Goal: Task Accomplishment & Management: Complete application form

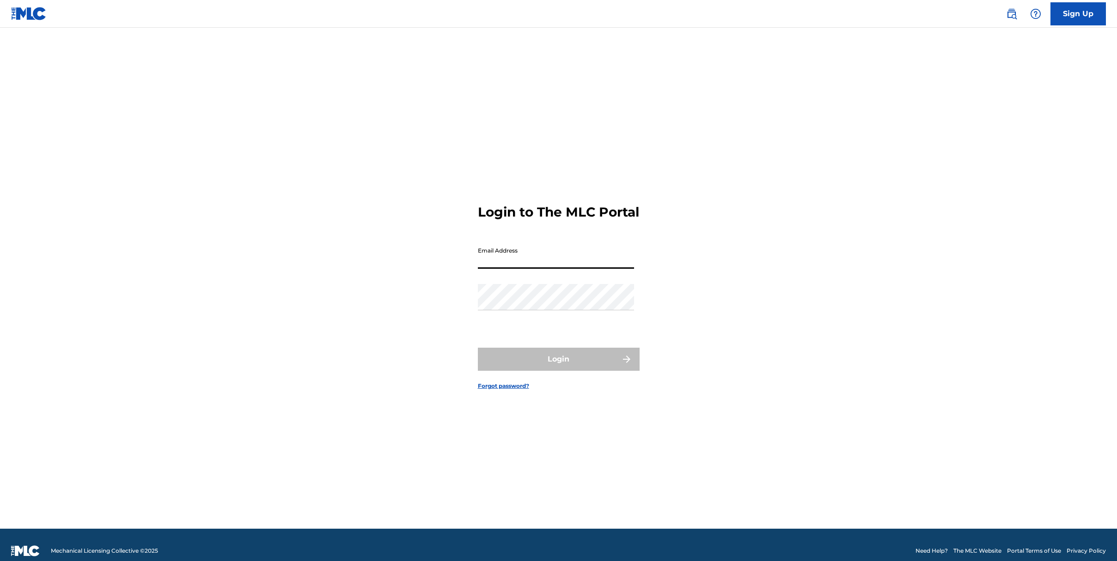
click at [531, 262] on input "Email Address" at bounding box center [556, 256] width 156 height 26
click at [516, 269] on input "Email Address" at bounding box center [556, 256] width 156 height 26
type input "[EMAIL_ADDRESS][DOMAIN_NAME]"
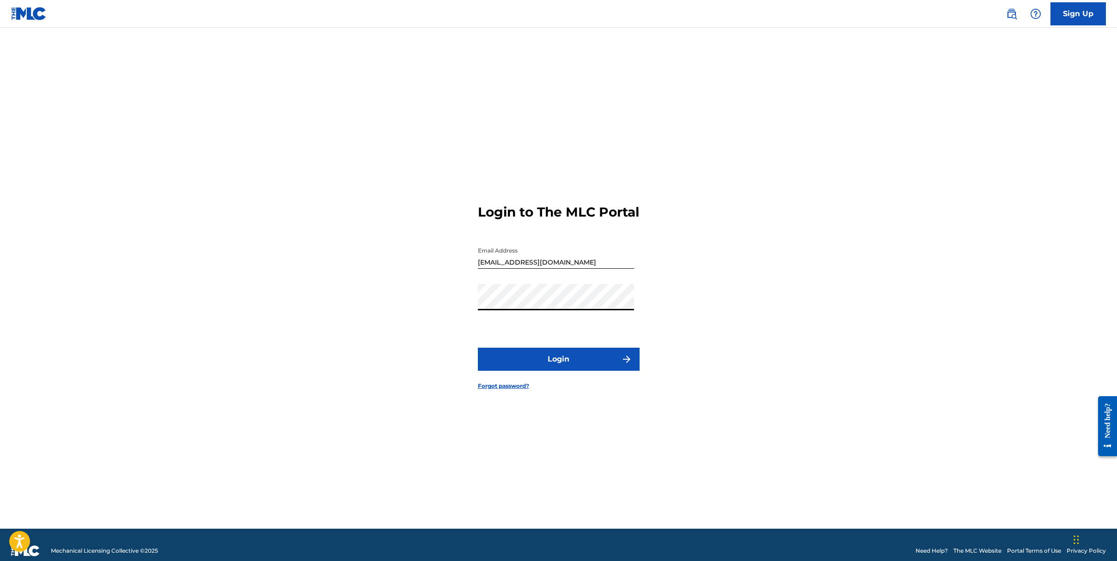
click at [538, 368] on button "Login" at bounding box center [559, 359] width 162 height 23
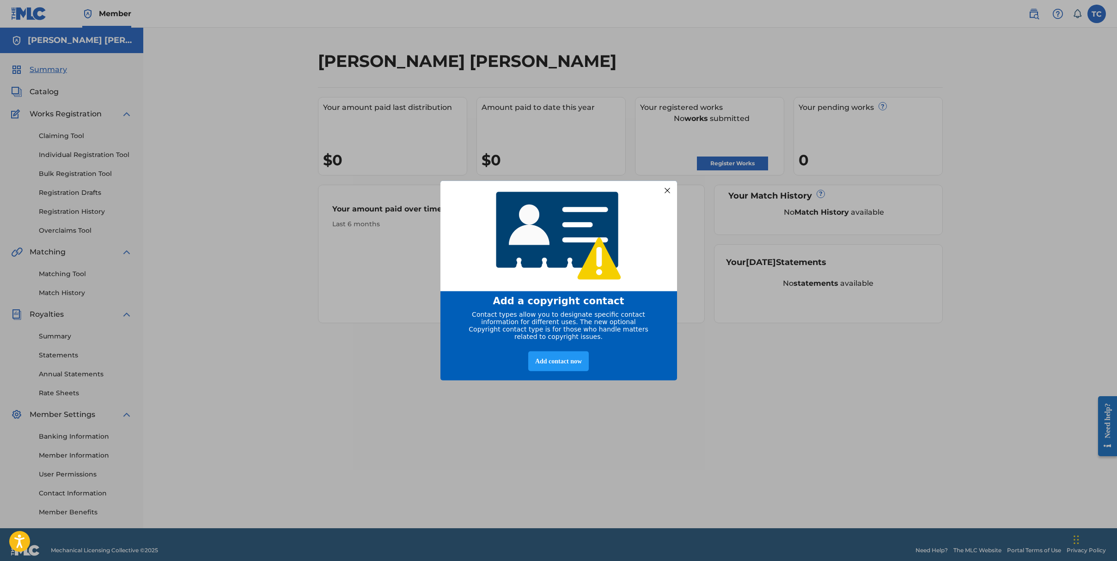
click at [668, 189] on div at bounding box center [667, 190] width 12 height 12
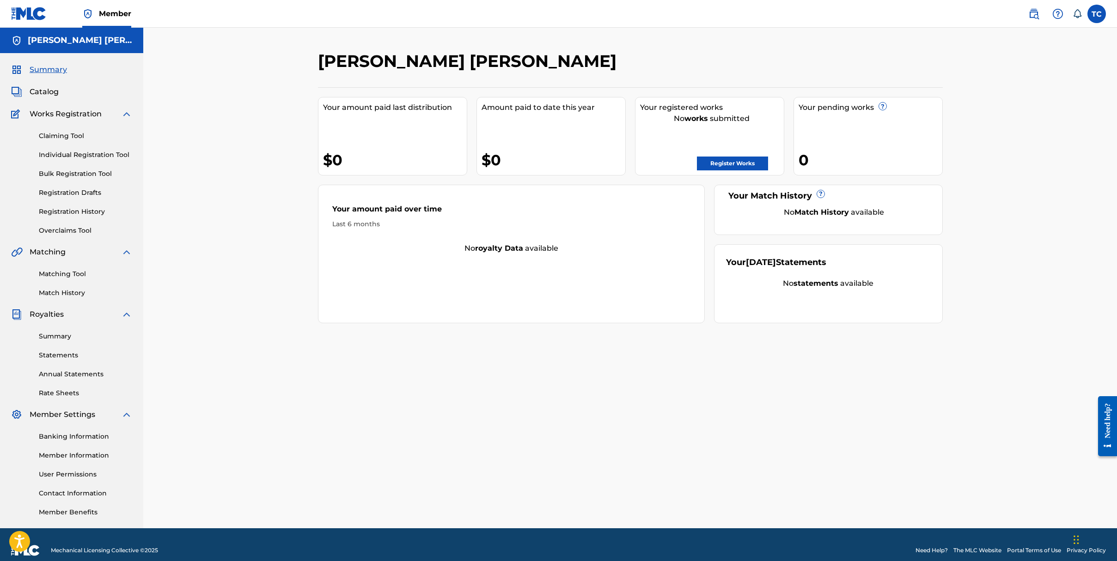
click at [711, 161] on link "Register Works" at bounding box center [732, 164] width 71 height 14
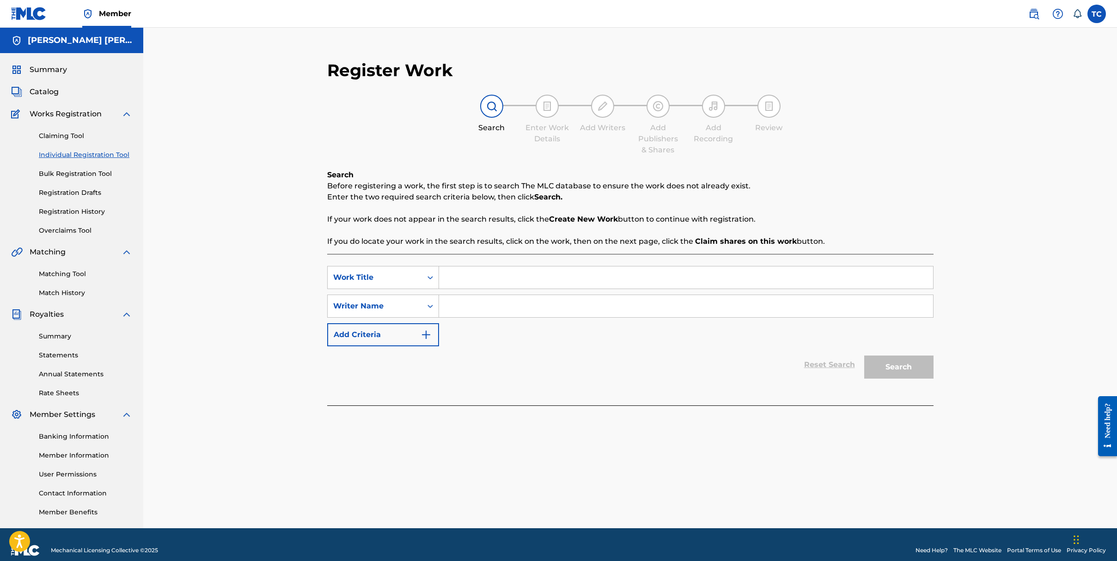
click at [471, 278] on input "Search Form" at bounding box center [686, 278] width 494 height 22
type input "With You I'm Home ([PERSON_NAME]'s Song)"
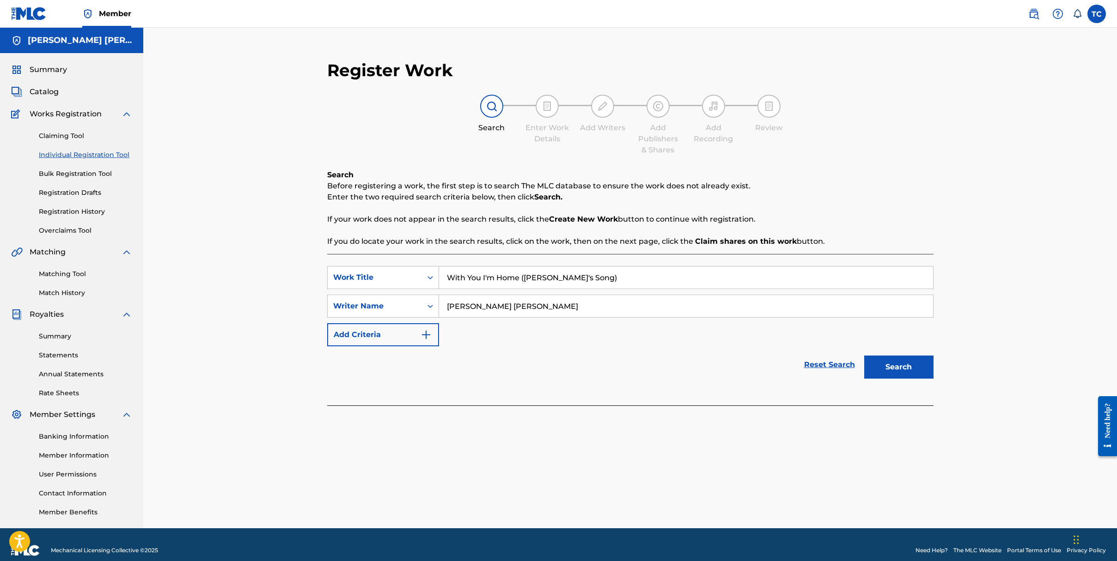
type input "[PERSON_NAME] [PERSON_NAME]"
click at [905, 368] on button "Search" at bounding box center [898, 367] width 69 height 23
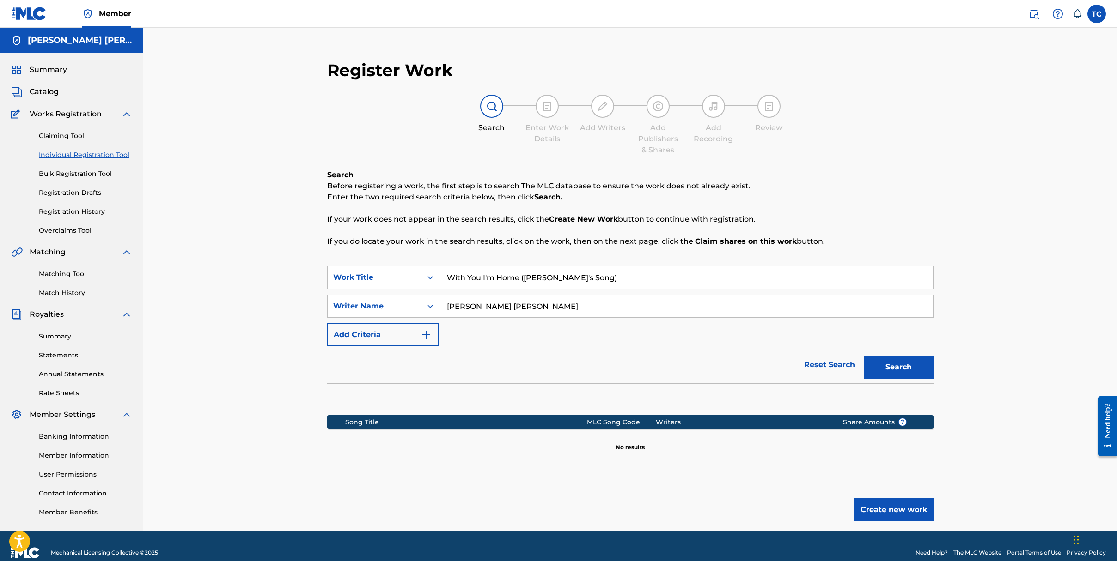
click at [883, 507] on button "Create new work" at bounding box center [893, 509] width 79 height 23
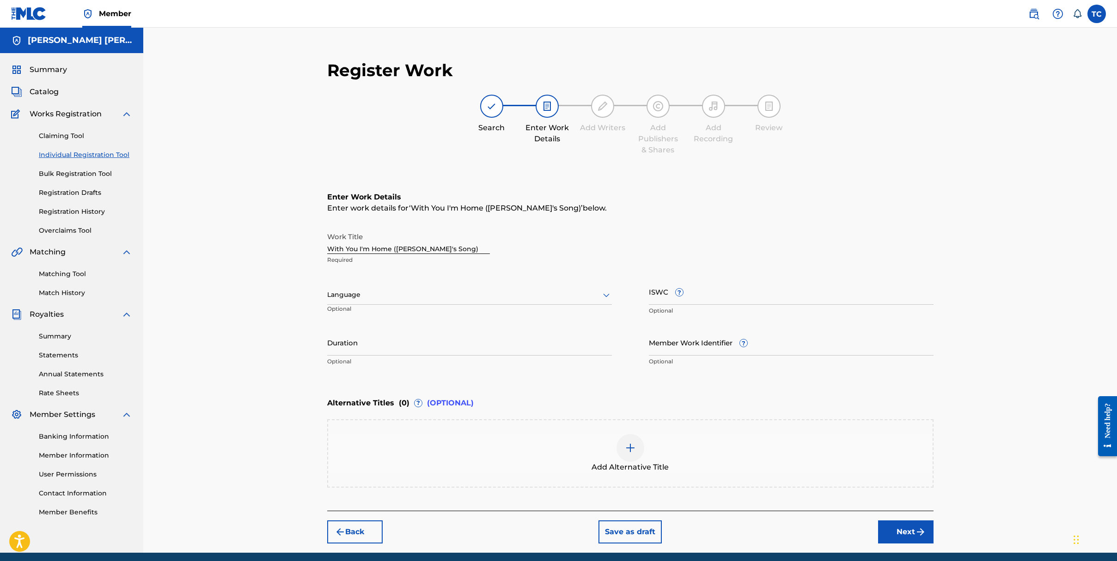
click at [607, 300] on icon at bounding box center [606, 295] width 11 height 11
click at [482, 322] on div "English" at bounding box center [470, 315] width 284 height 21
click at [498, 353] on input "Duration" at bounding box center [469, 342] width 285 height 26
type input "03:13"
click at [693, 294] on input "ISWC ?" at bounding box center [791, 292] width 285 height 26
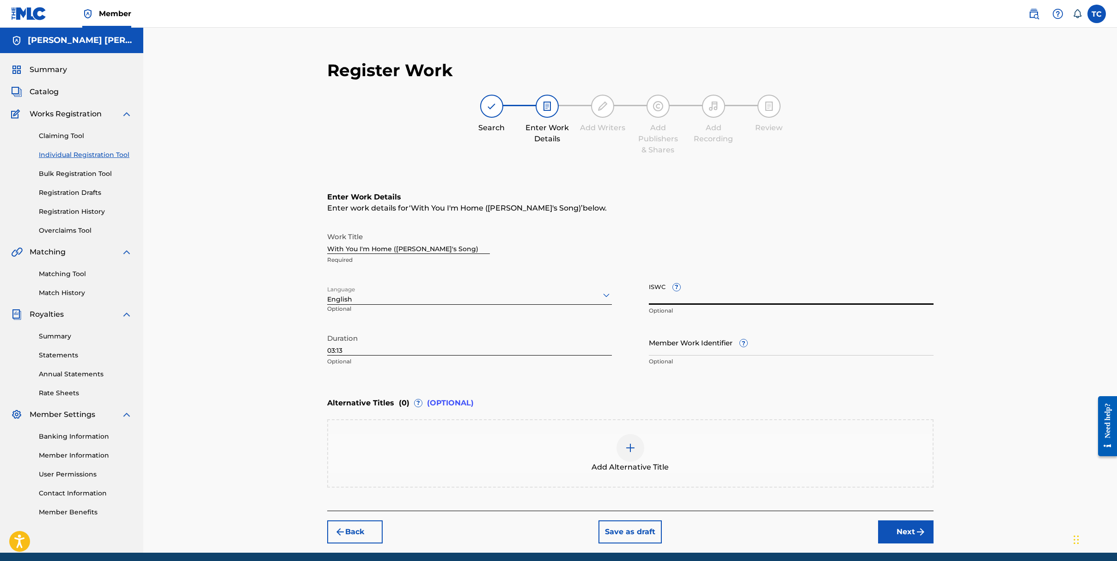
paste input "T-330.340.632-4"
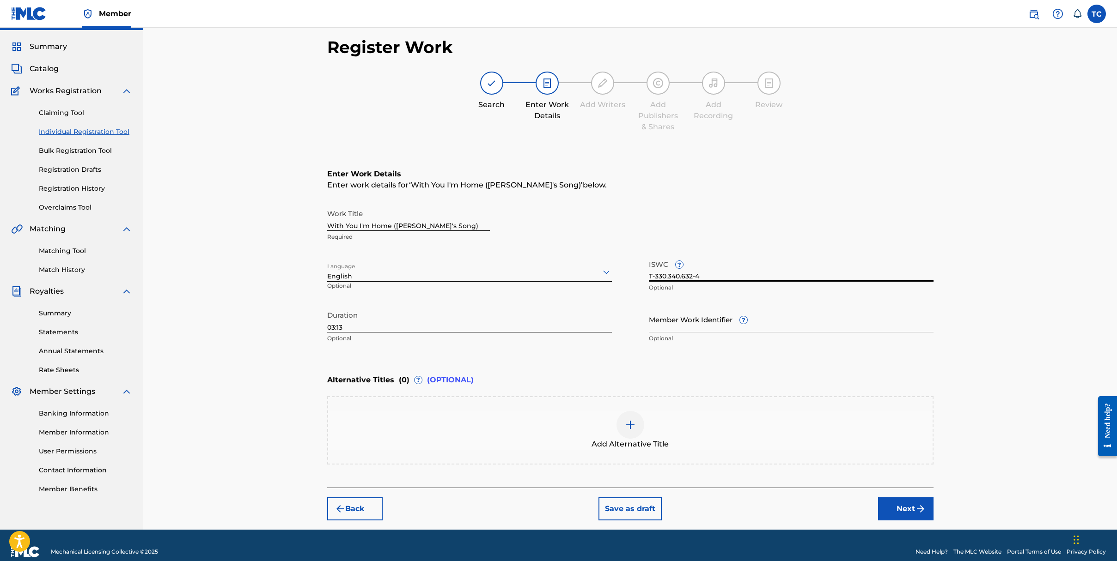
scroll to position [36, 0]
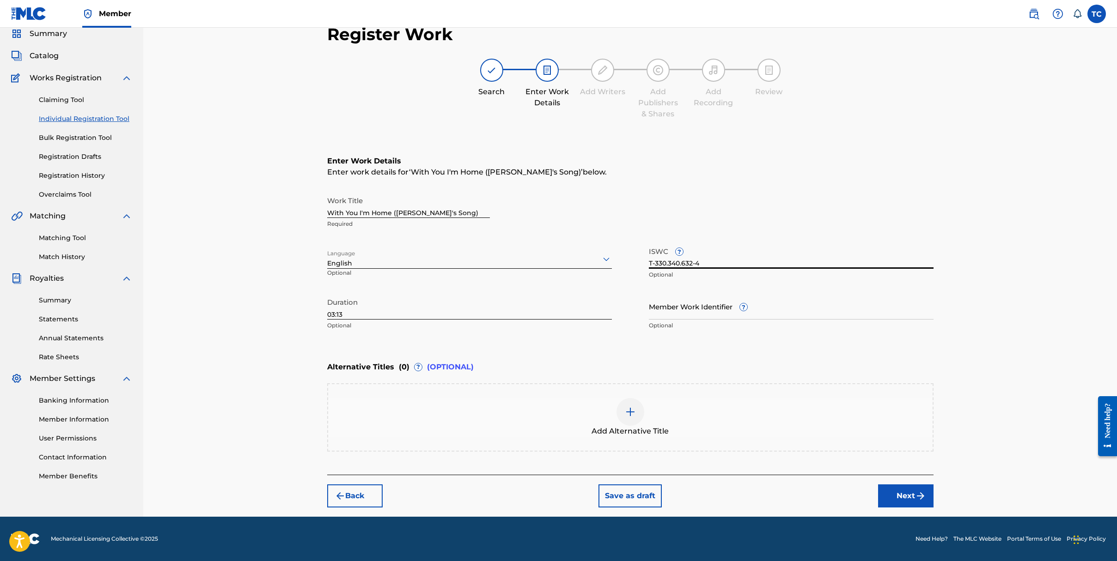
type input "T-330.340.632-4"
click at [907, 499] on button "Next" at bounding box center [905, 496] width 55 height 23
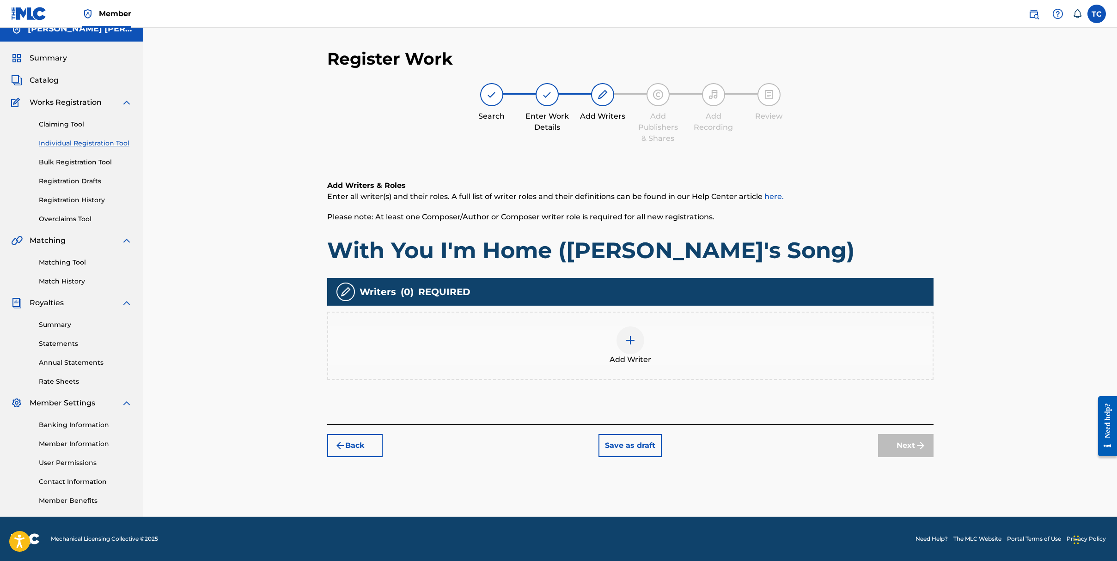
click at [632, 343] on img at bounding box center [630, 340] width 11 height 11
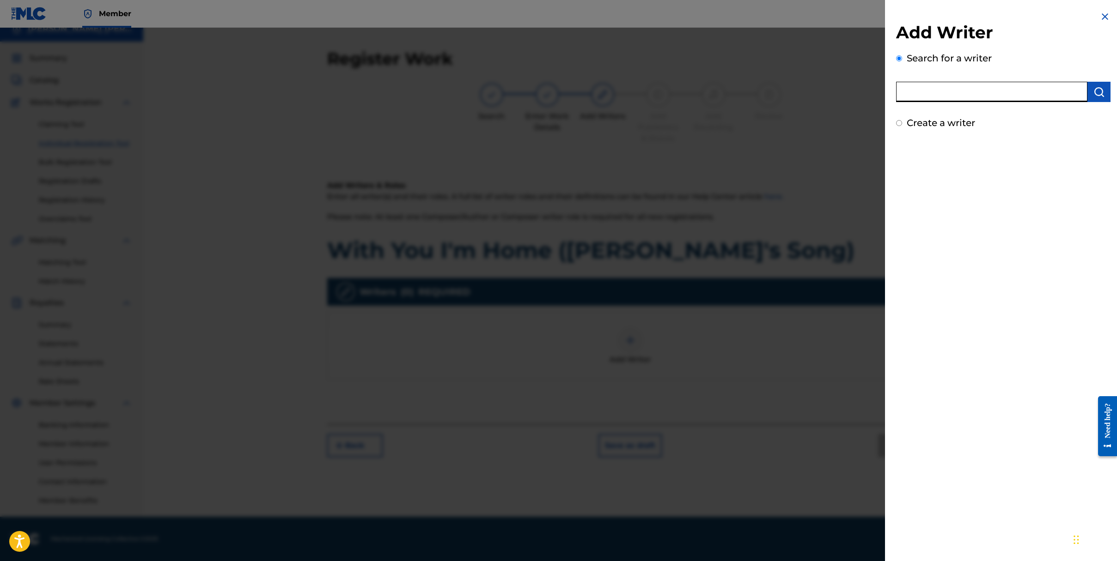
click at [1002, 97] on input "text" at bounding box center [991, 92] width 191 height 20
type input "[PERSON_NAME] [PERSON_NAME]"
click at [1093, 90] on img "submit" at bounding box center [1098, 91] width 11 height 11
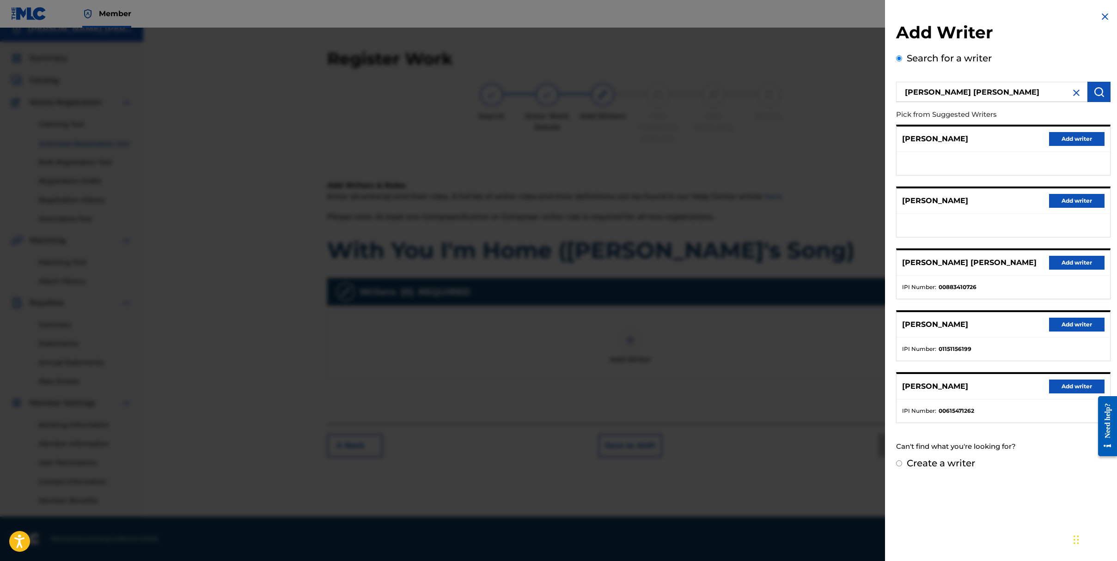
click at [898, 464] on input "Create a writer" at bounding box center [899, 464] width 6 height 6
radio input "false"
radio input "true"
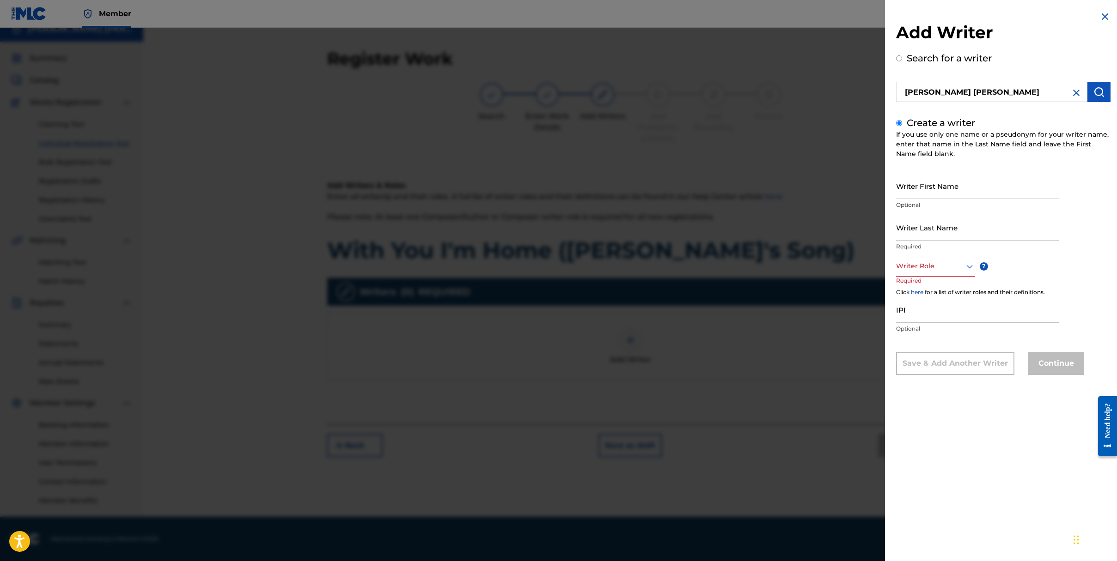
click at [922, 59] on label "Search for a writer" at bounding box center [948, 58] width 85 height 11
click at [902, 59] on input "Search for a writer" at bounding box center [899, 58] width 6 height 6
radio input "false"
radio input "true"
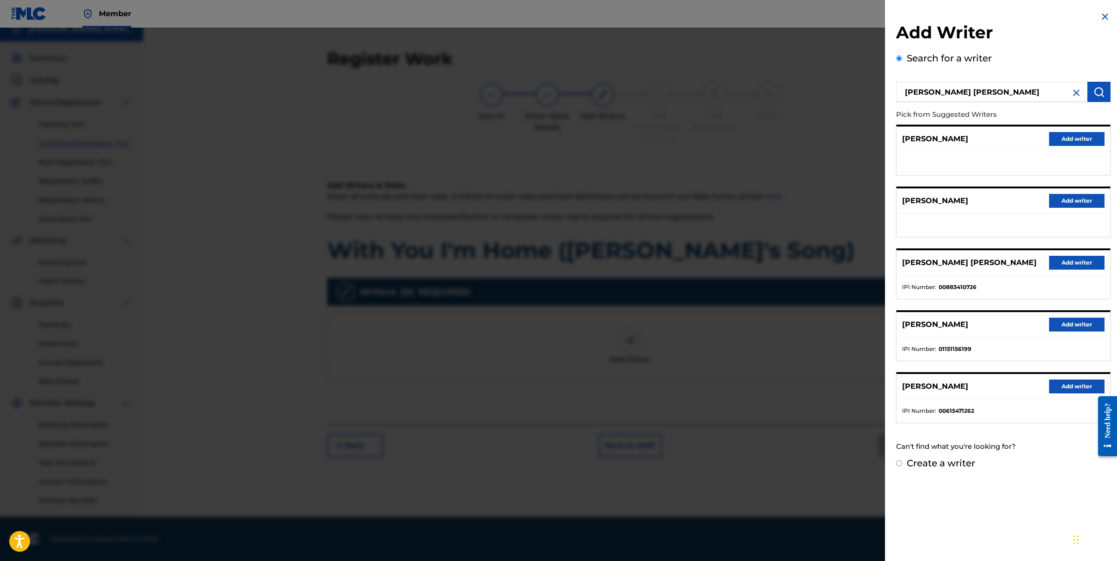
click at [898, 464] on input "Create a writer" at bounding box center [899, 464] width 6 height 6
radio input "false"
radio input "true"
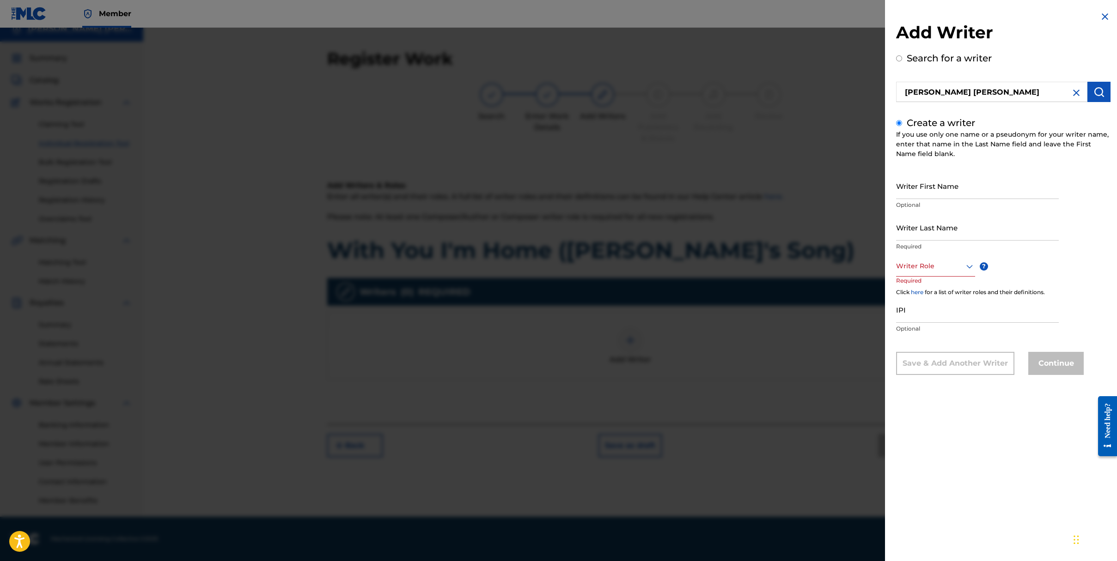
click at [927, 187] on input "Writer First Name" at bounding box center [977, 186] width 163 height 26
type input "[PERSON_NAME]"
click at [917, 271] on div at bounding box center [935, 267] width 79 height 12
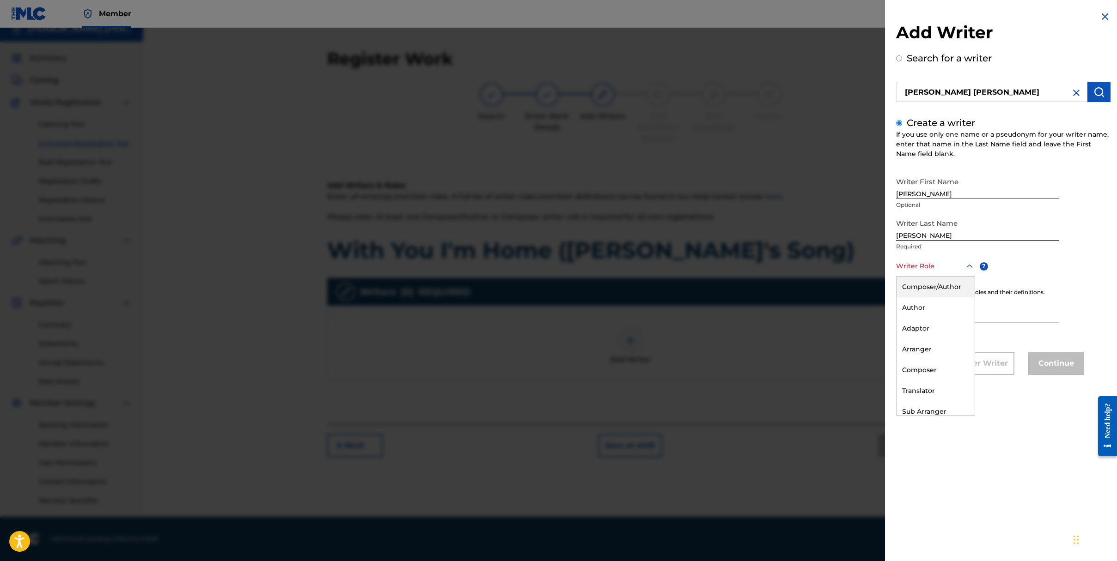
click at [940, 289] on div "Composer/Author" at bounding box center [935, 287] width 78 height 21
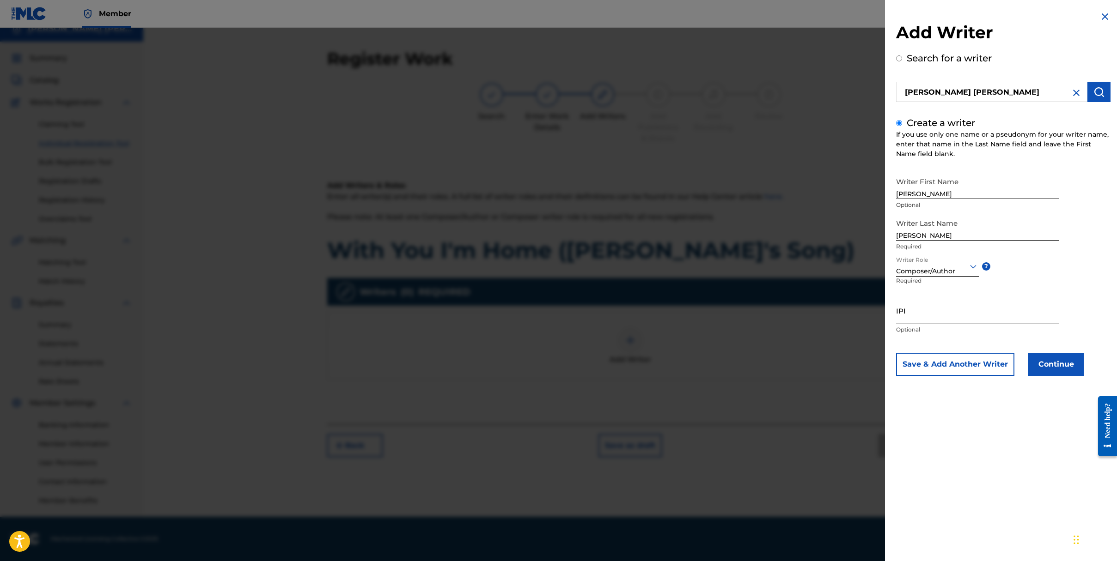
click at [909, 311] on input "IPI" at bounding box center [977, 311] width 163 height 26
paste input "01264449244"
type input "01264449244"
click at [1038, 359] on button "Continue" at bounding box center [1055, 364] width 55 height 23
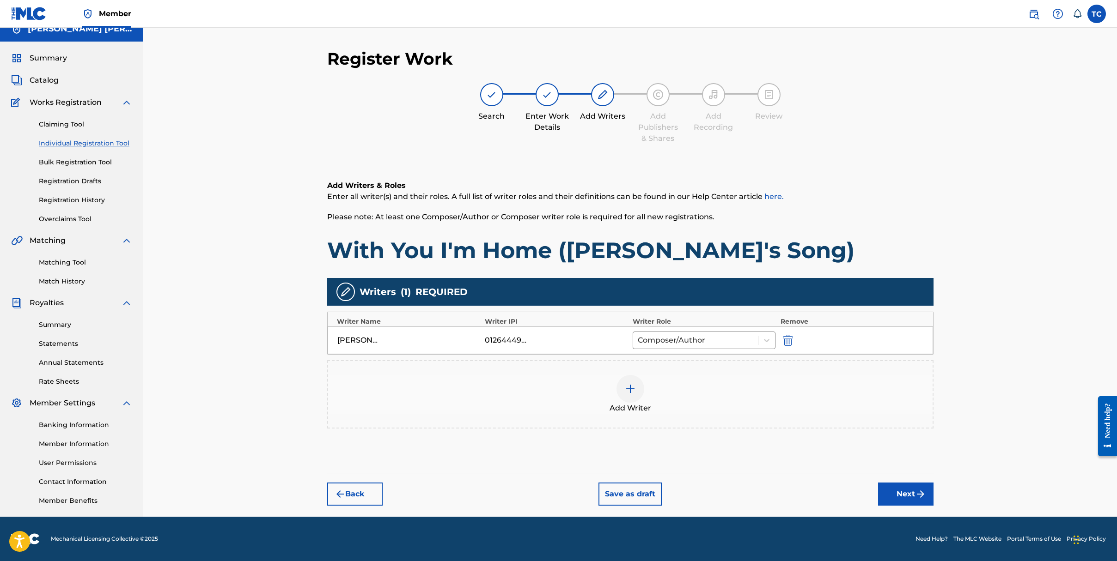
click at [915, 491] on img "submit" at bounding box center [920, 494] width 11 height 11
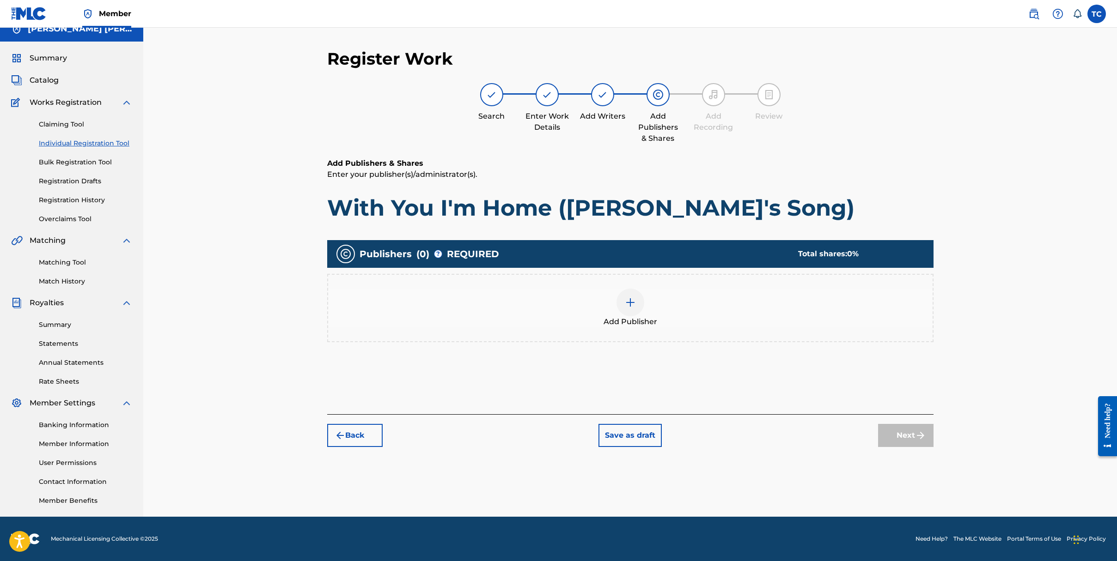
click at [625, 304] on img at bounding box center [630, 302] width 11 height 11
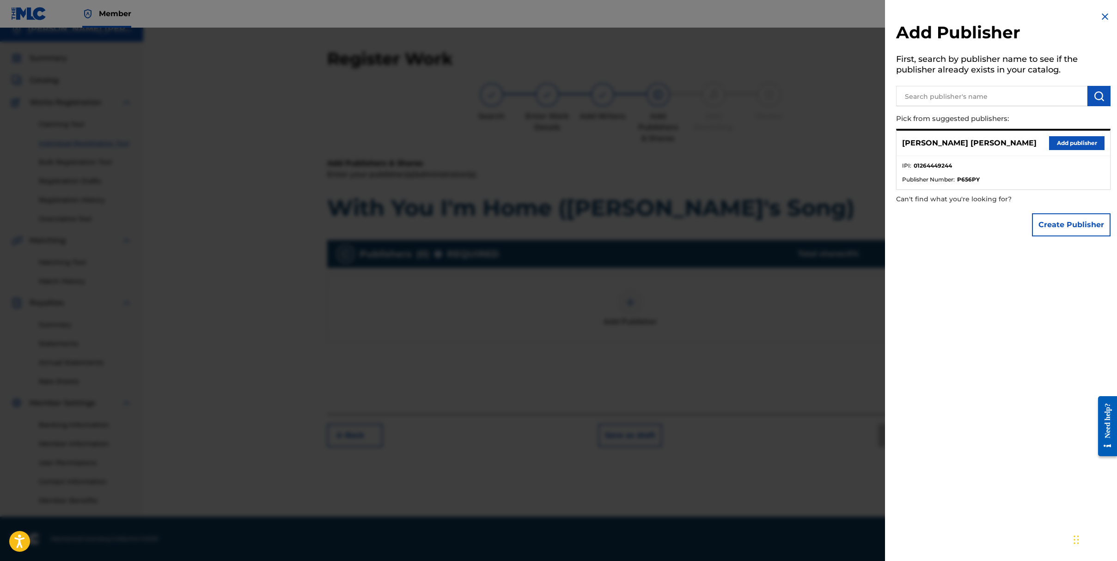
click at [1077, 142] on button "Add publisher" at bounding box center [1076, 143] width 55 height 14
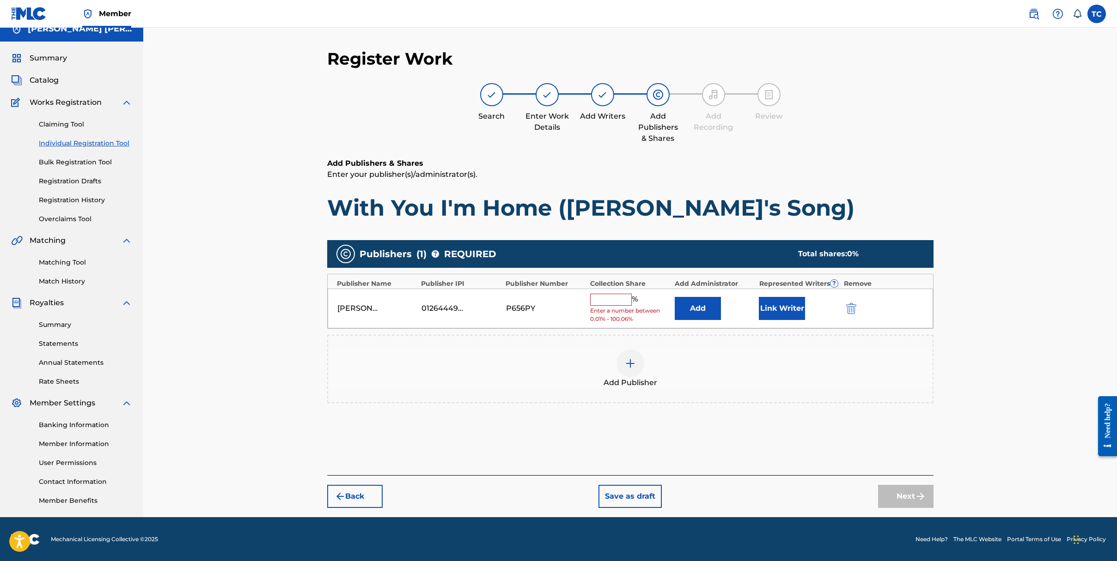
click at [608, 296] on input "text" at bounding box center [611, 300] width 42 height 12
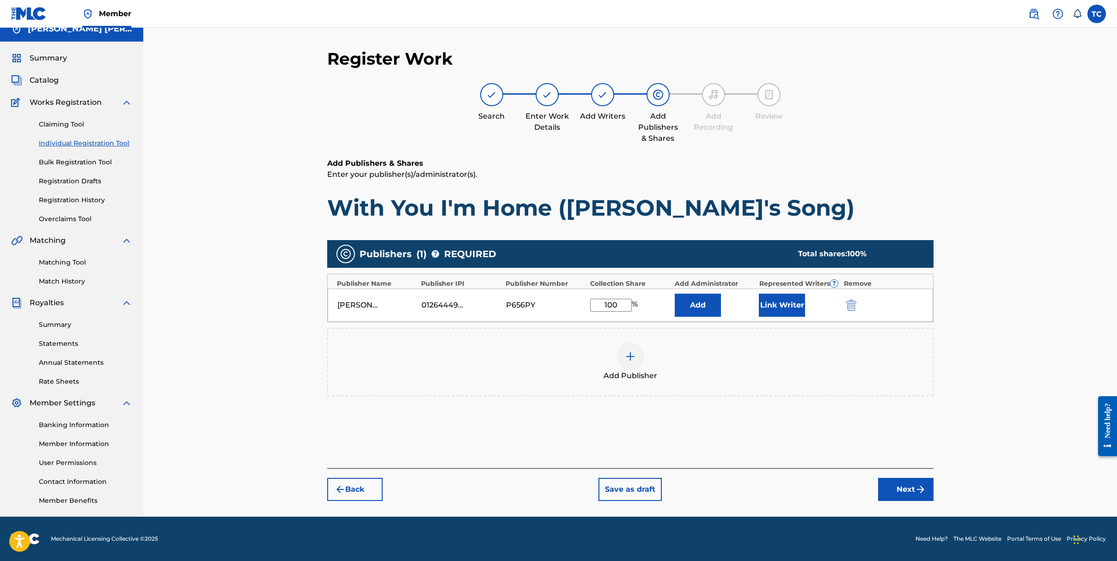
type input "100"
click at [996, 312] on div "Register Work Search Enter Work Details Add Writers Add Publishers & Shares Add…" at bounding box center [629, 266] width 973 height 501
click at [906, 492] on button "Next" at bounding box center [905, 489] width 55 height 23
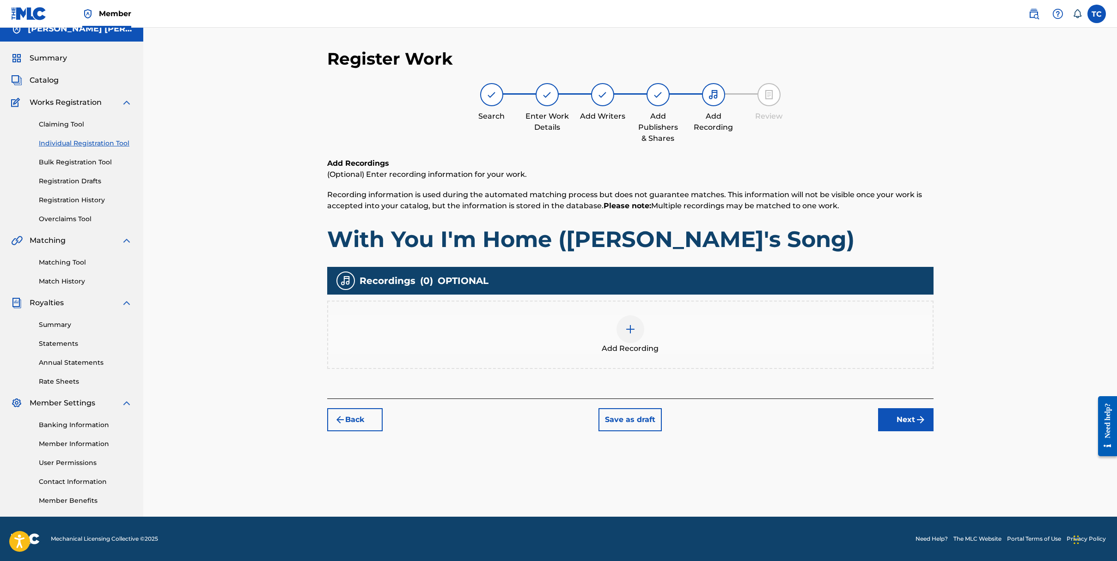
click at [633, 335] on div at bounding box center [630, 330] width 28 height 28
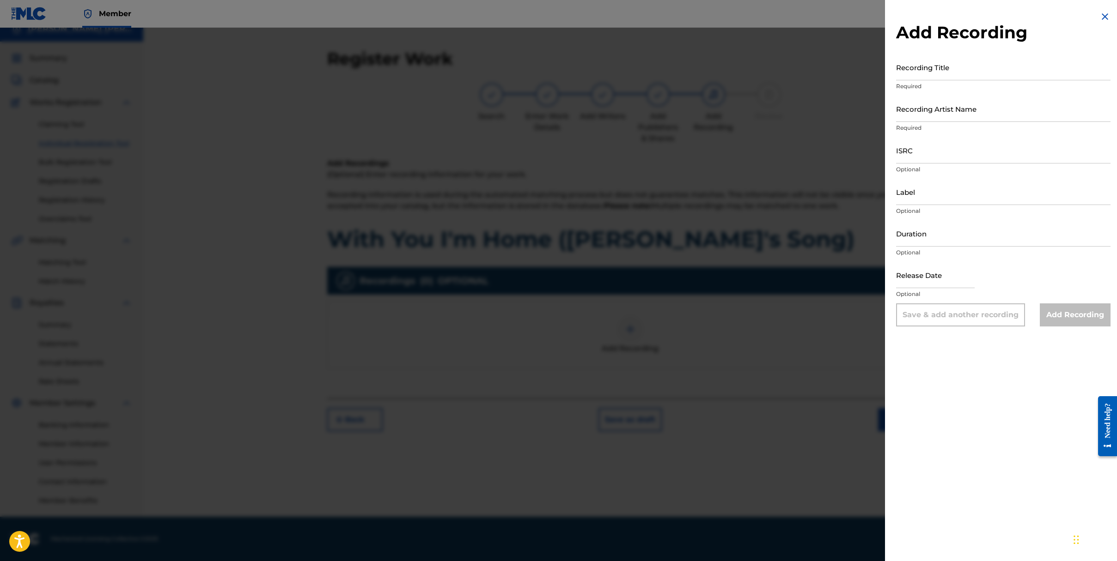
click at [936, 66] on input "Recording Title" at bounding box center [1003, 67] width 214 height 26
type input "With You I'm Home ([PERSON_NAME]'s Song)"
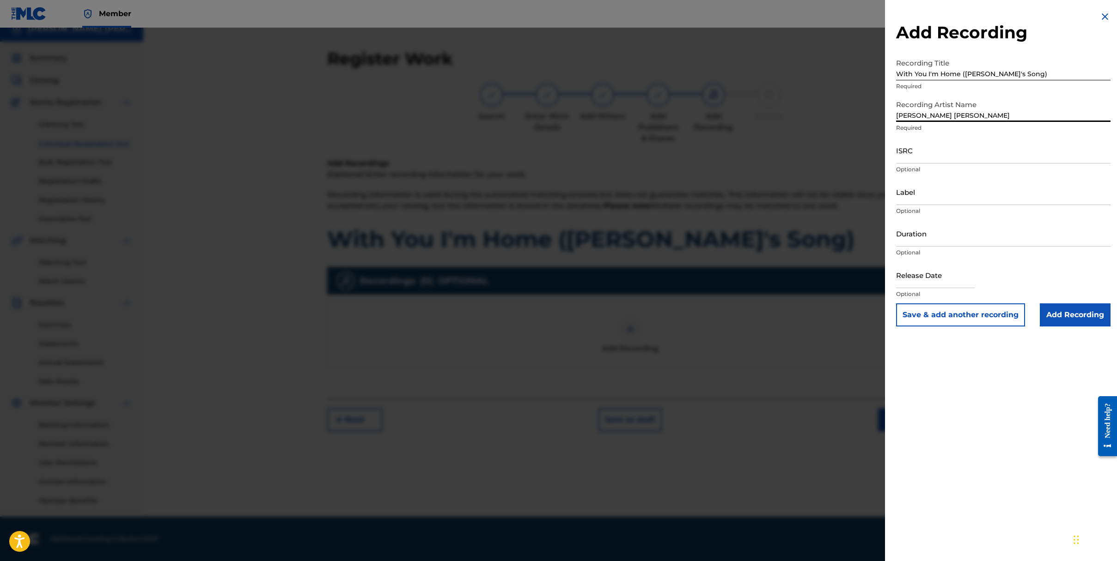
type input "[PERSON_NAME] [PERSON_NAME]"
click at [924, 160] on input "ISRC" at bounding box center [1003, 150] width 214 height 26
paste input "CAHQJ2511686"
type input "CAHQJ2511686"
click at [954, 234] on input "Duration" at bounding box center [1003, 233] width 214 height 26
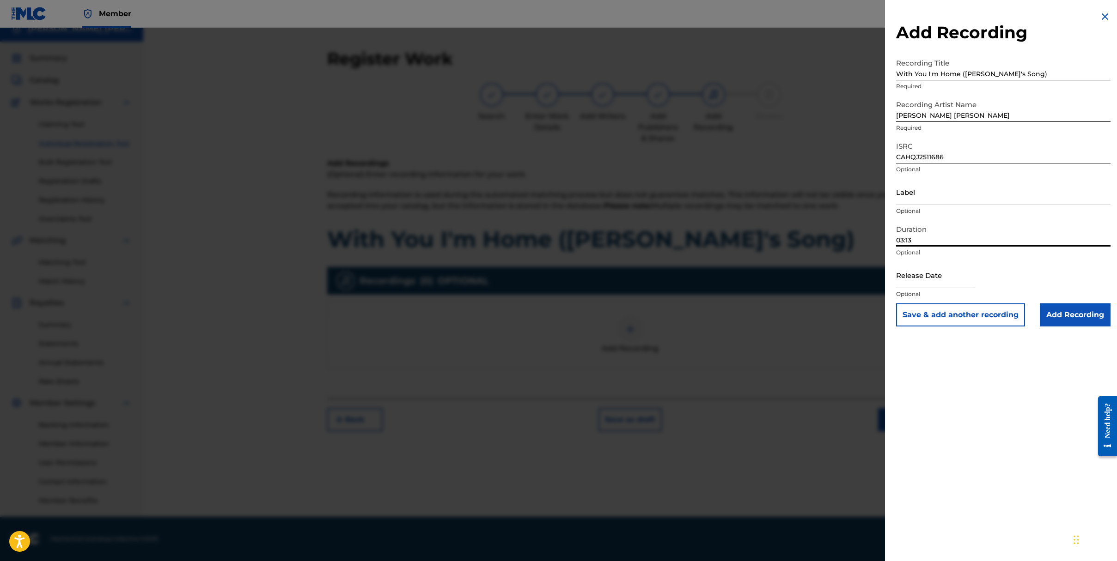
type input "03:13"
click at [923, 280] on input "text" at bounding box center [935, 275] width 79 height 26
select select "7"
select select "2025"
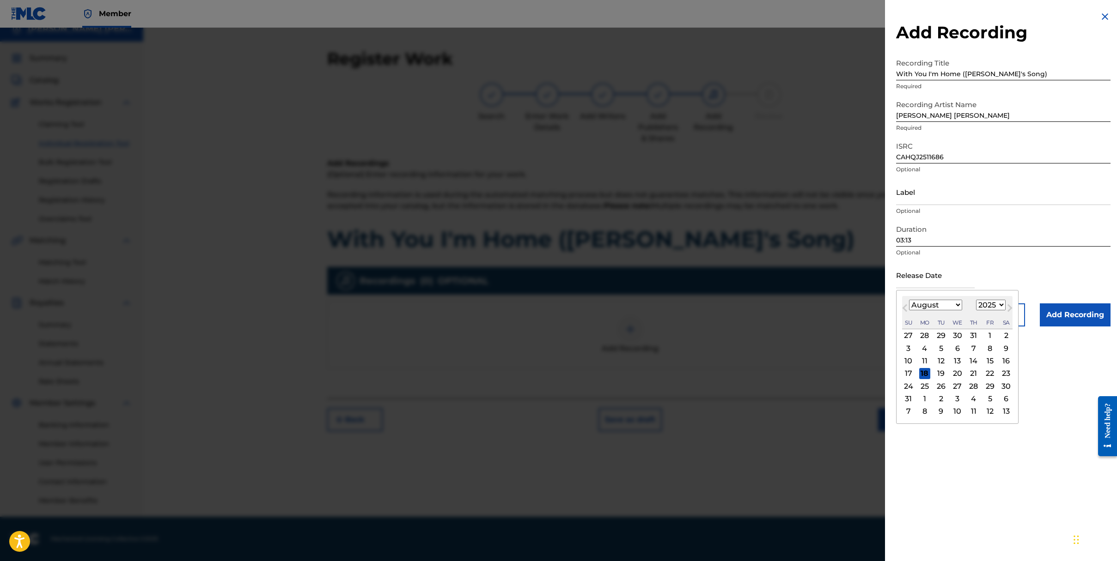
click at [955, 305] on select "January February March April May June July August September October November De…" at bounding box center [935, 305] width 53 height 11
select select "0"
click at [909, 300] on select "January February March April May June July August September October November De…" at bounding box center [935, 305] width 53 height 11
click at [989, 363] on div "17" at bounding box center [989, 361] width 11 height 11
type input "[DATE]"
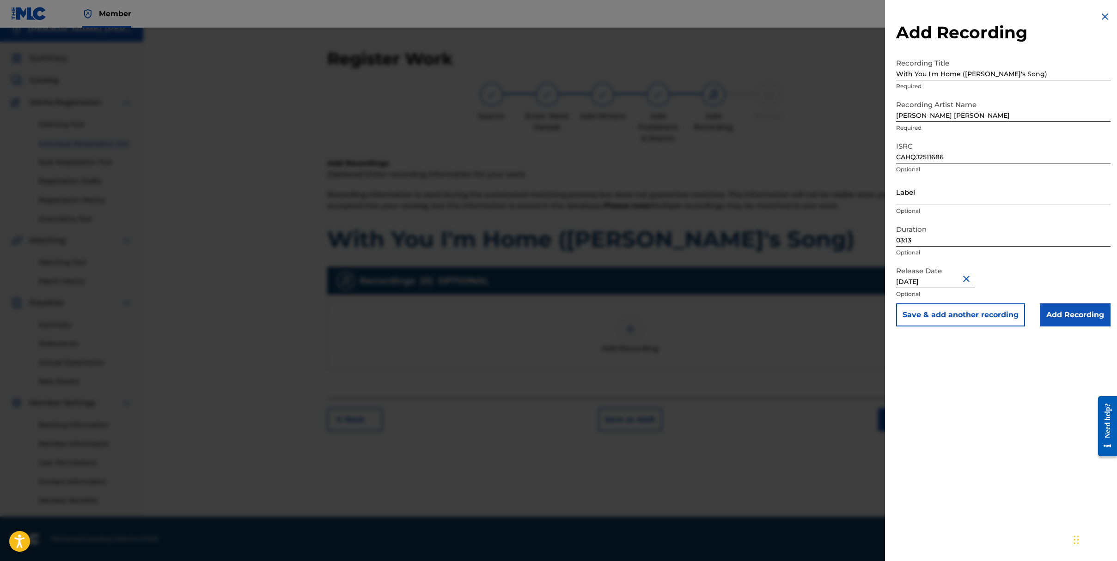
click at [1055, 322] on input "Add Recording" at bounding box center [1074, 315] width 71 height 23
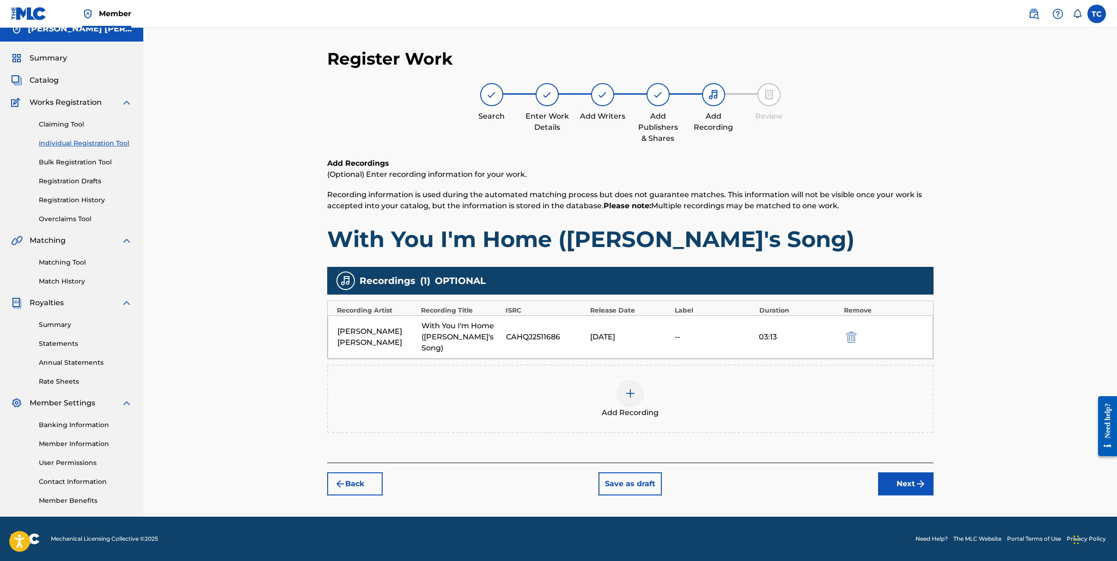
click at [903, 473] on button "Next" at bounding box center [905, 484] width 55 height 23
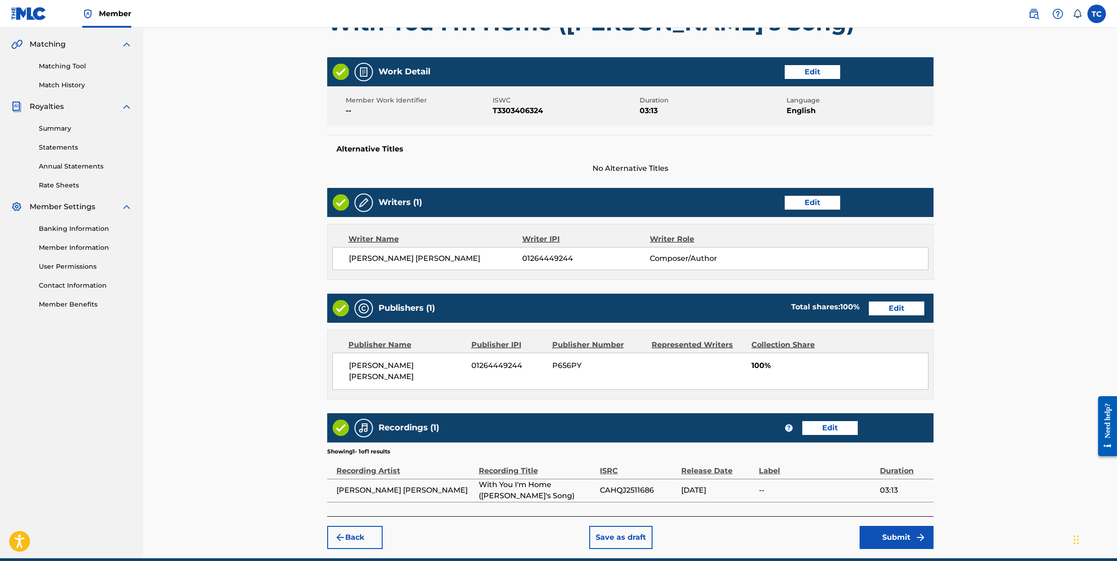
scroll to position [238, 0]
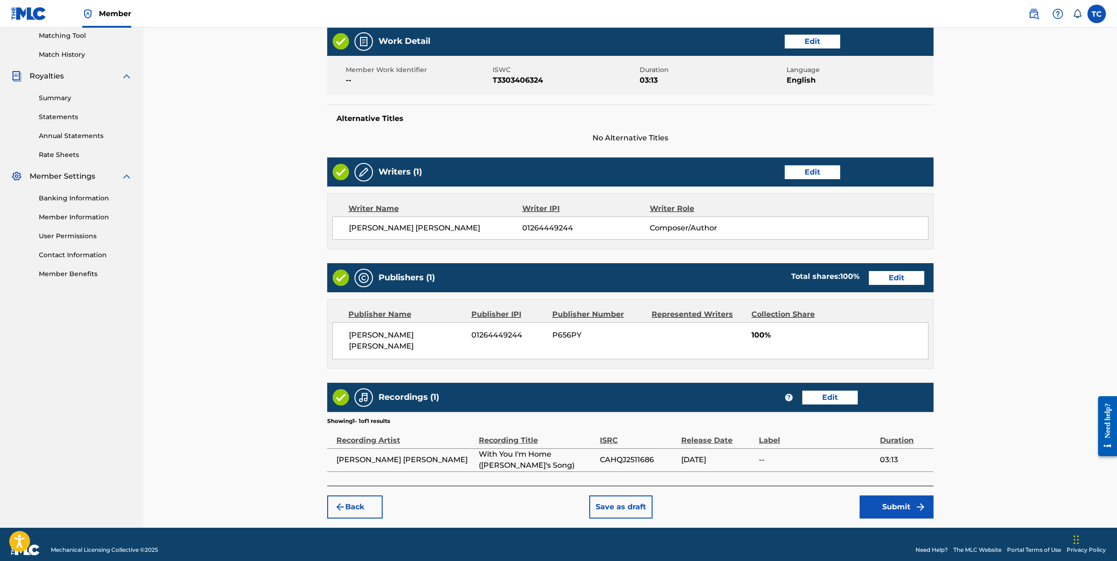
click at [897, 498] on button "Submit" at bounding box center [896, 507] width 74 height 23
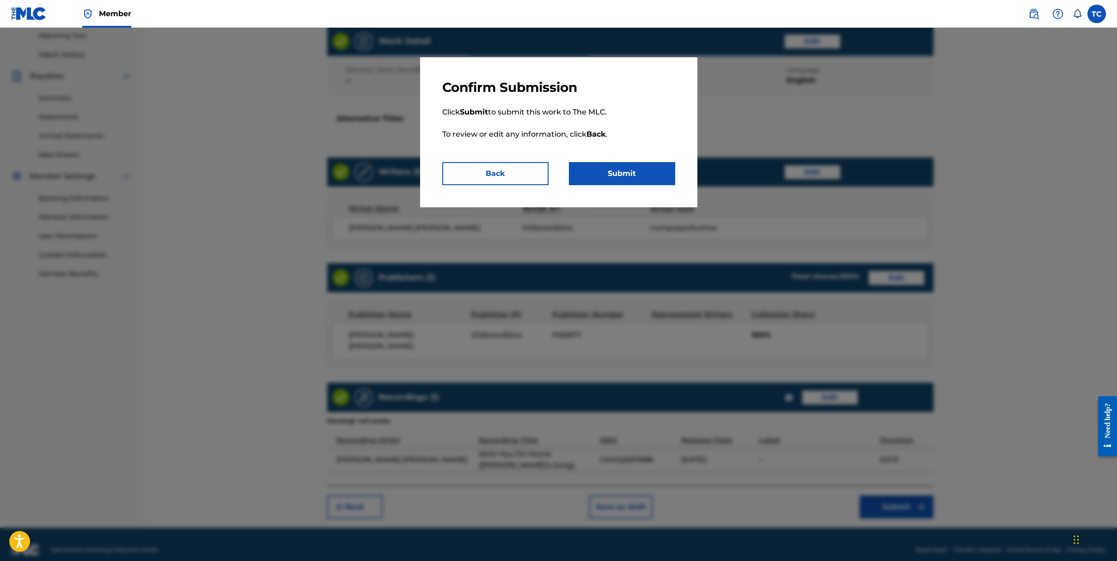
click at [649, 166] on button "Submit" at bounding box center [622, 173] width 106 height 23
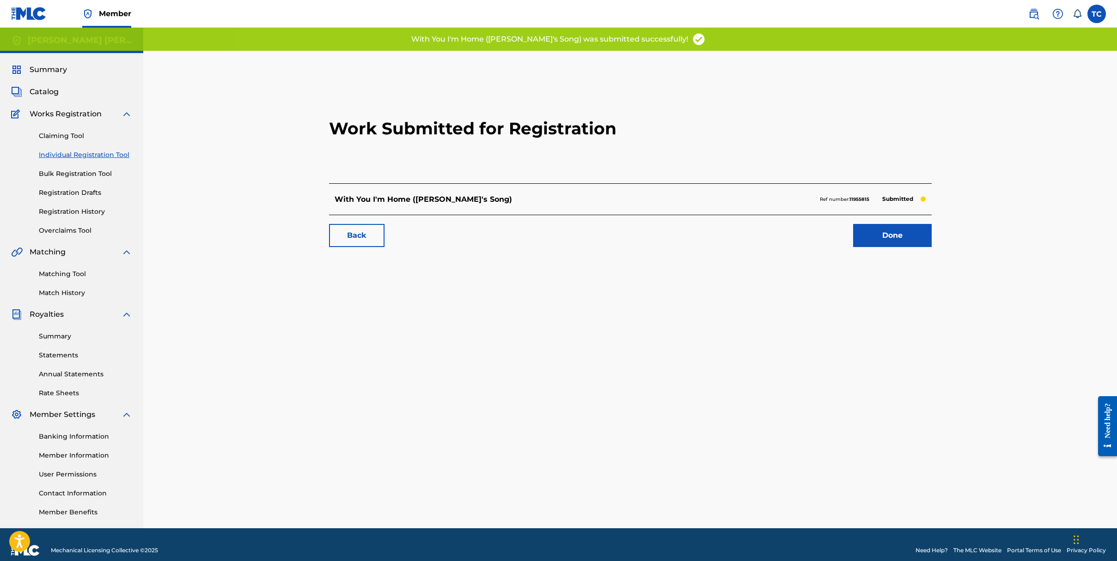
click at [886, 240] on link "Done" at bounding box center [892, 235] width 79 height 23
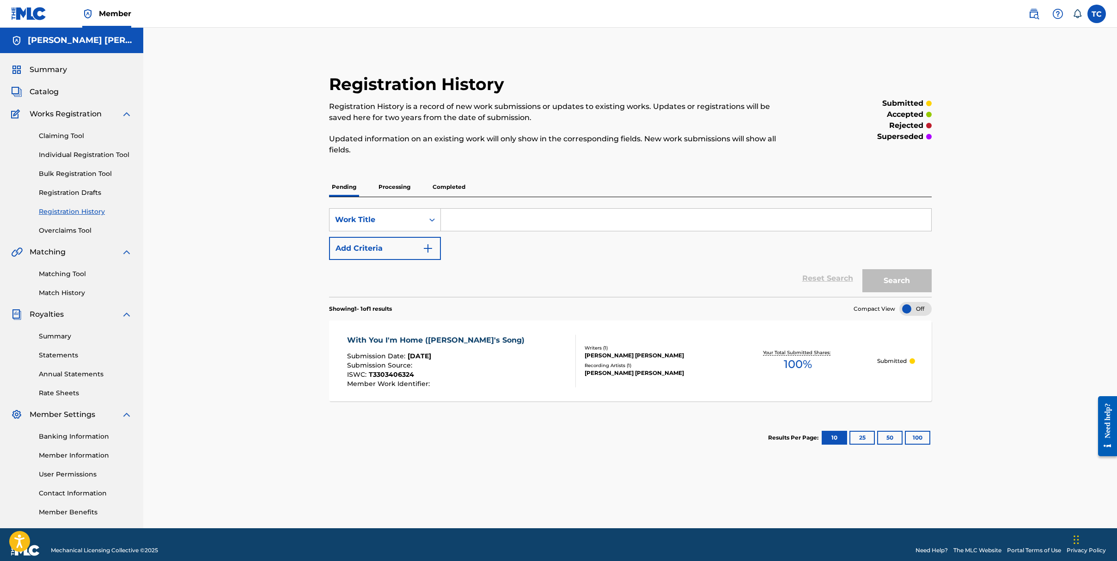
click at [61, 152] on link "Individual Registration Tool" at bounding box center [85, 155] width 93 height 10
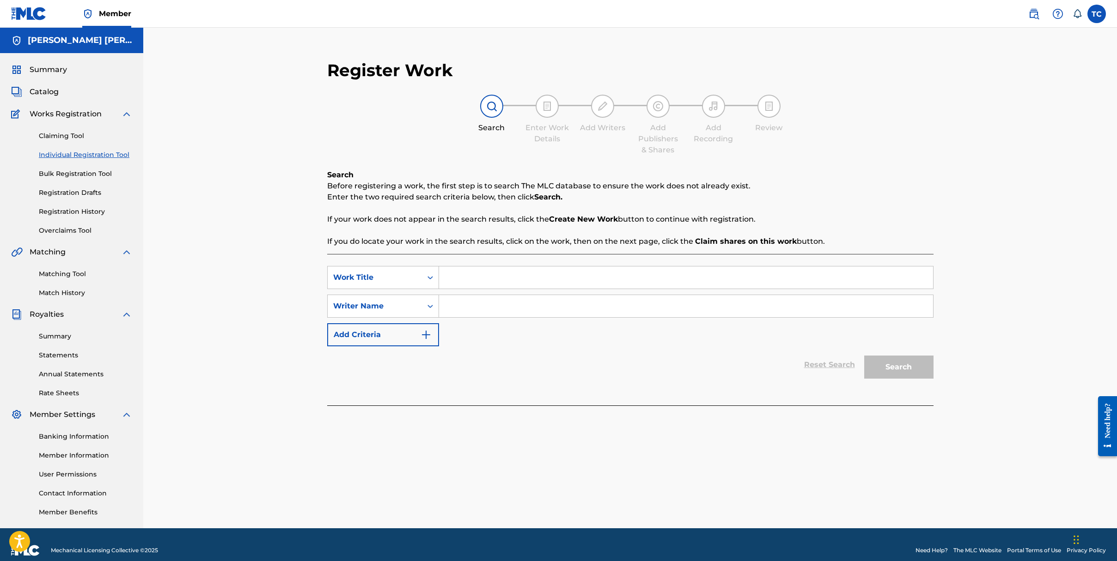
click at [475, 277] on input "Search Form" at bounding box center [686, 278] width 494 height 22
type input "You and Me"
type input "[PERSON_NAME] [PERSON_NAME]"
click at [886, 363] on button "Search" at bounding box center [898, 367] width 69 height 23
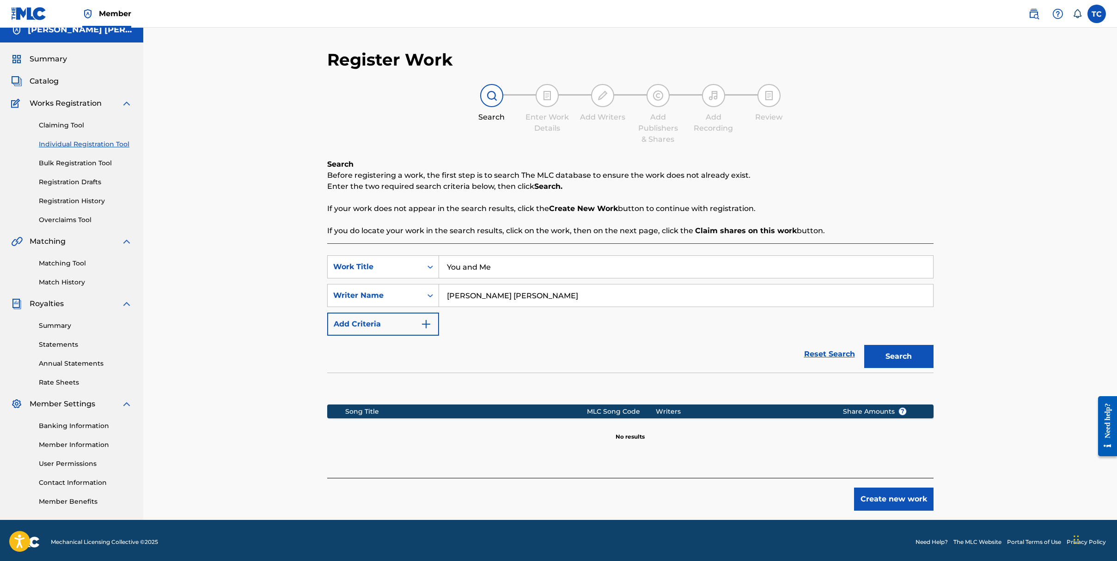
scroll to position [14, 0]
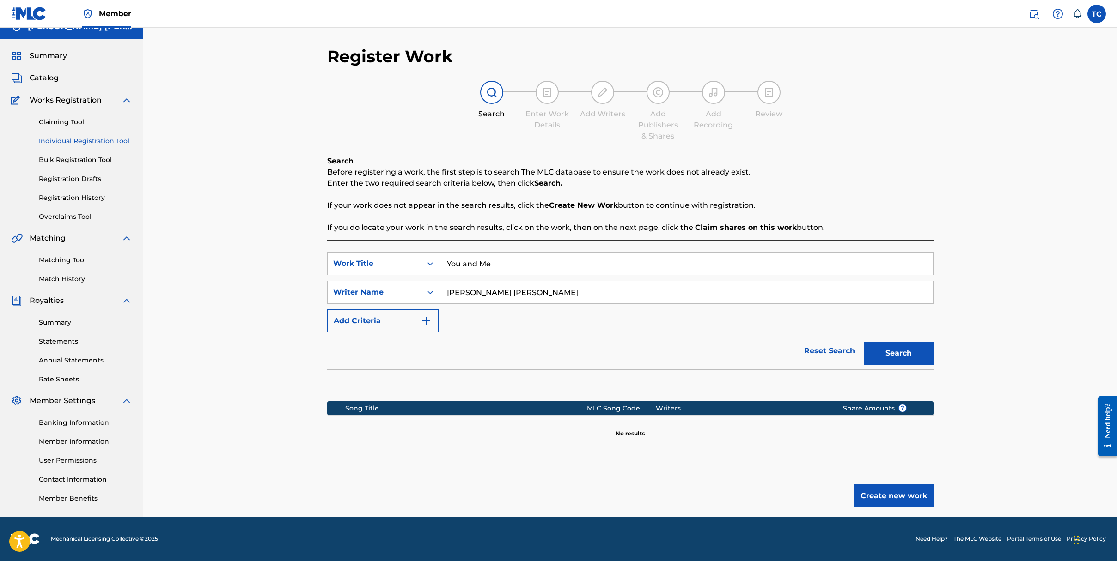
click at [875, 503] on button "Create new work" at bounding box center [893, 496] width 79 height 23
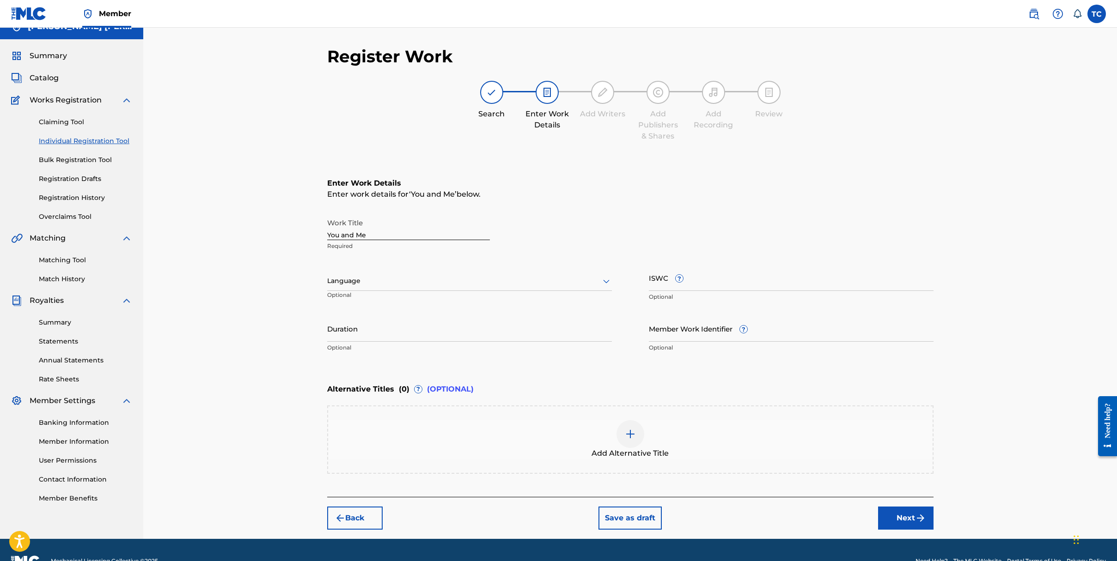
click at [364, 279] on div at bounding box center [469, 281] width 285 height 12
click at [365, 294] on div "English" at bounding box center [470, 301] width 284 height 21
click at [663, 276] on input "ISWC ?" at bounding box center [791, 278] width 285 height 26
paste input "T-330.340.667-5"
type input "T-330.340.667-5"
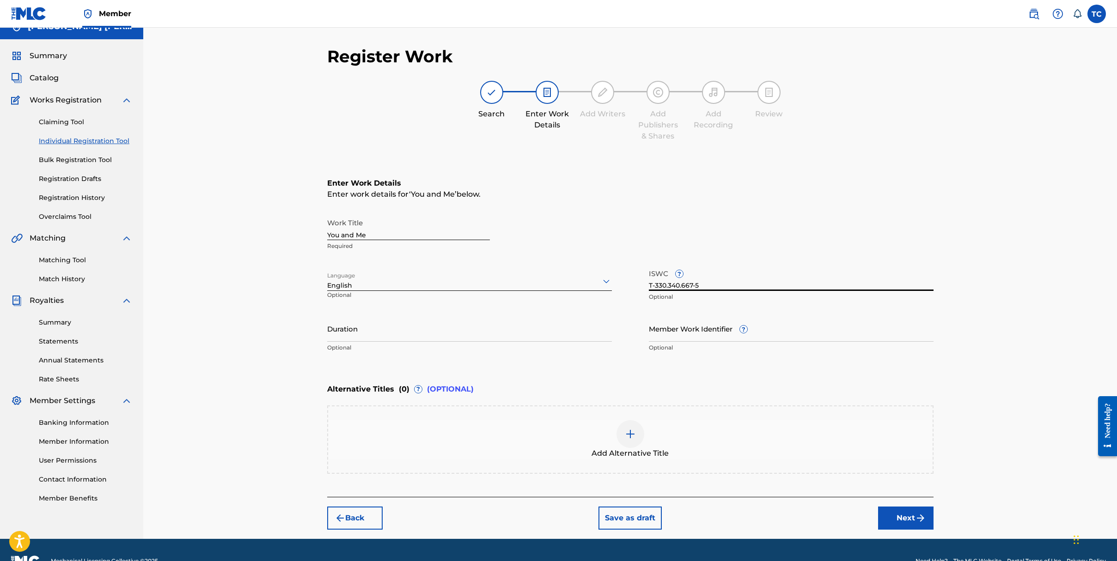
click at [407, 325] on input "Duration" at bounding box center [469, 329] width 285 height 26
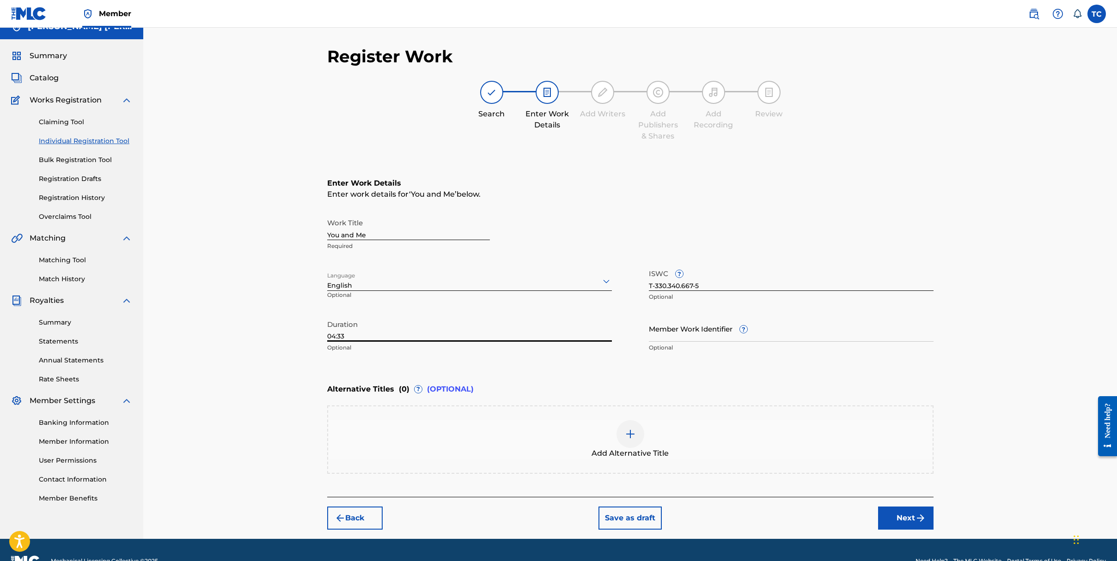
type input "04:33"
click at [900, 522] on button "Next" at bounding box center [905, 518] width 55 height 23
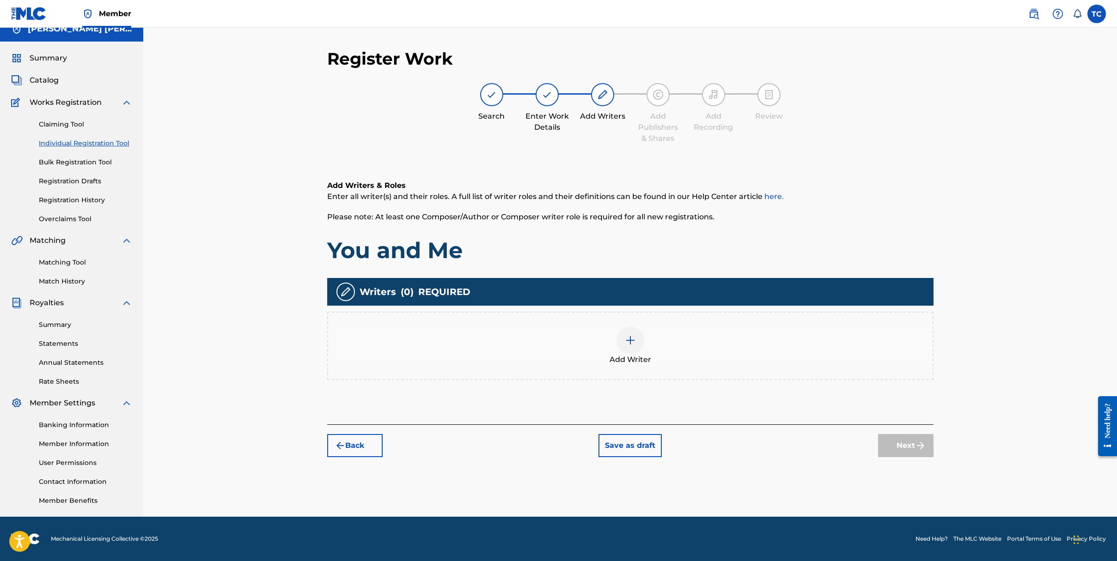
scroll to position [12, 0]
click at [626, 342] on img at bounding box center [630, 340] width 11 height 11
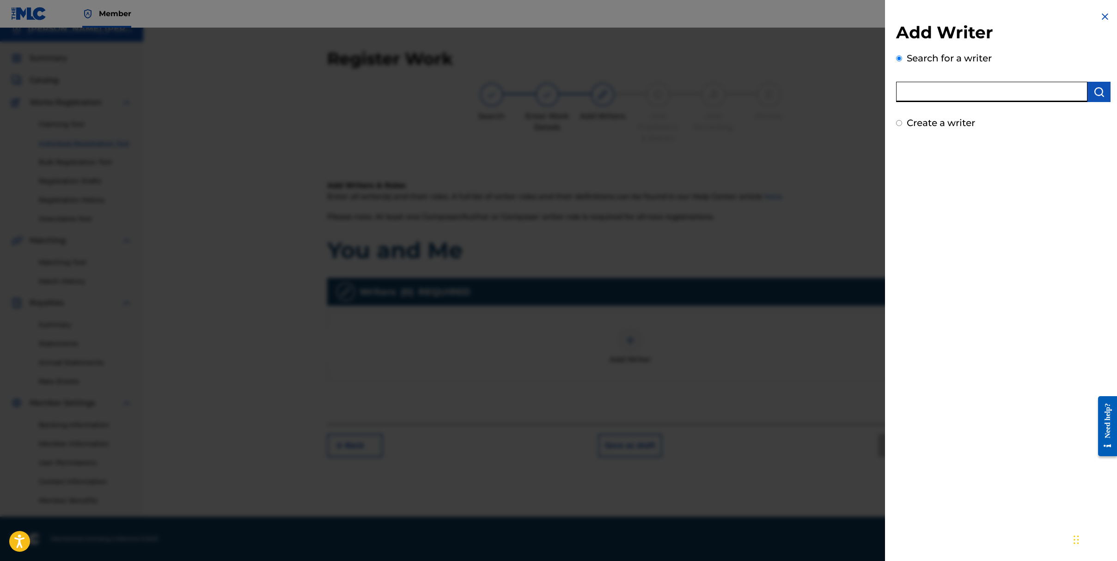
click at [942, 92] on input "text" at bounding box center [991, 92] width 191 height 20
type input "[PERSON_NAME] [PERSON_NAME]"
click at [1093, 89] on img "submit" at bounding box center [1098, 91] width 11 height 11
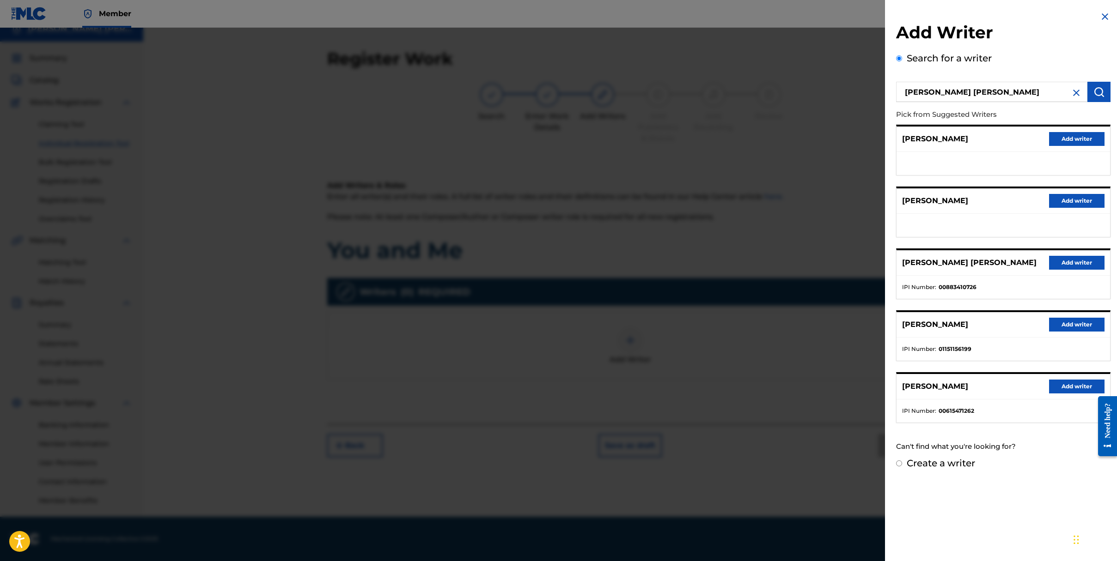
click at [898, 462] on input "Create a writer" at bounding box center [899, 464] width 6 height 6
radio input "false"
radio input "true"
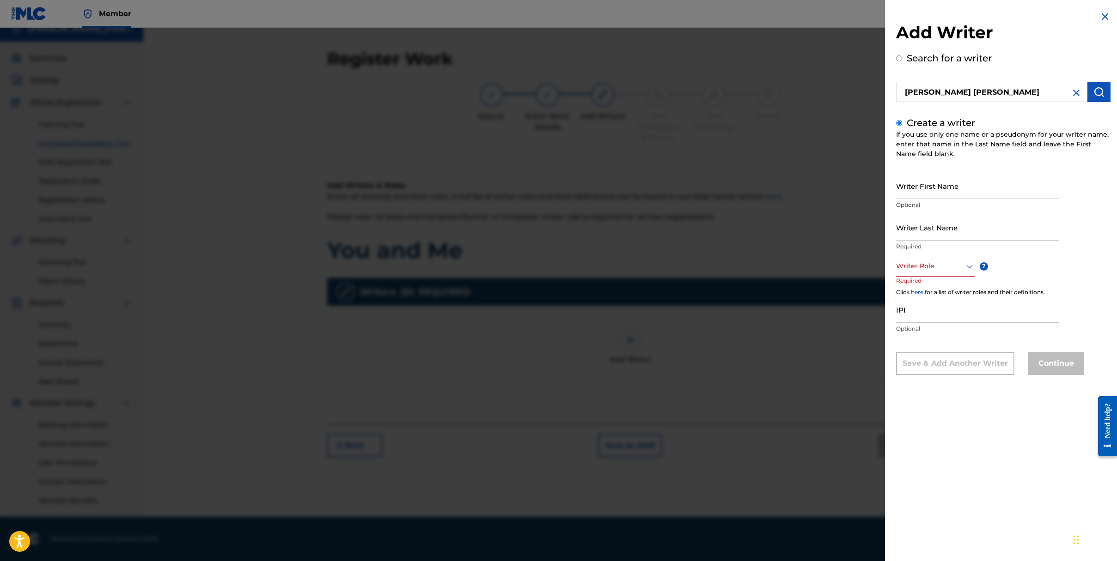
click at [953, 190] on input "Writer First Name" at bounding box center [977, 186] width 163 height 26
type input "[PERSON_NAME]"
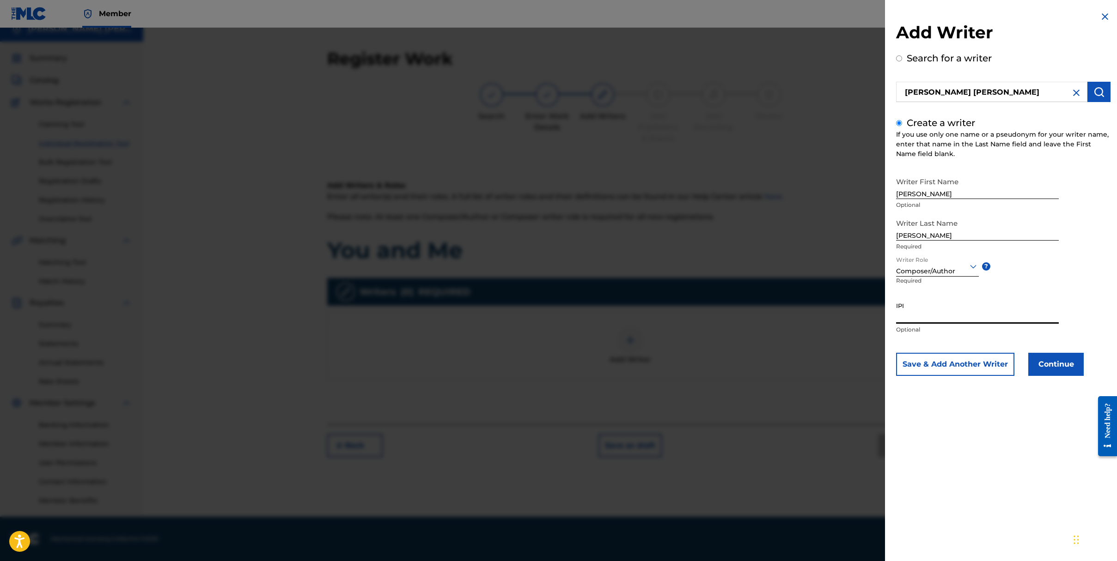
paste input "01264449244"
click at [956, 317] on input "01264449244" at bounding box center [977, 311] width 163 height 26
type input "0"
paste input "01264449244"
type input "01264449244"
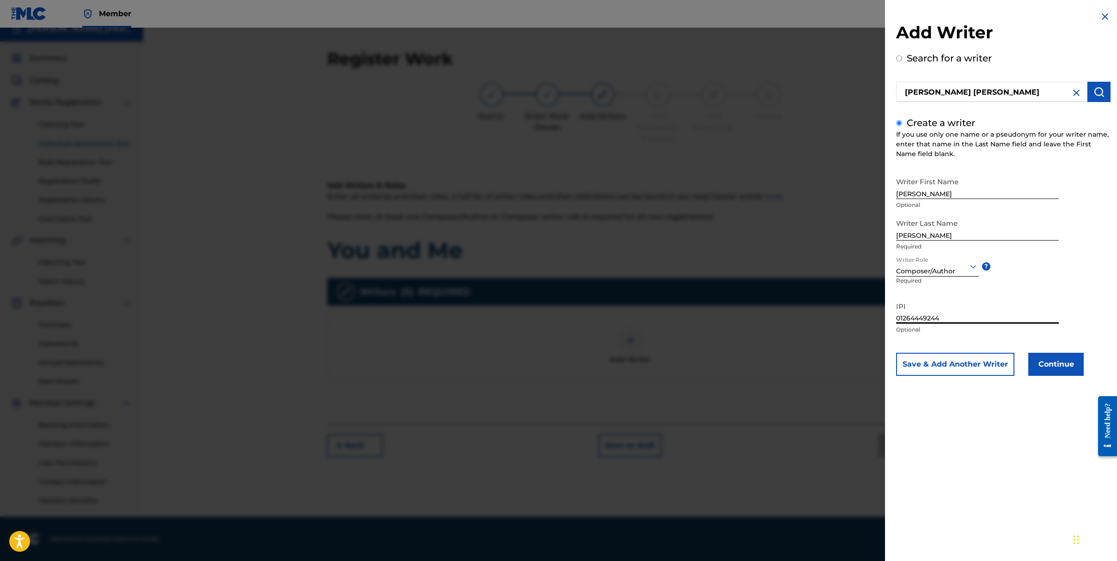
click at [1065, 362] on button "Continue" at bounding box center [1055, 364] width 55 height 23
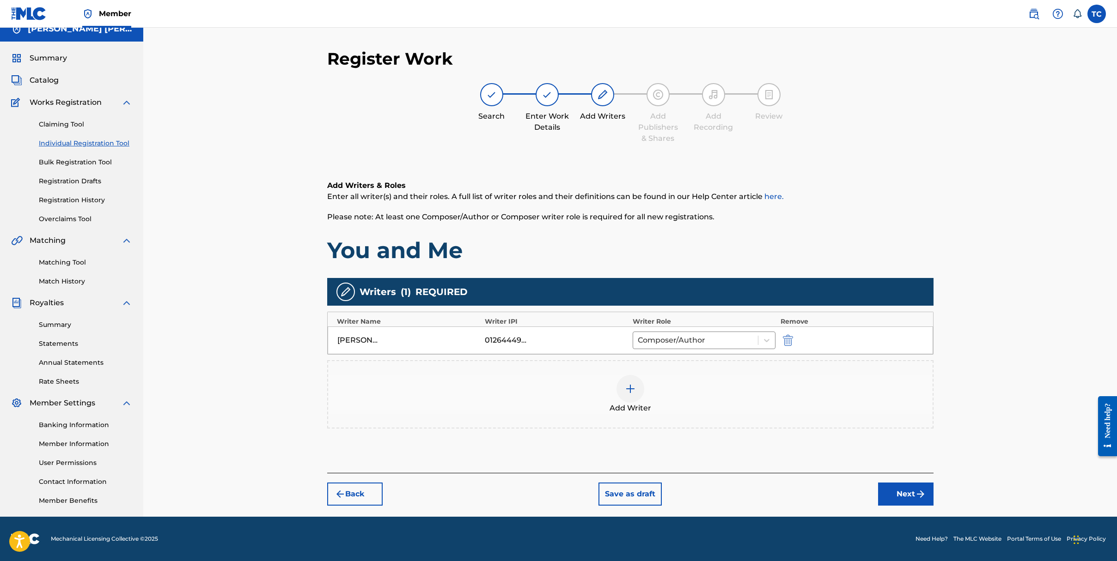
click at [892, 492] on button "Next" at bounding box center [905, 494] width 55 height 23
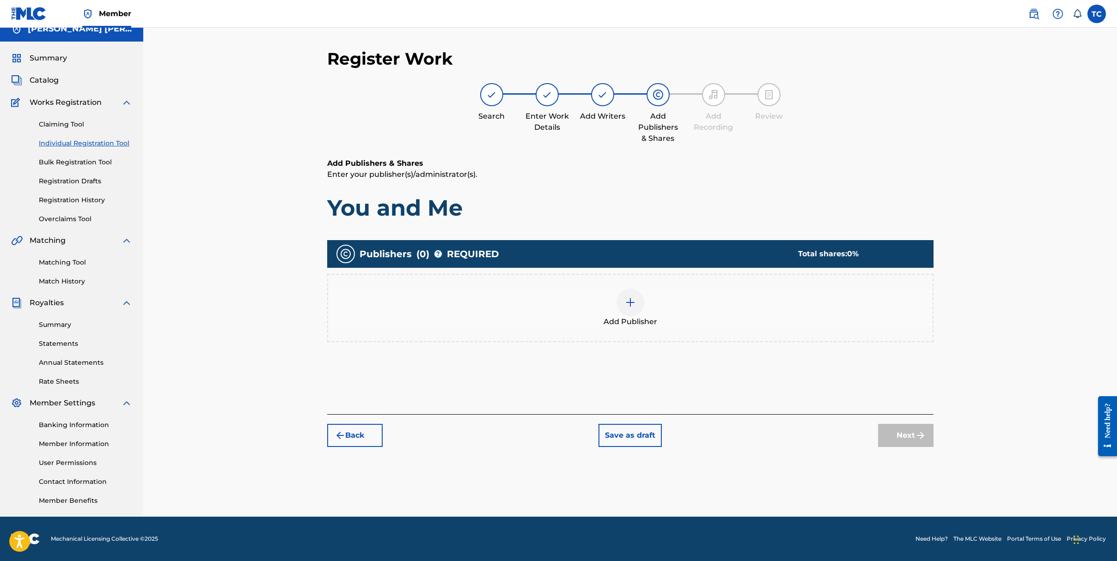
click at [627, 302] on img at bounding box center [630, 302] width 11 height 11
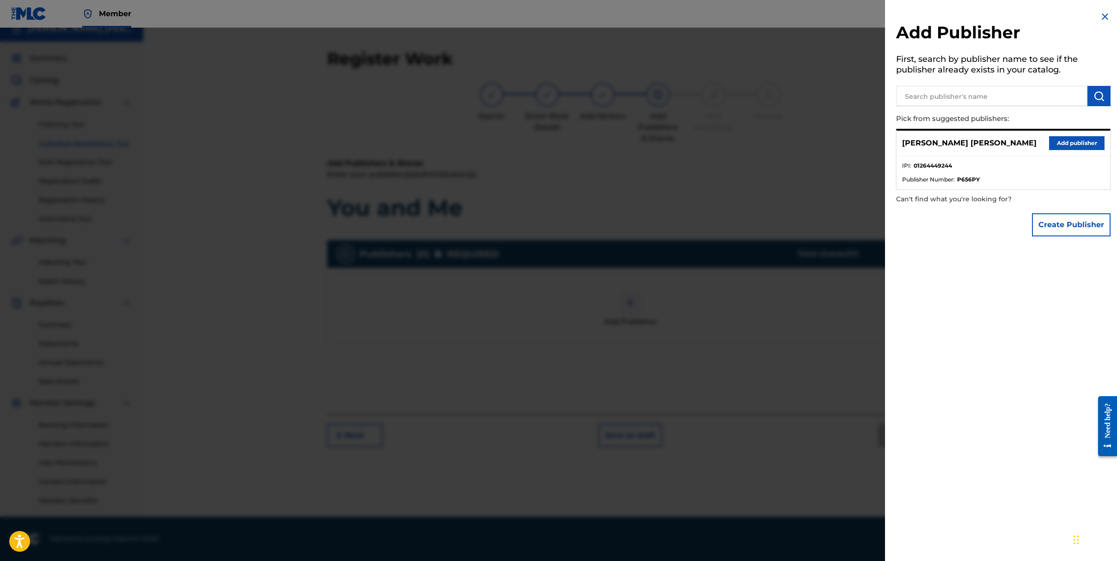
click at [1084, 141] on button "Add publisher" at bounding box center [1076, 143] width 55 height 14
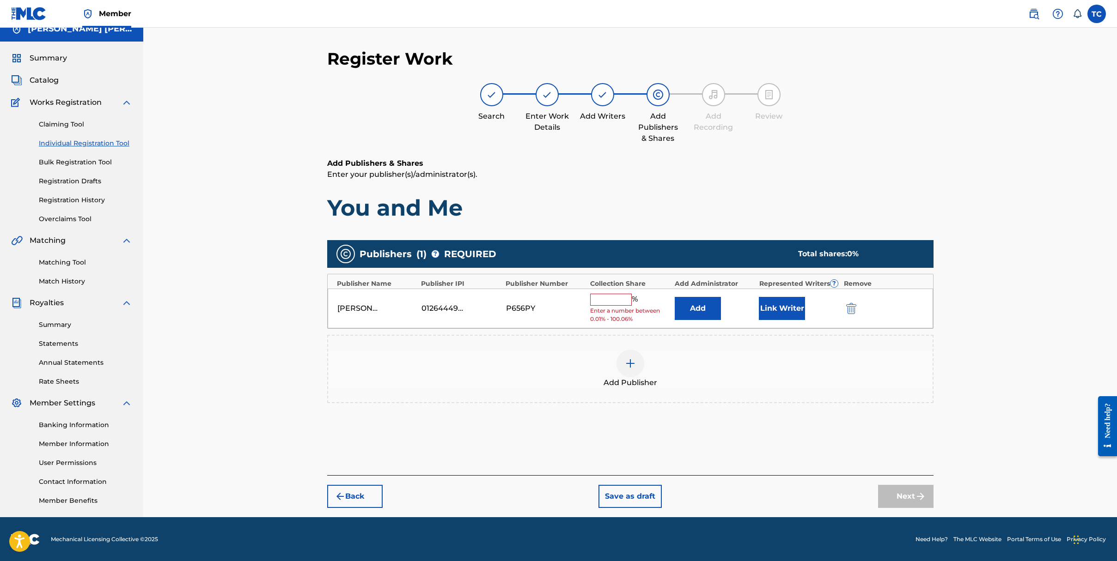
click at [614, 296] on input "text" at bounding box center [611, 300] width 42 height 12
type input "100"
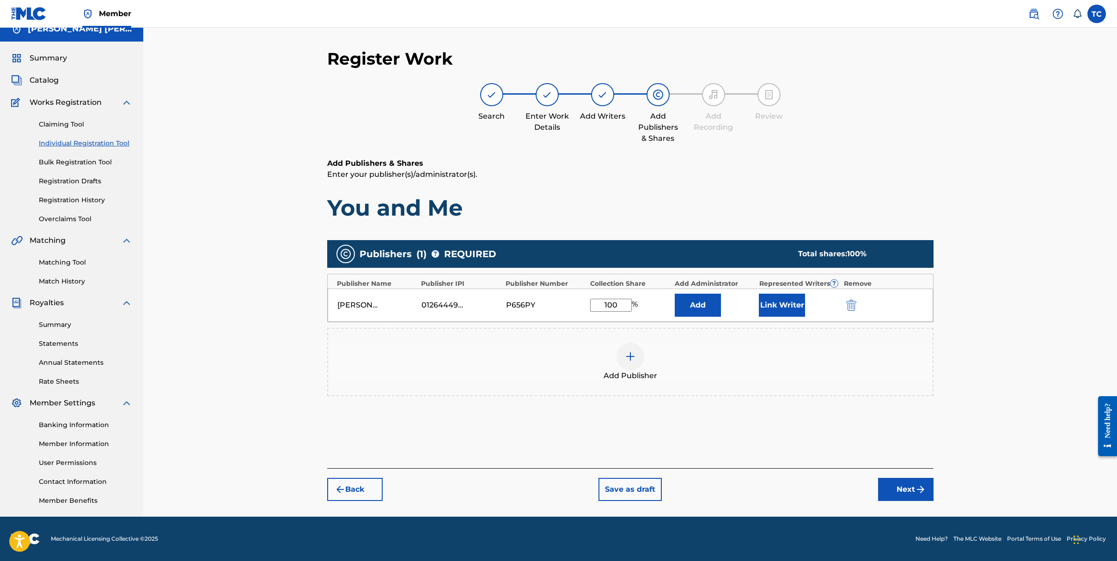
click at [918, 487] on img "submit" at bounding box center [920, 489] width 11 height 11
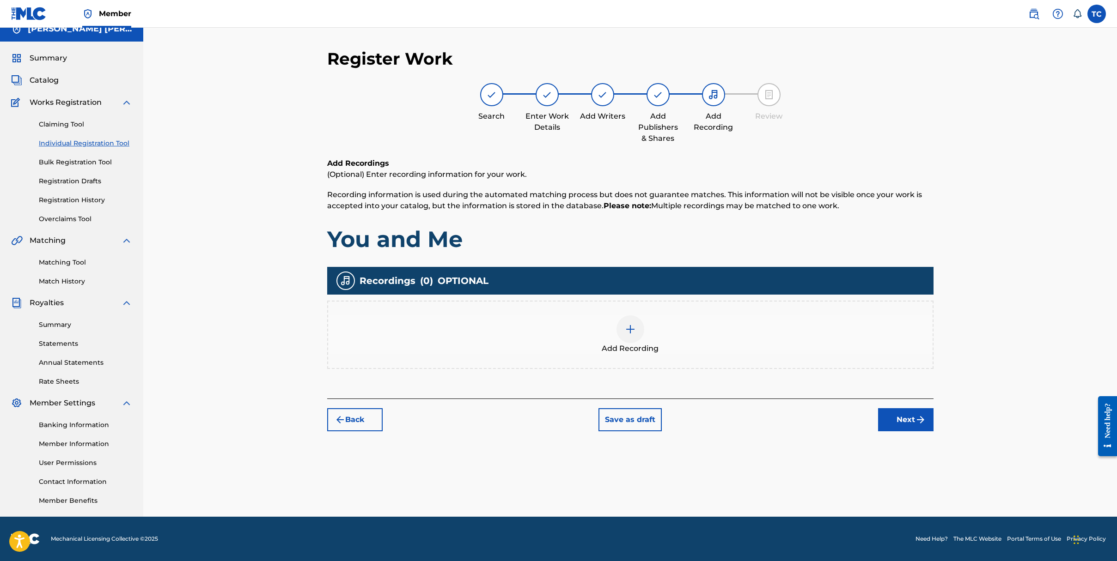
click at [627, 333] on img at bounding box center [630, 329] width 11 height 11
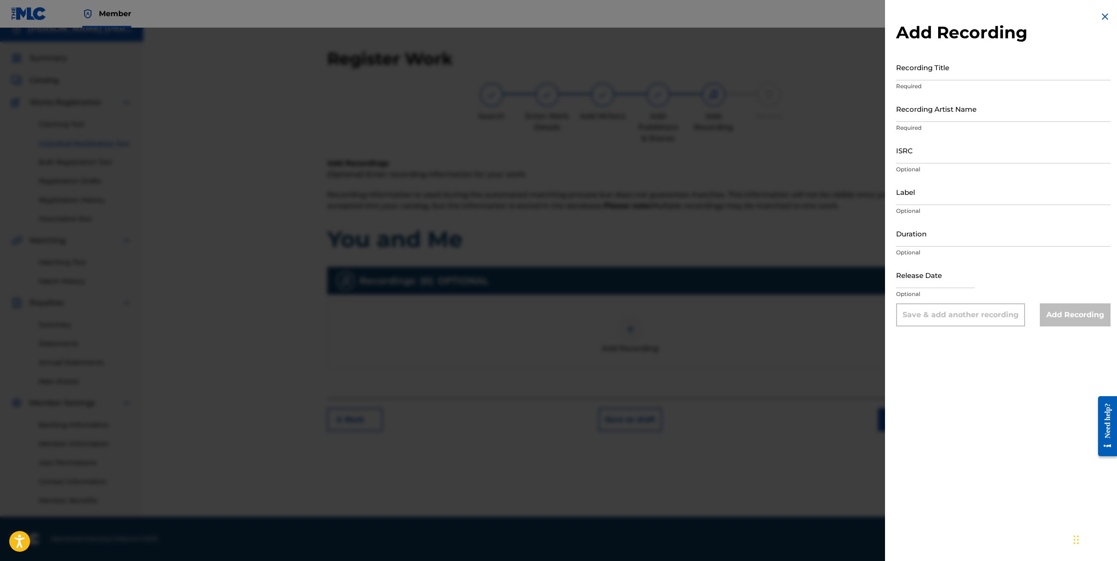
click at [926, 69] on input "Recording Title" at bounding box center [1003, 67] width 214 height 26
type input "You and Me"
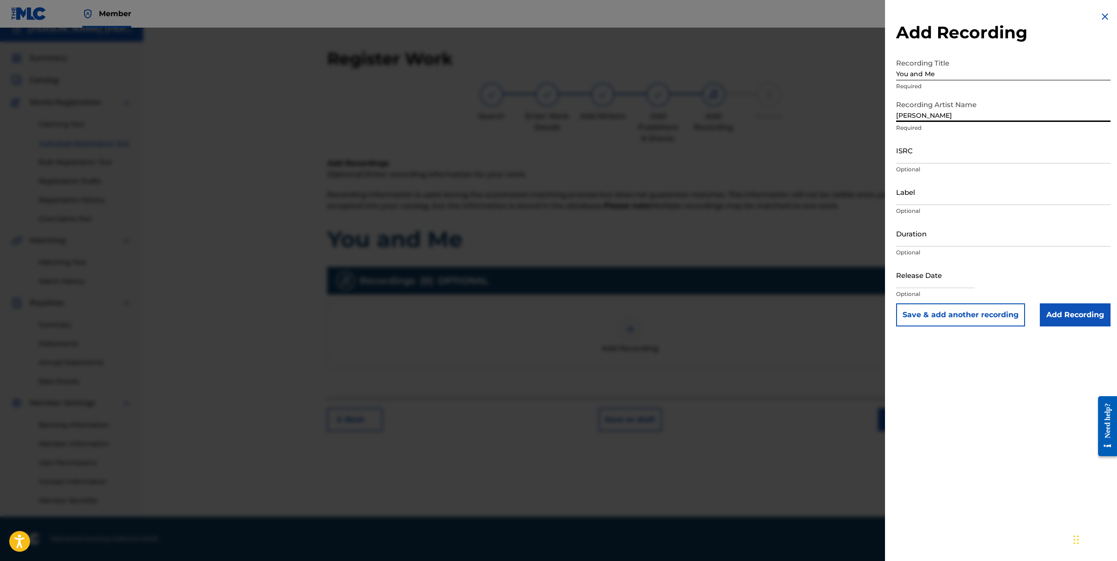
type input "[PERSON_NAME] [PERSON_NAME]"
paste input "01264449244"
type input "01264449244"
paste input "CACWV2548826"
type input "CACWV2548826"
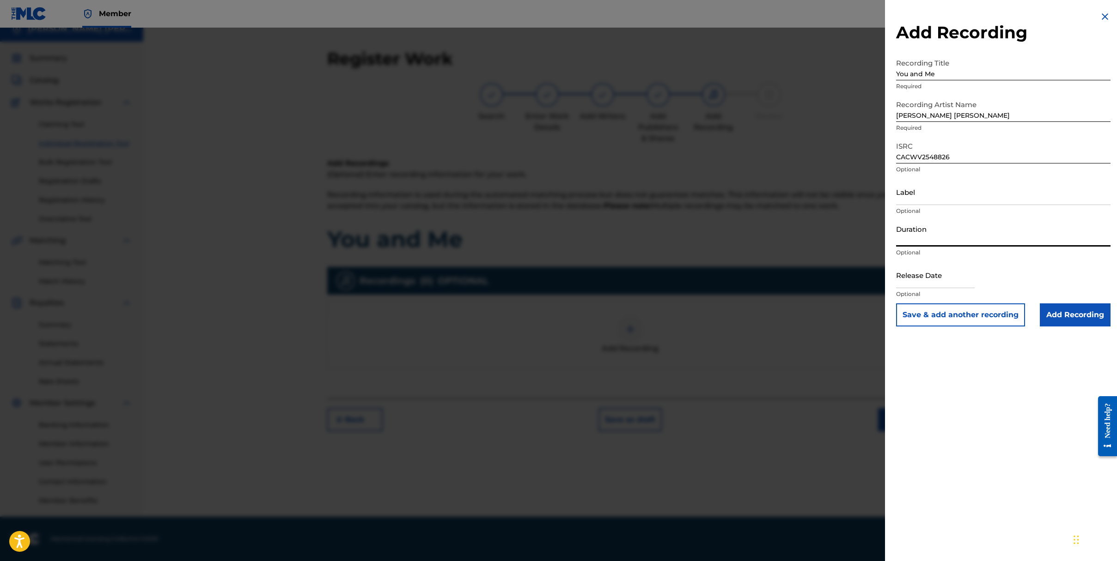
click at [925, 238] on input "Duration" at bounding box center [1003, 233] width 214 height 26
type input "04:33"
click at [910, 274] on input "text" at bounding box center [935, 275] width 79 height 26
select select "7"
select select "2025"
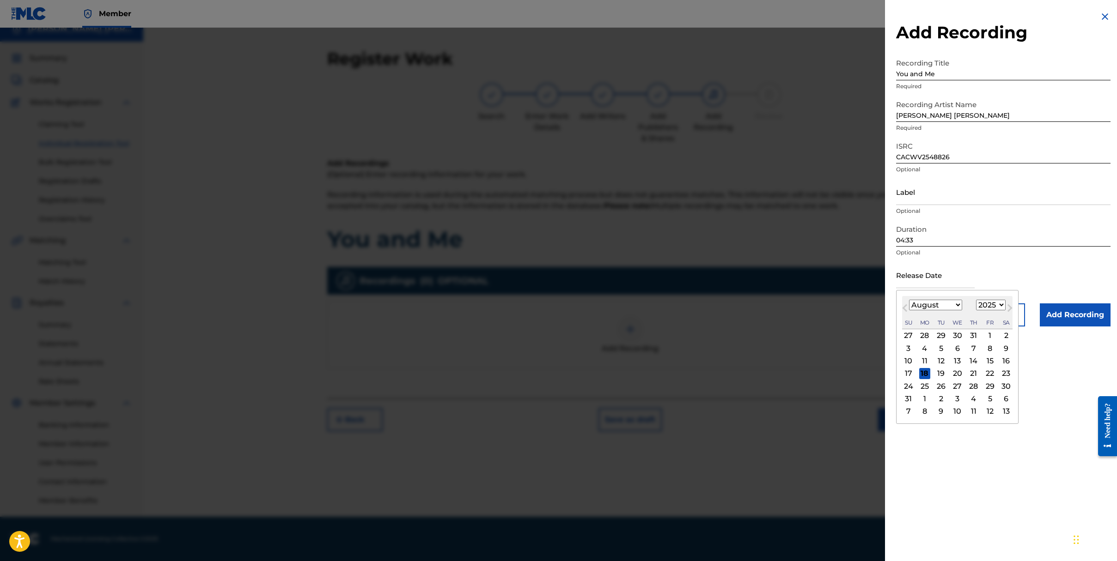
click at [953, 306] on select "January February March April May June July August September October November De…" at bounding box center [935, 305] width 53 height 11
select select "2"
click at [909, 300] on select "January February March April May June July August September October November De…" at bounding box center [935, 305] width 53 height 11
click at [991, 375] on div "21" at bounding box center [989, 373] width 11 height 11
type input "[DATE]"
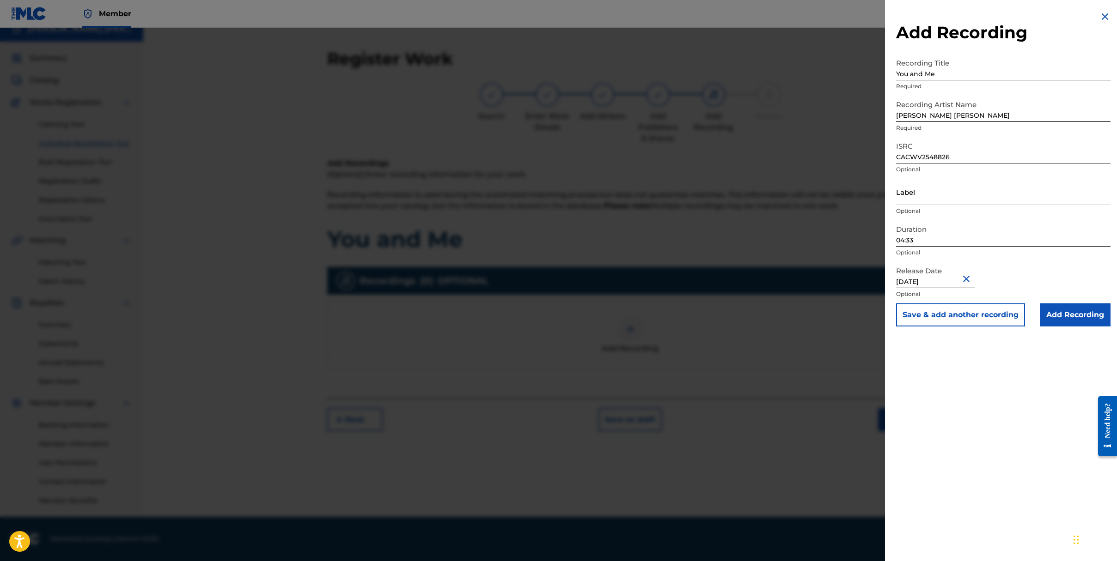
click at [1075, 318] on input "Add Recording" at bounding box center [1074, 315] width 71 height 23
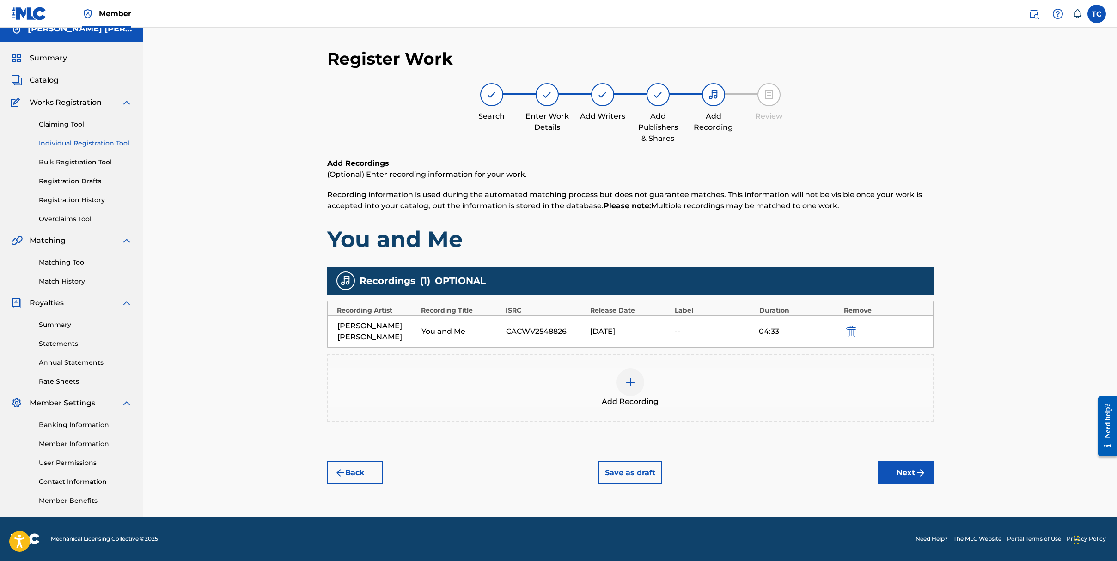
click at [902, 472] on button "Next" at bounding box center [905, 473] width 55 height 23
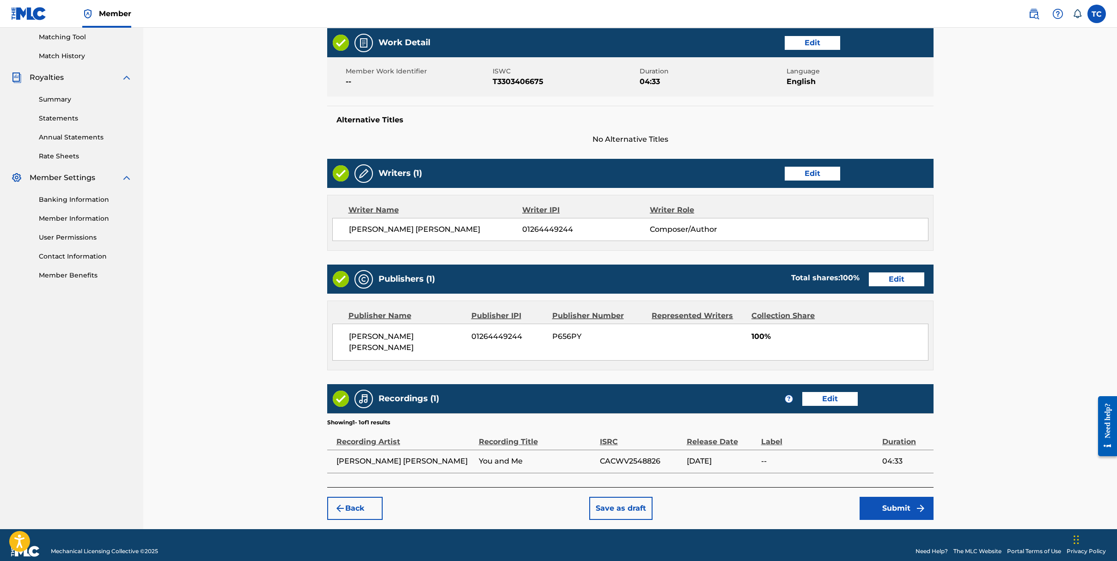
scroll to position [238, 0]
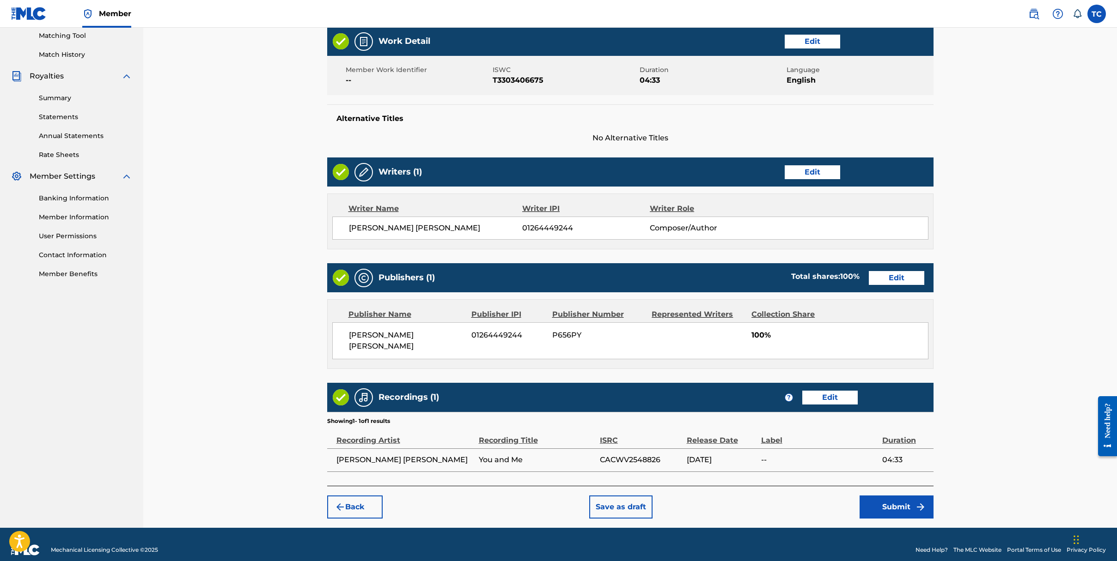
click at [913, 496] on button "Submit" at bounding box center [896, 507] width 74 height 23
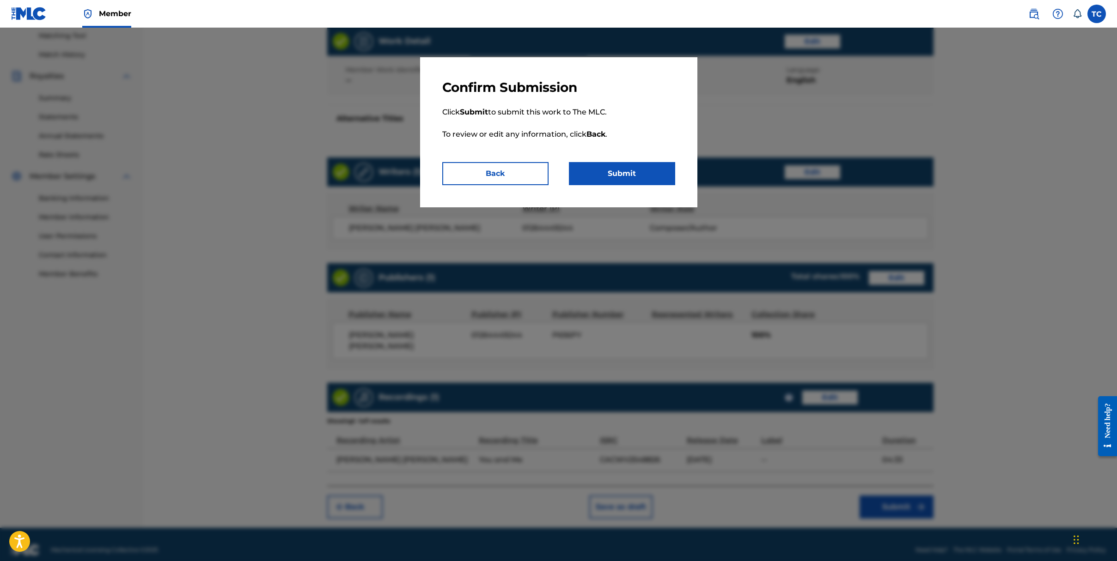
click at [621, 175] on button "Submit" at bounding box center [622, 173] width 106 height 23
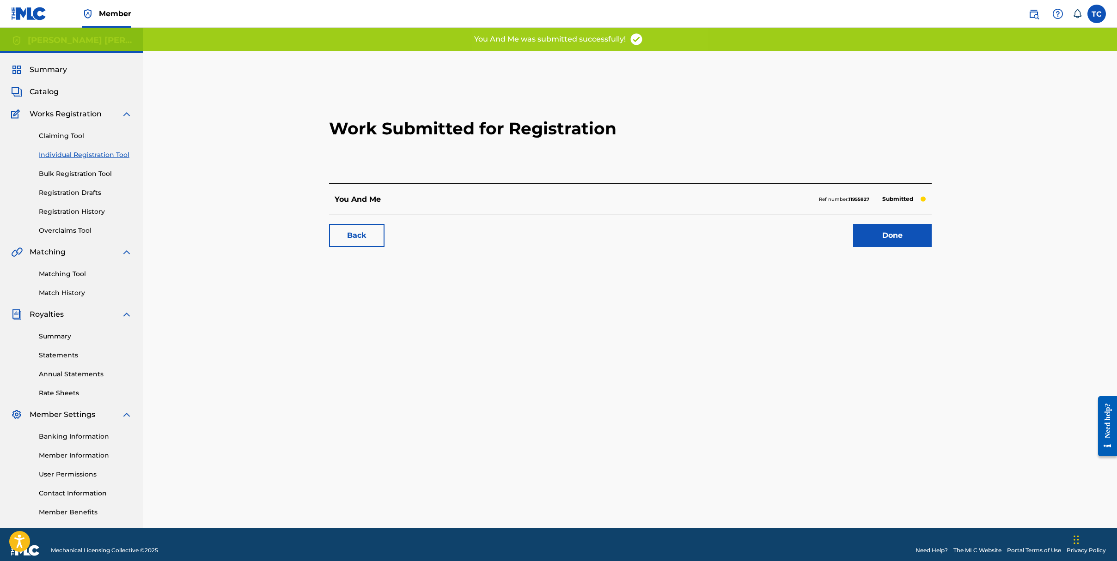
click at [895, 230] on link "Done" at bounding box center [892, 235] width 79 height 23
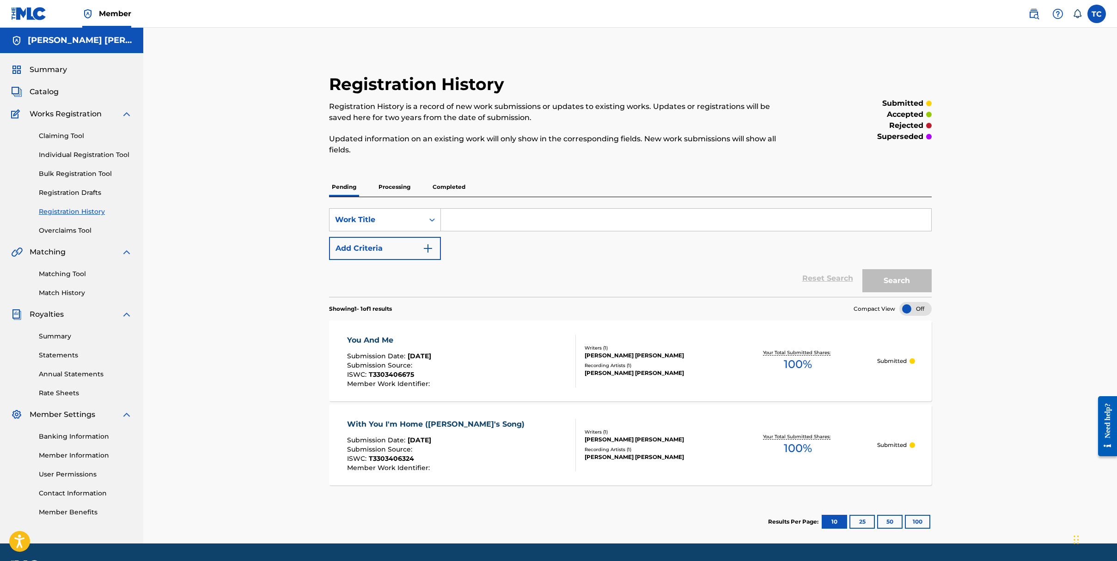
click at [55, 41] on h5 "[PERSON_NAME] [PERSON_NAME]" at bounding box center [80, 40] width 104 height 11
click at [40, 68] on span "Summary" at bounding box center [48, 69] width 37 height 11
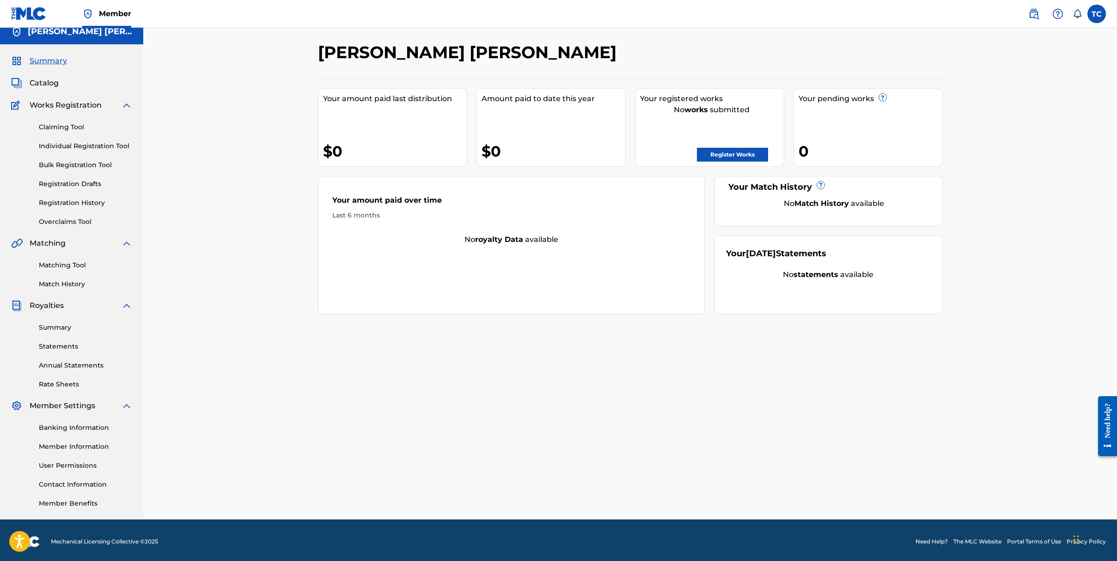
scroll to position [12, 0]
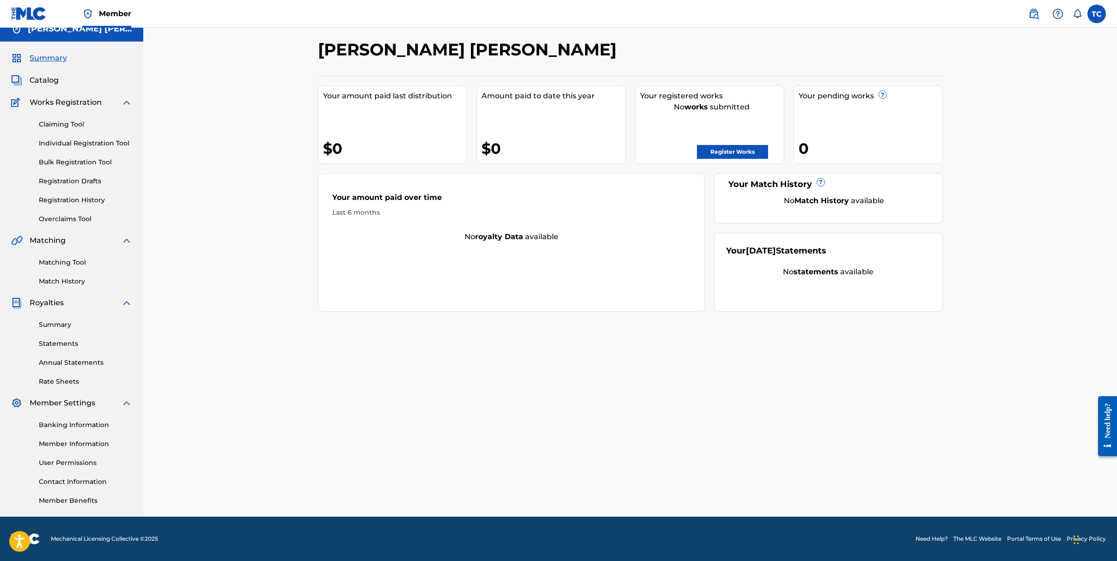
click at [76, 446] on link "Member Information" at bounding box center [85, 444] width 93 height 10
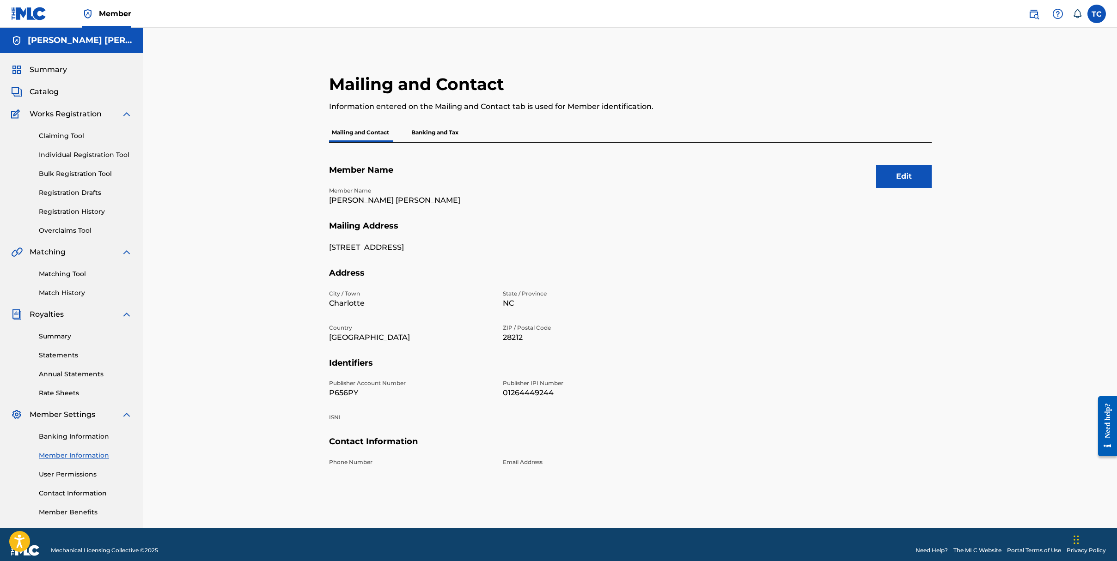
click at [435, 129] on p "Banking and Tax" at bounding box center [434, 132] width 53 height 19
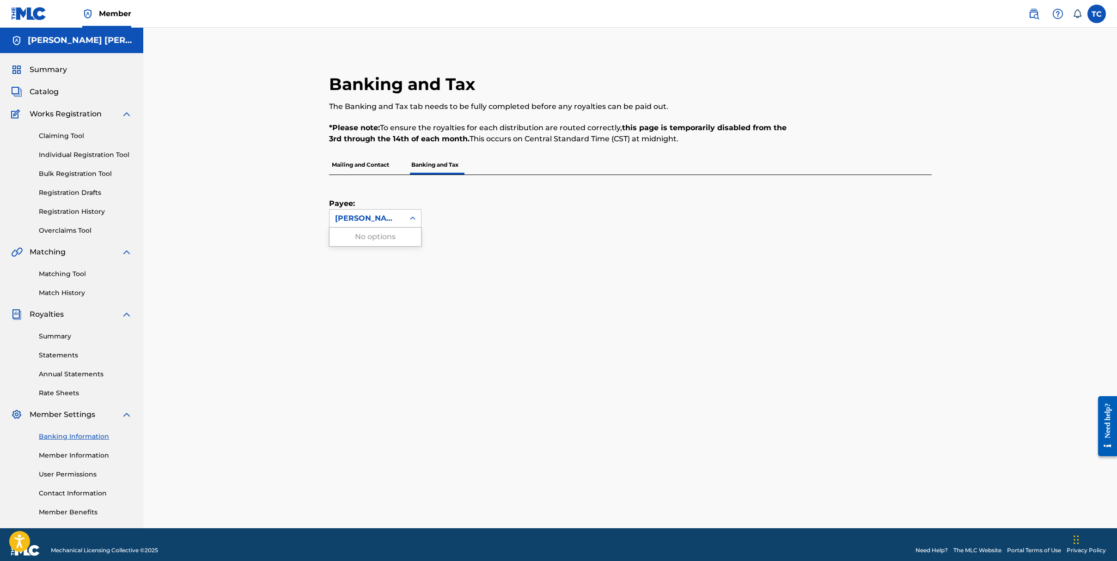
click at [411, 222] on icon at bounding box center [412, 218] width 9 height 9
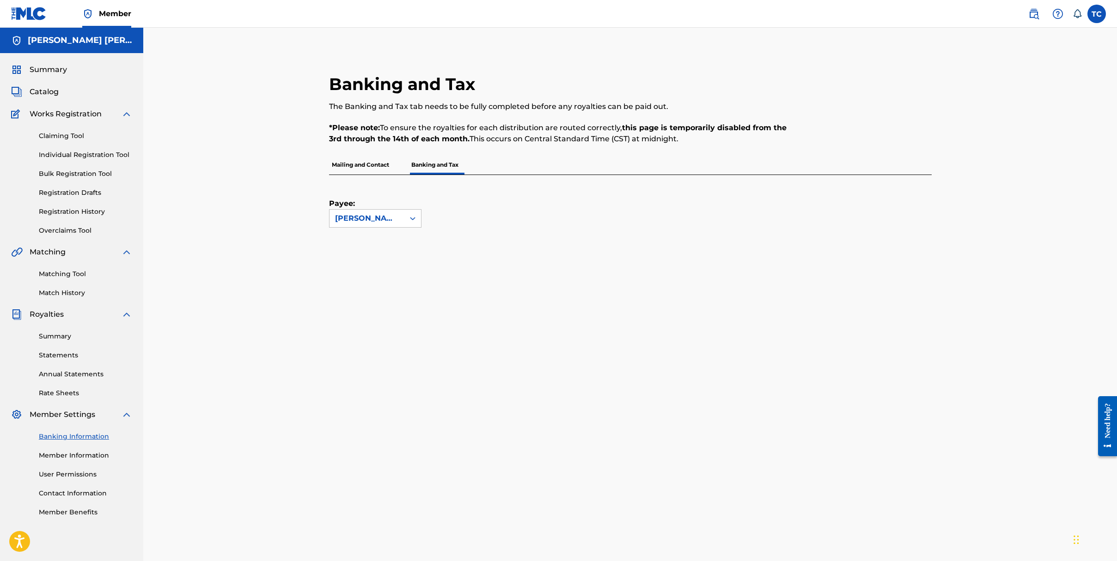
click at [411, 222] on icon at bounding box center [412, 218] width 9 height 9
click at [554, 219] on div "Payee: [PERSON_NAME] [PERSON_NAME]" at bounding box center [619, 201] width 580 height 53
click at [408, 213] on div at bounding box center [412, 218] width 17 height 17
click at [394, 230] on div "No options" at bounding box center [374, 237] width 91 height 18
click at [395, 237] on div "No options" at bounding box center [374, 237] width 91 height 18
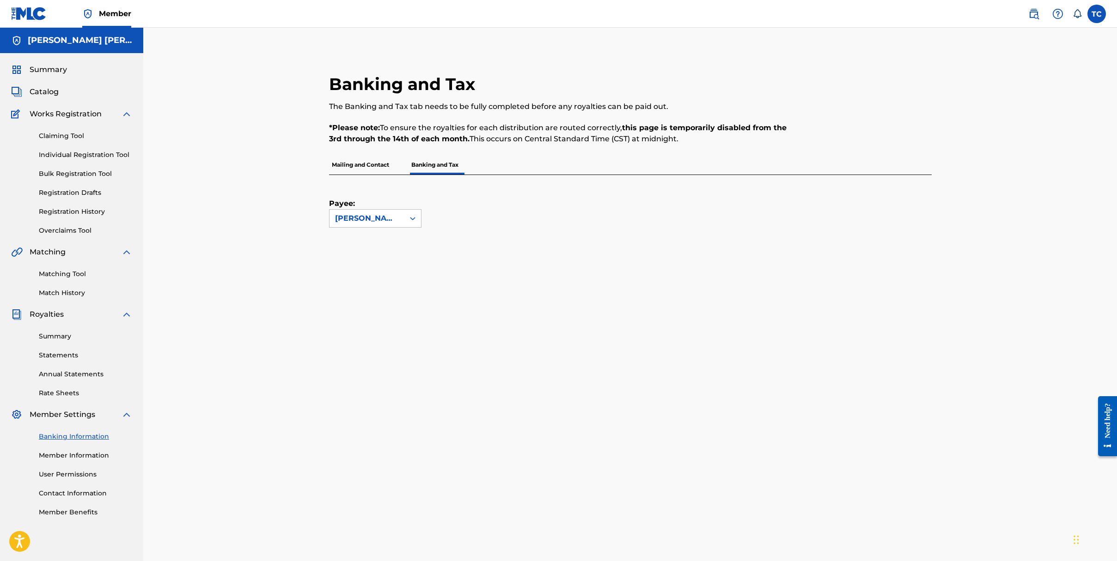
click at [503, 217] on div "Payee: [PERSON_NAME] [PERSON_NAME]" at bounding box center [619, 201] width 580 height 53
click at [340, 164] on p "Mailing and Contact" at bounding box center [360, 164] width 63 height 19
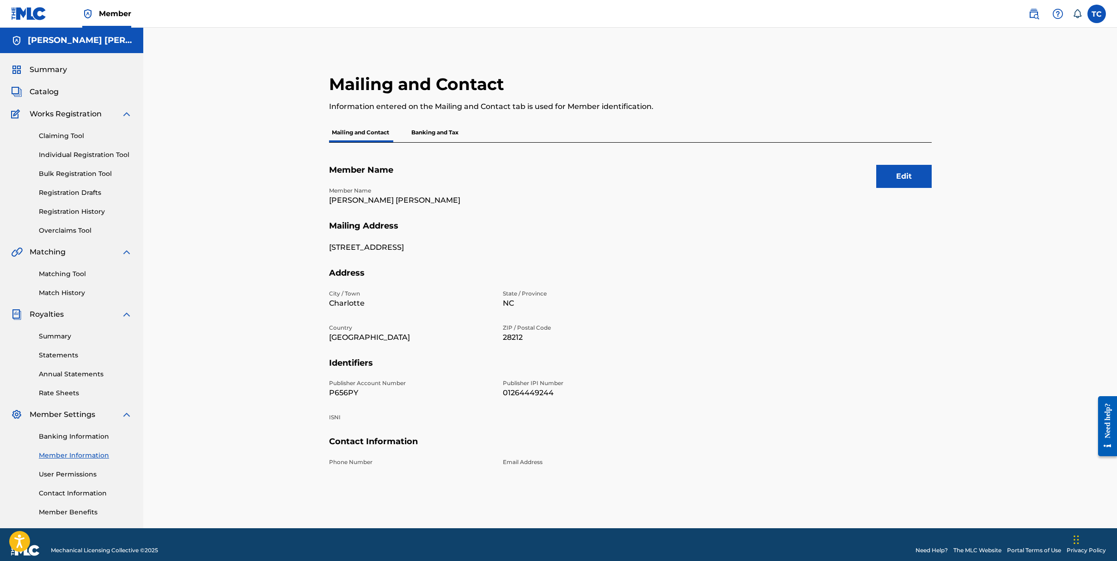
click at [441, 131] on p "Banking and Tax" at bounding box center [434, 132] width 53 height 19
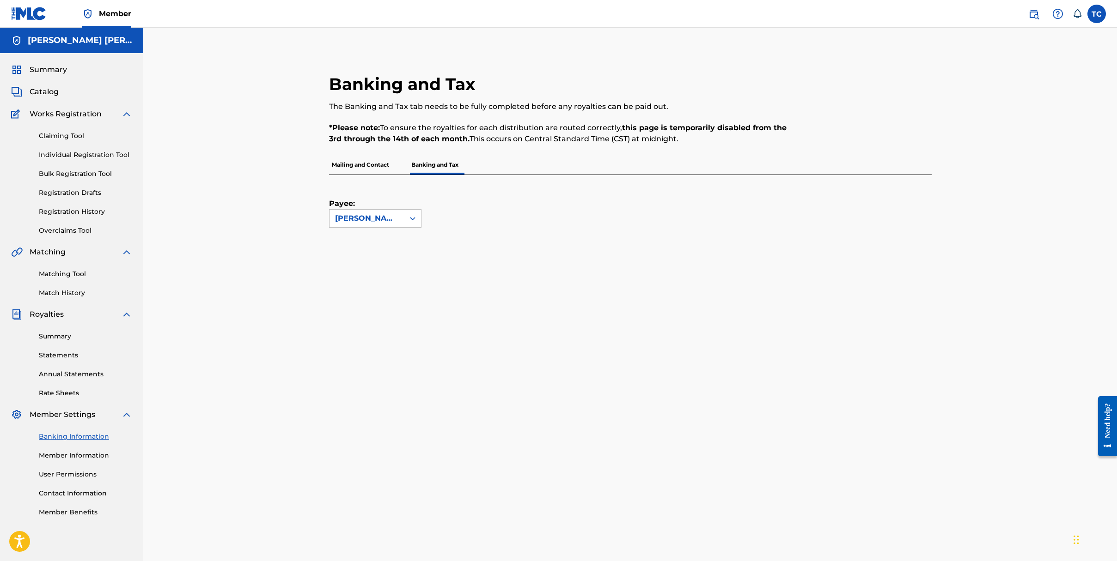
click at [56, 132] on link "Claiming Tool" at bounding box center [85, 136] width 93 height 10
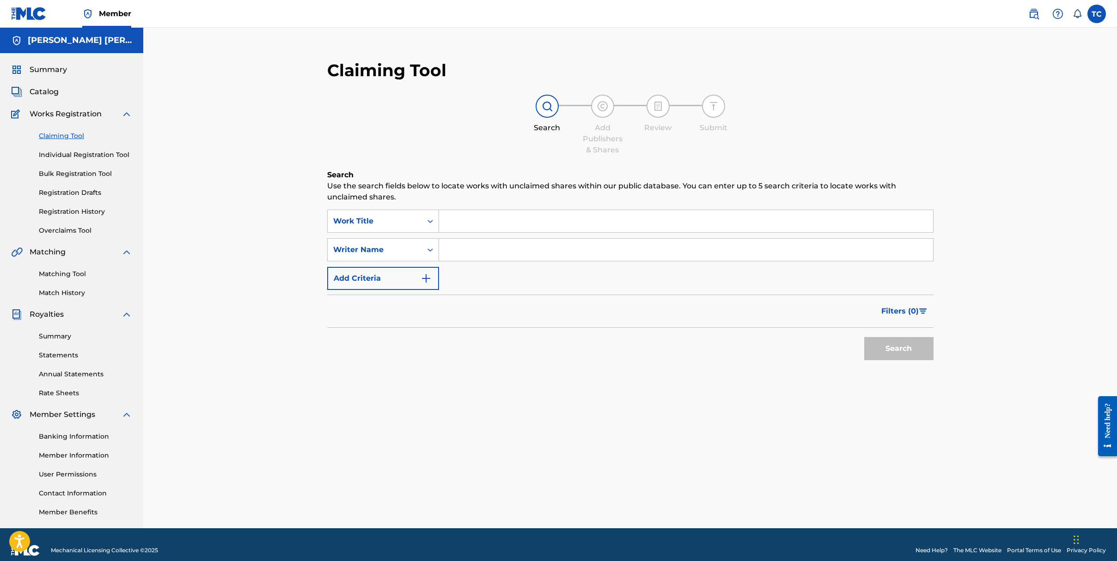
click at [462, 219] on input "Search Form" at bounding box center [686, 221] width 494 height 22
type input "Carolina's Calling"
type input "[PERSON_NAME] [PERSON_NAME]"
click at [902, 351] on button "Search" at bounding box center [898, 348] width 69 height 23
click at [897, 353] on button "Search" at bounding box center [898, 348] width 69 height 23
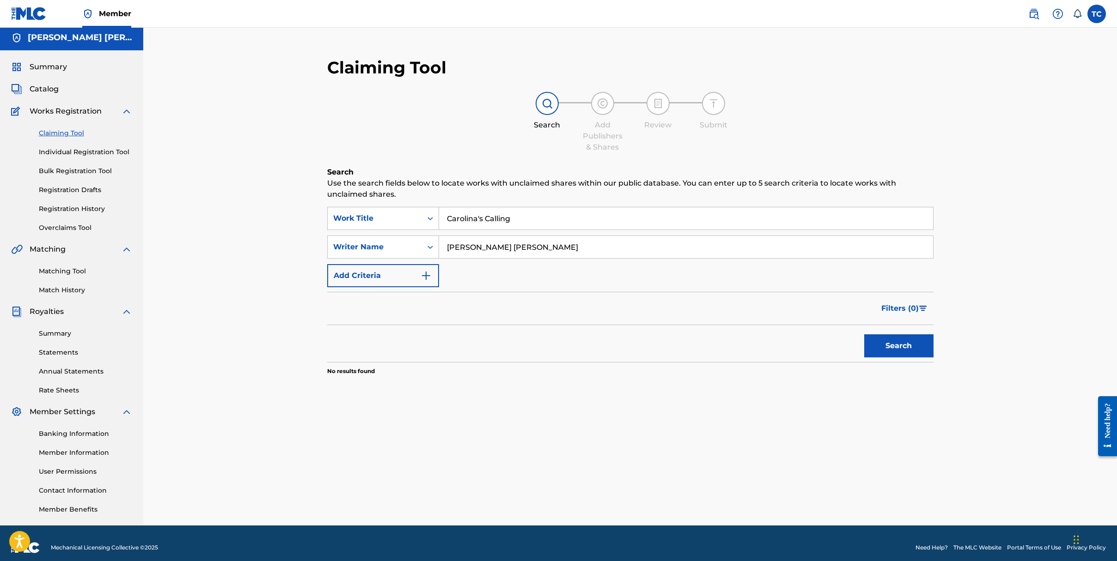
scroll to position [12, 0]
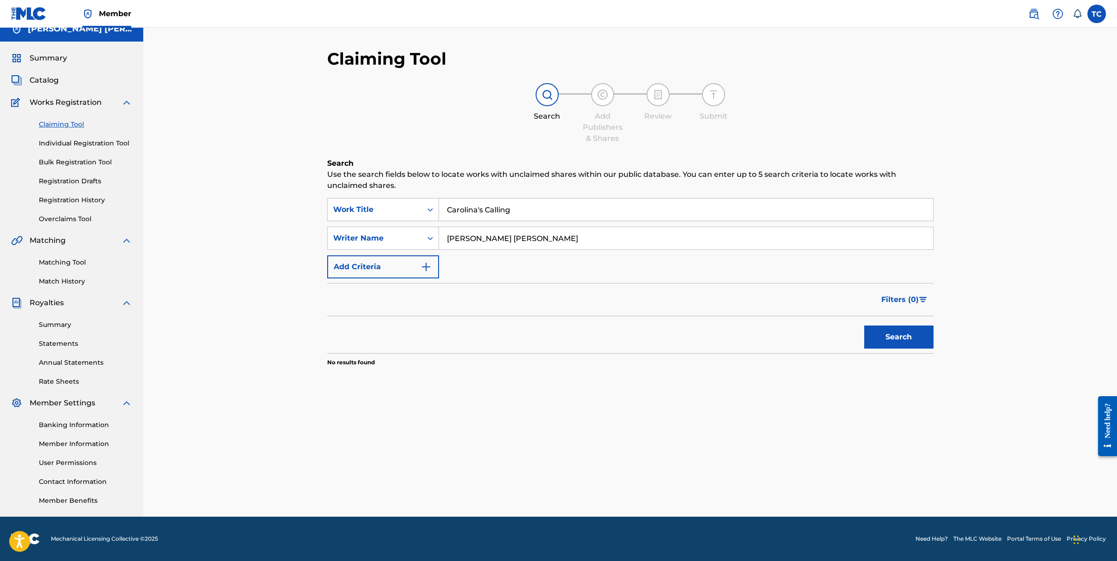
click at [64, 141] on link "Individual Registration Tool" at bounding box center [85, 144] width 93 height 10
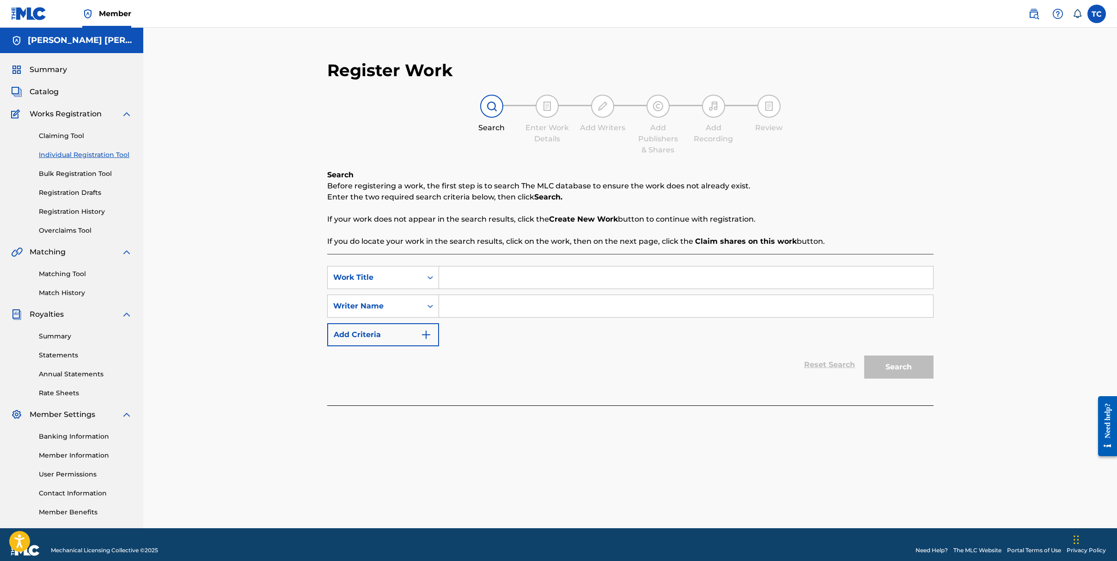
click at [461, 280] on input "Search Form" at bounding box center [686, 278] width 494 height 22
type input "Carolina's Calling"
type input "[PERSON_NAME] [PERSON_NAME]"
click at [901, 373] on button "Search" at bounding box center [898, 367] width 69 height 23
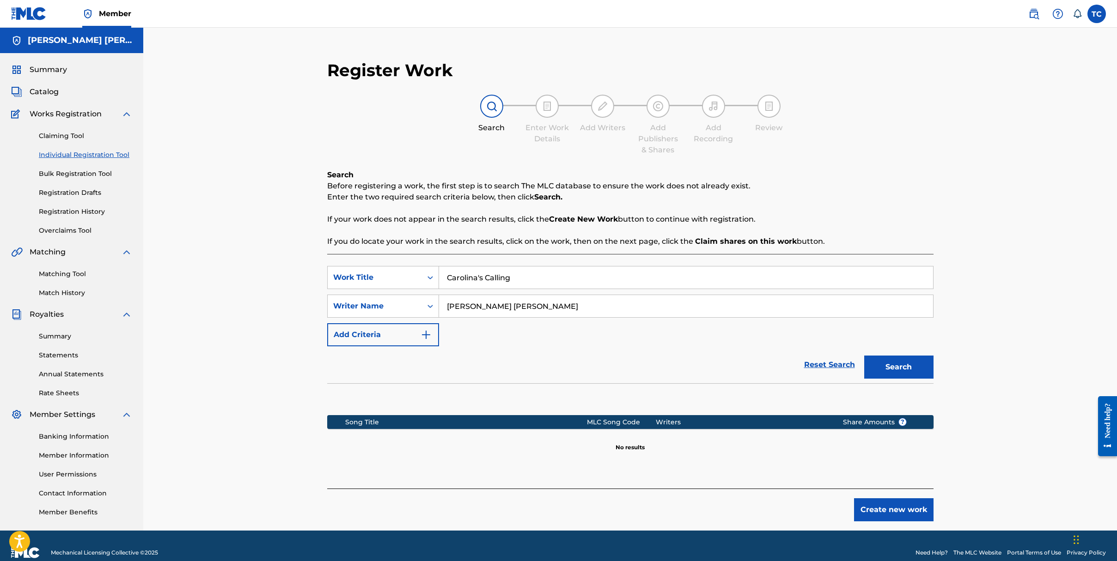
click at [901, 504] on button "Create new work" at bounding box center [893, 509] width 79 height 23
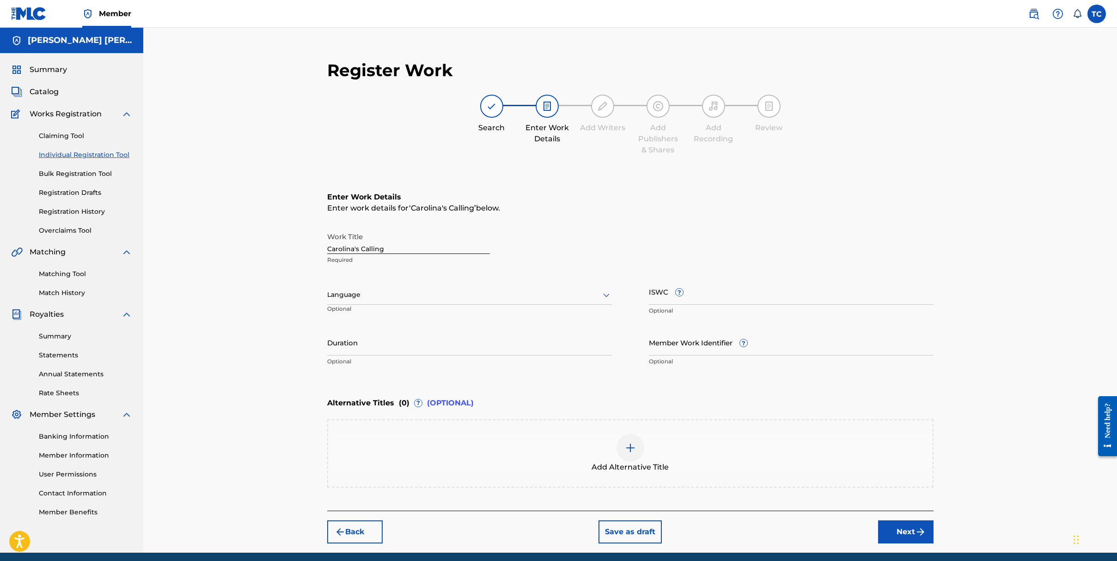
click at [367, 300] on div at bounding box center [469, 295] width 285 height 12
click at [377, 315] on div "English" at bounding box center [470, 315] width 284 height 21
click at [747, 293] on input "ISWC ?" at bounding box center [791, 292] width 285 height 26
paste input "T-330.340.691-5"
type input "T-330.340.691-5"
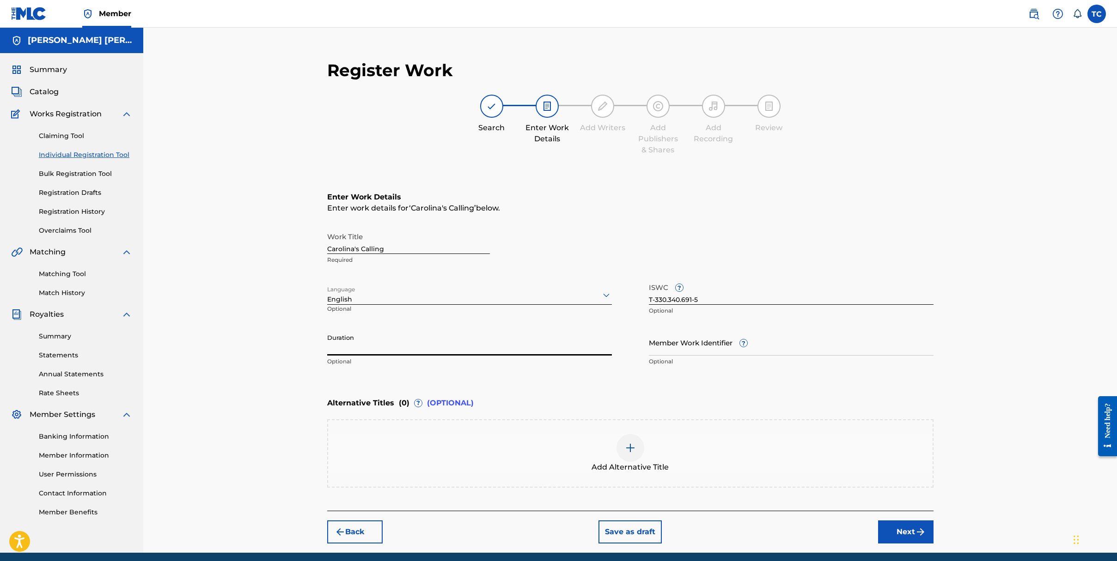
click at [546, 351] on input "Duration" at bounding box center [469, 342] width 285 height 26
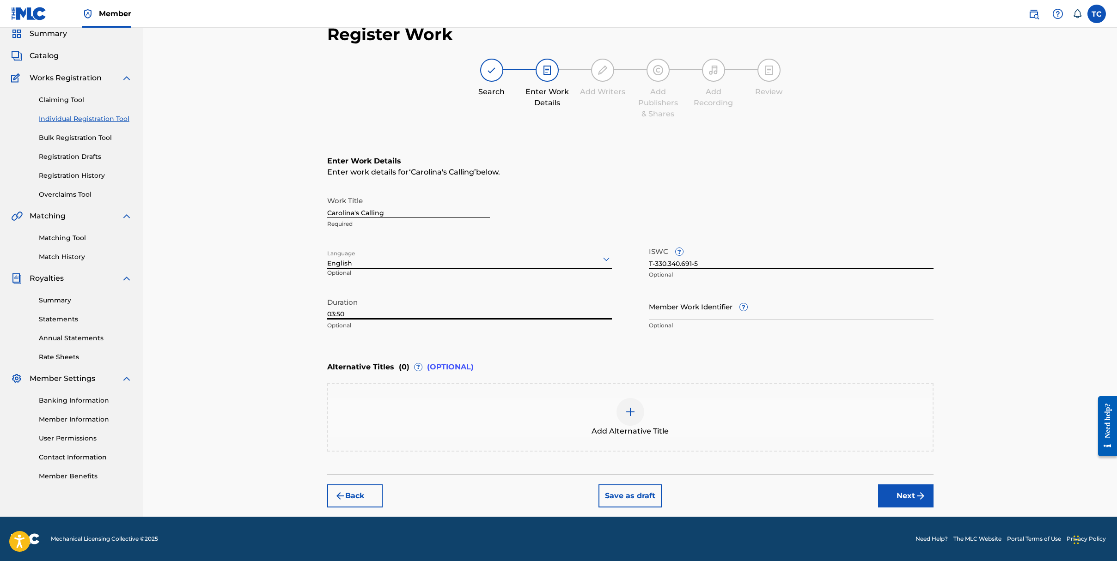
type input "03:50"
click at [914, 485] on button "Next" at bounding box center [905, 496] width 55 height 23
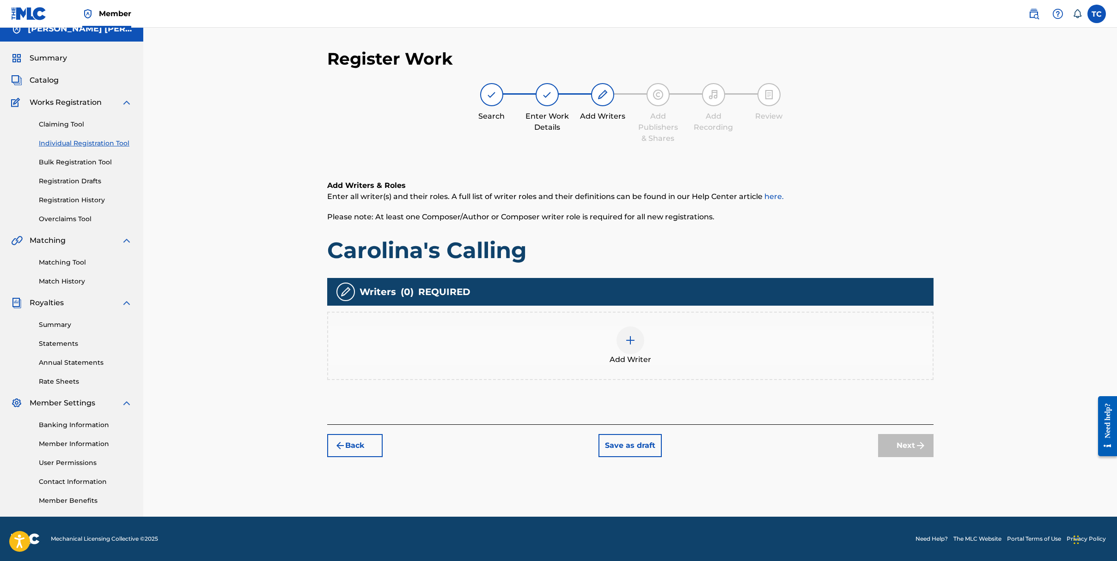
click at [626, 342] on img at bounding box center [630, 340] width 11 height 11
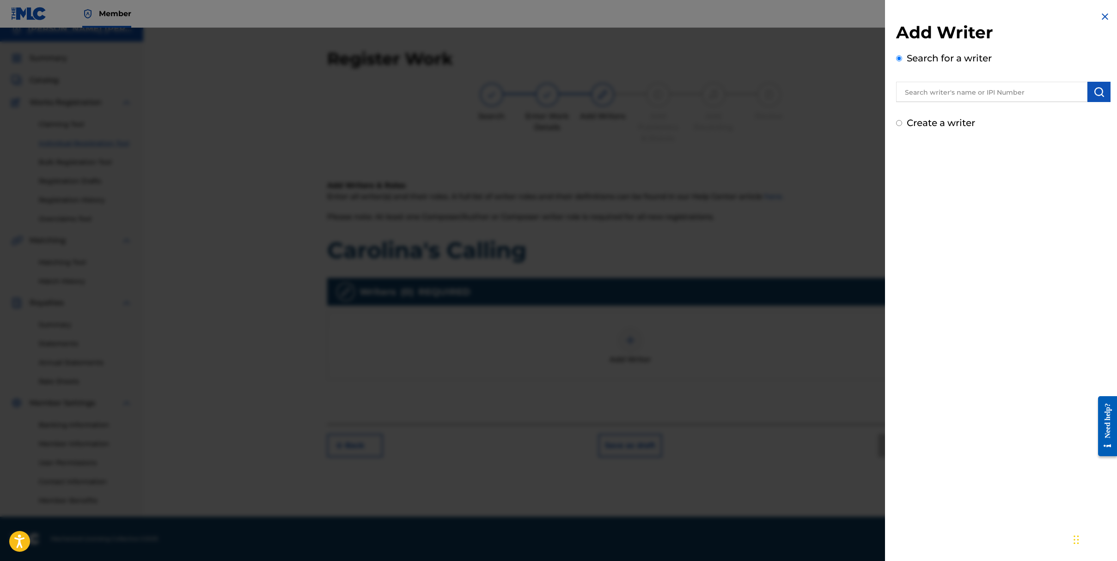
click at [979, 90] on input "text" at bounding box center [991, 92] width 191 height 20
type input "[PERSON_NAME] [PERSON_NAME]"
click at [1097, 95] on img "submit" at bounding box center [1098, 91] width 11 height 11
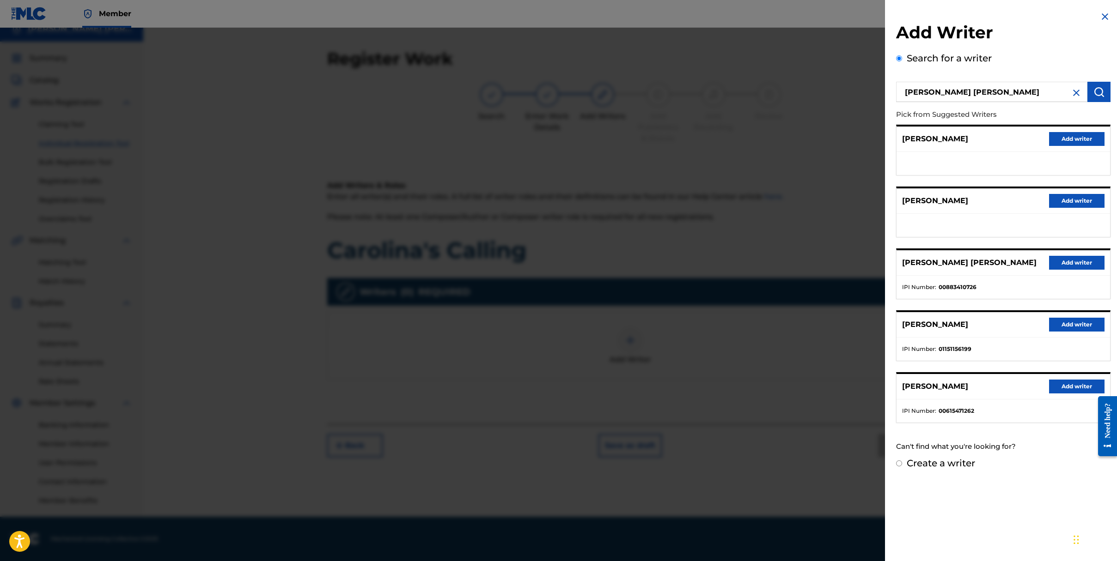
click at [905, 465] on div "Create a writer" at bounding box center [1003, 463] width 214 height 14
click at [899, 464] on input "Create a writer" at bounding box center [899, 464] width 6 height 6
radio input "false"
radio input "true"
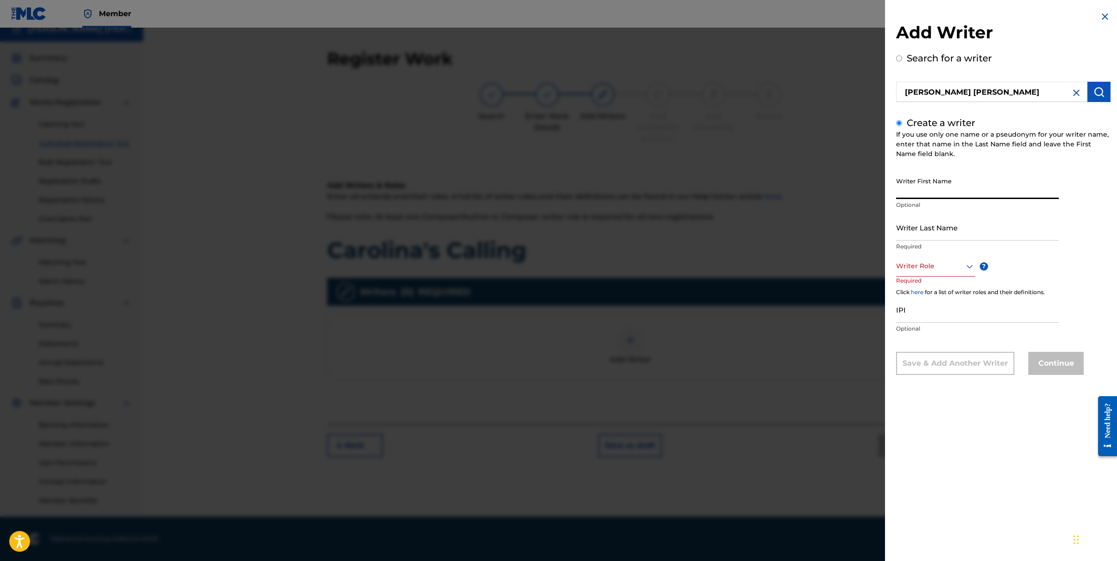
click at [974, 186] on input "Writer First Name" at bounding box center [977, 186] width 163 height 26
type input "[PERSON_NAME]"
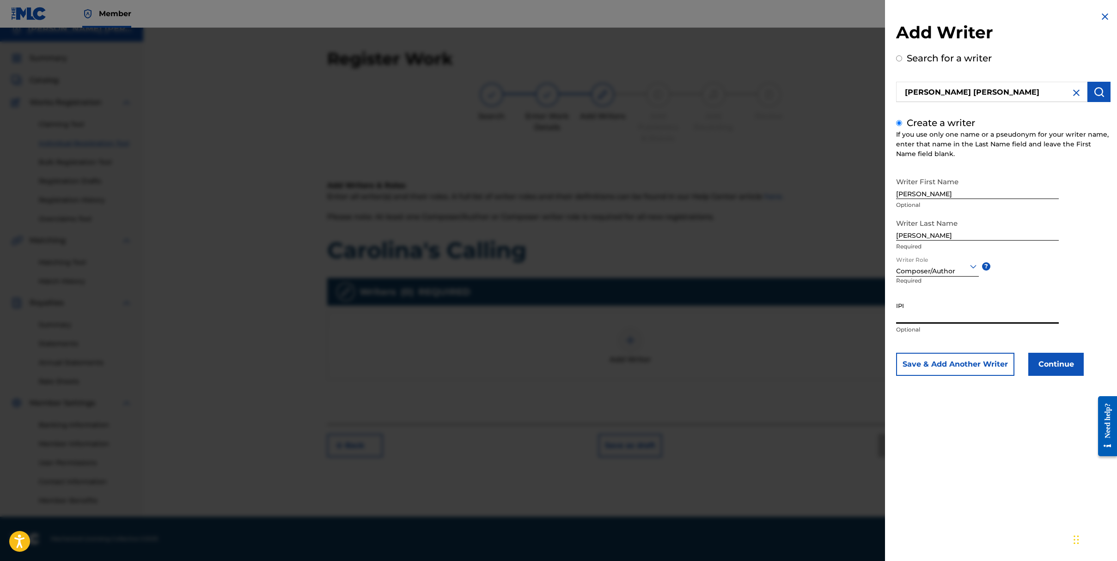
paste input "01264449244"
type input "01264449244"
click at [1053, 360] on button "Continue" at bounding box center [1055, 364] width 55 height 23
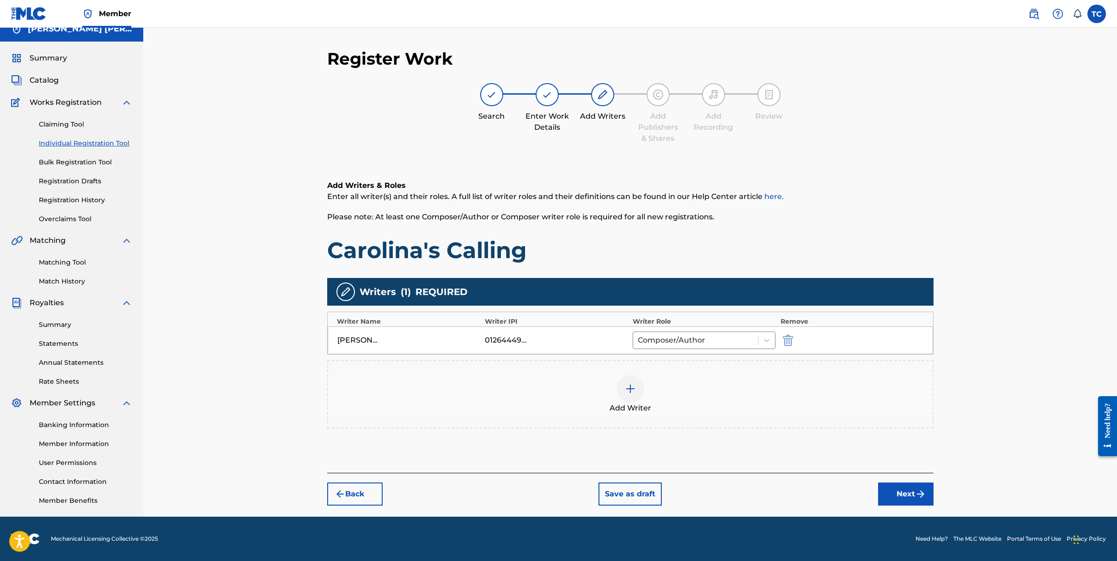
click at [922, 496] on img "submit" at bounding box center [920, 494] width 11 height 11
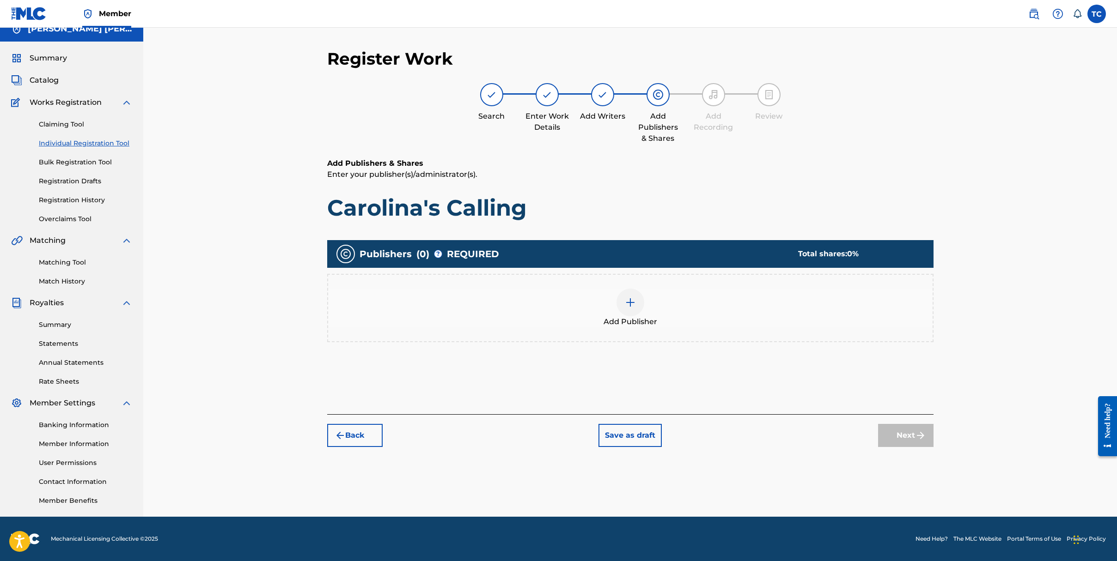
click at [620, 306] on div at bounding box center [630, 303] width 28 height 28
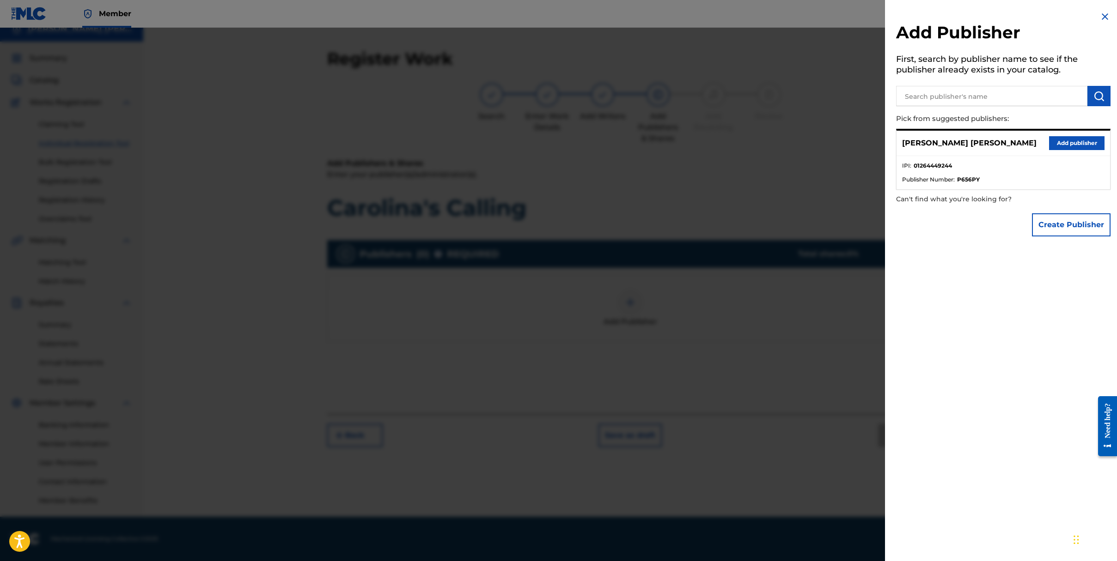
click at [1066, 143] on button "Add publisher" at bounding box center [1076, 143] width 55 height 14
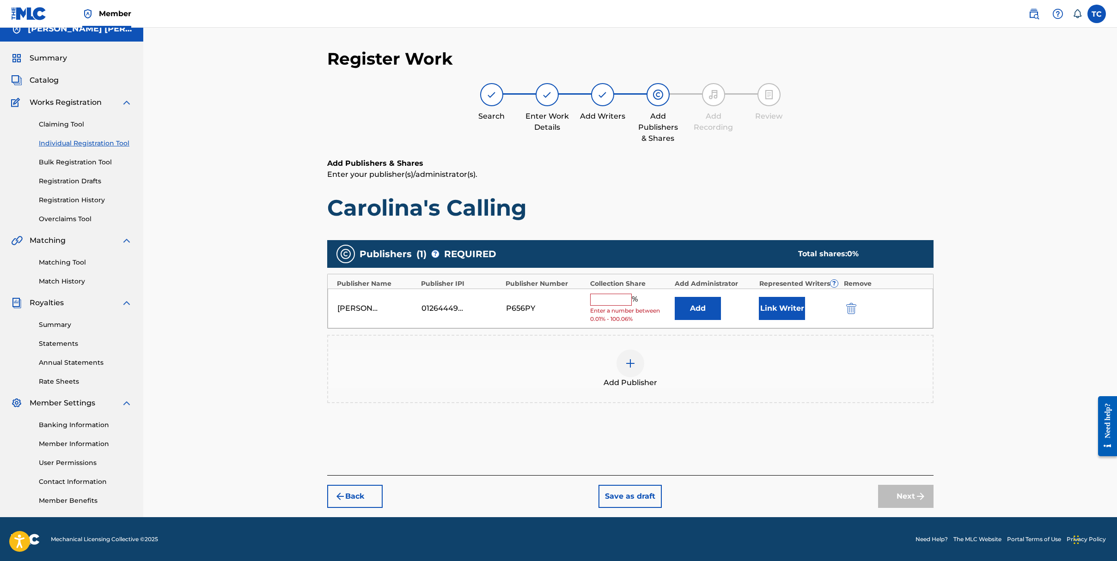
click at [596, 292] on div "[PERSON_NAME] [PERSON_NAME] 01264449244 P656PY % Enter a number between 0.01% -…" at bounding box center [630, 309] width 605 height 40
click at [601, 298] on input "text" at bounding box center [611, 300] width 42 height 12
type input "100"
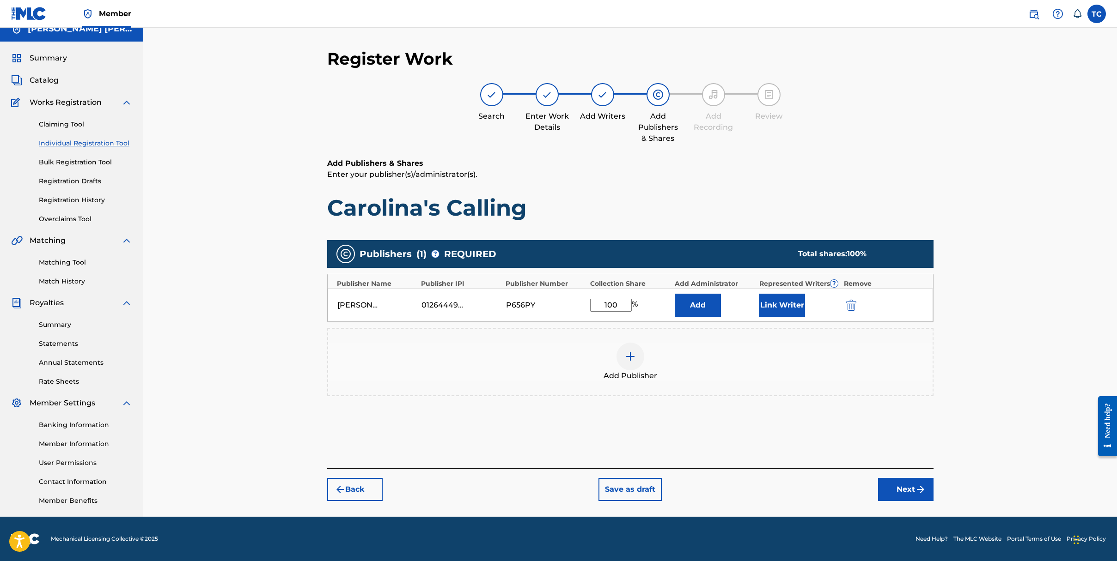
click at [893, 489] on button "Next" at bounding box center [905, 489] width 55 height 23
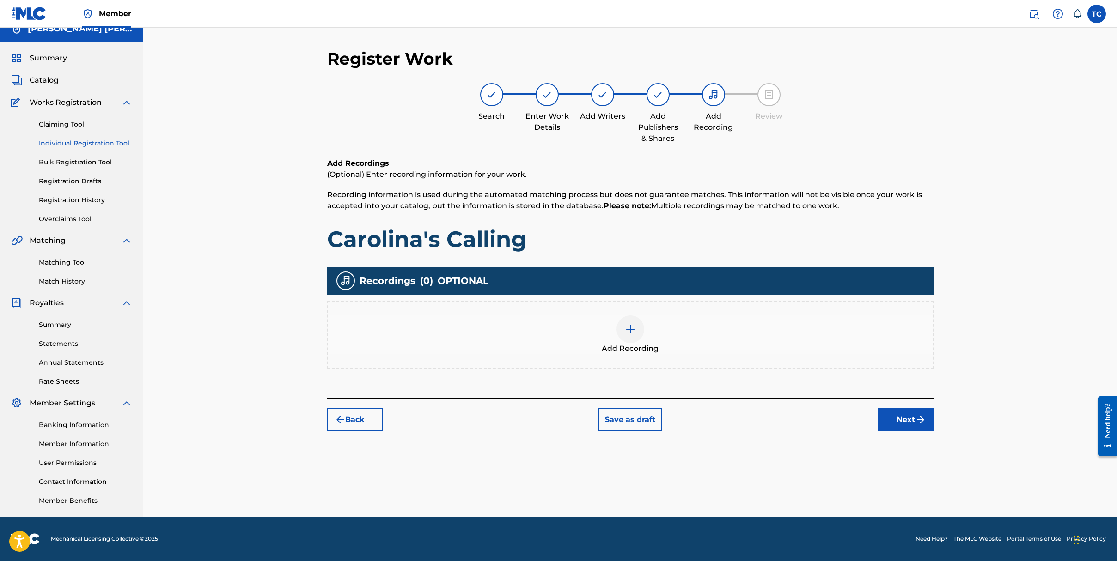
click at [626, 318] on div at bounding box center [630, 330] width 28 height 28
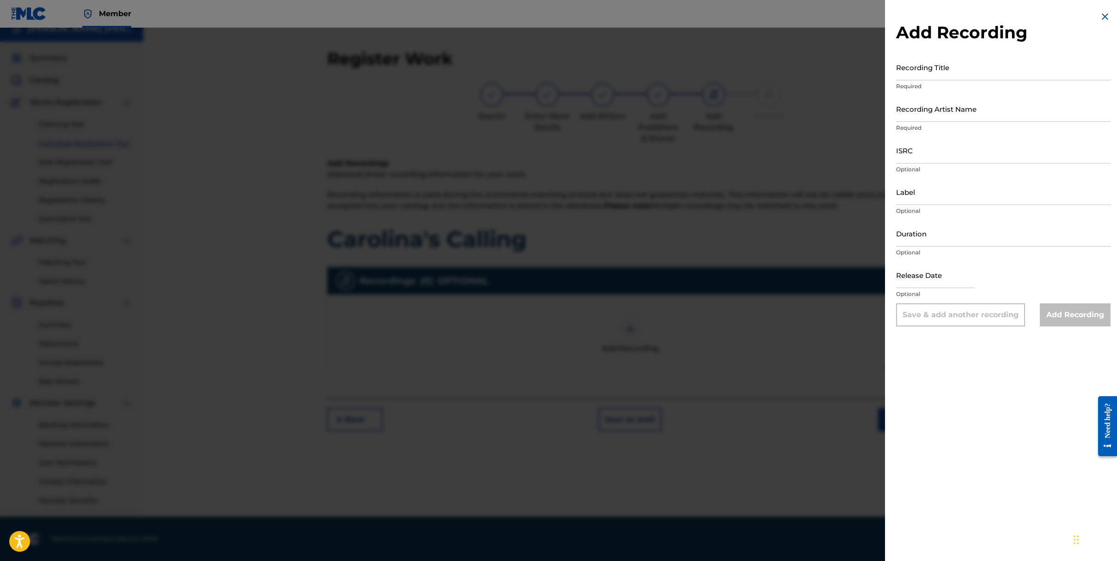
click at [906, 61] on input "Recording Title" at bounding box center [1003, 67] width 214 height 26
type input "Carolina's Calling"
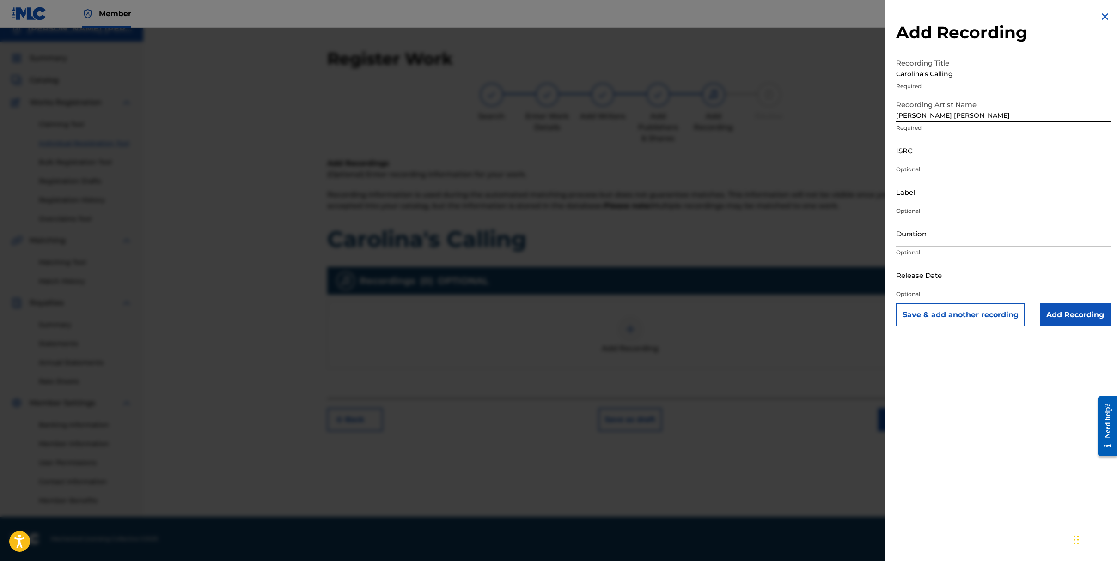
type input "[PERSON_NAME] [PERSON_NAME]"
paste input "CACWV2548827"
type input "CACWV2548827"
click at [928, 232] on input "Duration" at bounding box center [1003, 233] width 214 height 26
type input "03:50"
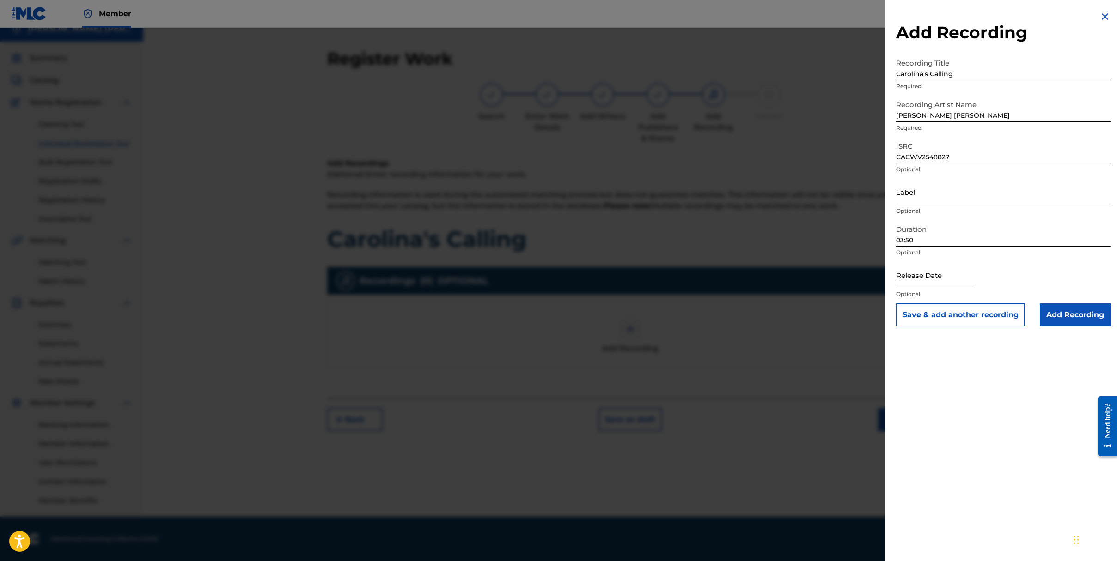
click at [942, 279] on input "text" at bounding box center [935, 275] width 79 height 26
select select "7"
select select "2025"
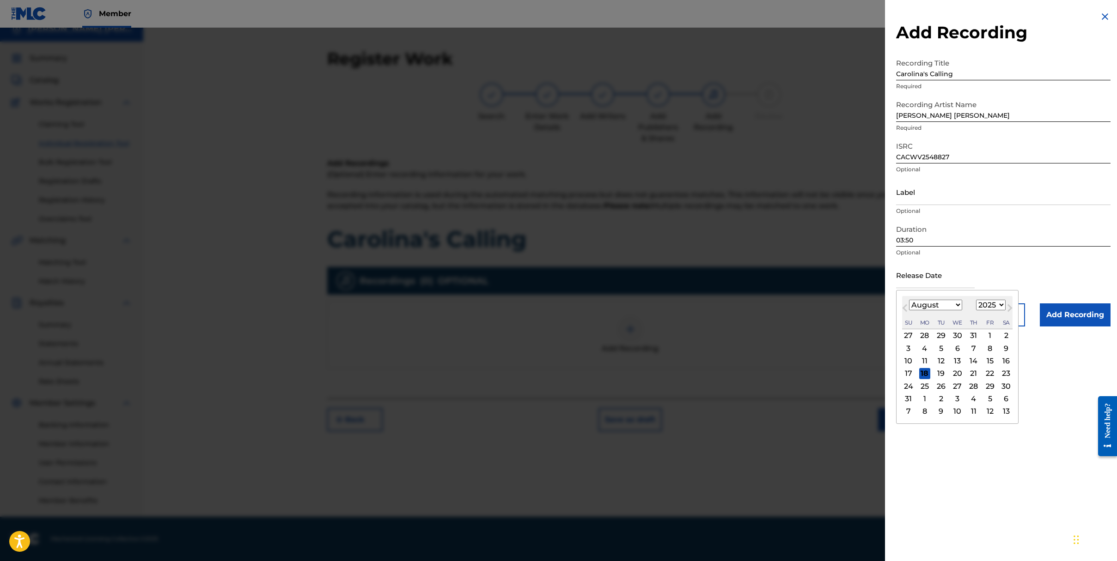
type input "[DATE]"
select select "2"
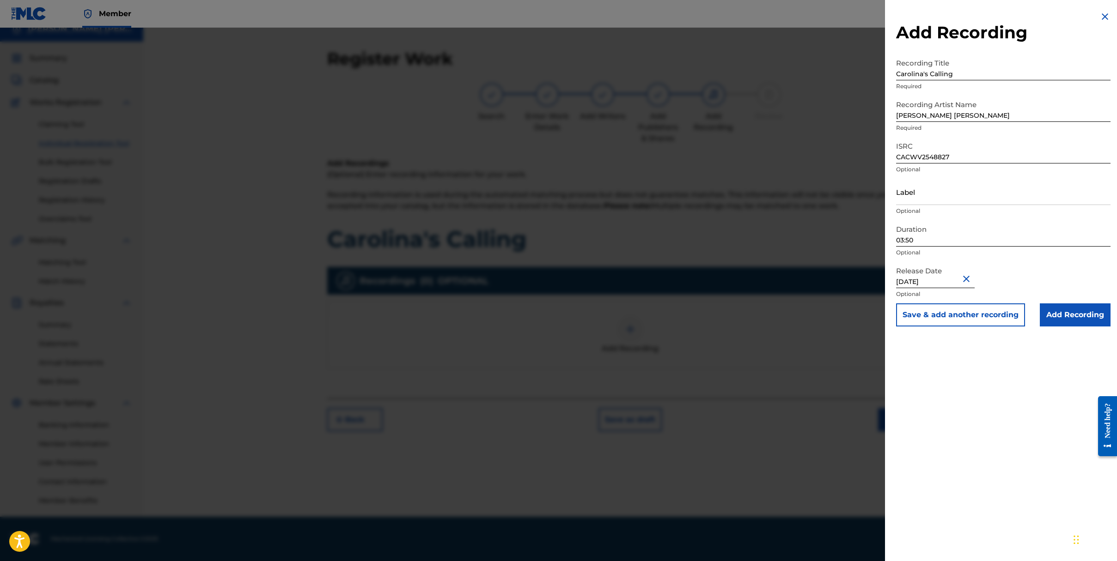
click at [1068, 311] on input "Add Recording" at bounding box center [1074, 315] width 71 height 23
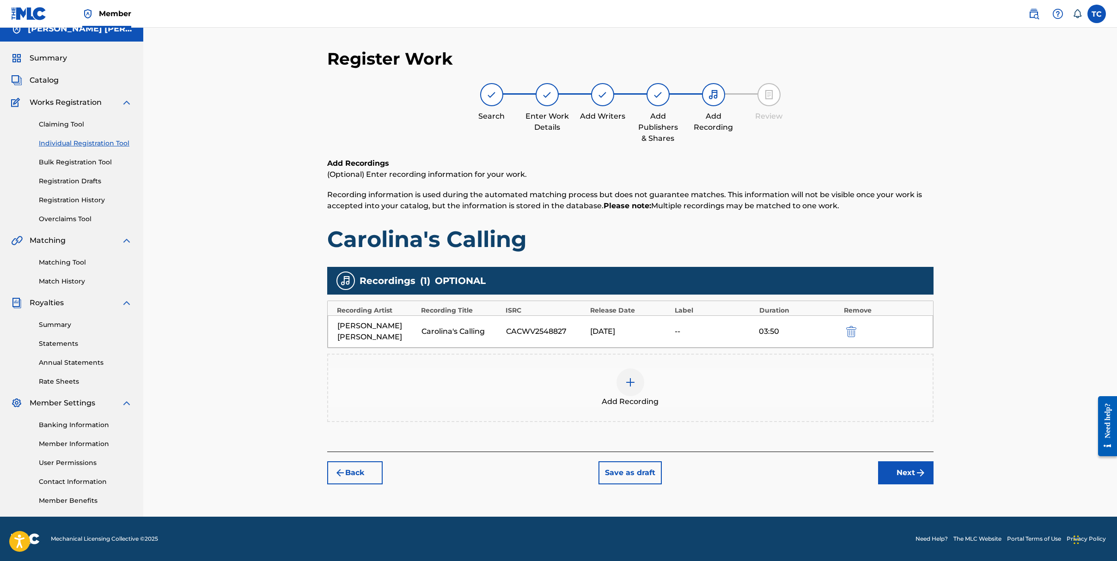
click at [901, 470] on button "Next" at bounding box center [905, 473] width 55 height 23
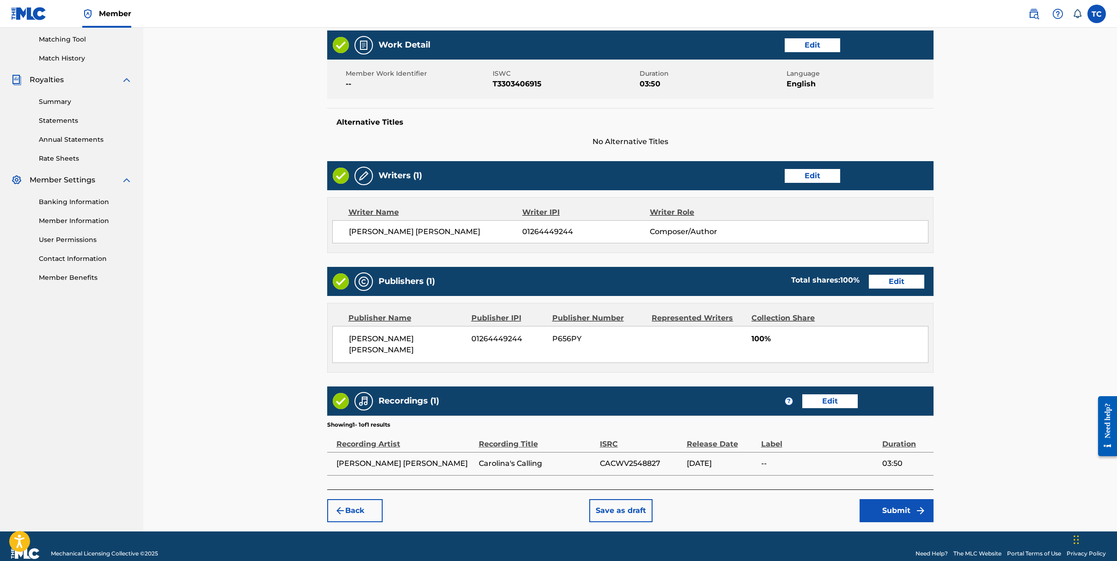
scroll to position [238, 0]
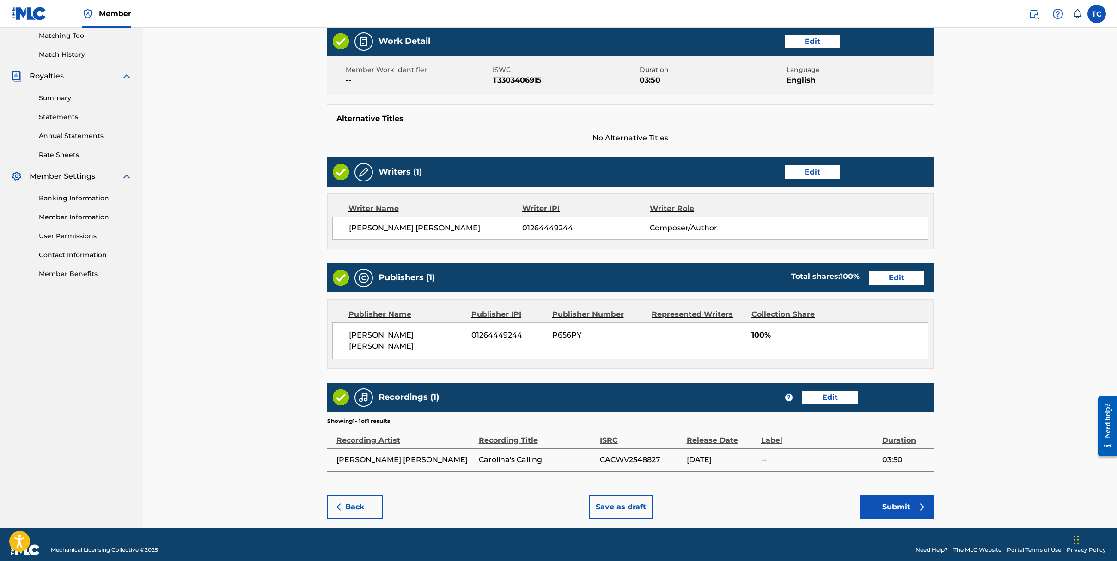
click at [897, 503] on button "Submit" at bounding box center [896, 507] width 74 height 23
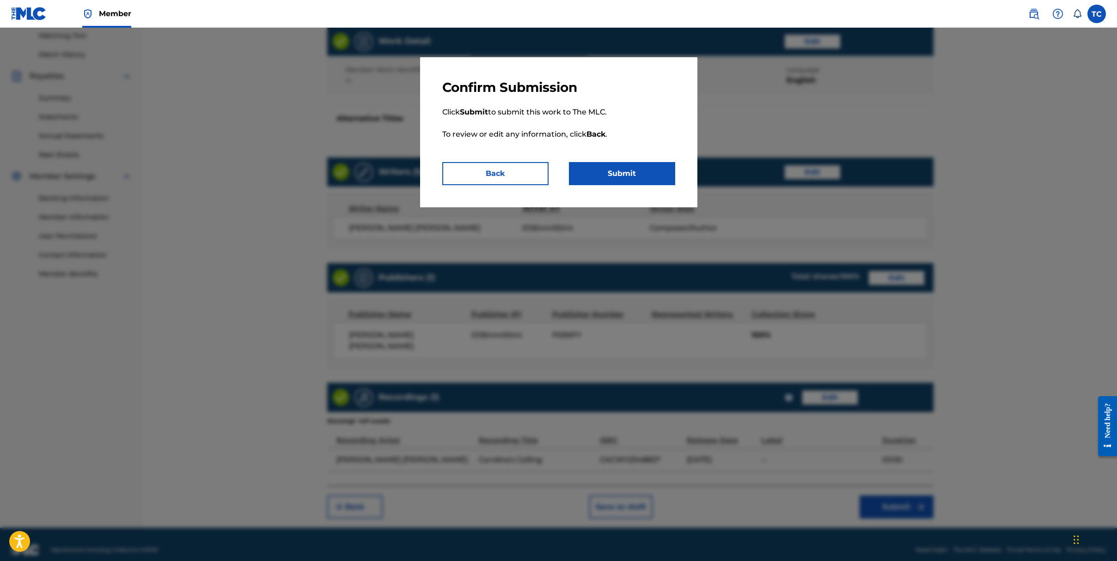
click at [616, 172] on button "Submit" at bounding box center [622, 173] width 106 height 23
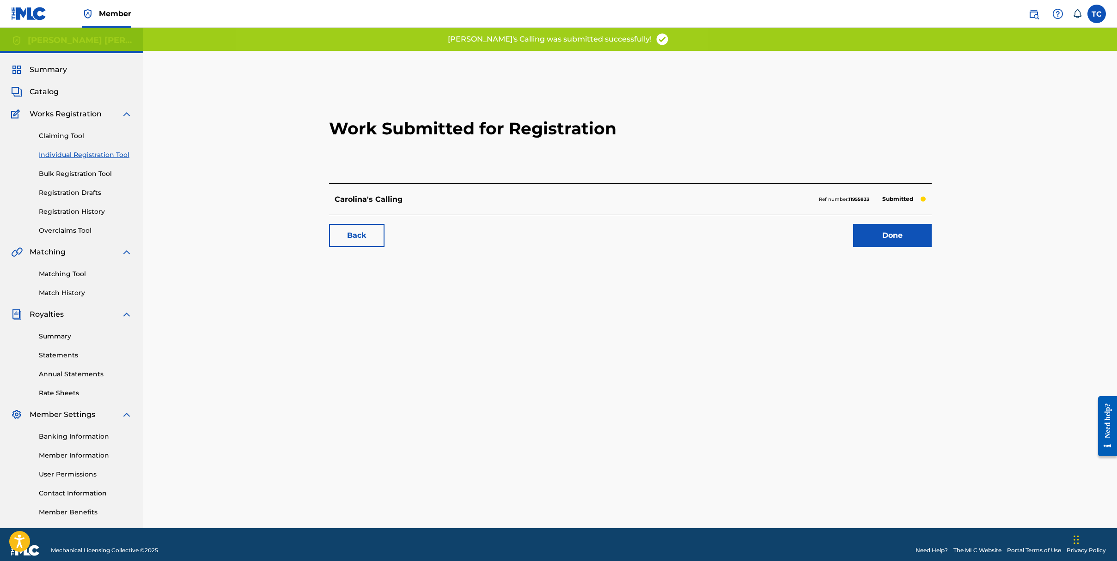
click at [896, 239] on link "Done" at bounding box center [892, 235] width 79 height 23
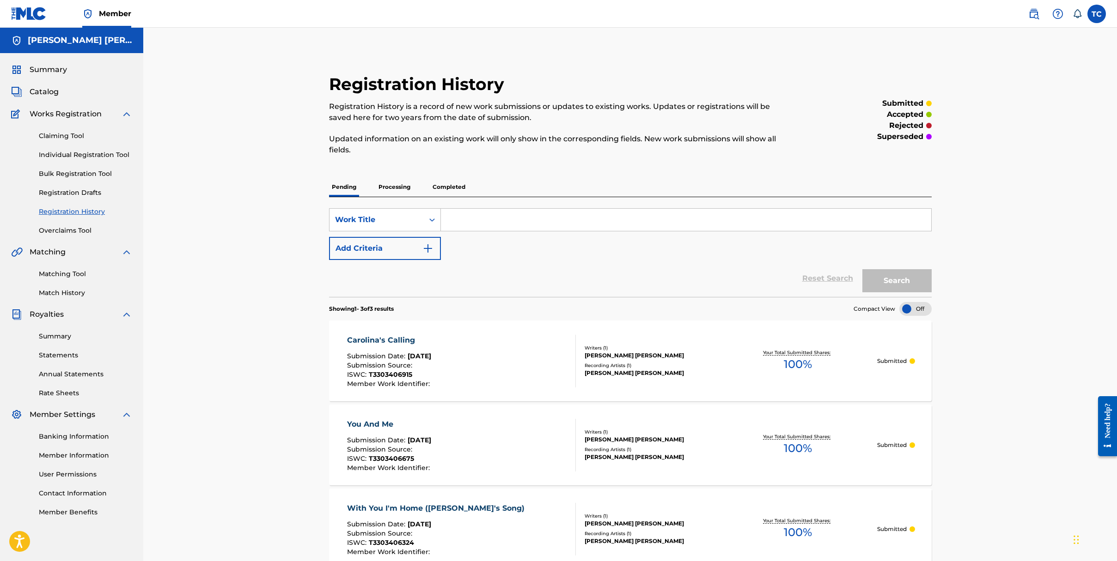
click at [383, 191] on p "Processing" at bounding box center [394, 186] width 37 height 19
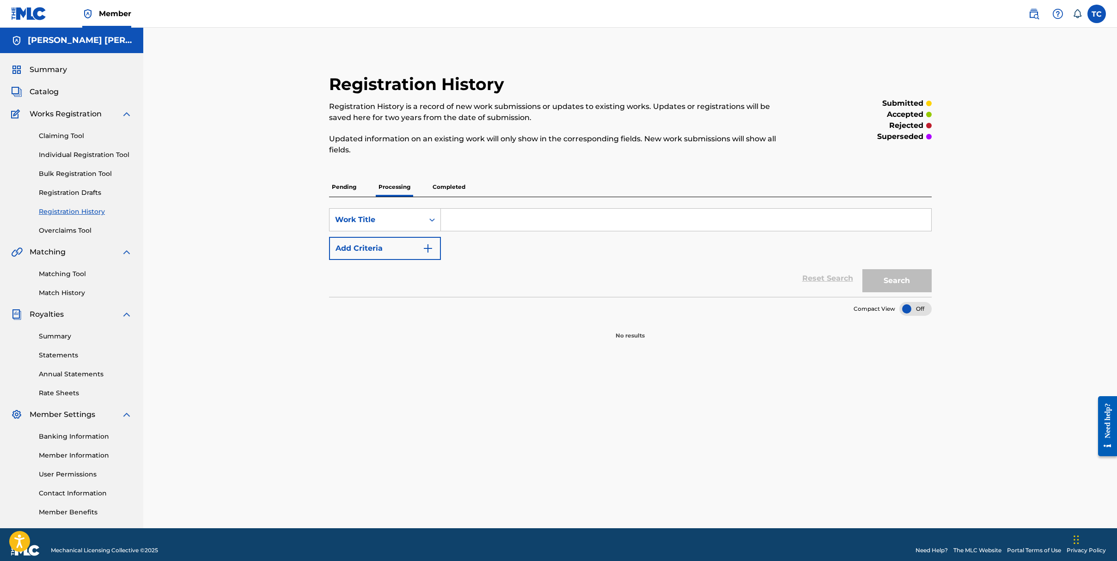
click at [343, 185] on p "Pending" at bounding box center [344, 186] width 30 height 19
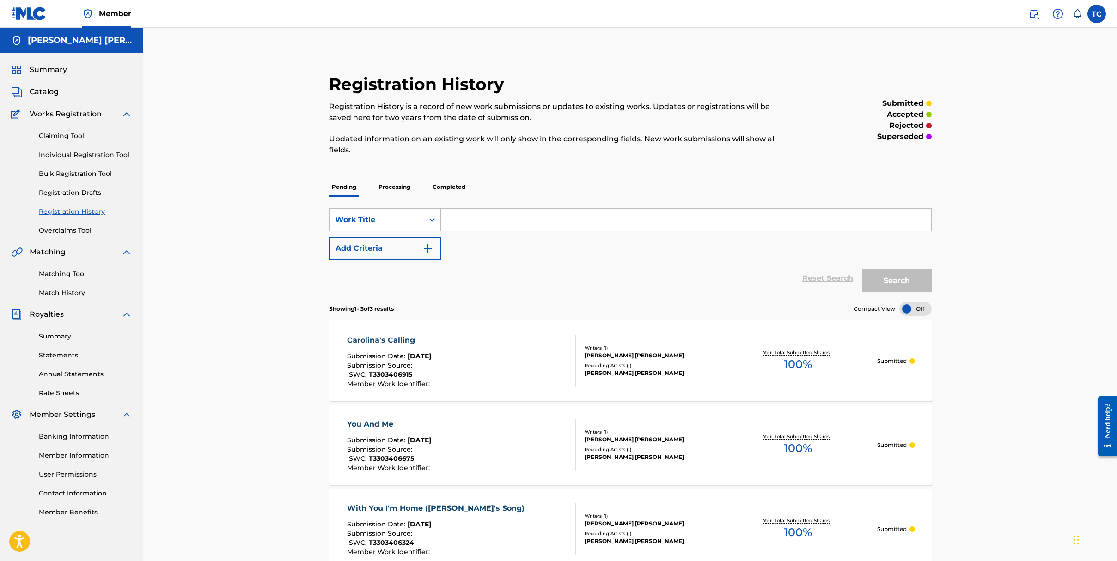
click at [59, 157] on link "Individual Registration Tool" at bounding box center [85, 155] width 93 height 10
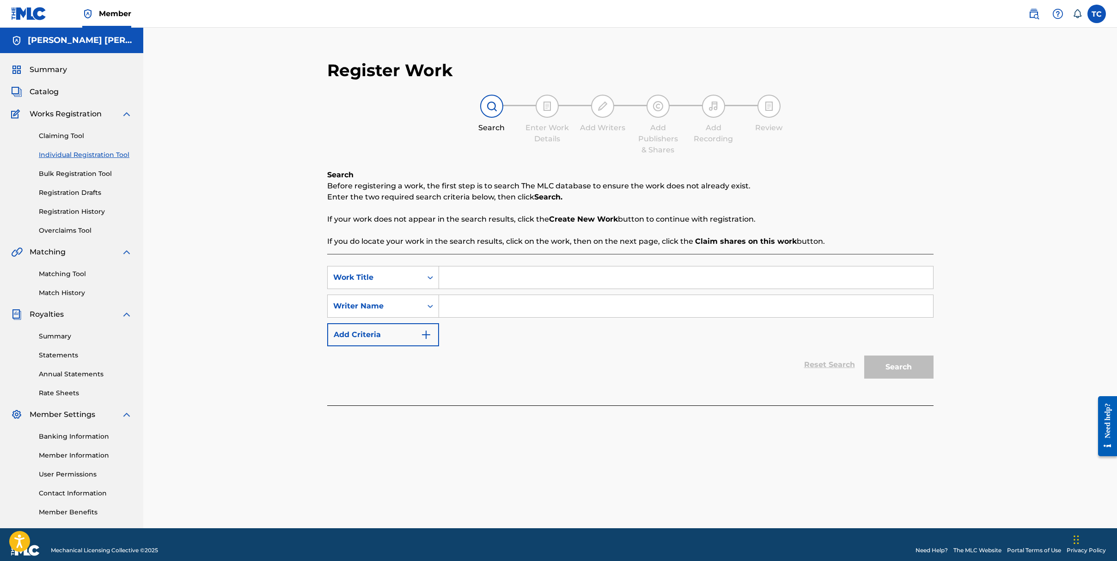
click at [523, 278] on input "Search Form" at bounding box center [686, 278] width 494 height 22
type input "Paper Squares"
type input "[PERSON_NAME] [PERSON_NAME]"
click at [901, 361] on button "Search" at bounding box center [898, 367] width 69 height 23
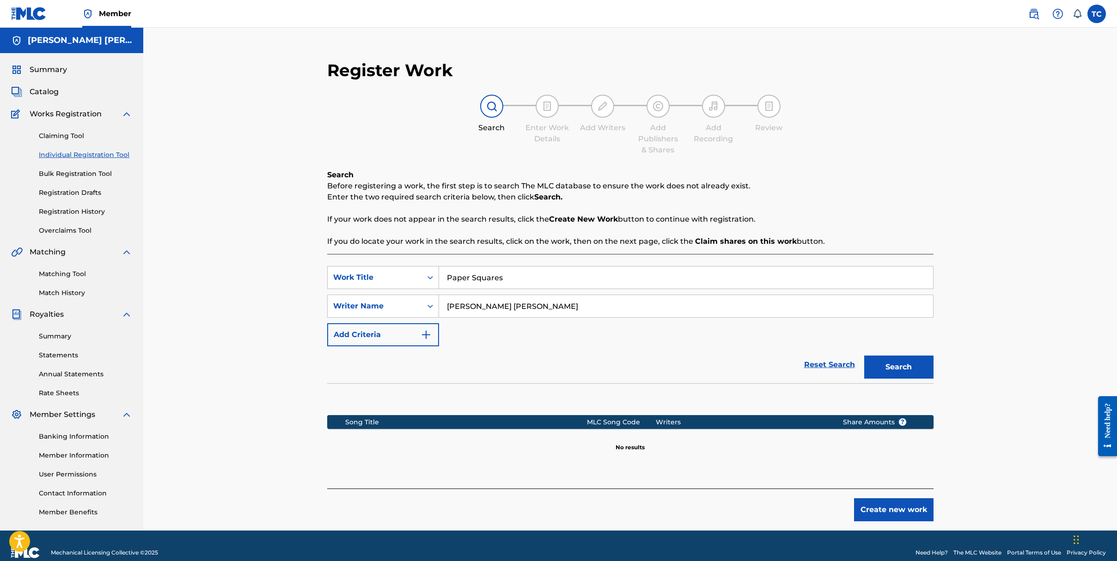
click at [886, 517] on button "Create new work" at bounding box center [893, 509] width 79 height 23
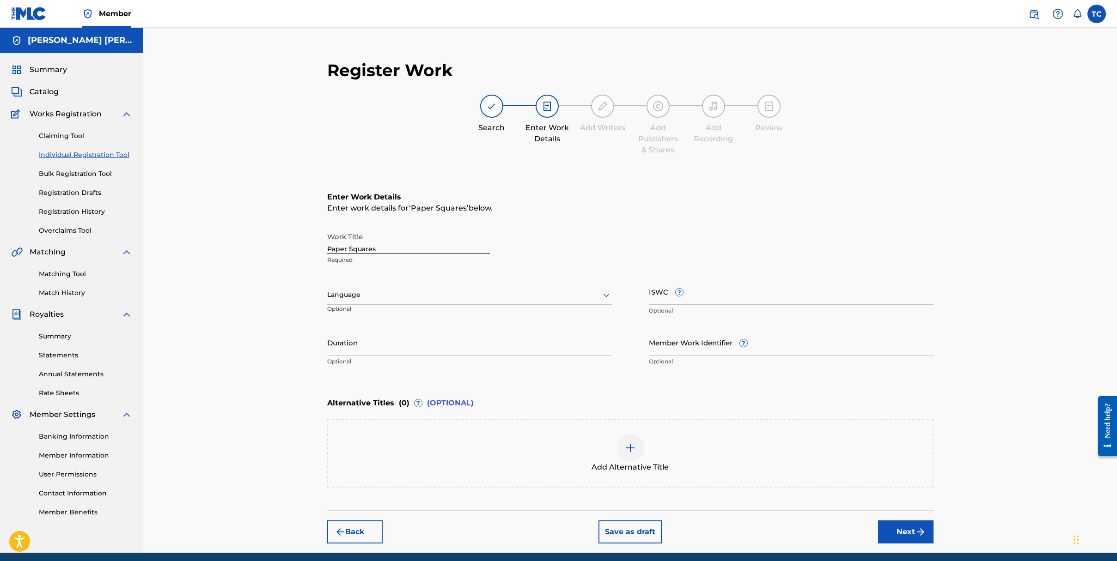
click at [462, 293] on div at bounding box center [469, 295] width 285 height 12
click at [466, 315] on div "English" at bounding box center [470, 315] width 284 height 21
click at [418, 349] on input "Duration" at bounding box center [469, 342] width 285 height 26
click at [686, 280] on input "ISWC ?" at bounding box center [791, 292] width 285 height 26
paste input "T-330.340.685-7"
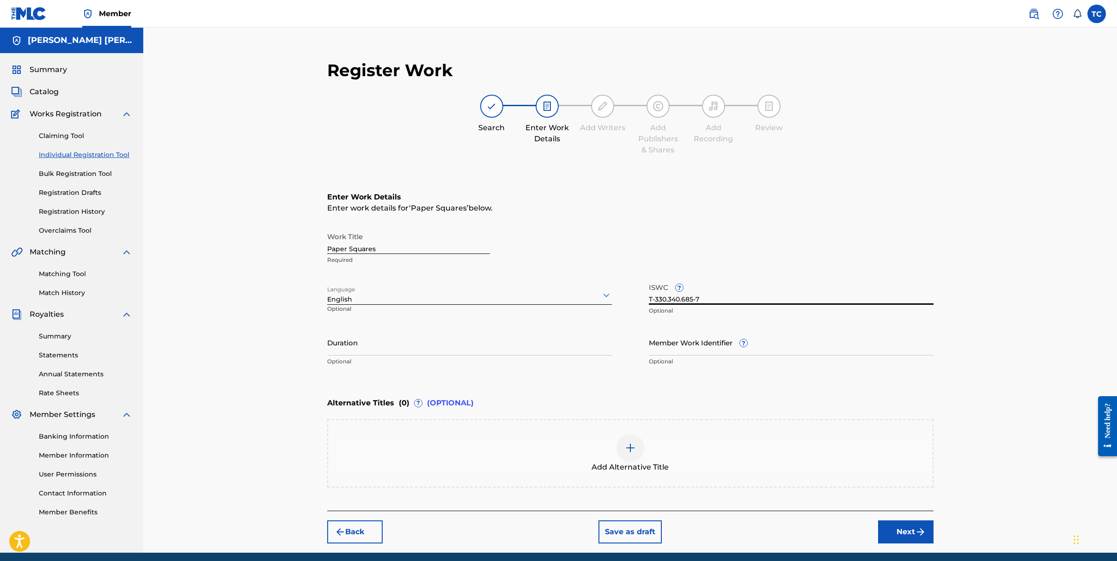
type input "T-330.340.685-7"
click at [457, 341] on input "Duration" at bounding box center [469, 342] width 285 height 26
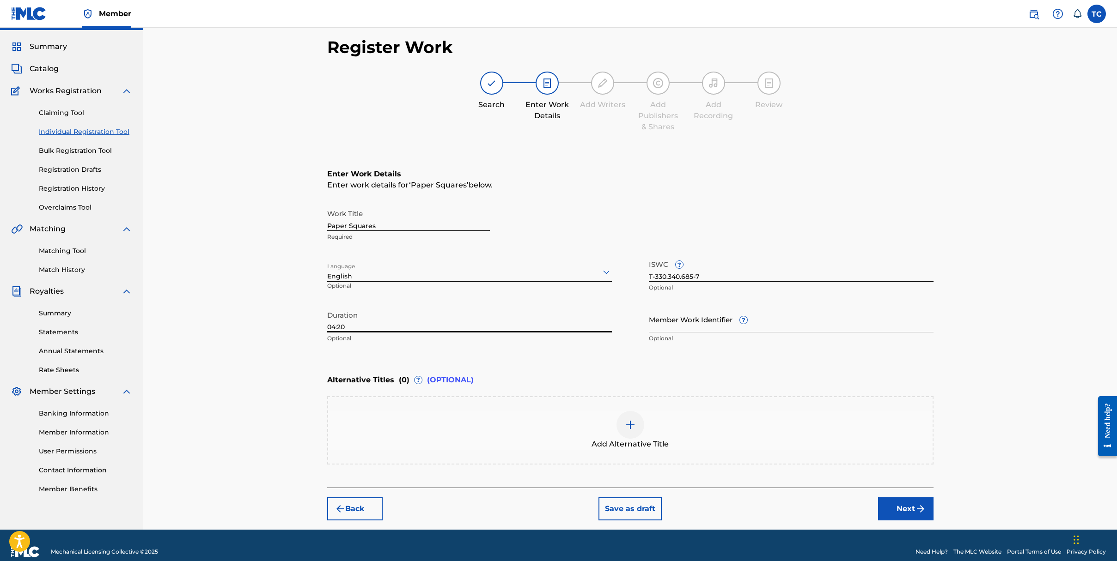
scroll to position [36, 0]
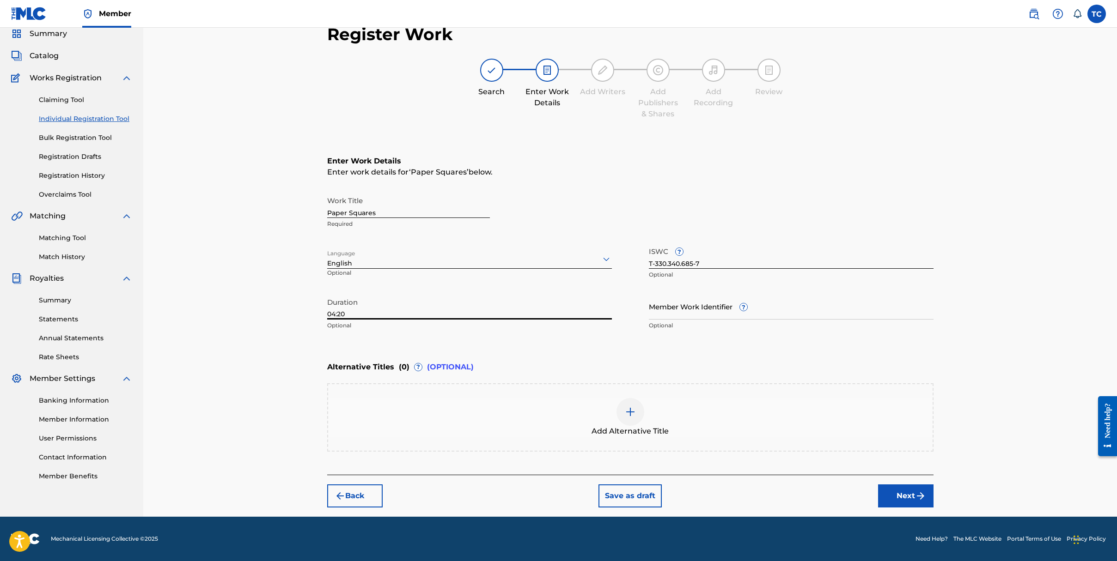
type input "04:20"
click at [904, 497] on button "Next" at bounding box center [905, 496] width 55 height 23
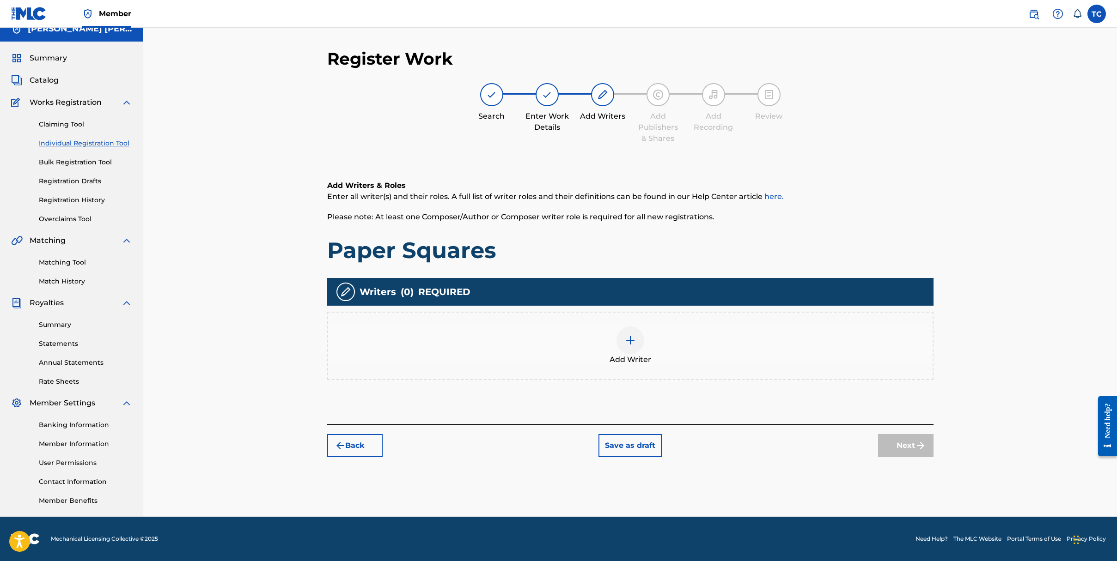
click at [623, 350] on div at bounding box center [630, 341] width 28 height 28
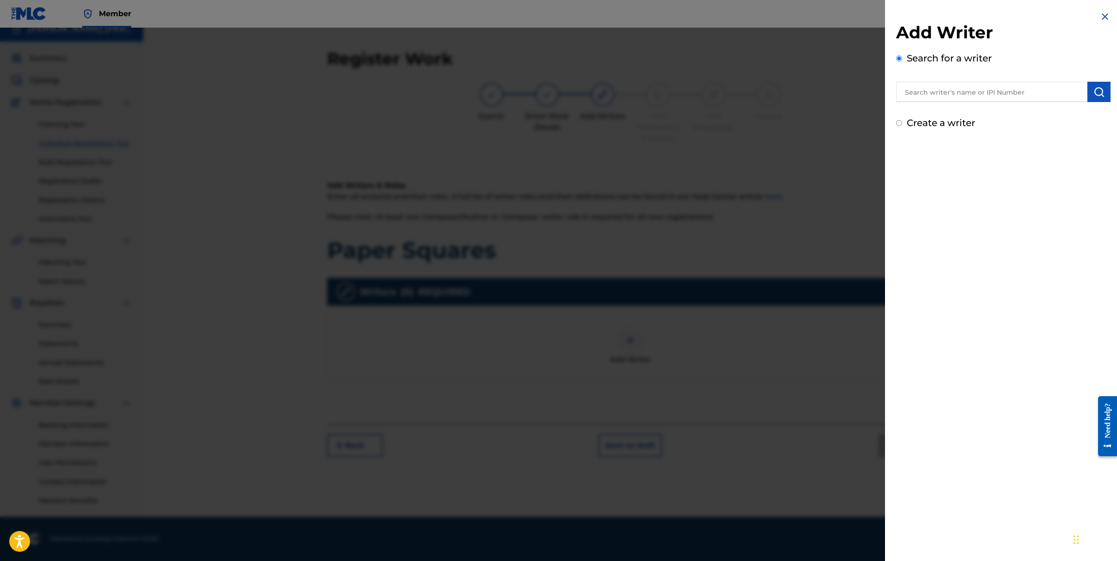
click at [924, 122] on label "Create a writer" at bounding box center [940, 122] width 68 height 11
radio input "true"
click at [902, 122] on input "Create a writer" at bounding box center [899, 123] width 6 height 6
radio input "false"
radio input "true"
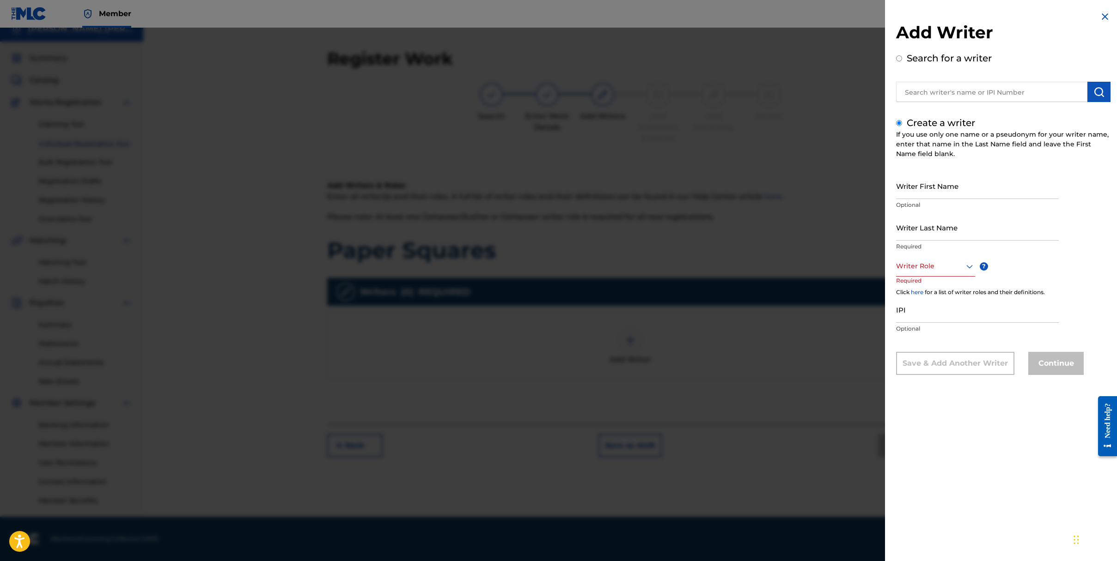
click at [939, 196] on input "Writer First Name" at bounding box center [977, 186] width 163 height 26
type input "[PERSON_NAME]"
type input "\"
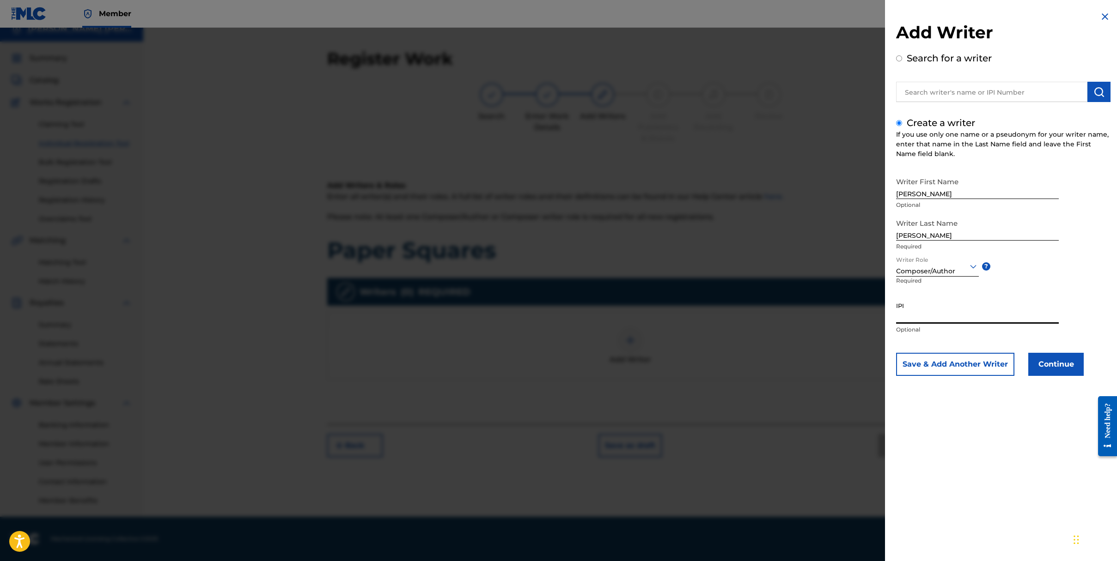
paste input "01264449244"
type input "01264449244"
click at [1041, 365] on button "Continue" at bounding box center [1055, 364] width 55 height 23
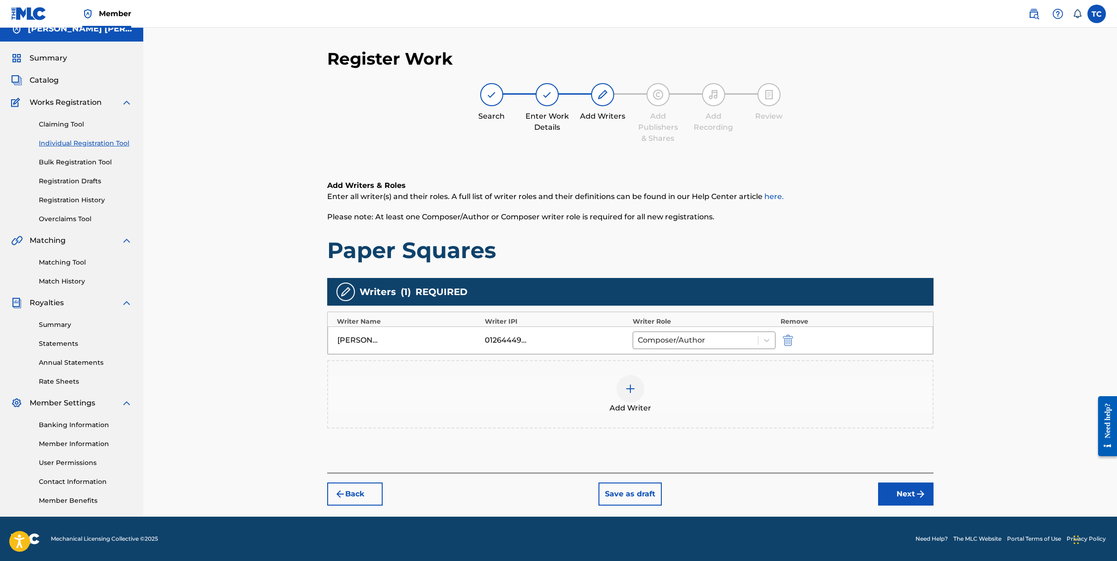
click at [903, 494] on button "Next" at bounding box center [905, 494] width 55 height 23
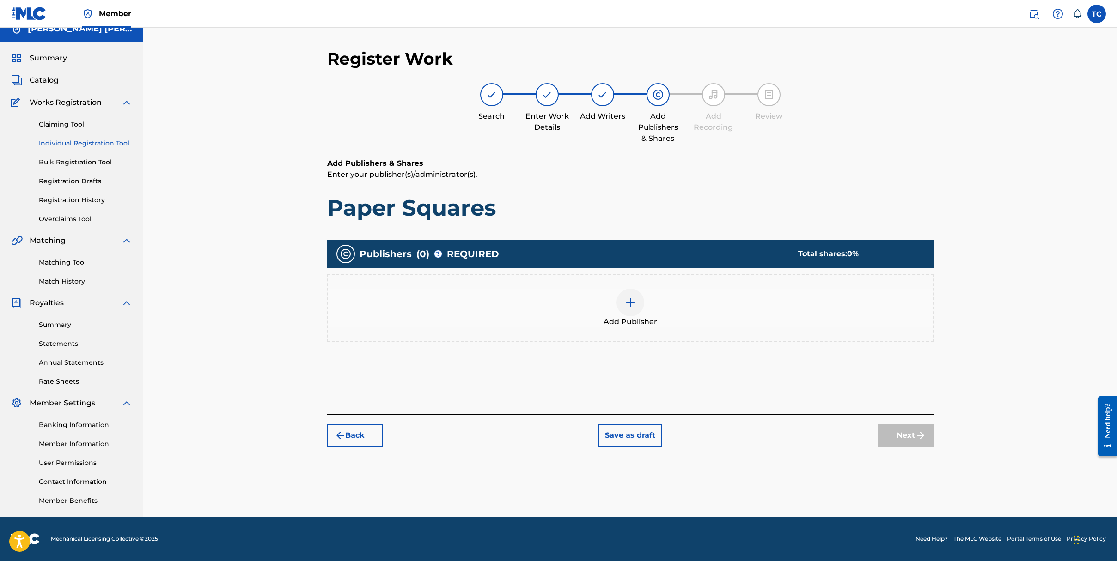
click at [637, 305] on div at bounding box center [630, 303] width 28 height 28
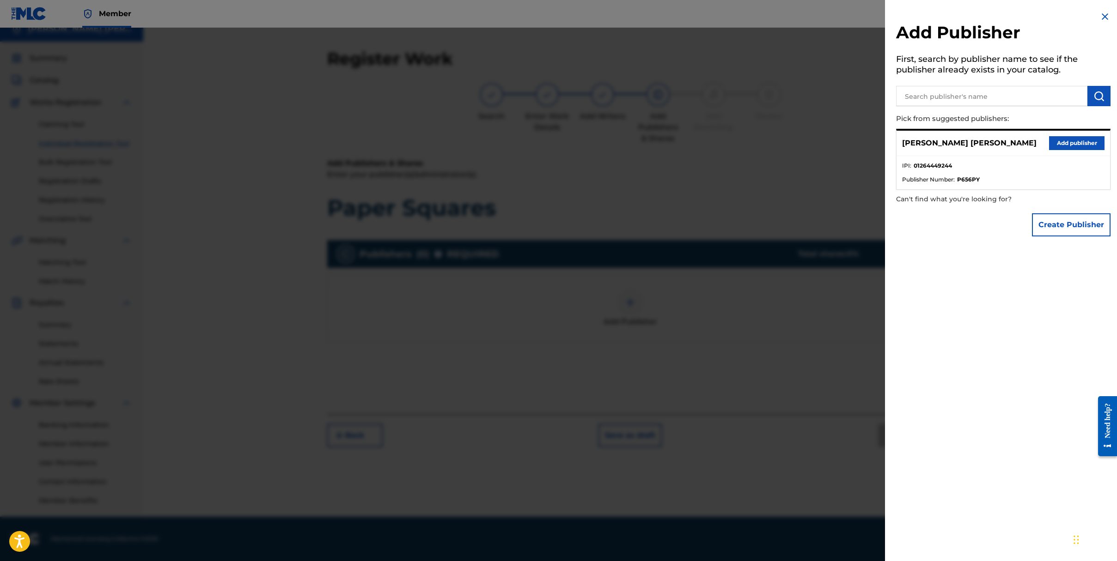
click at [1076, 144] on button "Add publisher" at bounding box center [1076, 143] width 55 height 14
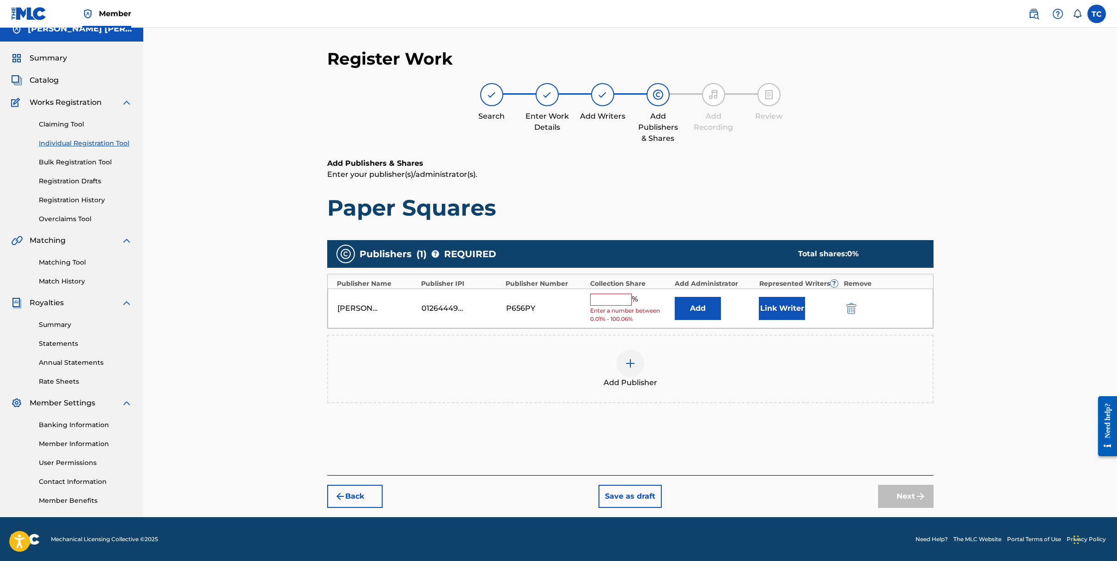
click at [618, 302] on input "text" at bounding box center [611, 300] width 42 height 12
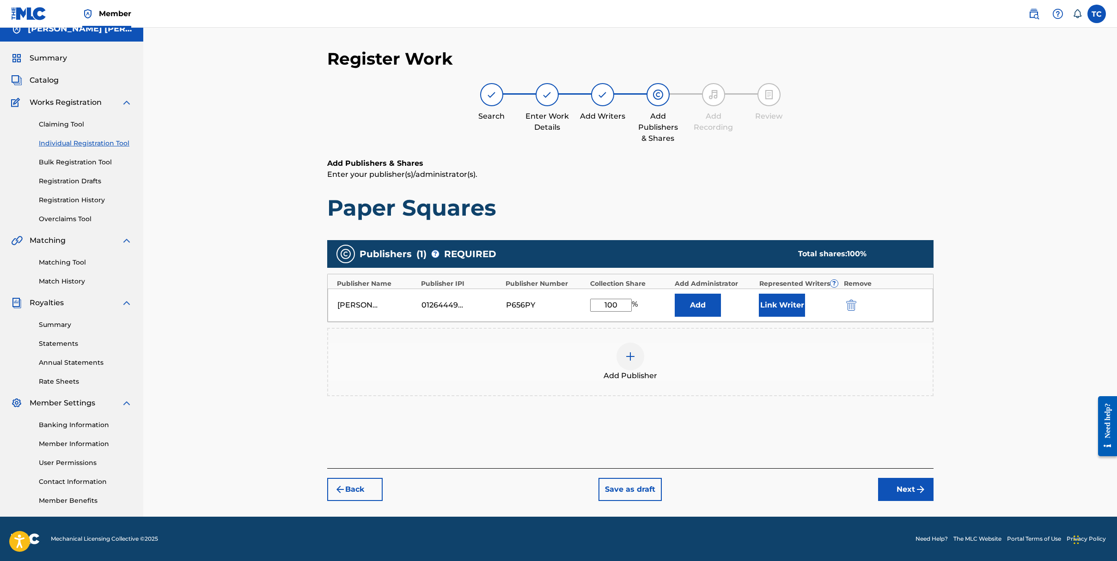
type input "100"
click at [897, 490] on button "Next" at bounding box center [905, 489] width 55 height 23
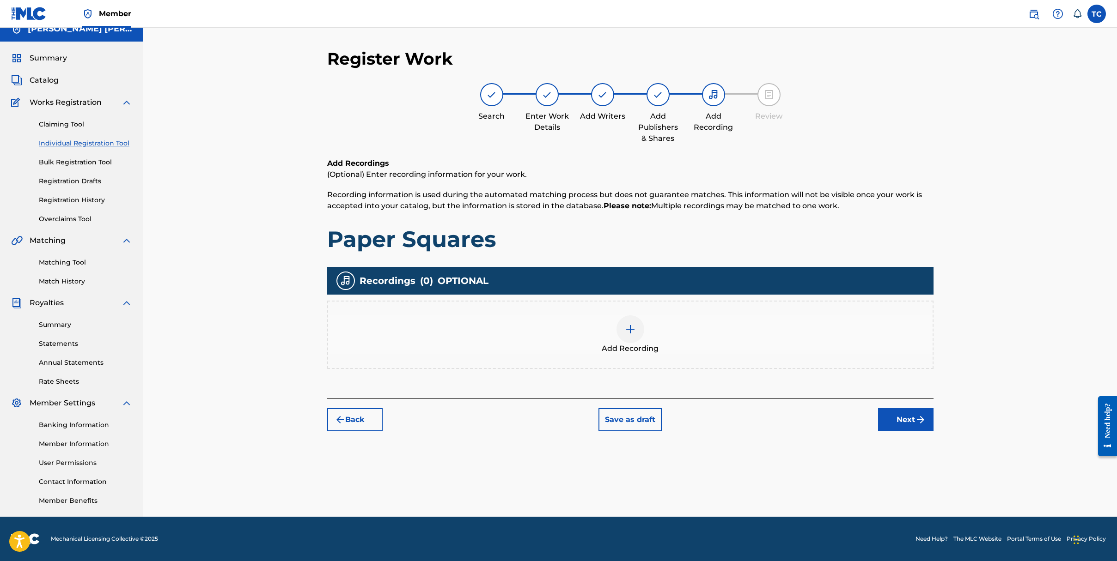
click at [635, 332] on img at bounding box center [630, 329] width 11 height 11
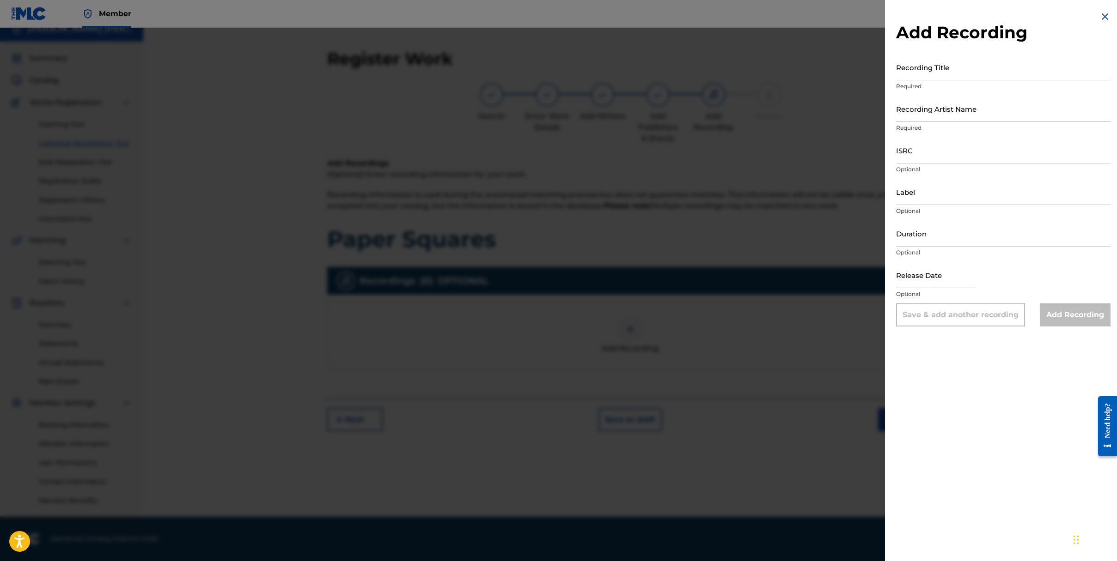
click at [960, 73] on input "Recording Title" at bounding box center [1003, 67] width 214 height 26
type input "Paper Squares"
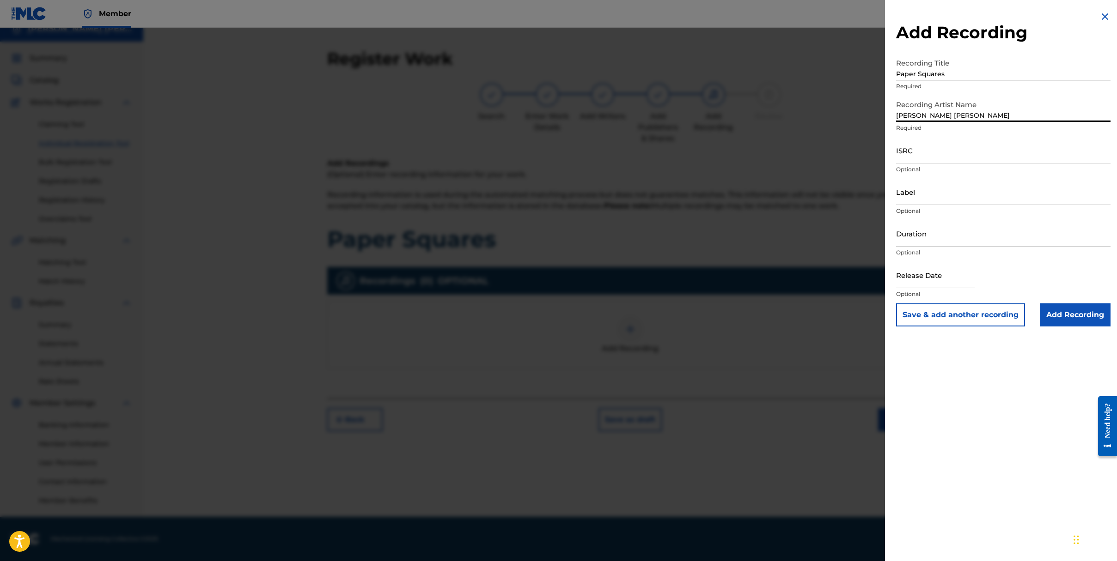
type input "[PERSON_NAME] [PERSON_NAME]"
paste input "CAHQJ2565974"
type input "CAHQJ2565974"
click at [943, 237] on input "Duration" at bounding box center [1003, 233] width 214 height 26
type input "04:20"
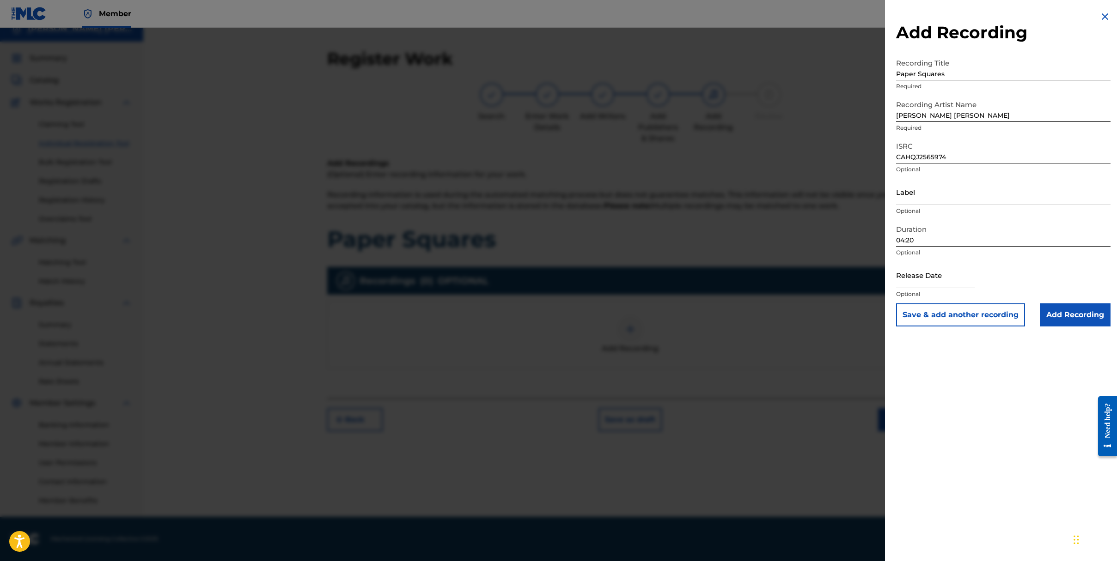
click at [922, 279] on input "text" at bounding box center [935, 275] width 79 height 26
select select "7"
select select "2025"
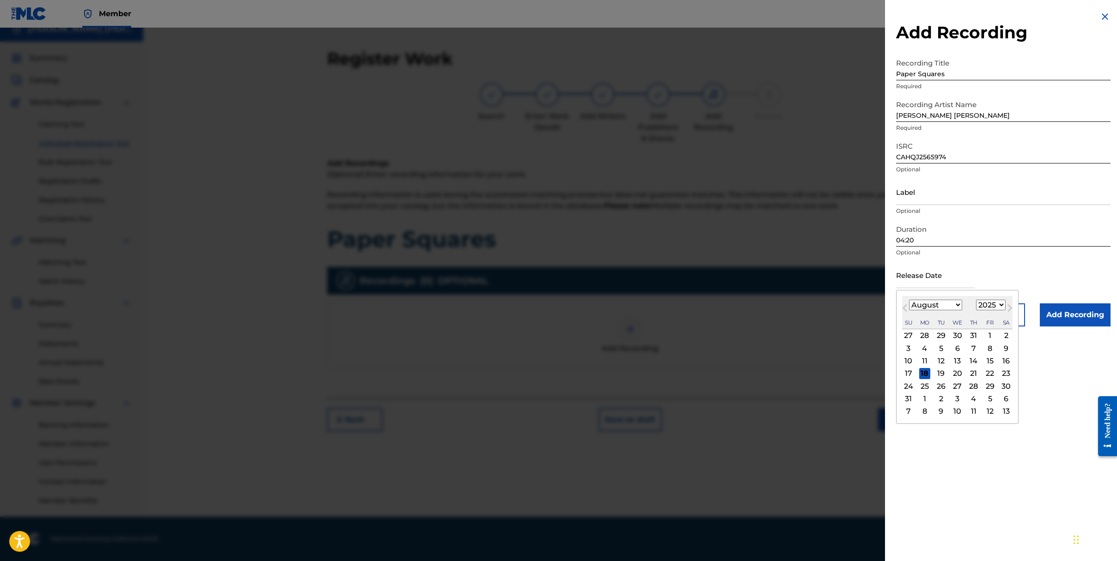
click at [918, 310] on div "January February March April May June July August September October November De…" at bounding box center [935, 305] width 53 height 11
click at [922, 306] on select "January February March April May June July August September October November De…" at bounding box center [935, 305] width 53 height 11
select select "1"
click at [909, 300] on select "January February March April May June July August September October November De…" at bounding box center [935, 305] width 53 height 11
click at [990, 359] on div "14" at bounding box center [989, 361] width 11 height 11
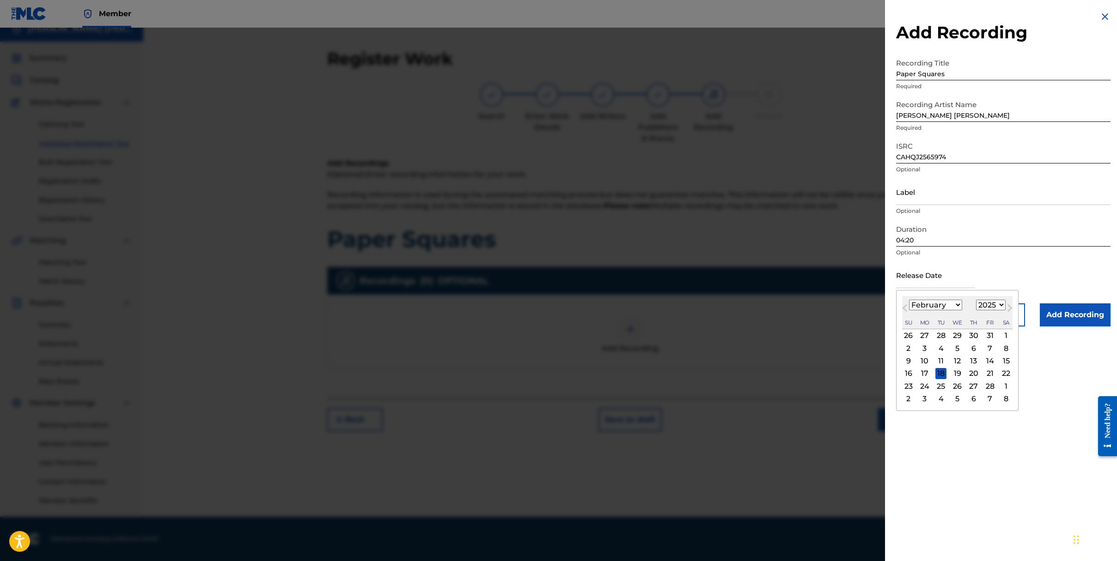
type input "[DATE]"
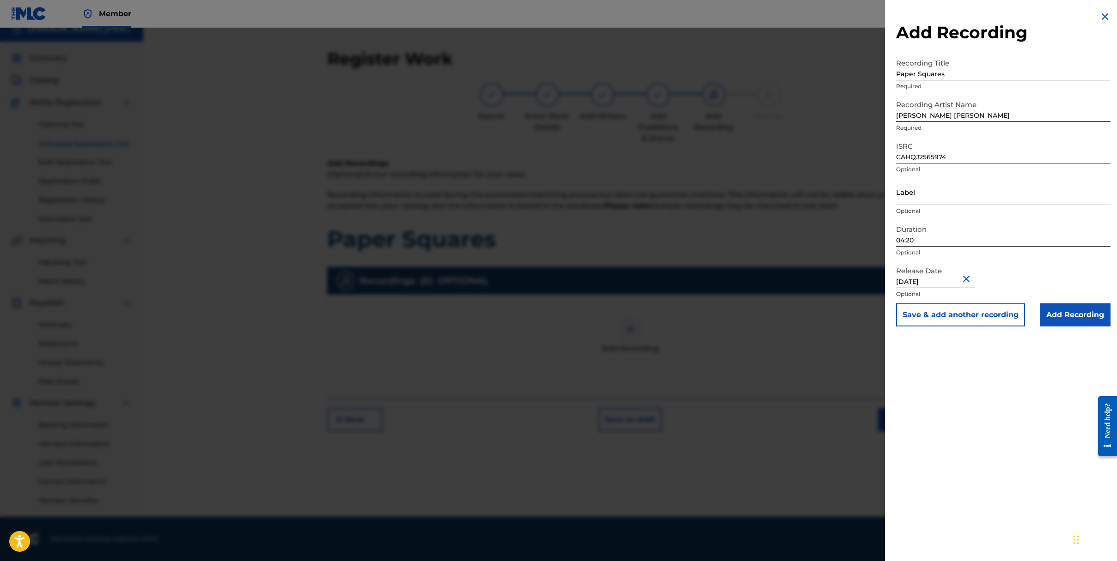
click at [1070, 320] on input "Add Recording" at bounding box center [1074, 315] width 71 height 23
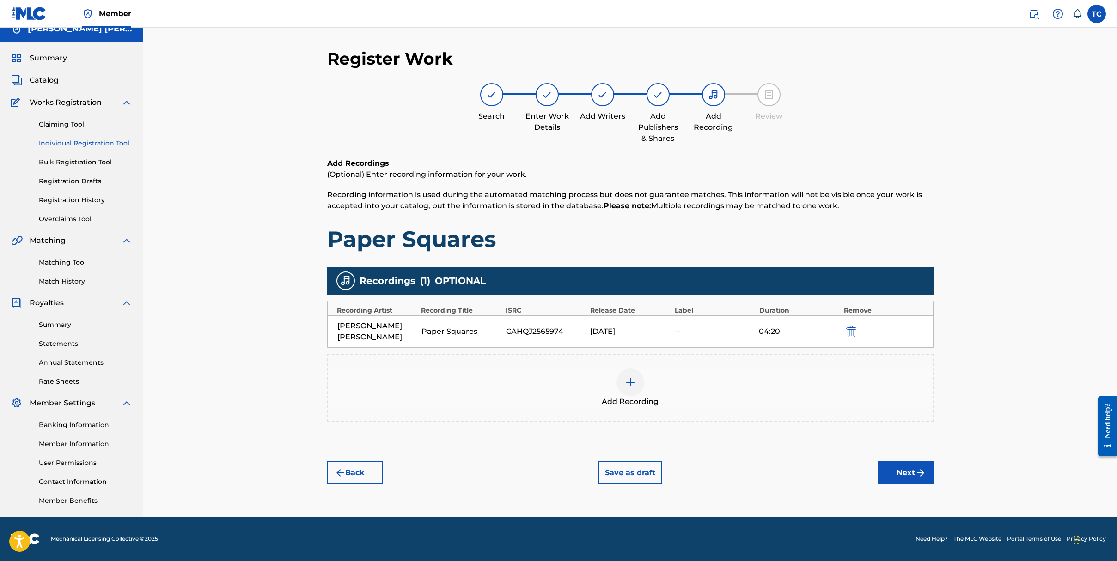
click at [896, 474] on button "Next" at bounding box center [905, 473] width 55 height 23
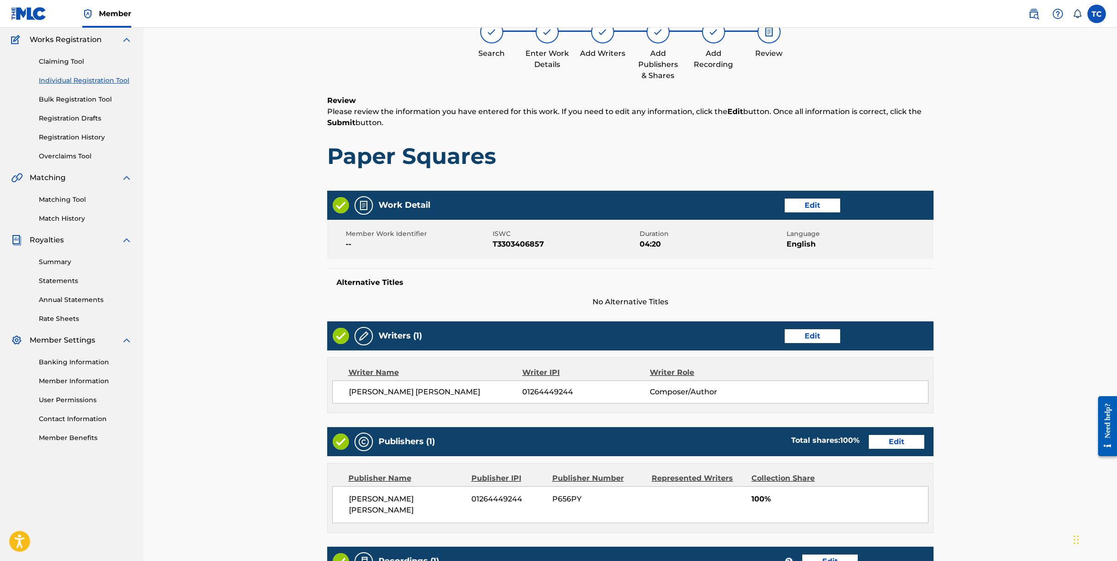
scroll to position [238, 0]
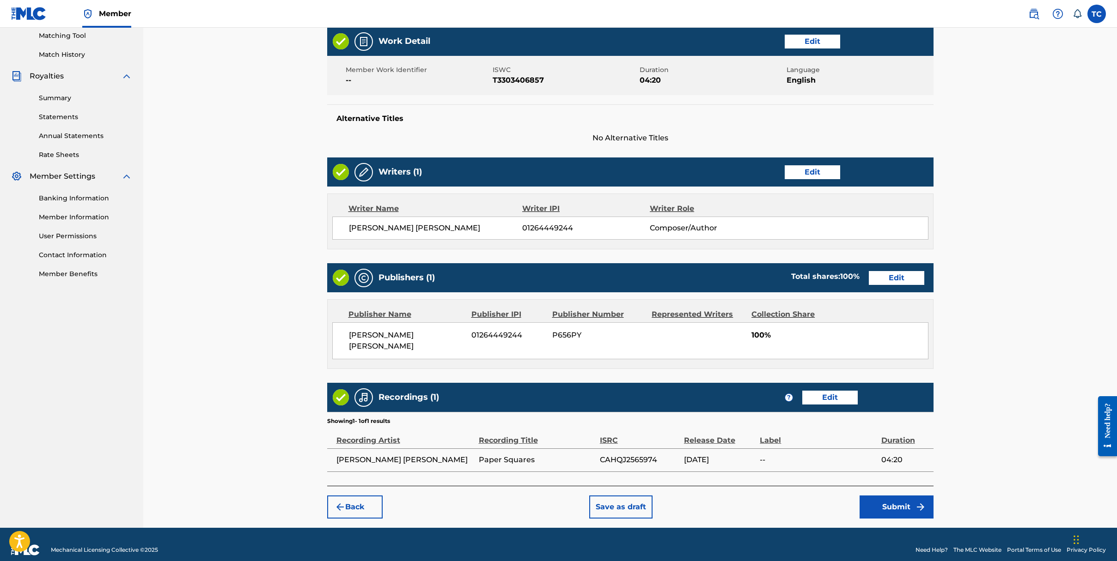
click at [916, 502] on img "submit" at bounding box center [920, 507] width 11 height 11
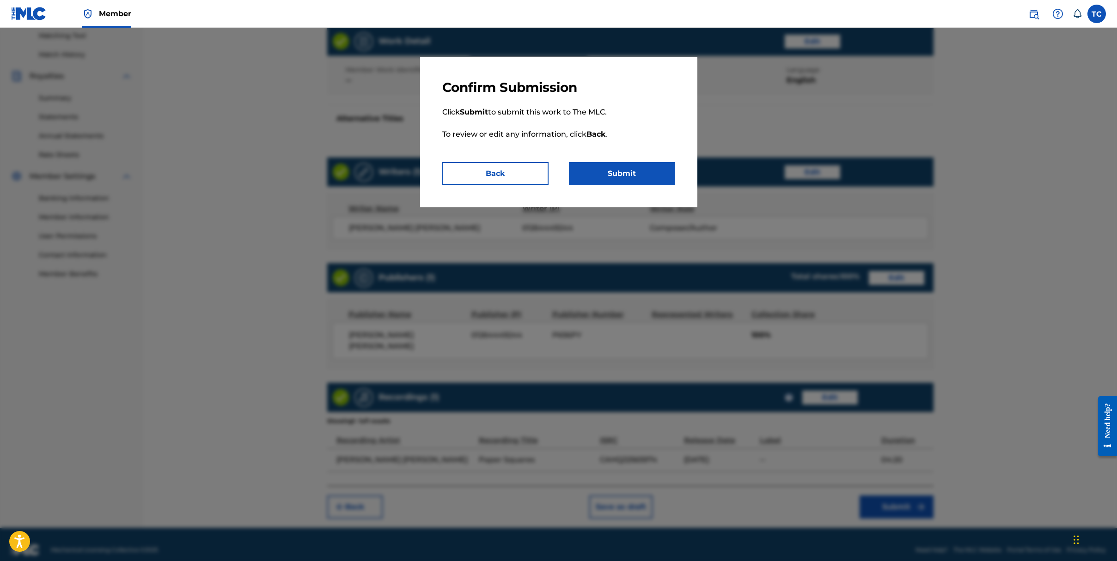
click at [612, 176] on button "Submit" at bounding box center [622, 173] width 106 height 23
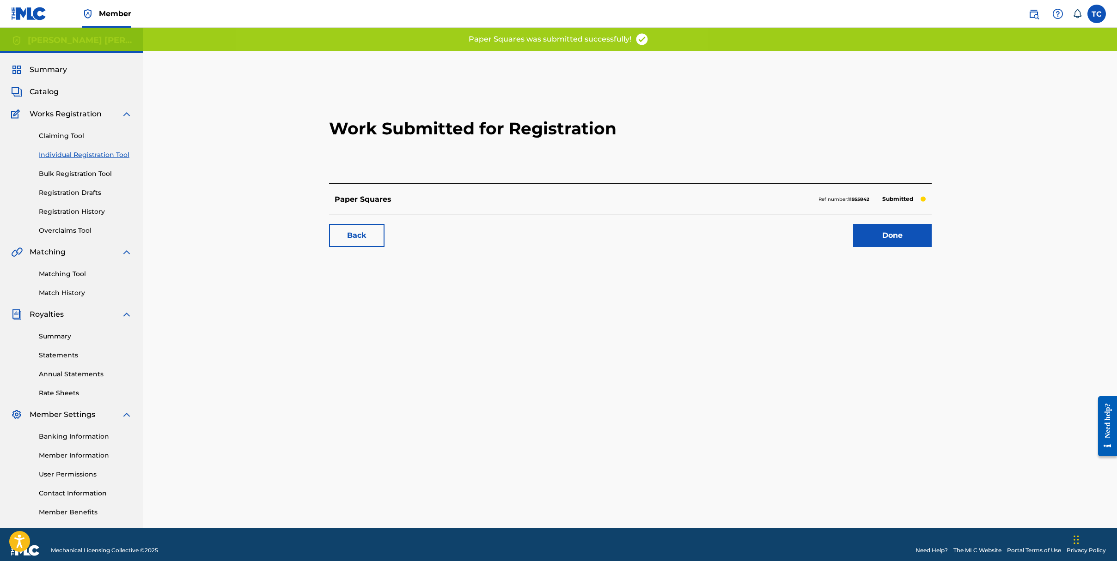
click at [906, 229] on link "Done" at bounding box center [892, 235] width 79 height 23
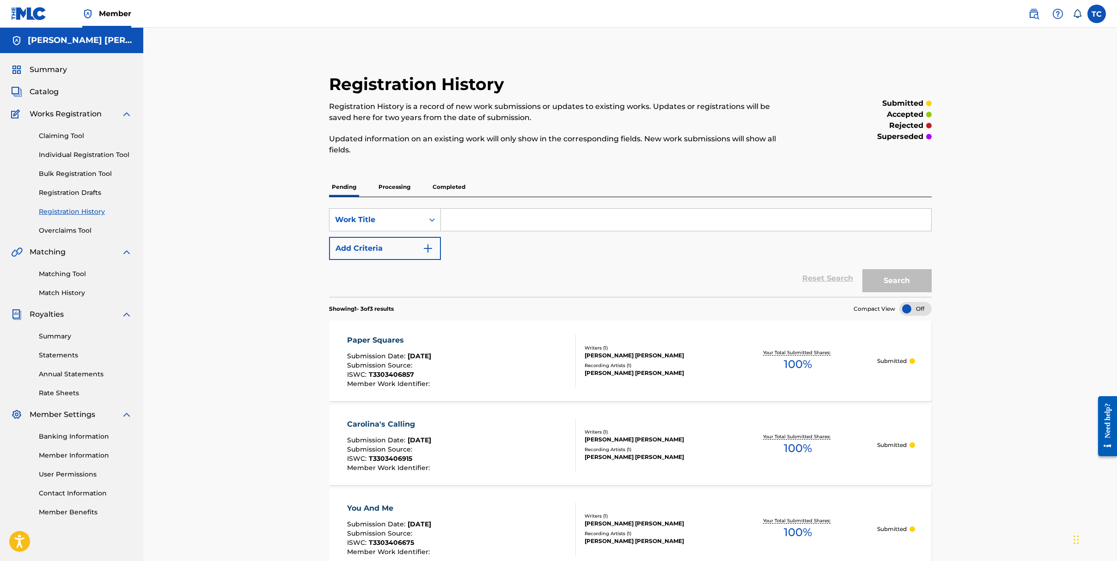
click at [59, 157] on link "Individual Registration Tool" at bounding box center [85, 155] width 93 height 10
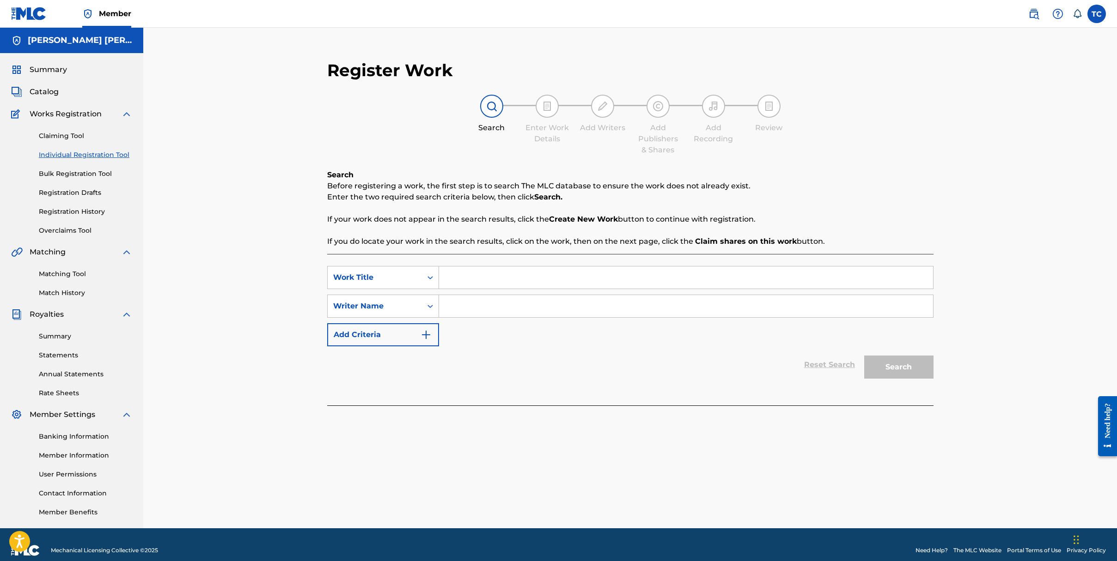
click at [510, 277] on input "Search Form" at bounding box center [686, 278] width 494 height 22
type input "Manassas Come Again"
type input "[PERSON_NAME] [PERSON_NAME]"
click at [892, 362] on button "Search" at bounding box center [898, 367] width 69 height 23
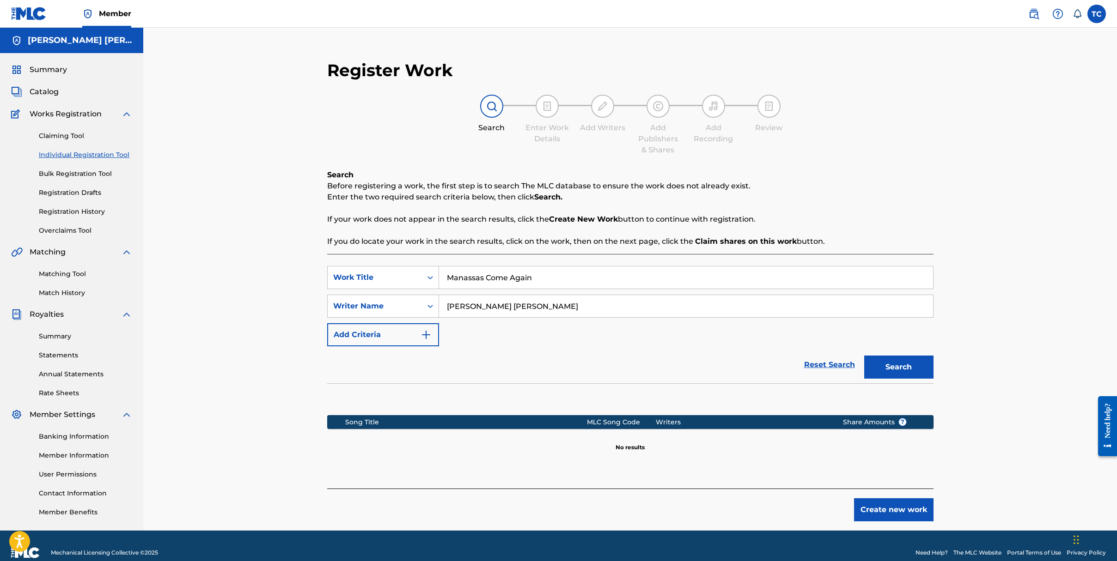
click at [858, 510] on button "Create new work" at bounding box center [893, 509] width 79 height 23
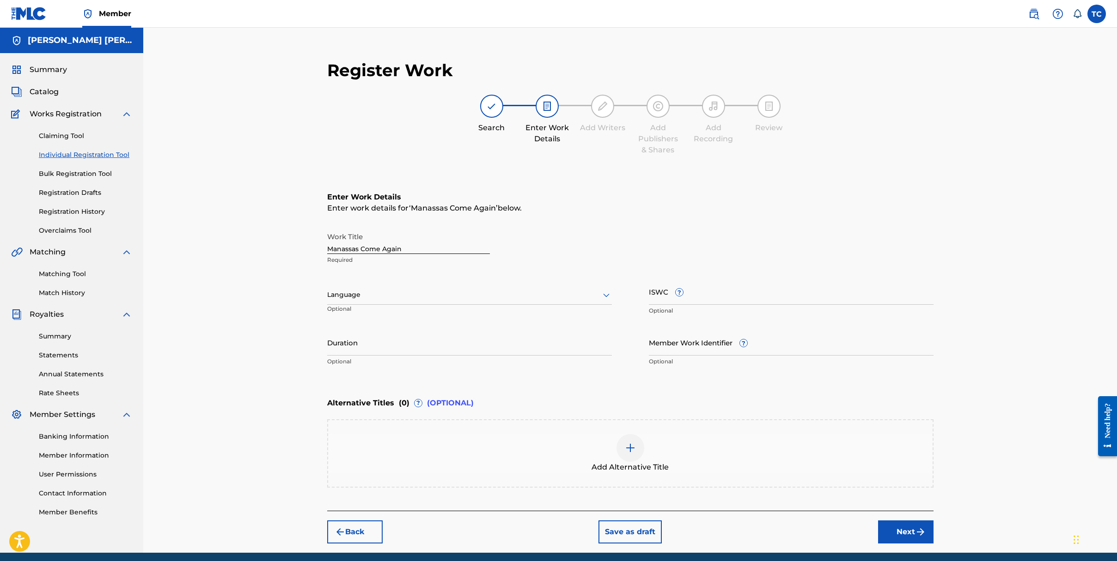
click at [547, 293] on div at bounding box center [469, 295] width 285 height 12
click at [529, 312] on div "English" at bounding box center [470, 315] width 284 height 21
click at [688, 301] on input "ISWC ?" at bounding box center [791, 292] width 285 height 26
paste input "T-330.516.499-8"
type input "T-330.516.499-8"
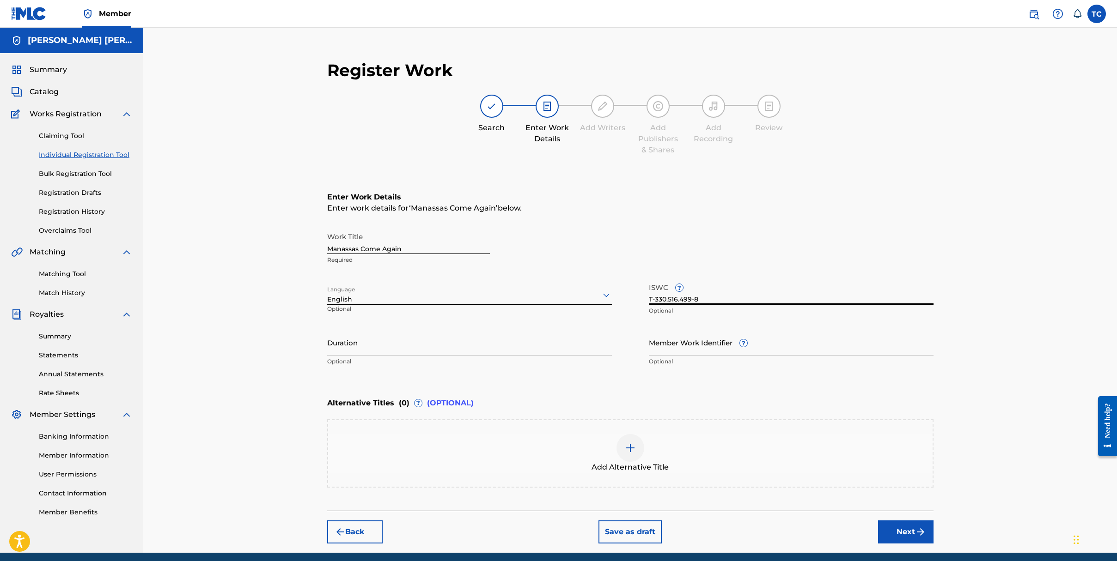
click at [434, 343] on input "Duration" at bounding box center [469, 342] width 285 height 26
type input "04:02"
click at [913, 521] on button "Next" at bounding box center [905, 532] width 55 height 23
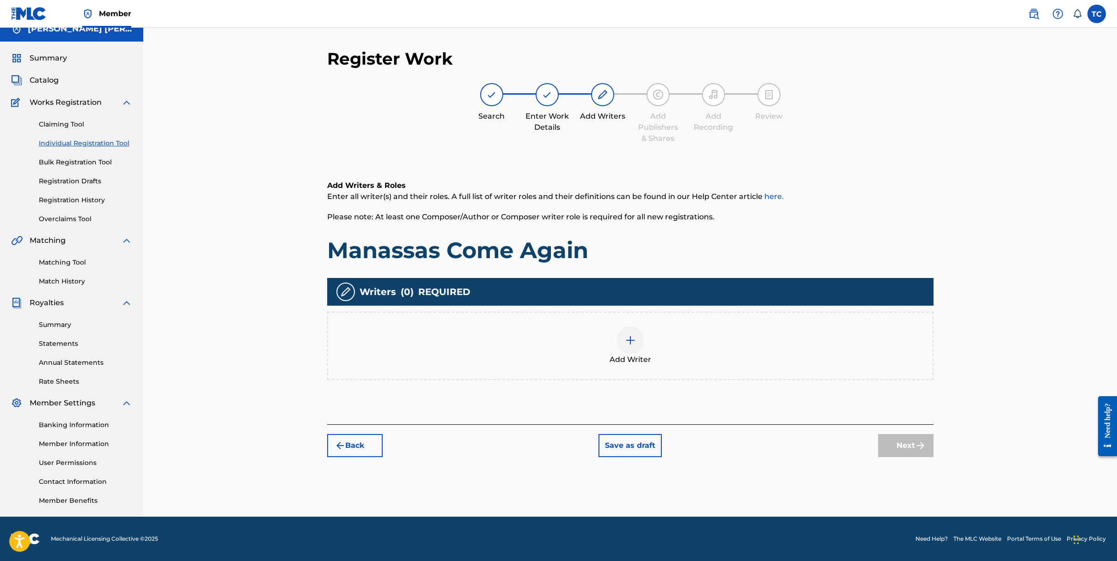
click at [625, 341] on div at bounding box center [630, 341] width 28 height 28
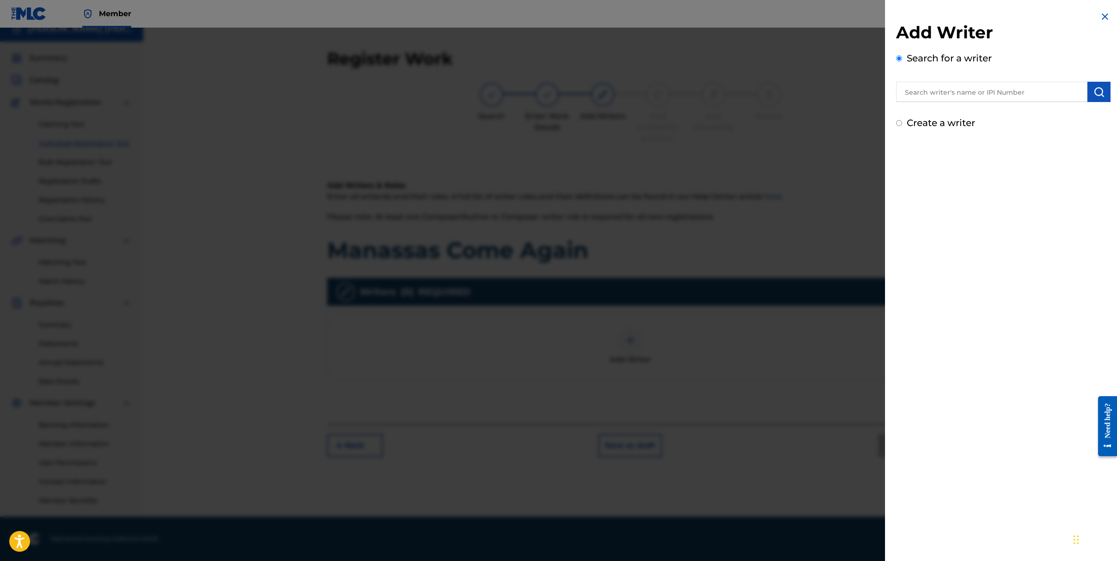
click at [927, 125] on label "Create a writer" at bounding box center [940, 122] width 68 height 11
radio input "true"
click at [902, 125] on input "Create a writer" at bounding box center [899, 123] width 6 height 6
radio input "false"
radio input "true"
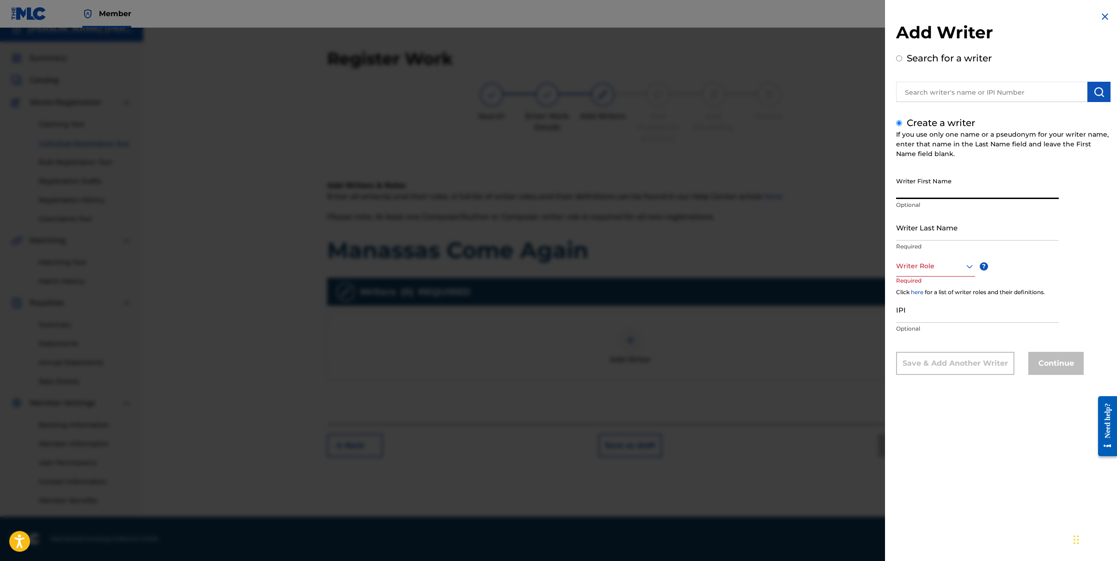
click at [928, 197] on input "Writer First Name" at bounding box center [977, 186] width 163 height 26
type input "[PERSON_NAME]"
click at [964, 264] on icon at bounding box center [969, 266] width 11 height 11
click at [954, 287] on div "Composer/Author" at bounding box center [935, 287] width 78 height 21
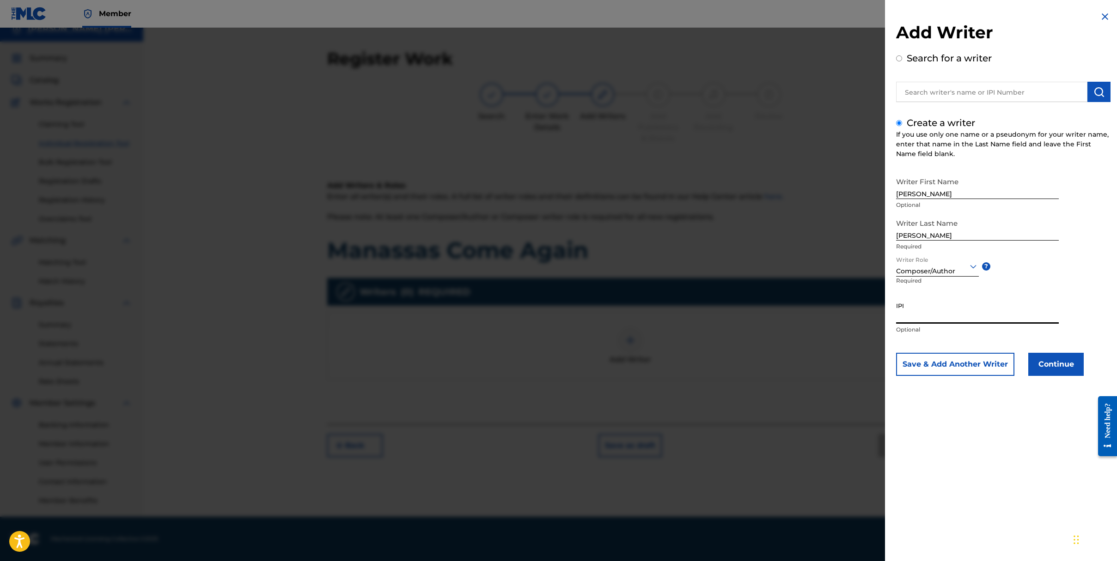
click at [925, 317] on input "IPI" at bounding box center [977, 311] width 163 height 26
paste input "01264449244"
type input "01264449244"
click at [1055, 362] on button "Continue" at bounding box center [1055, 364] width 55 height 23
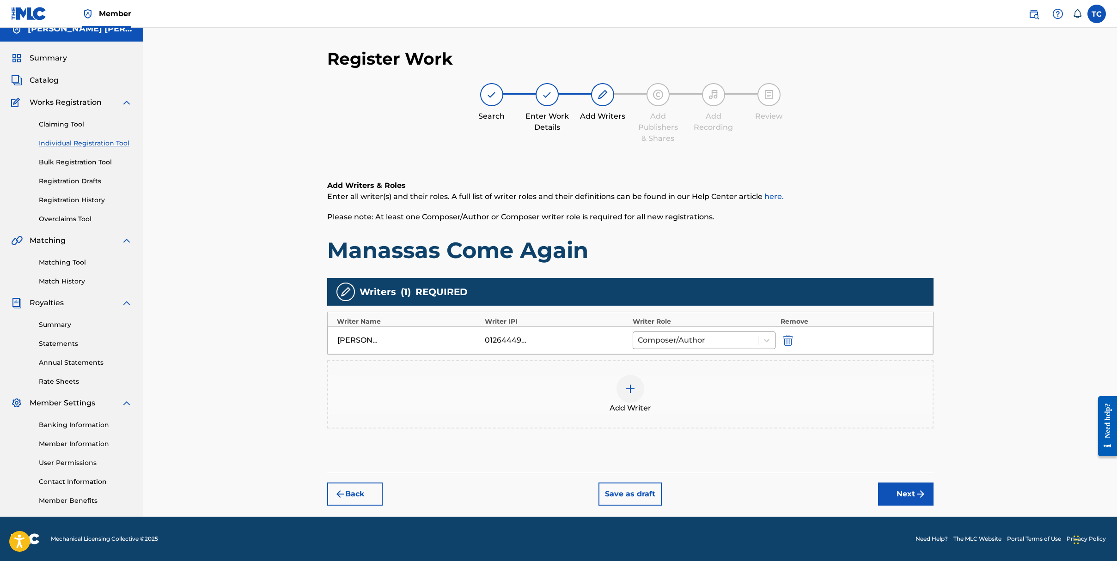
click at [913, 490] on button "Next" at bounding box center [905, 494] width 55 height 23
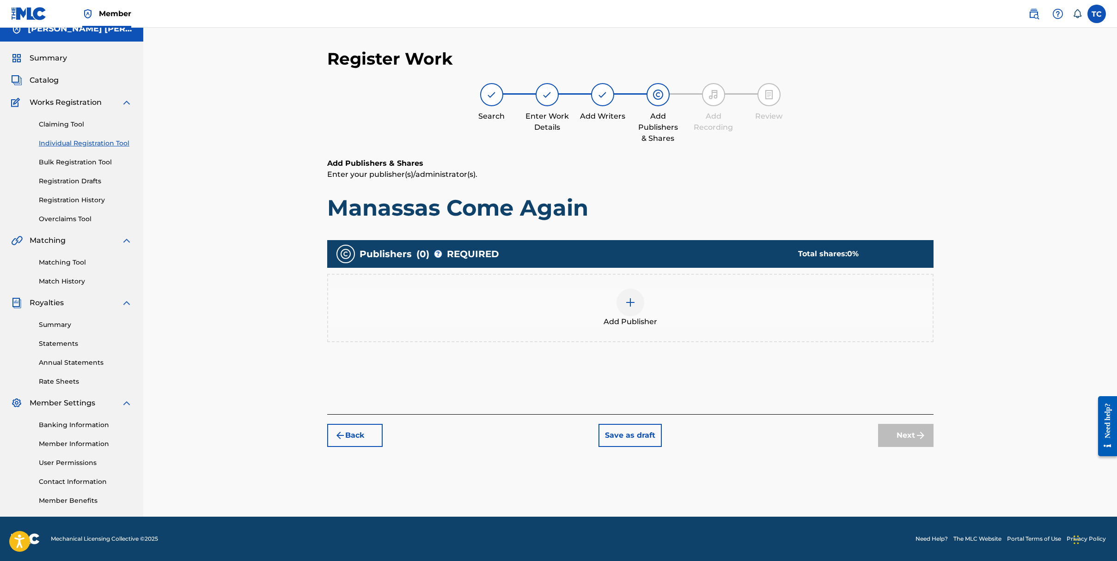
click at [628, 303] on img at bounding box center [630, 302] width 11 height 11
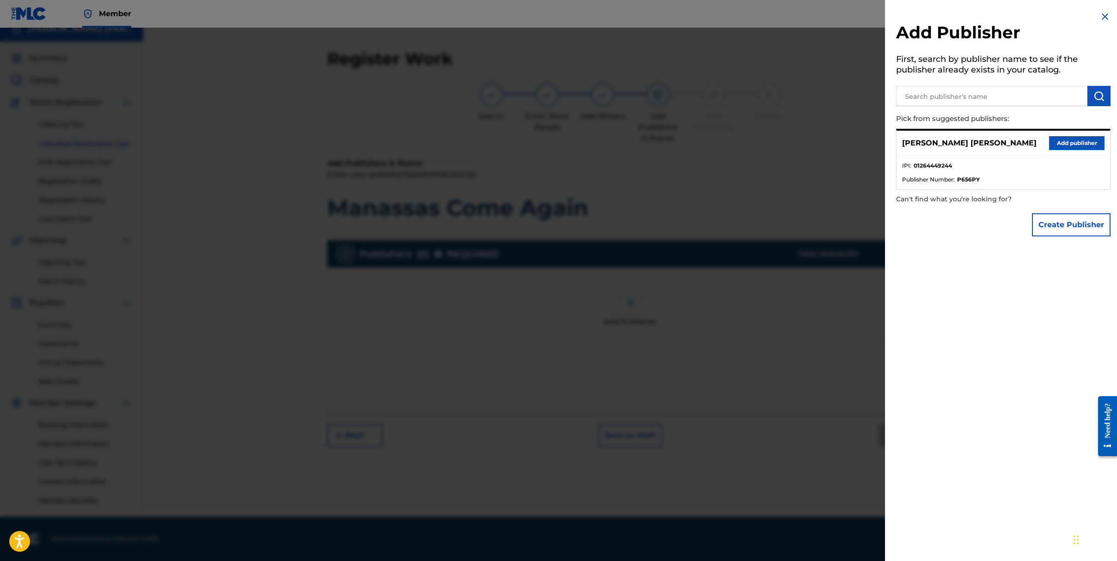
click at [1076, 146] on button "Add publisher" at bounding box center [1076, 143] width 55 height 14
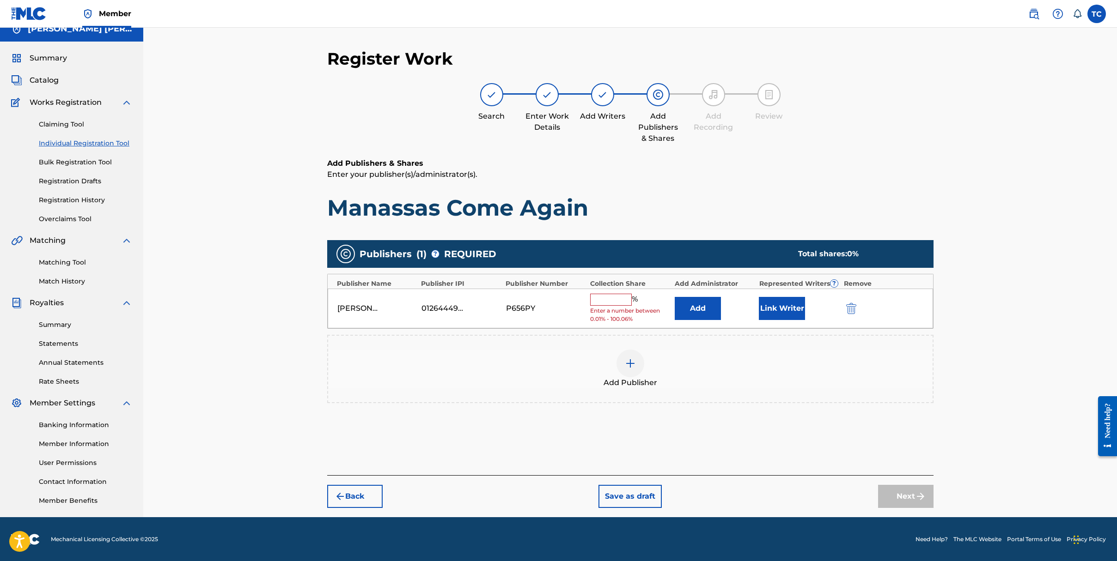
click at [601, 298] on input "text" at bounding box center [611, 300] width 42 height 12
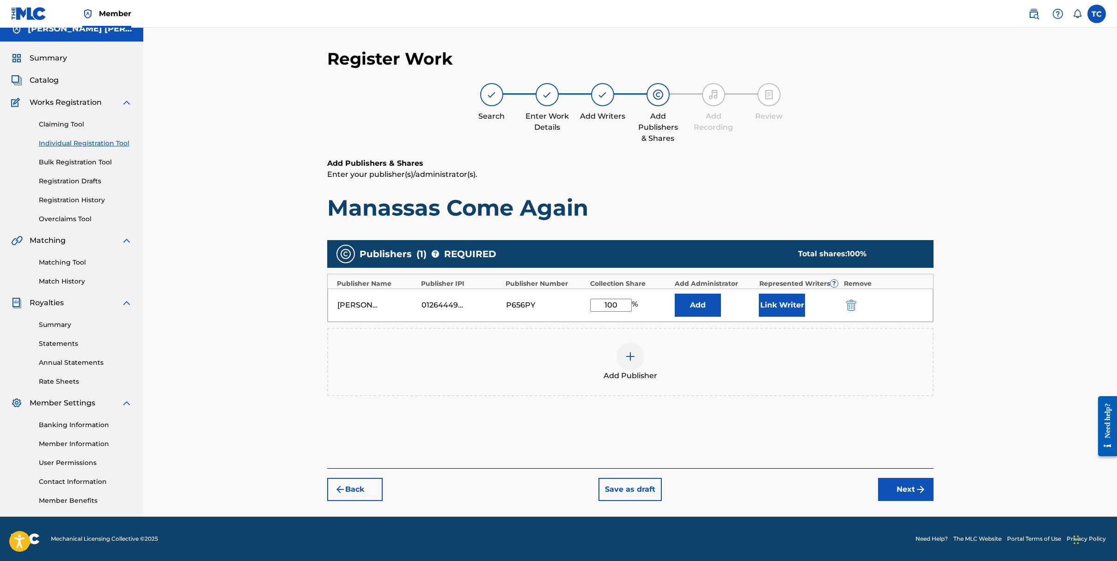
type input "100"
click at [902, 484] on button "Next" at bounding box center [905, 489] width 55 height 23
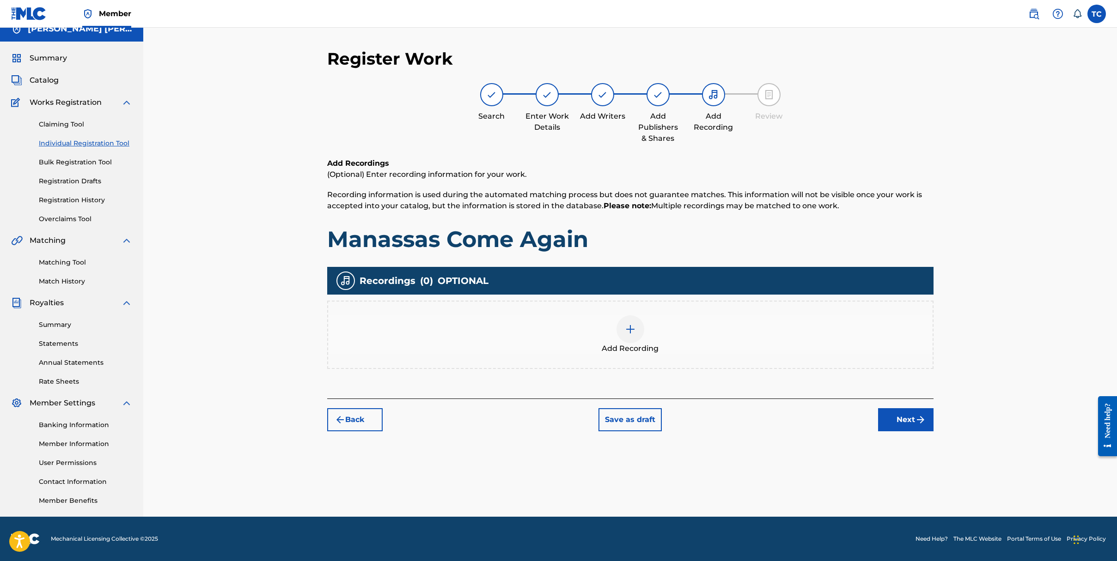
click at [627, 330] on img at bounding box center [630, 329] width 11 height 11
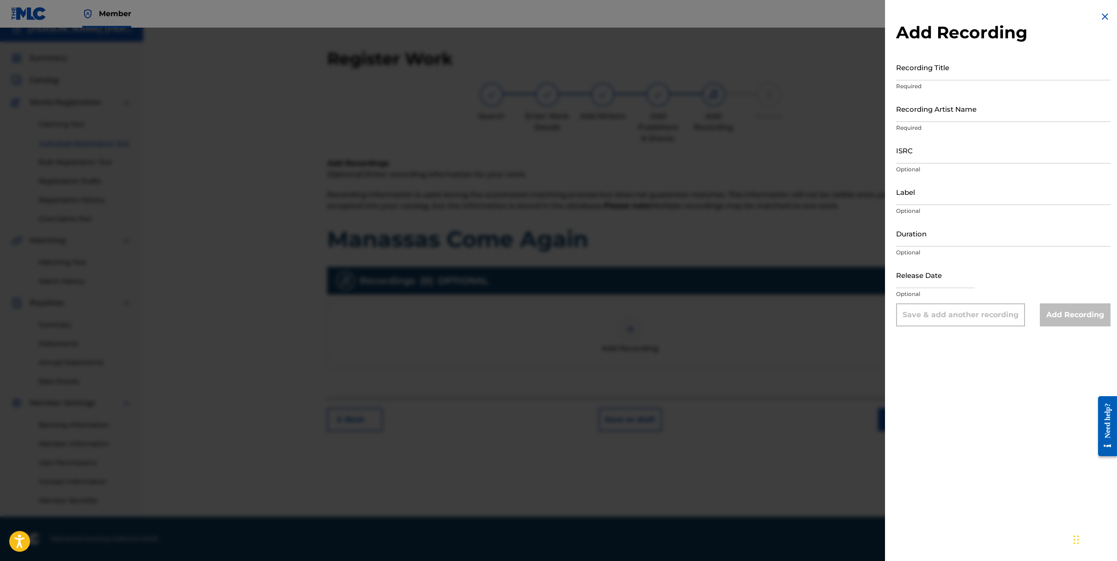
click at [965, 73] on input "Recording Title" at bounding box center [1003, 67] width 214 height 26
type input "Manassas Come Again"
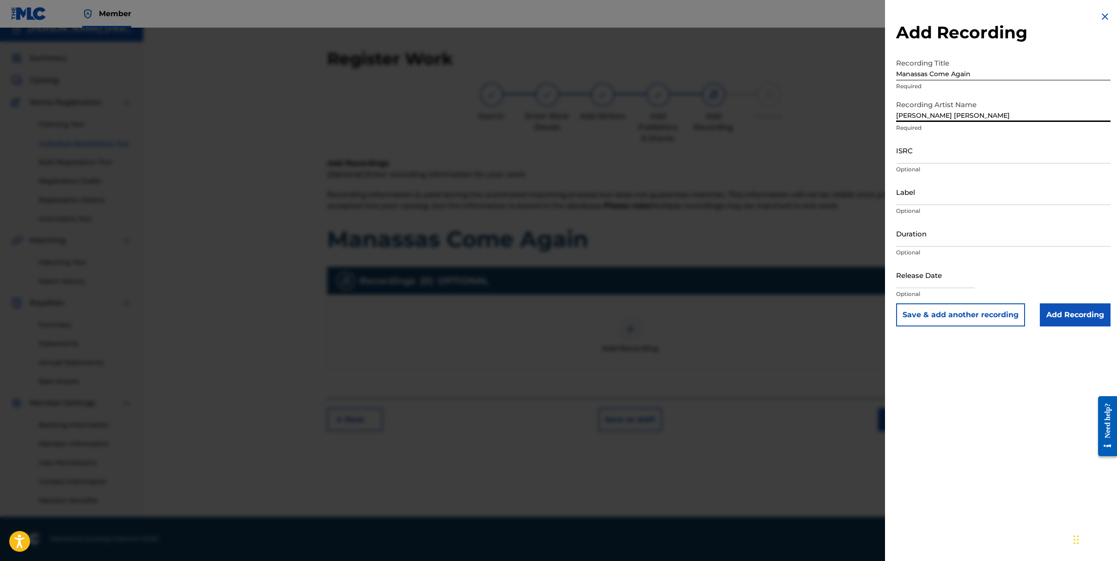
type input "[PERSON_NAME] [PERSON_NAME]"
paste input "CACWV2548828"
type input "CACWV2548828"
click at [932, 237] on input "Duration" at bounding box center [1003, 233] width 214 height 26
type input "04:02"
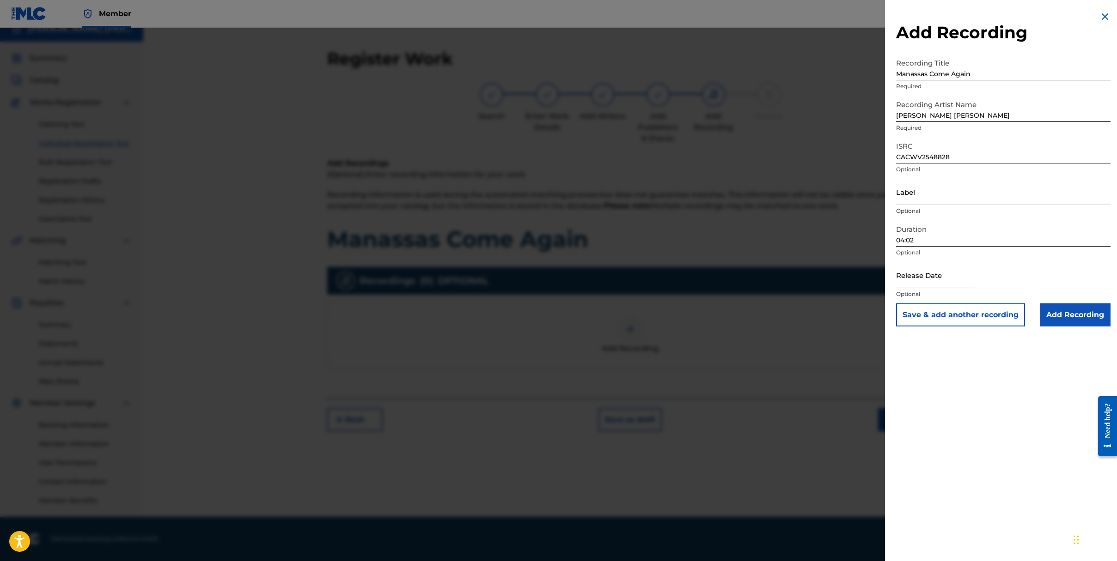
click at [924, 282] on input "text" at bounding box center [935, 275] width 79 height 26
select select "7"
select select "2025"
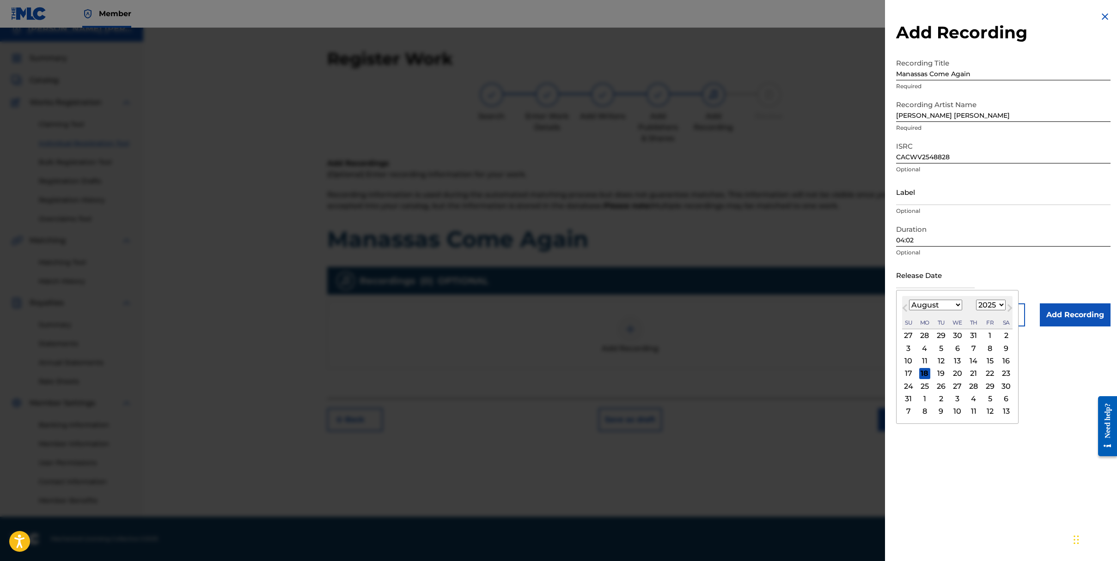
click at [955, 307] on select "January February March April May June July August September October November De…" at bounding box center [935, 305] width 53 height 11
select select "2"
click at [909, 300] on select "January February March April May June July August September October November De…" at bounding box center [935, 305] width 53 height 11
click at [987, 370] on div "21" at bounding box center [989, 373] width 11 height 11
type input "[DATE]"
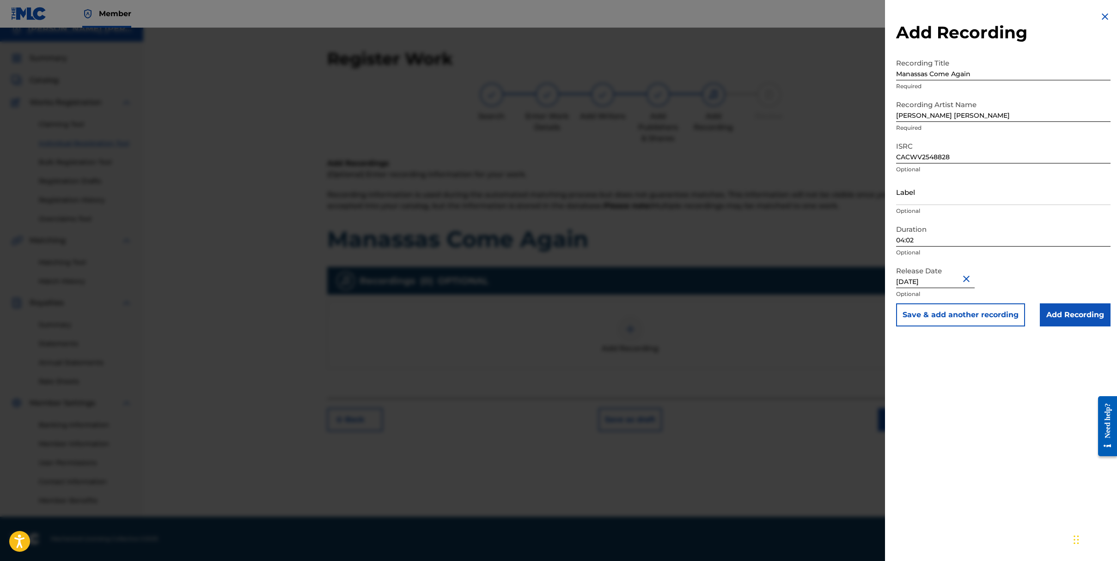
click at [1057, 319] on input "Add Recording" at bounding box center [1074, 315] width 71 height 23
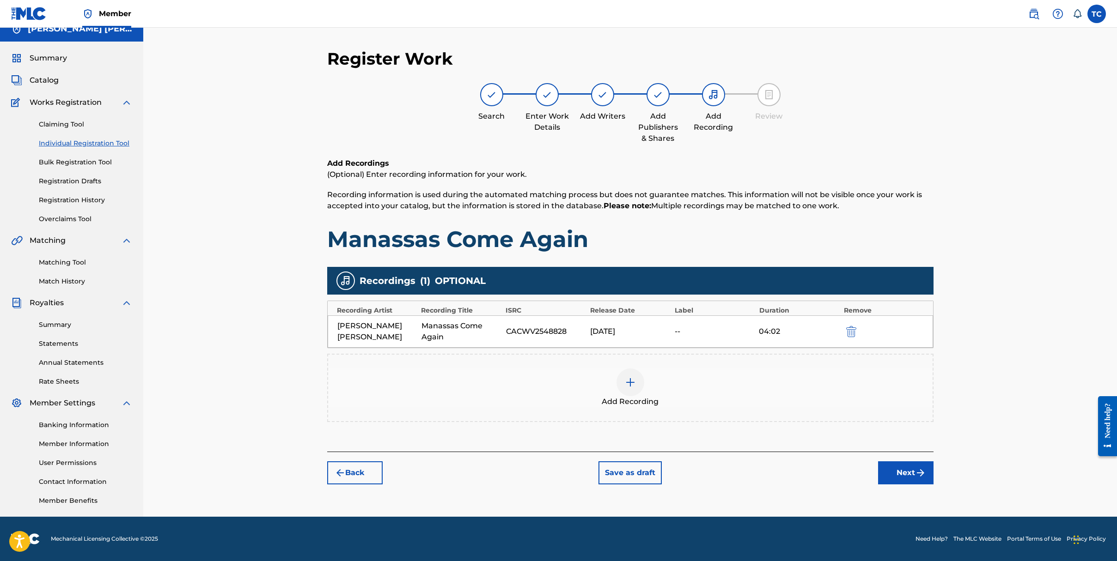
click at [912, 479] on button "Next" at bounding box center [905, 473] width 55 height 23
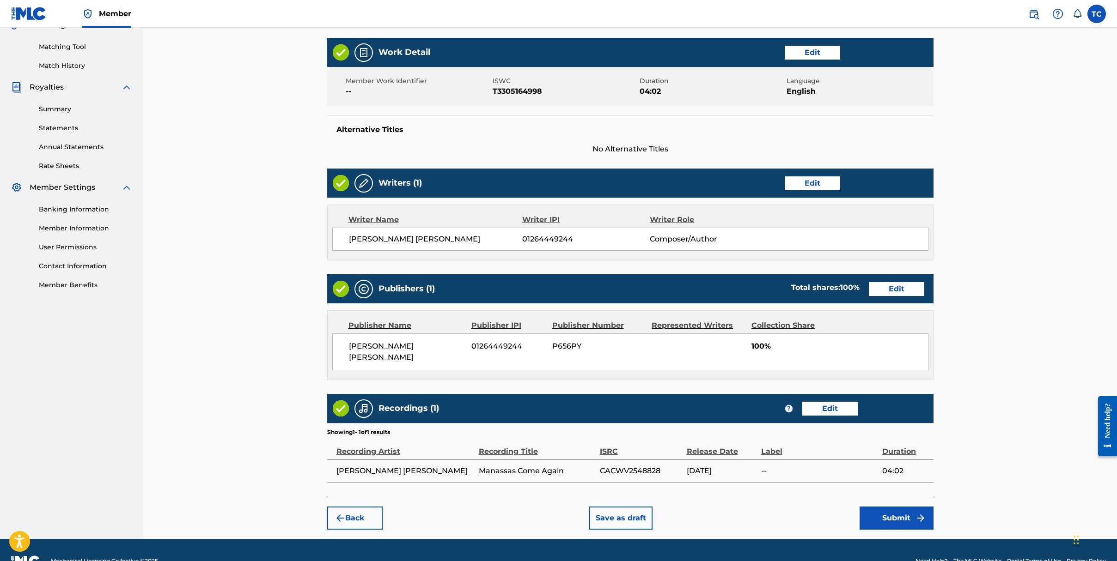
scroll to position [238, 0]
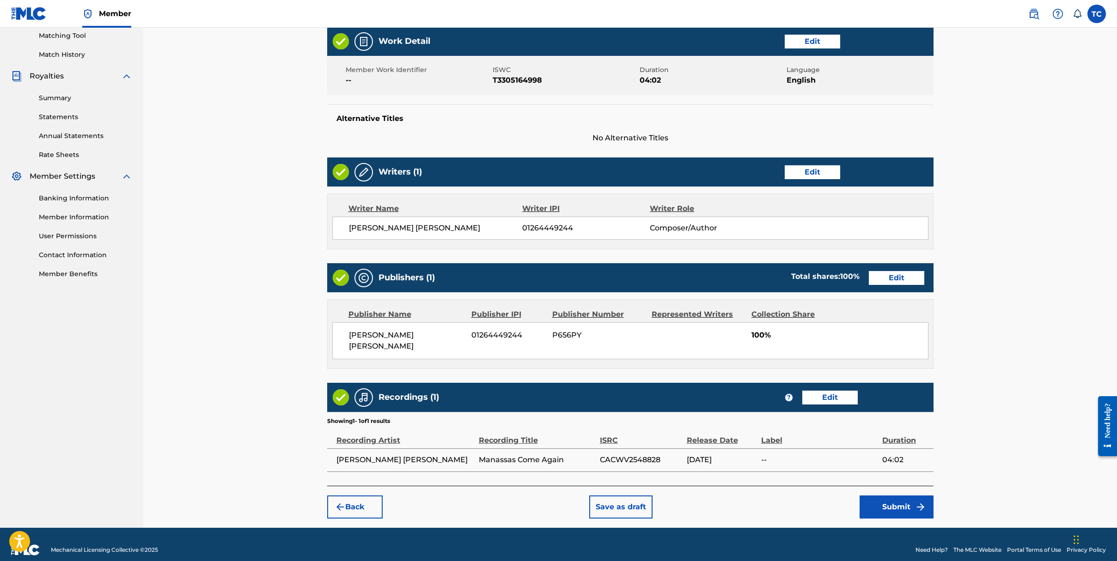
click at [906, 497] on button "Submit" at bounding box center [896, 507] width 74 height 23
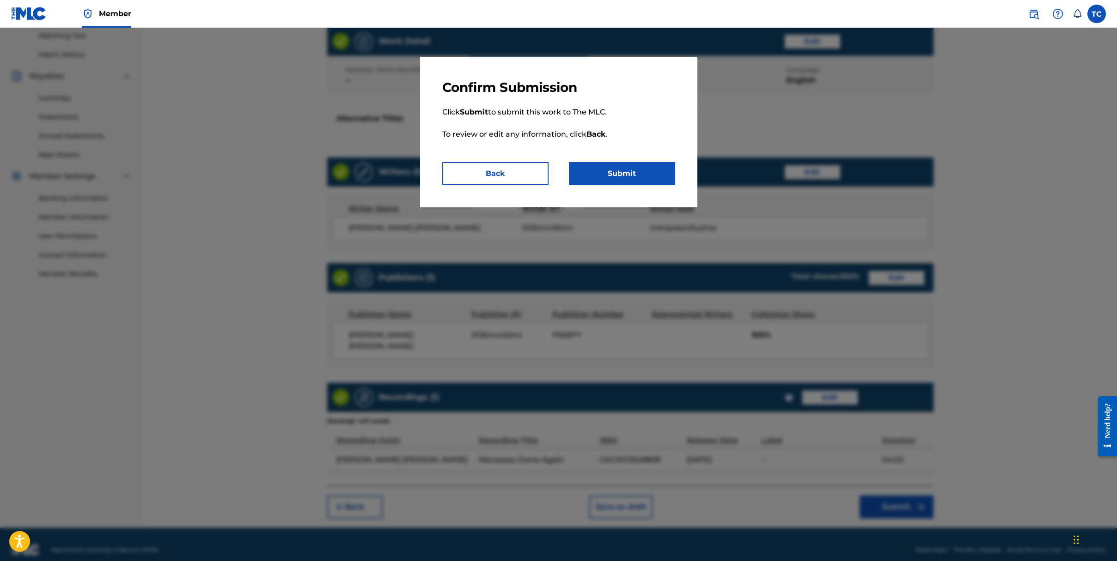
click at [610, 176] on button "Submit" at bounding box center [622, 173] width 106 height 23
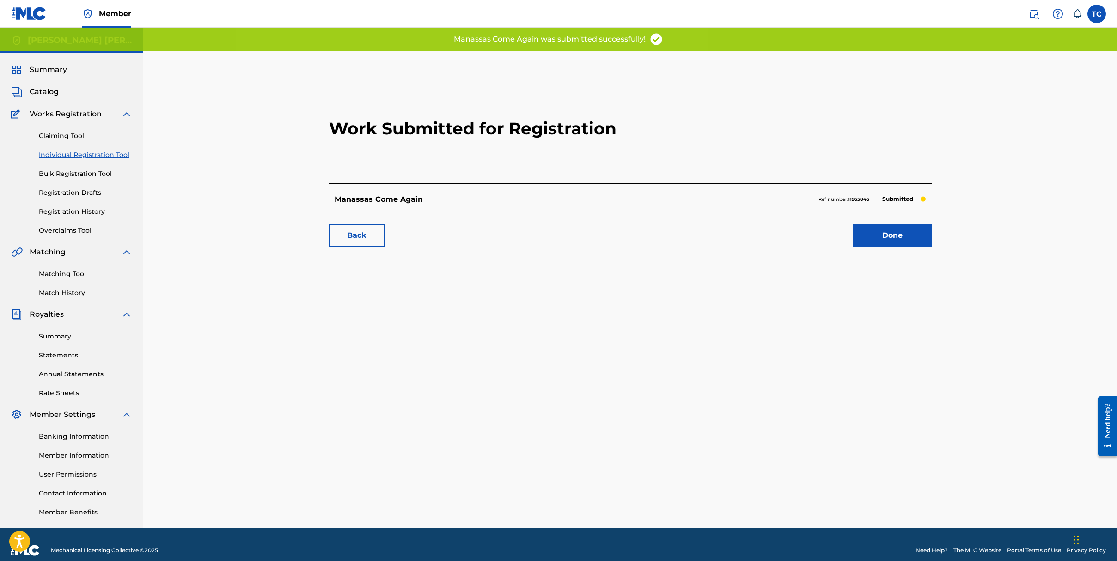
click at [894, 232] on link "Done" at bounding box center [892, 235] width 79 height 23
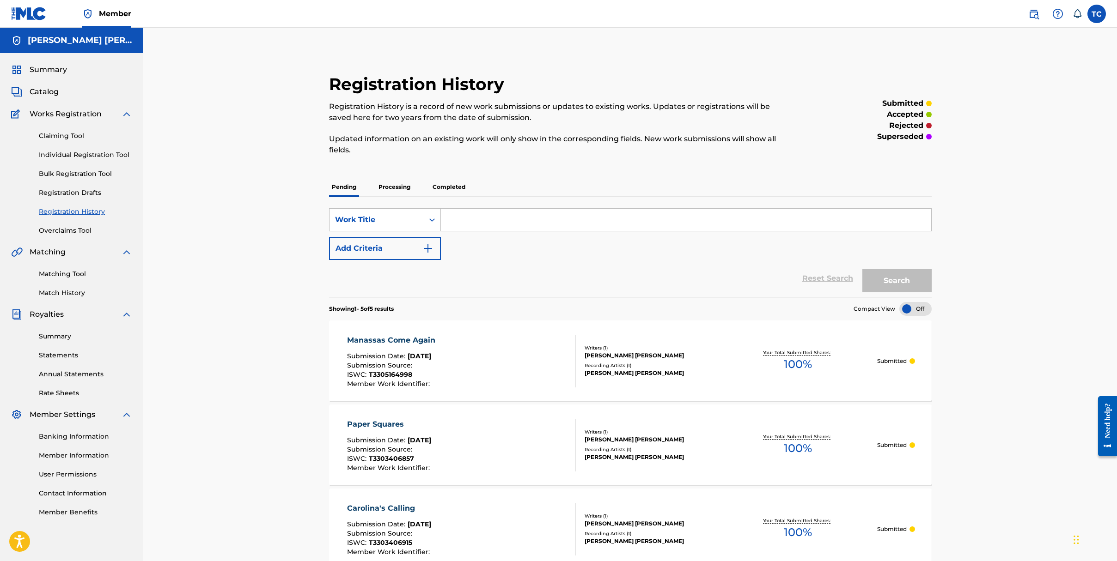
click at [71, 150] on link "Individual Registration Tool" at bounding box center [85, 155] width 93 height 10
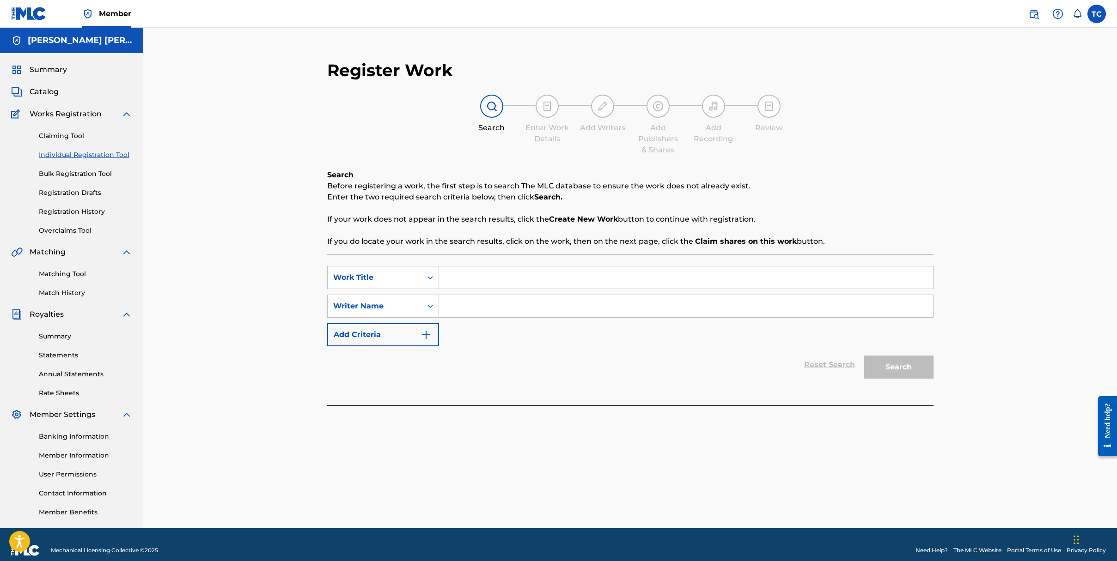
click at [469, 277] on input "Search Form" at bounding box center [686, 278] width 494 height 22
type input "Don't Bury Me"
type input "[PERSON_NAME] [PERSON_NAME]"
click at [885, 377] on button "Search" at bounding box center [898, 367] width 69 height 23
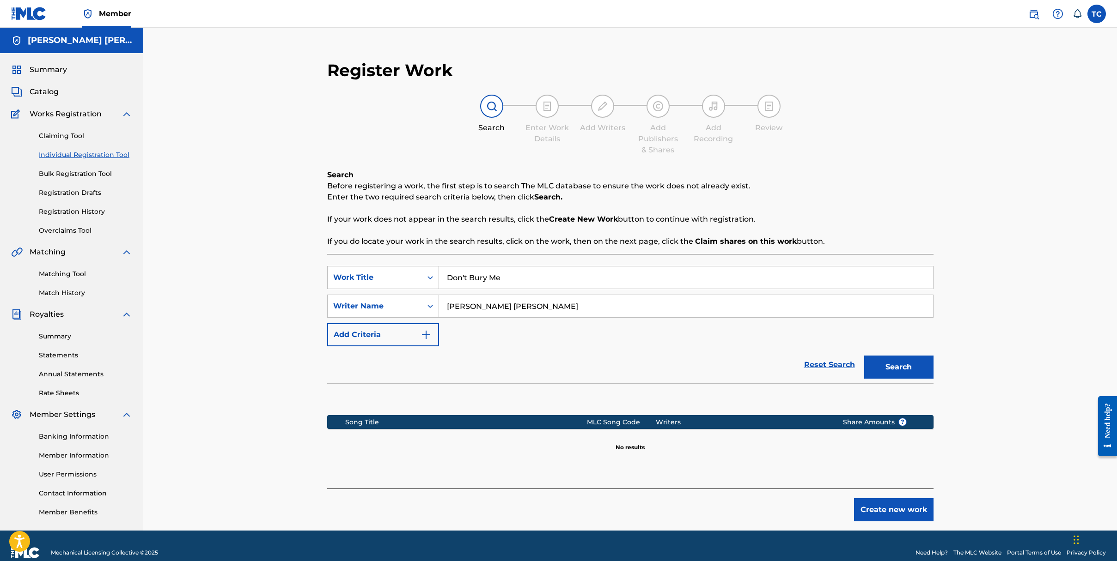
click at [896, 507] on button "Create new work" at bounding box center [893, 509] width 79 height 23
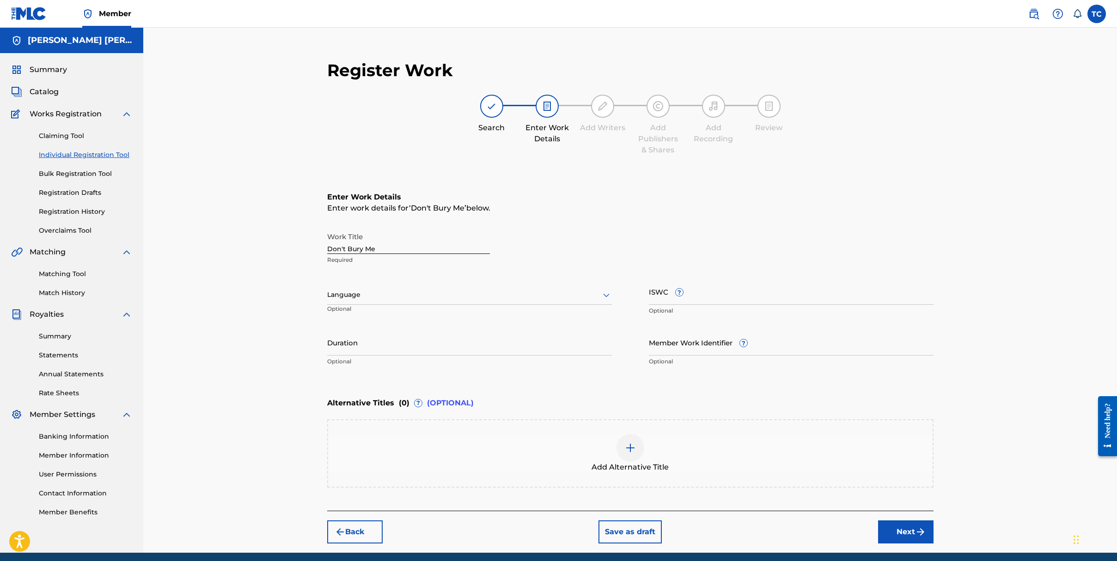
click at [387, 303] on div "Language" at bounding box center [469, 295] width 285 height 19
click at [382, 319] on div "English" at bounding box center [470, 315] width 284 height 21
click at [701, 295] on input "ISWC ?" at bounding box center [791, 292] width 285 height 26
paste input "T-330.340.643-7"
type input "T-330.340.643-7"
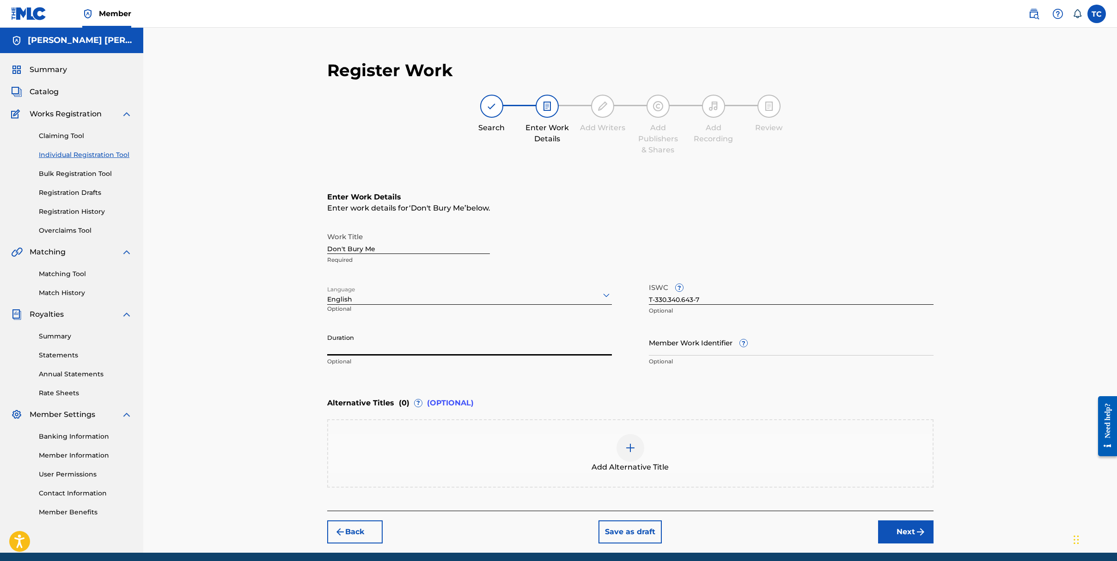
click at [407, 347] on input "Duration" at bounding box center [469, 342] width 285 height 26
type input "03:35"
click at [902, 529] on button "Next" at bounding box center [905, 532] width 55 height 23
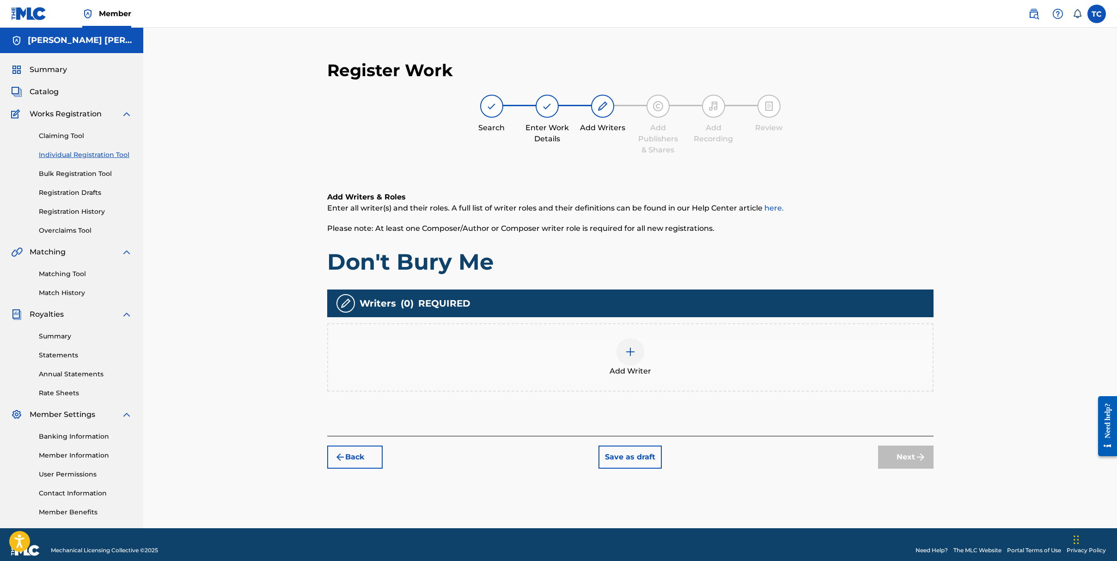
scroll to position [12, 0]
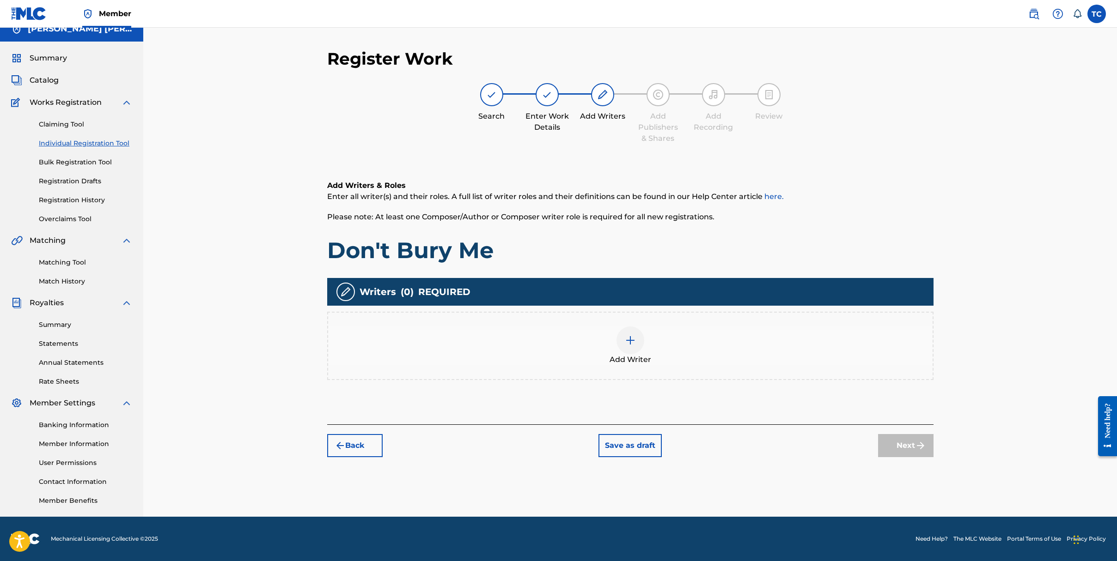
click at [630, 337] on img at bounding box center [630, 340] width 11 height 11
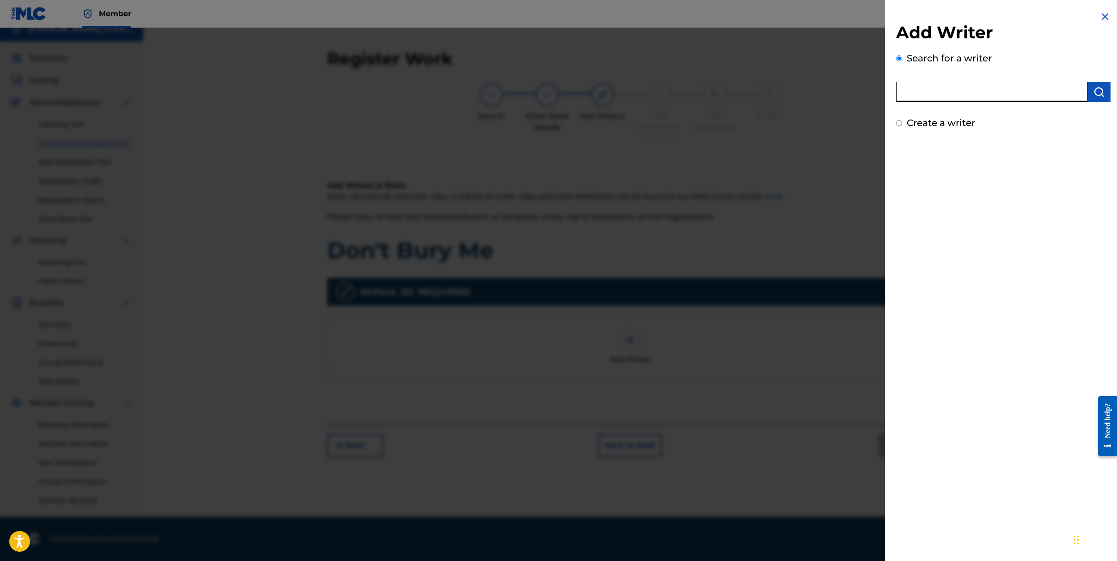
click at [969, 97] on input "text" at bounding box center [991, 92] width 191 height 20
click at [916, 121] on label "Create a writer" at bounding box center [940, 122] width 68 height 11
radio input "true"
click at [902, 121] on input "Create a writer" at bounding box center [899, 123] width 6 height 6
radio input "false"
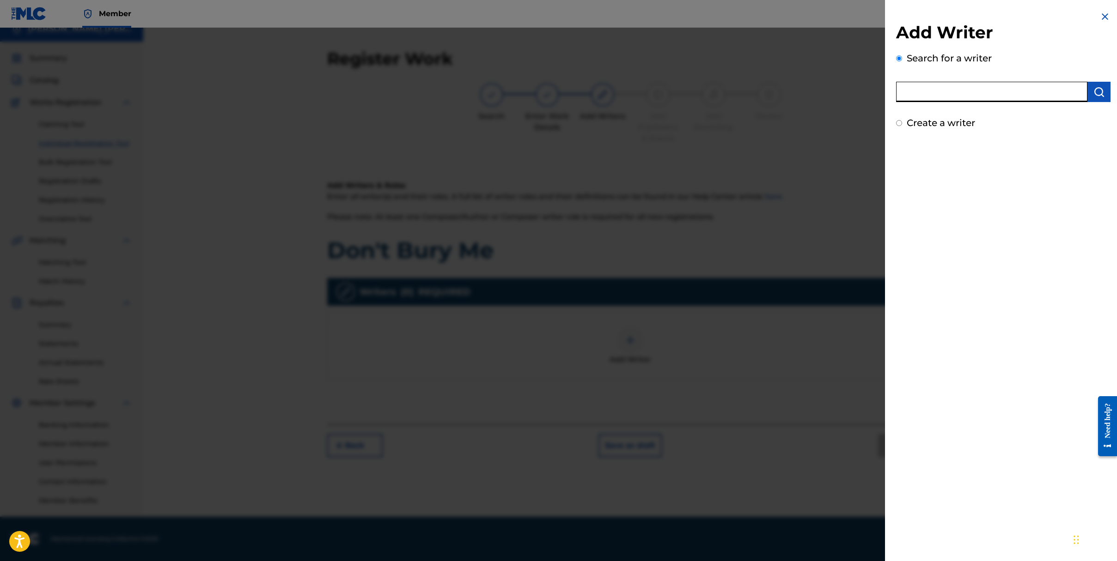
radio input "true"
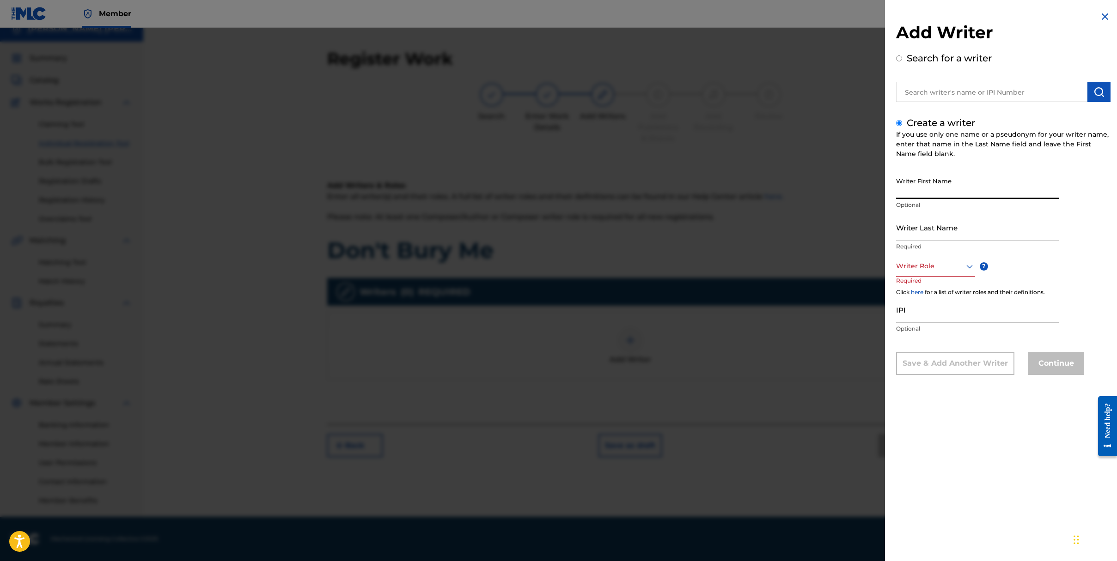
click at [949, 188] on input "Writer First Name" at bounding box center [977, 186] width 163 height 26
type input "[PERSON_NAME]"
click at [954, 267] on div at bounding box center [935, 267] width 79 height 12
click at [951, 288] on div "Composer/Author" at bounding box center [935, 287] width 78 height 21
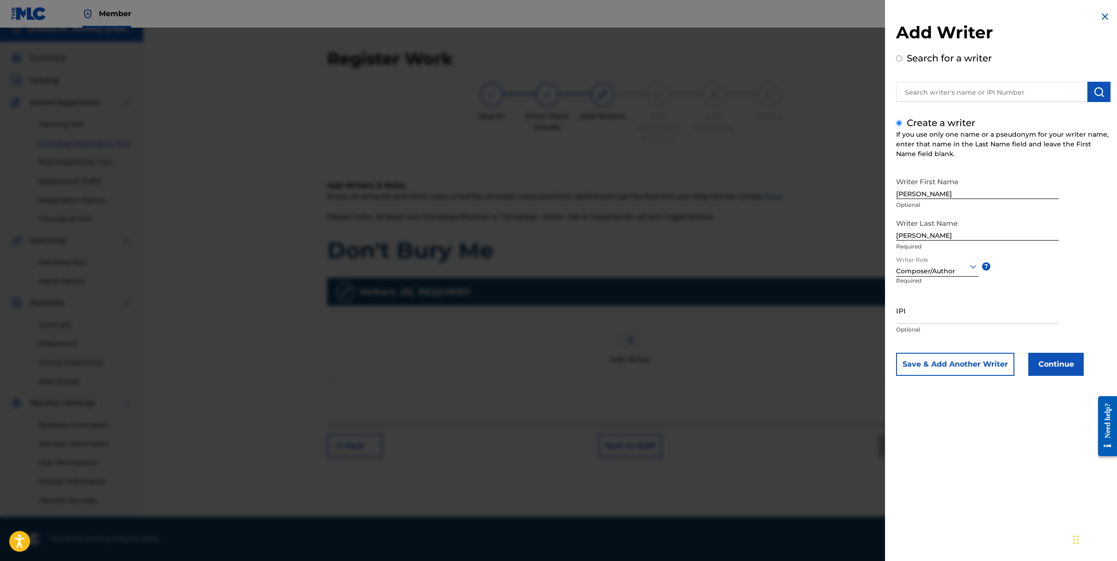
click at [946, 318] on input "IPI" at bounding box center [977, 311] width 163 height 26
paste input "01264449244"
type input "01264449244"
click at [1048, 371] on button "Continue" at bounding box center [1055, 364] width 55 height 23
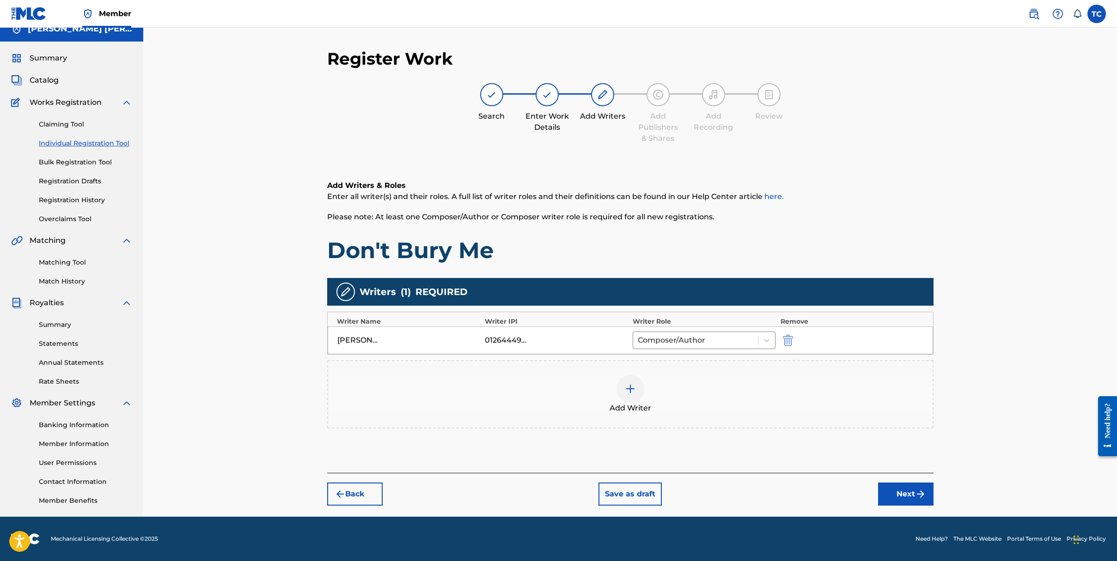
click at [909, 499] on button "Next" at bounding box center [905, 494] width 55 height 23
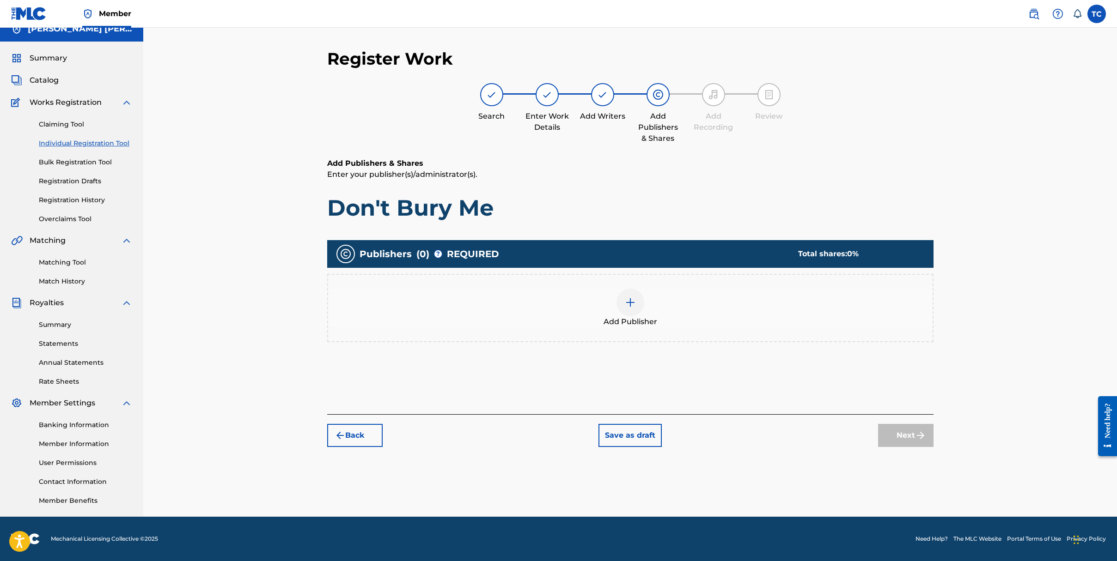
click at [631, 299] on img at bounding box center [630, 302] width 11 height 11
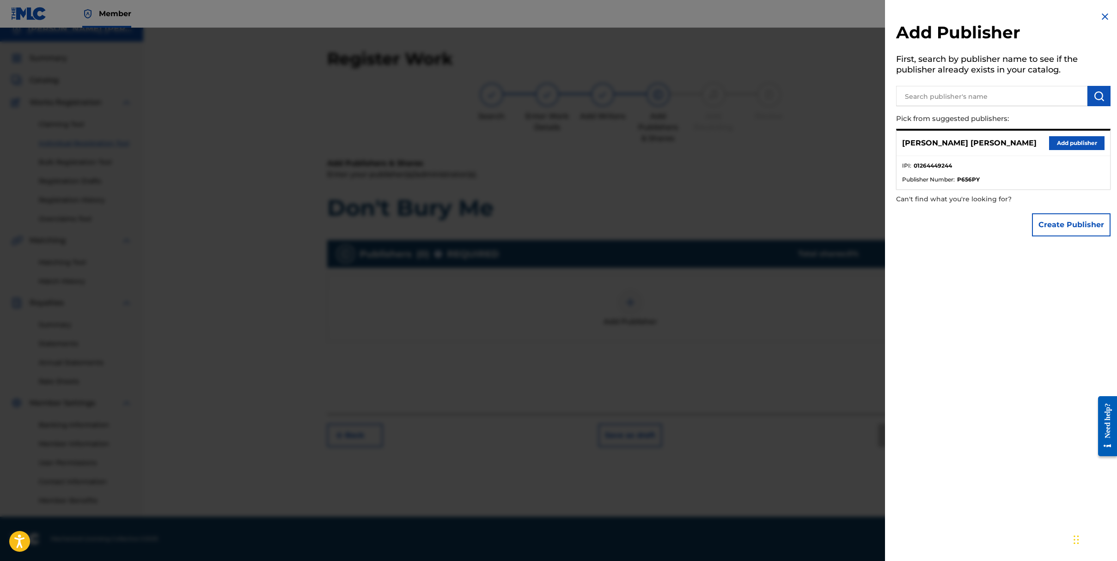
click at [1056, 144] on button "Add publisher" at bounding box center [1076, 143] width 55 height 14
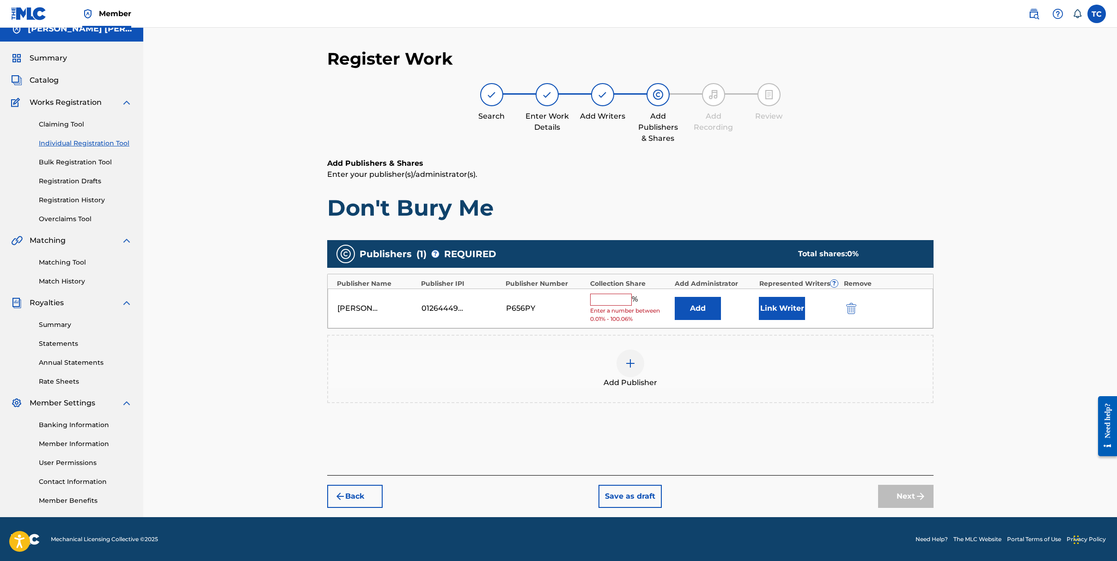
click at [606, 302] on input "text" at bounding box center [611, 300] width 42 height 12
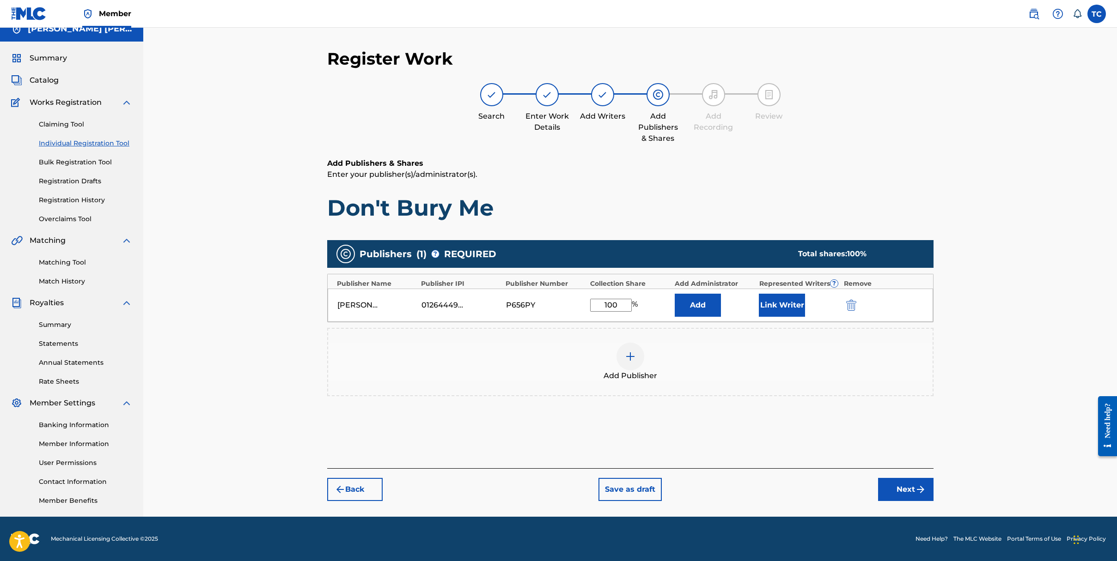
type input "100"
click at [906, 489] on button "Next" at bounding box center [905, 489] width 55 height 23
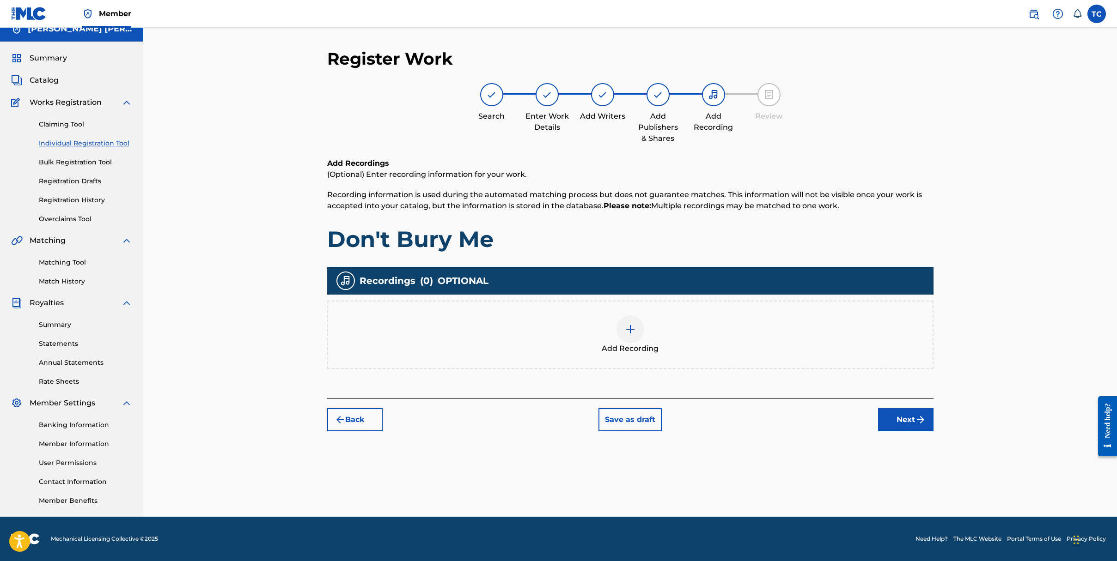
click at [629, 328] on img at bounding box center [630, 329] width 11 height 11
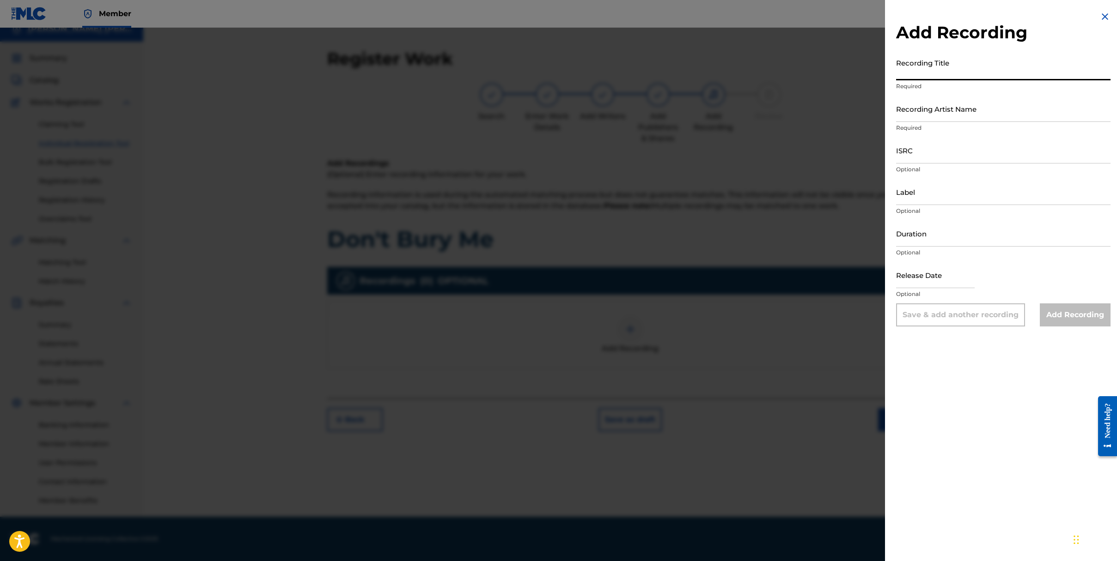
click at [921, 67] on input "Recording Title" at bounding box center [1003, 67] width 214 height 26
type input "Don't Bury Me"
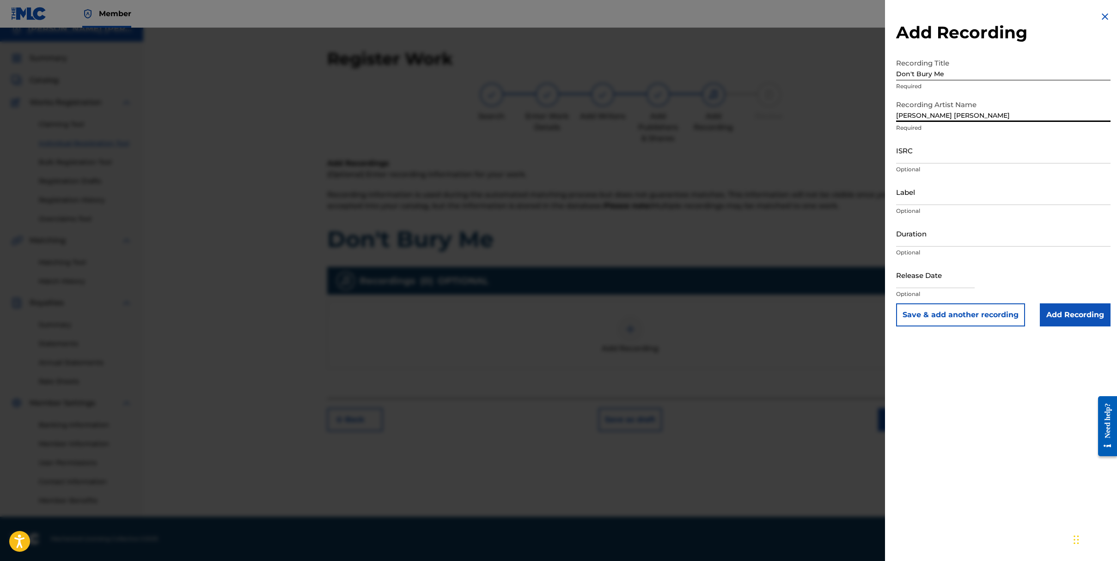
type input "[PERSON_NAME] [PERSON_NAME]"
paste input "CAHQJ2511690"
type input "CAHQJ2511690"
click at [923, 199] on input "Label" at bounding box center [1003, 192] width 214 height 26
click at [916, 237] on input "Duration" at bounding box center [1003, 233] width 214 height 26
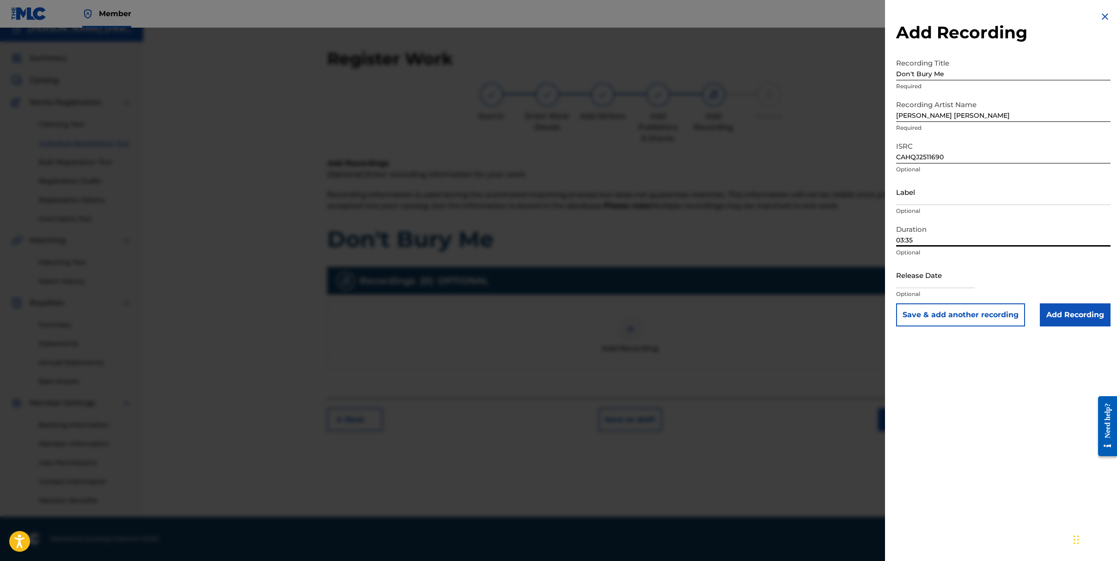
type input "03:35"
click at [945, 280] on input "text" at bounding box center [935, 275] width 79 height 26
select select "7"
select select "2025"
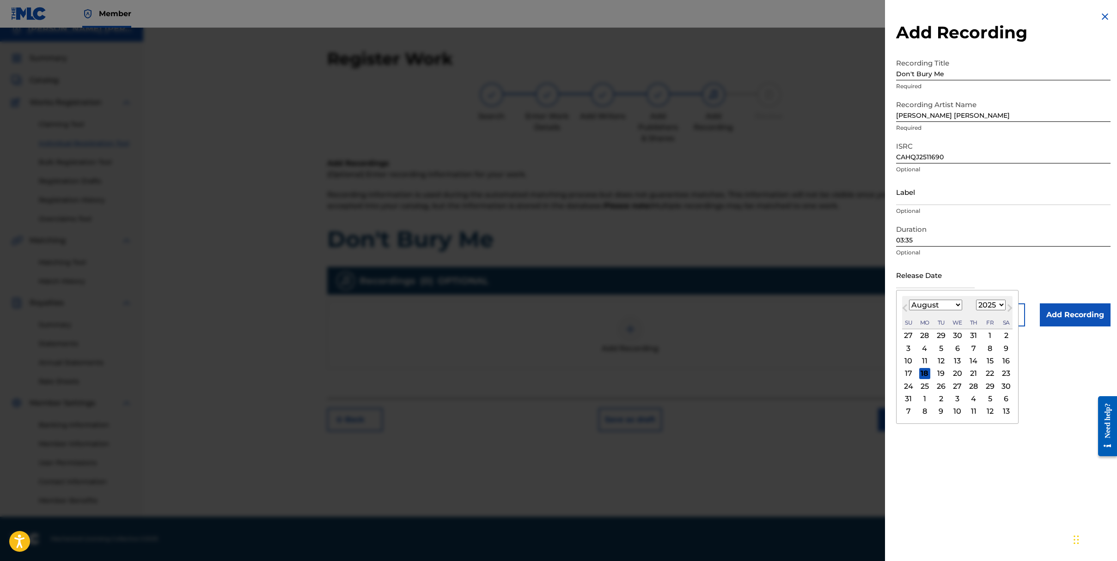
click at [949, 302] on select "January February March April May June July August September October November De…" at bounding box center [935, 305] width 53 height 11
select select "11"
click at [909, 300] on select "January February March April May June July August September October November De…" at bounding box center [935, 305] width 53 height 11
click at [991, 307] on select "1899 1900 1901 1902 1903 1904 1905 1906 1907 1908 1909 1910 1911 1912 1913 1914…" at bounding box center [991, 305] width 30 height 11
select select "2024"
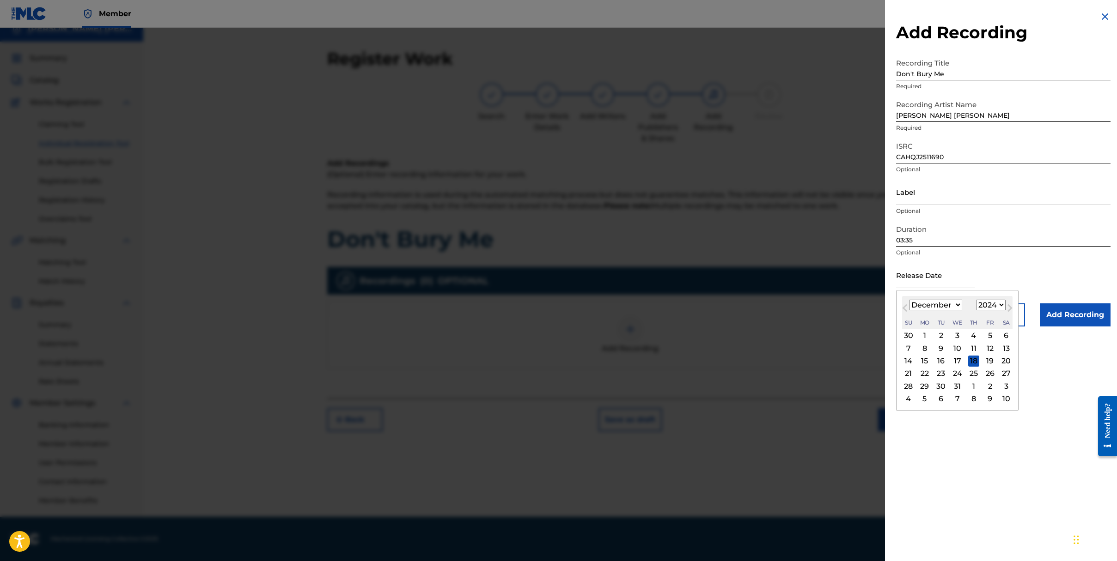
click at [976, 300] on select "1899 1900 1901 1902 1903 1904 1905 1906 1907 1908 1909 1910 1911 1912 1913 1914…" at bounding box center [991, 305] width 30 height 11
click at [985, 361] on div "20" at bounding box center [989, 361] width 11 height 11
type input "[DATE]"
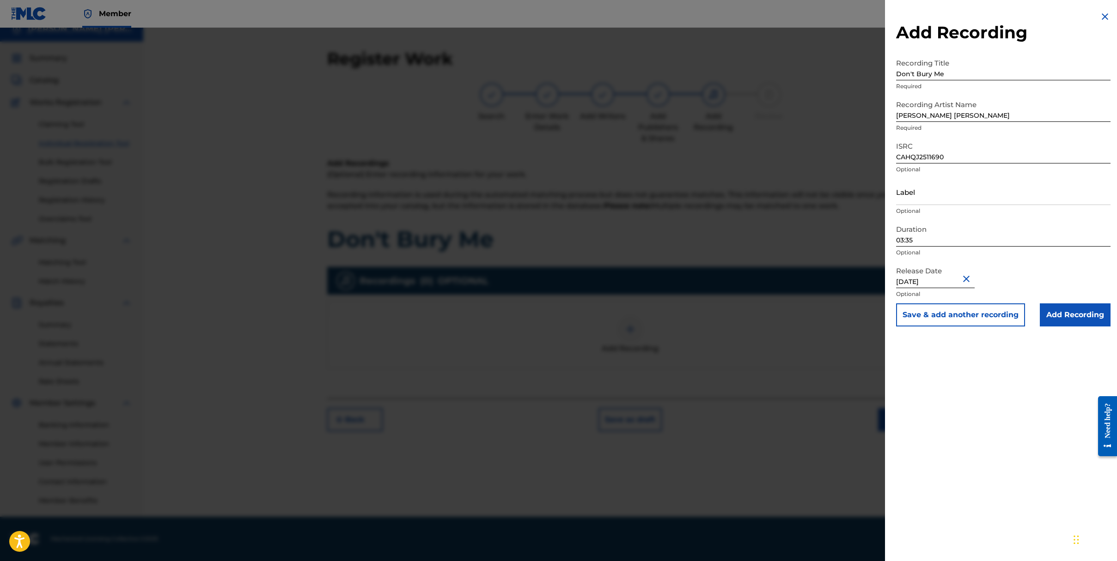
click at [1074, 316] on input "Add Recording" at bounding box center [1074, 315] width 71 height 23
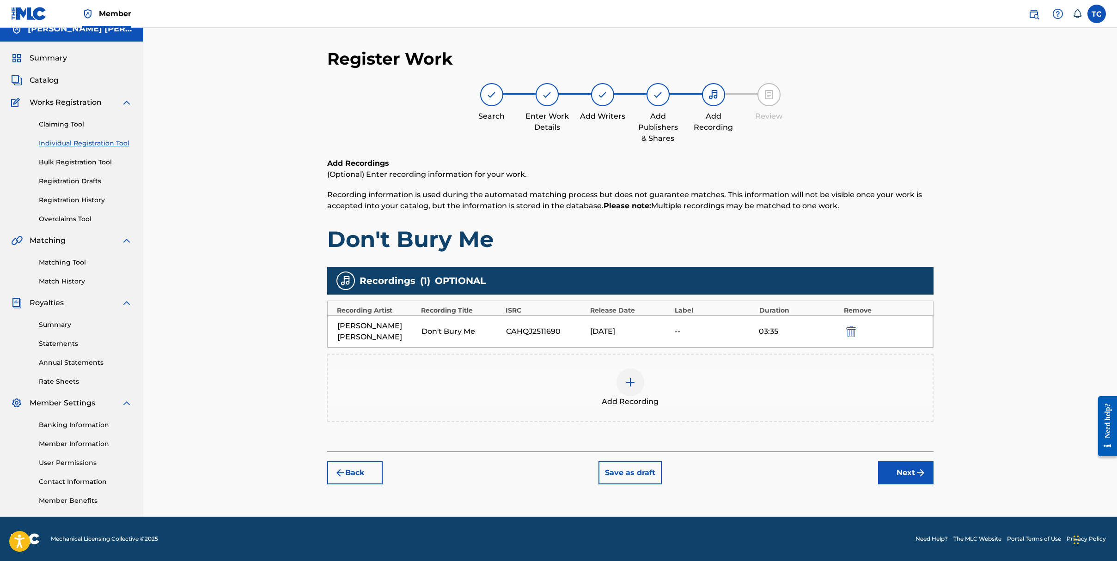
click at [888, 473] on button "Next" at bounding box center [905, 473] width 55 height 23
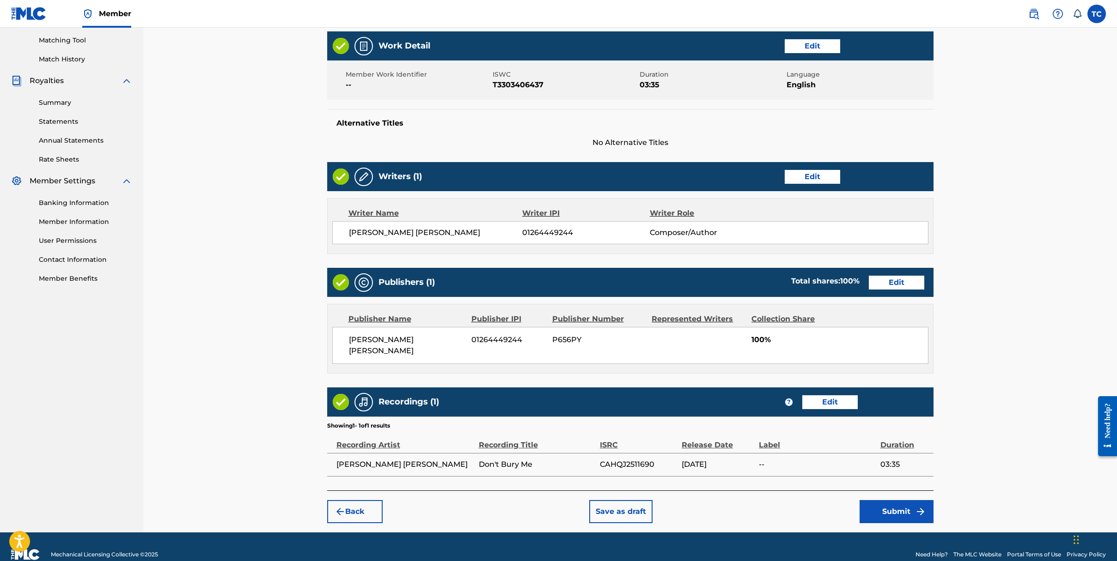
scroll to position [238, 0]
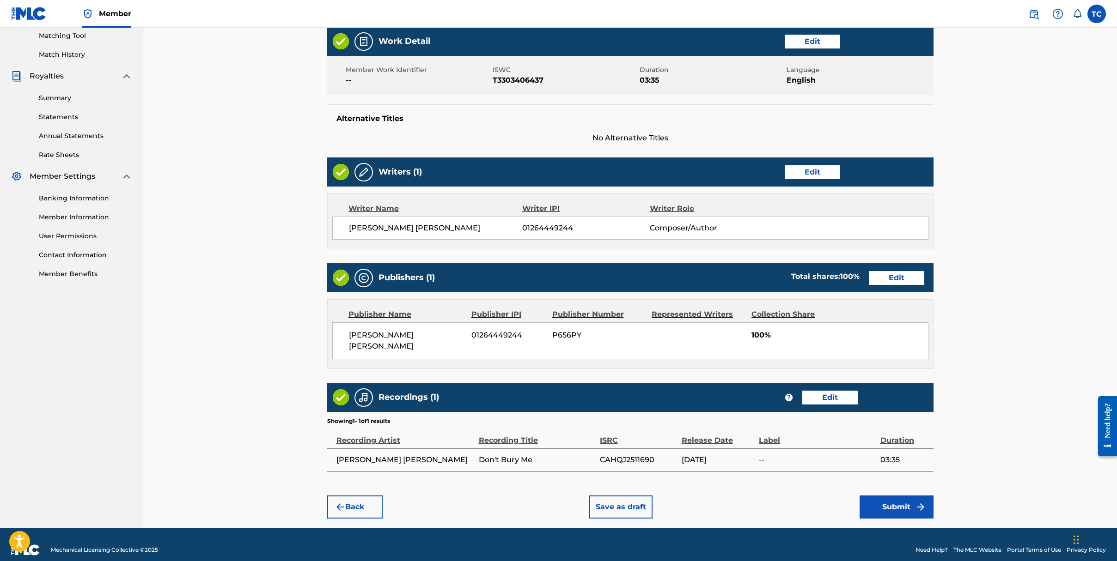
click at [916, 502] on img "submit" at bounding box center [920, 507] width 11 height 11
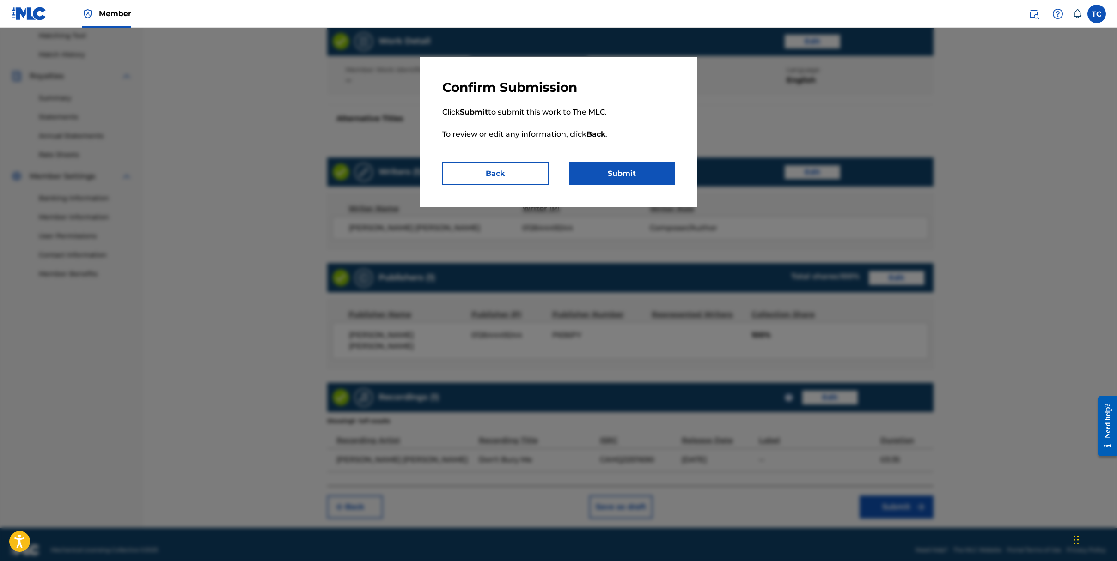
click at [645, 168] on button "Submit" at bounding box center [622, 173] width 106 height 23
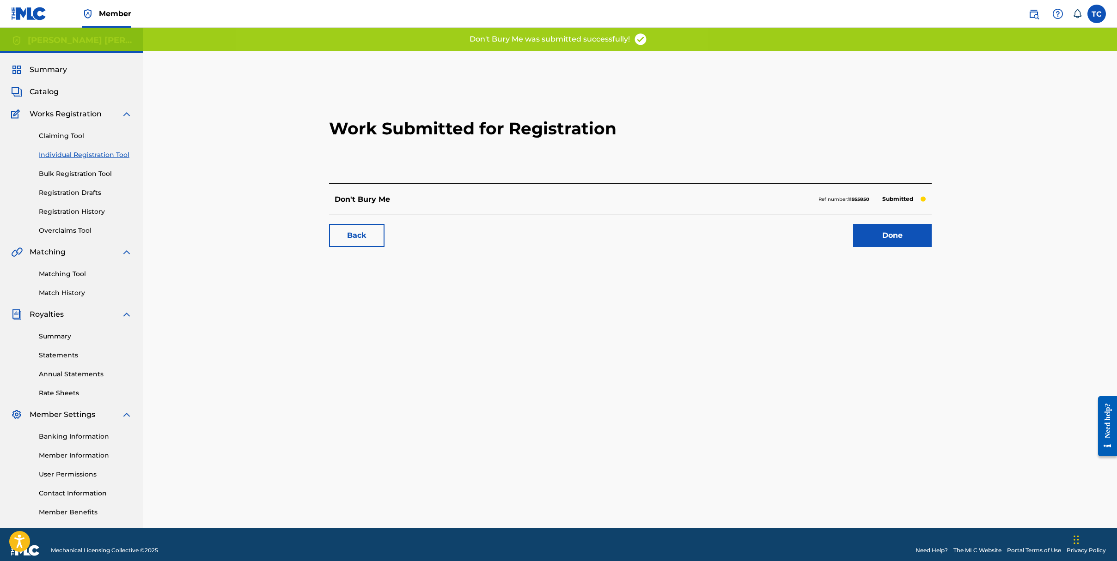
click at [868, 241] on link "Done" at bounding box center [892, 235] width 79 height 23
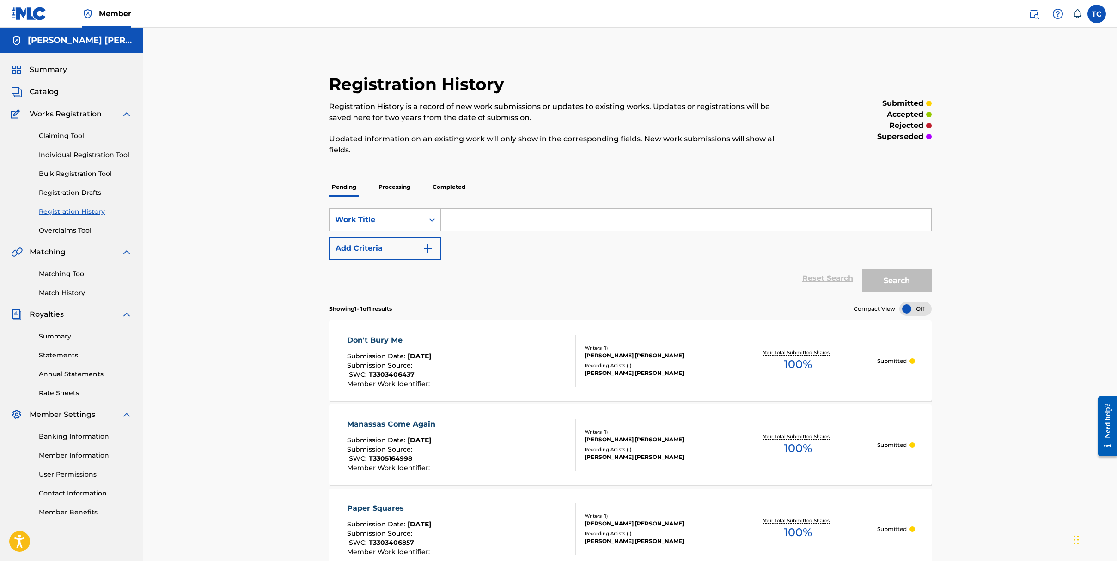
click at [912, 309] on div at bounding box center [915, 309] width 32 height 14
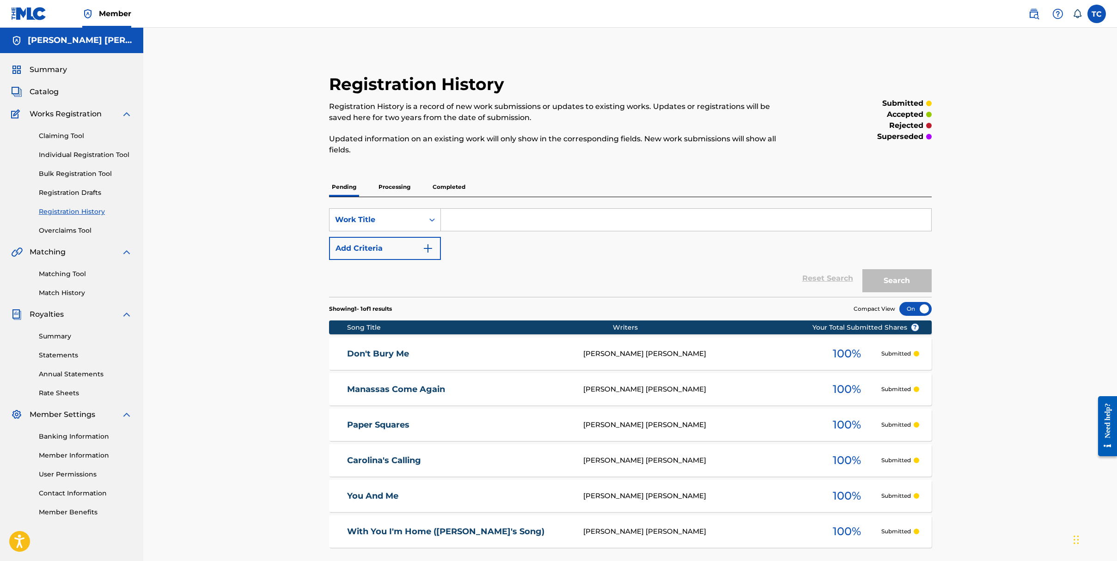
click at [915, 309] on div at bounding box center [915, 309] width 32 height 14
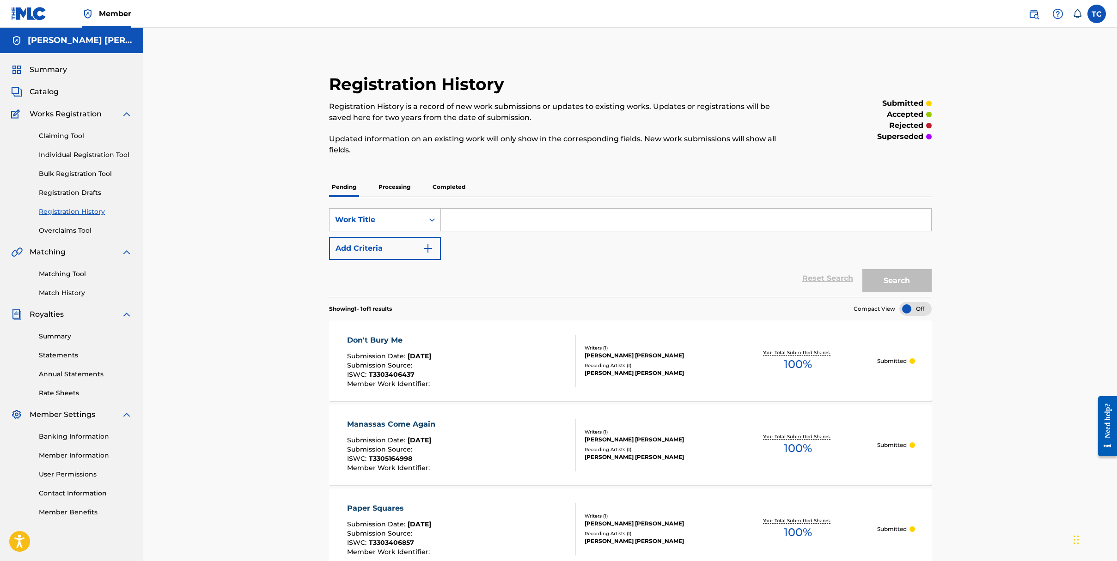
click at [75, 155] on link "Individual Registration Tool" at bounding box center [85, 155] width 93 height 10
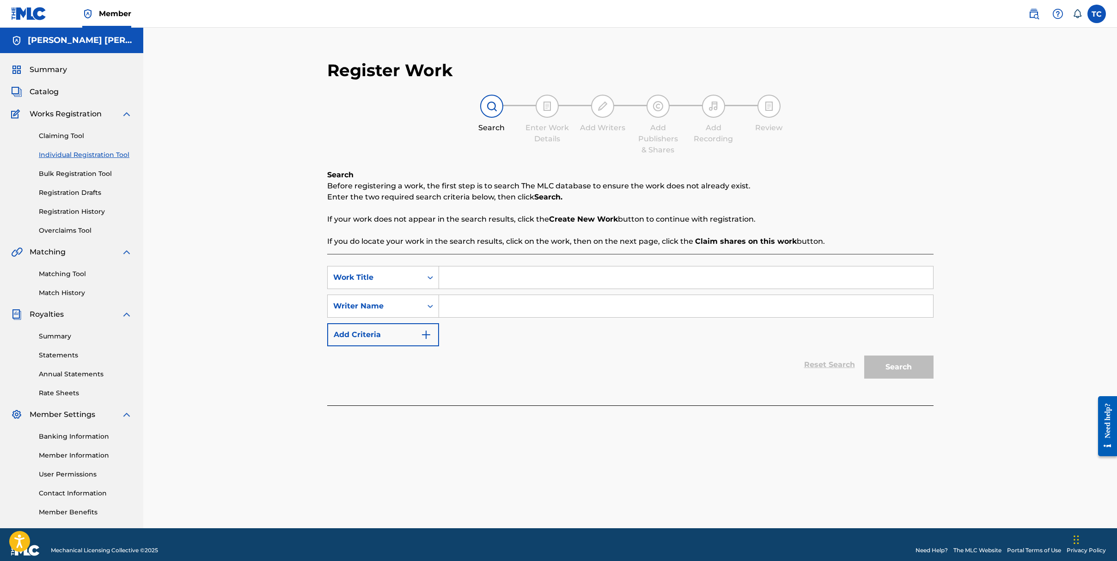
click at [470, 280] on input "Search Form" at bounding box center [686, 278] width 494 height 22
type input "Fall Paints The Trees"
type input "[PERSON_NAME] [PERSON_NAME]"
click at [895, 371] on button "Search" at bounding box center [898, 367] width 69 height 23
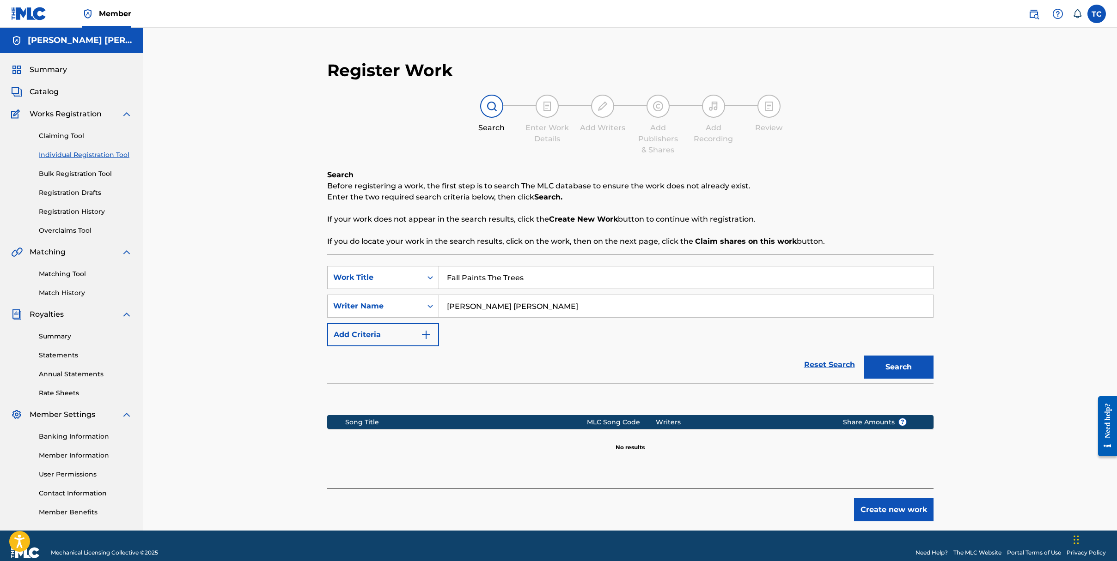
click at [899, 510] on button "Create new work" at bounding box center [893, 509] width 79 height 23
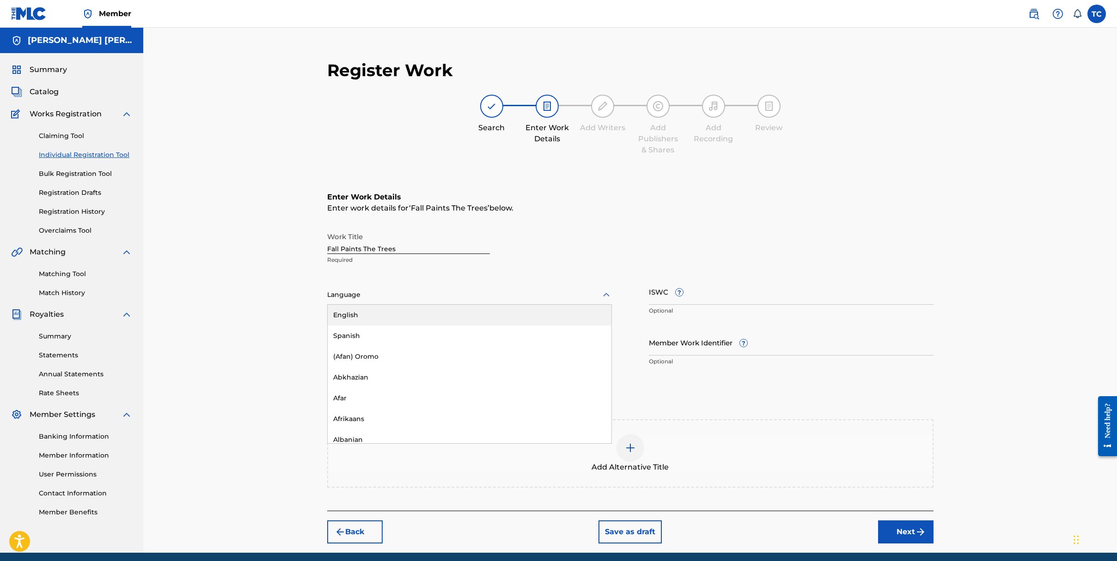
click at [441, 288] on div "Language" at bounding box center [469, 295] width 285 height 19
click at [424, 319] on div "English" at bounding box center [470, 315] width 284 height 21
click at [685, 293] on input "ISWC ?" at bounding box center [791, 292] width 285 height 26
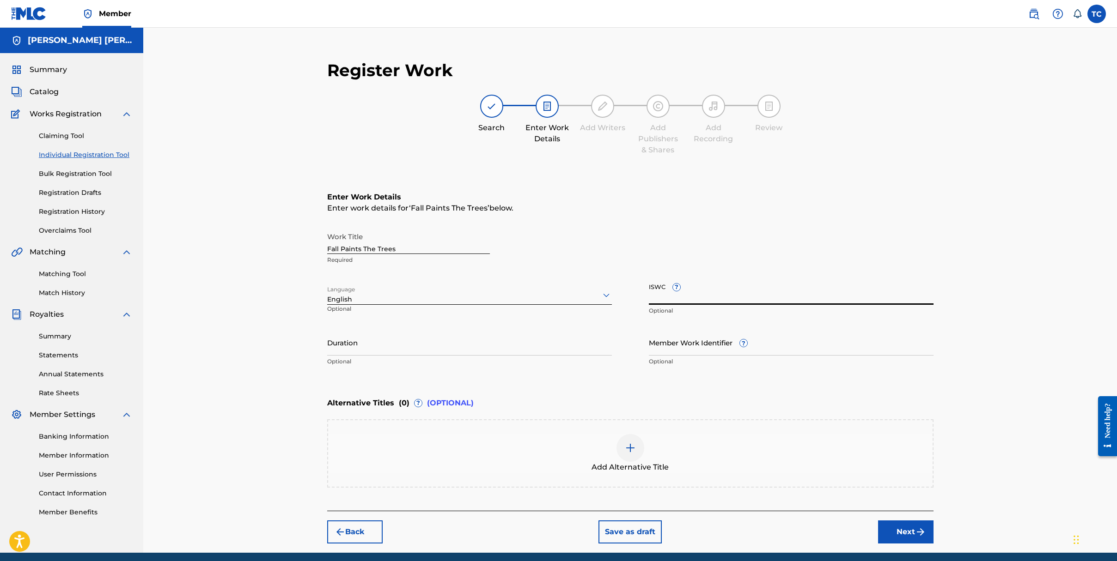
paste input "T-330.334.570-8"
type input "T-330.334.570-8"
click at [415, 335] on input "Duration" at bounding box center [469, 342] width 285 height 26
type input "03:35"
click at [886, 536] on button "Next" at bounding box center [905, 532] width 55 height 23
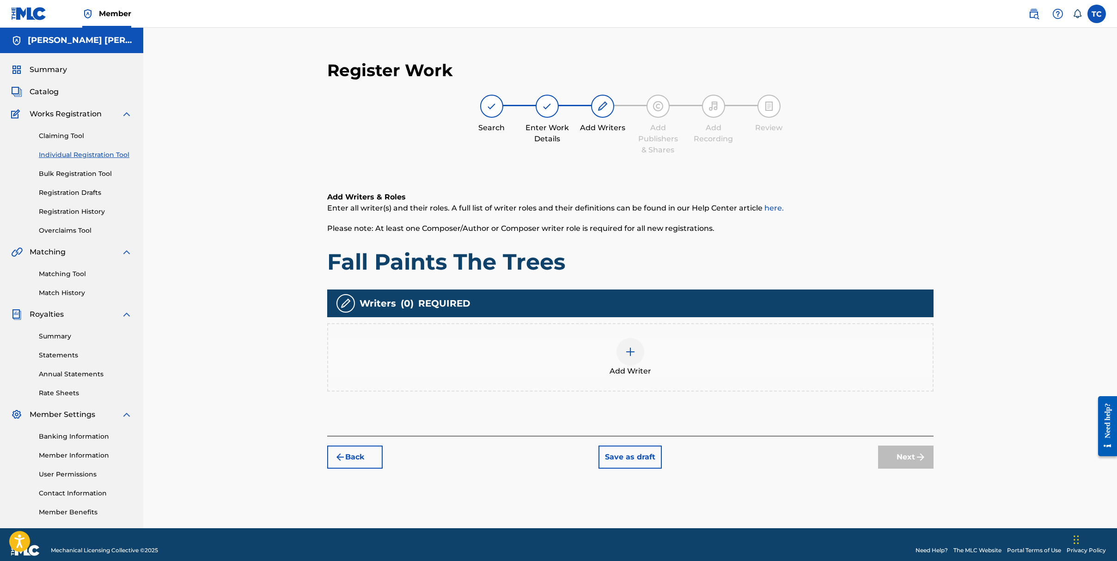
scroll to position [12, 0]
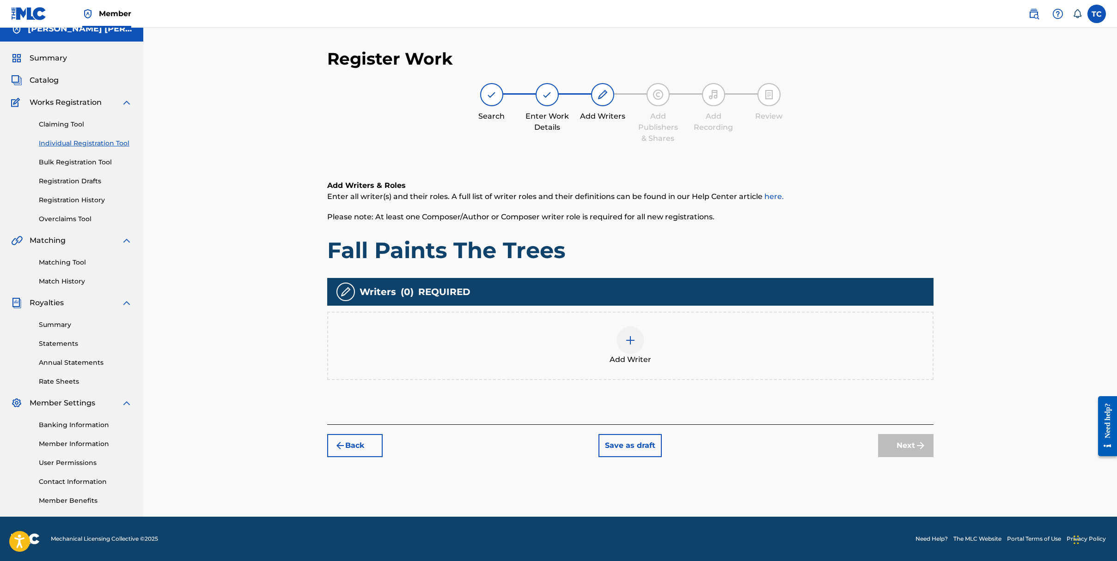
click at [629, 334] on div at bounding box center [630, 341] width 28 height 28
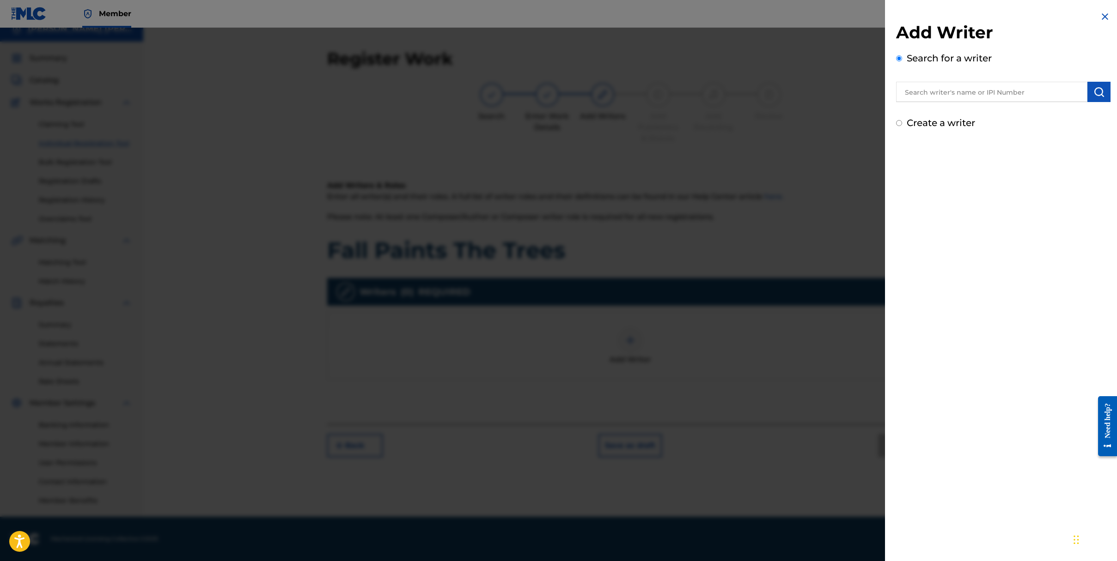
click at [920, 128] on div "Create a writer" at bounding box center [1003, 123] width 214 height 14
click at [920, 125] on label "Create a writer" at bounding box center [940, 122] width 68 height 11
radio input "true"
click at [902, 125] on input "Create a writer" at bounding box center [899, 123] width 6 height 6
radio input "false"
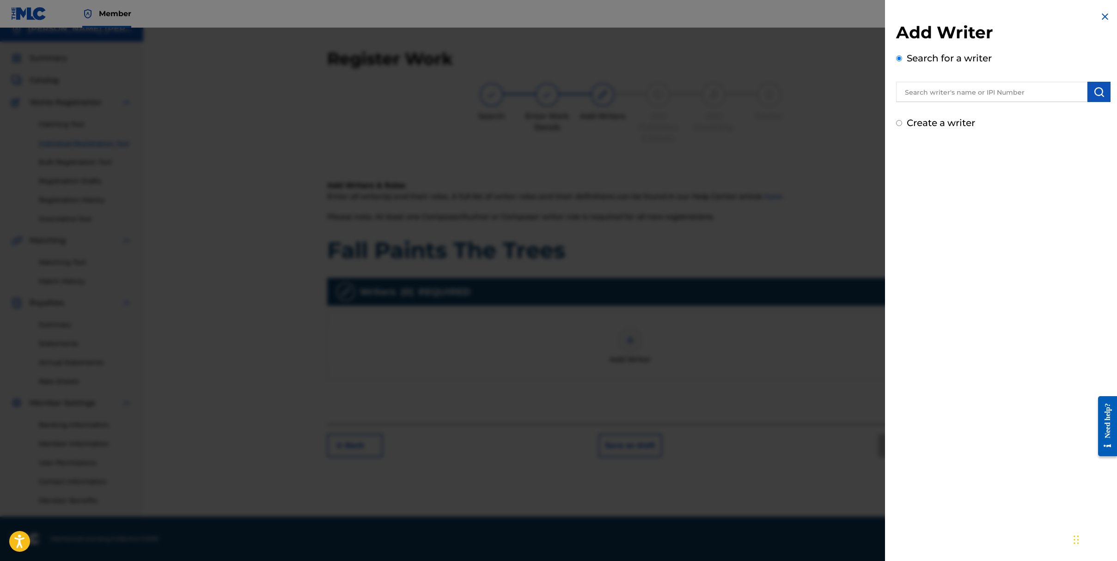
radio input "true"
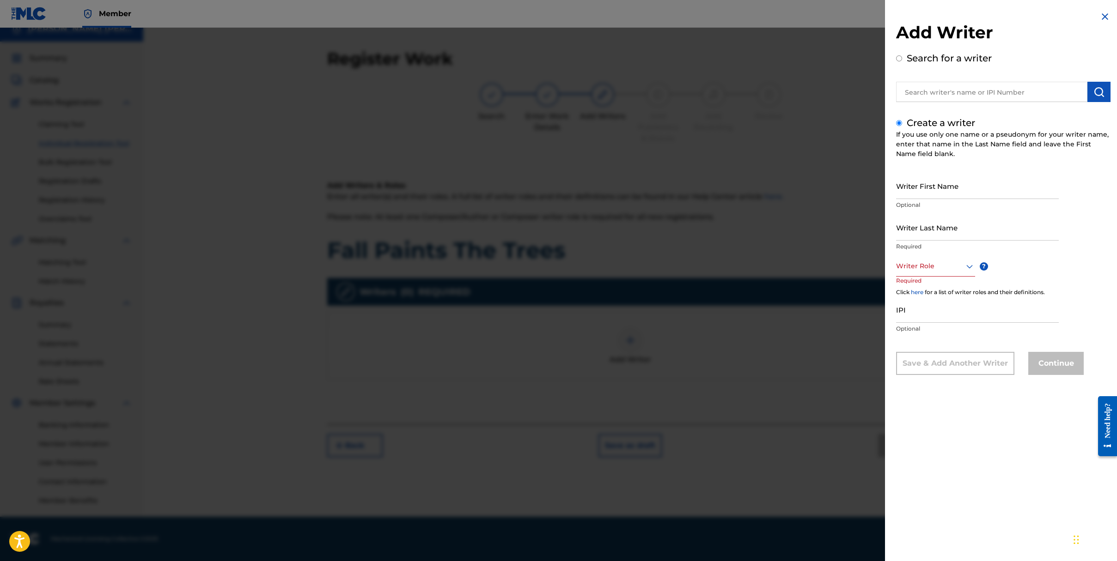
click at [929, 191] on input "Writer First Name" at bounding box center [977, 186] width 163 height 26
type input "[PERSON_NAME]"
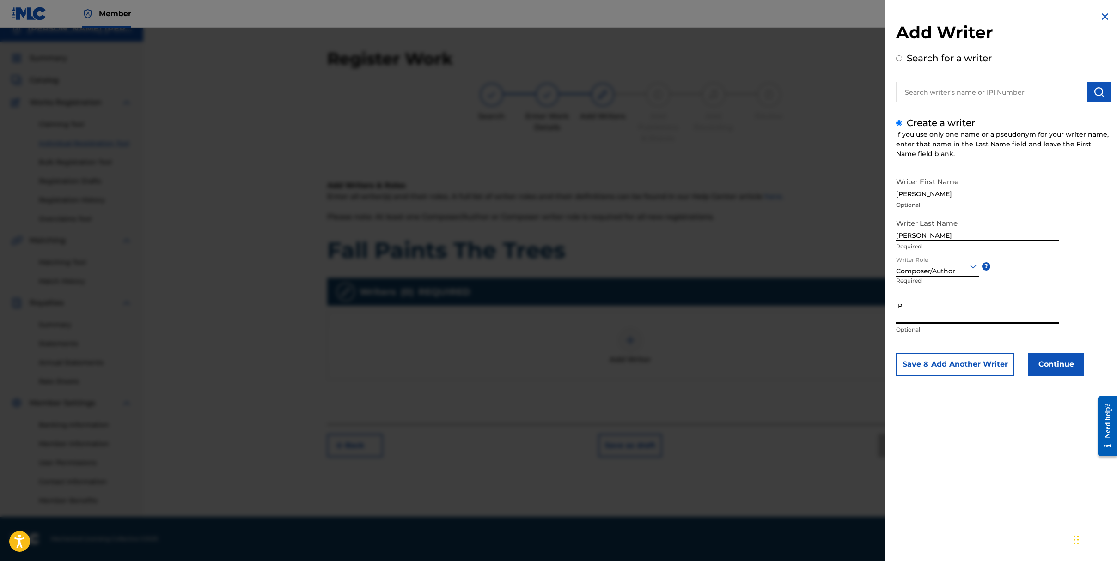
paste input "01264449244"
type input "01264449244"
click at [1053, 364] on button "Continue" at bounding box center [1055, 364] width 55 height 23
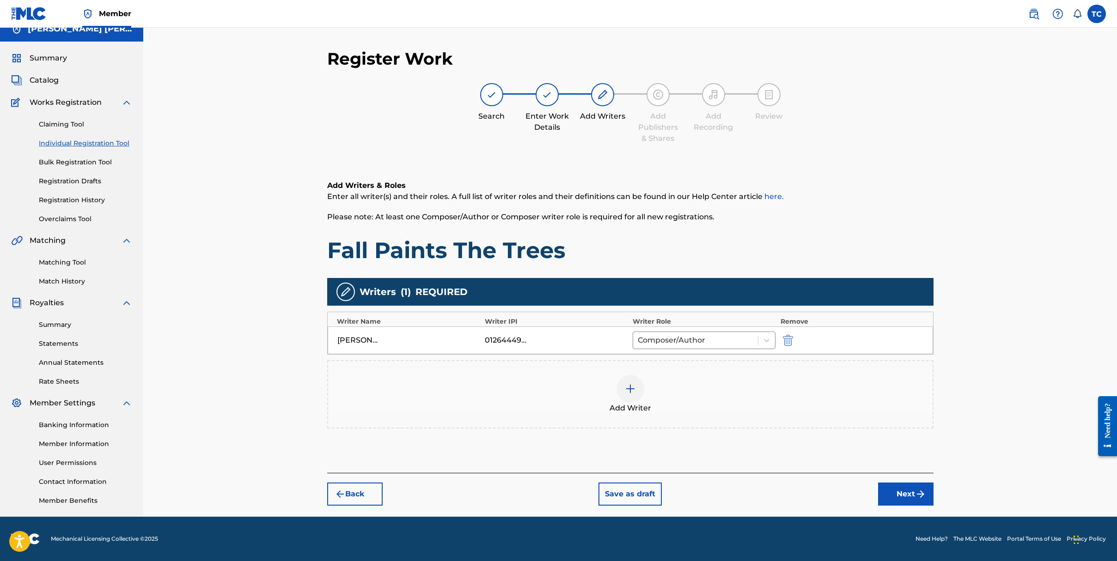
click at [919, 501] on button "Next" at bounding box center [905, 494] width 55 height 23
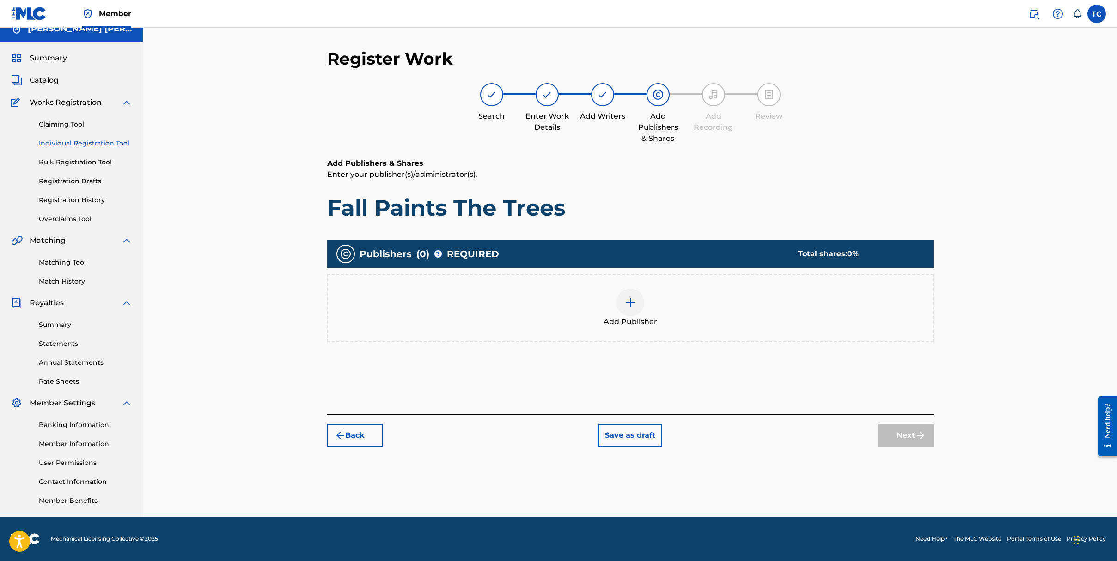
click at [630, 307] on img at bounding box center [630, 302] width 11 height 11
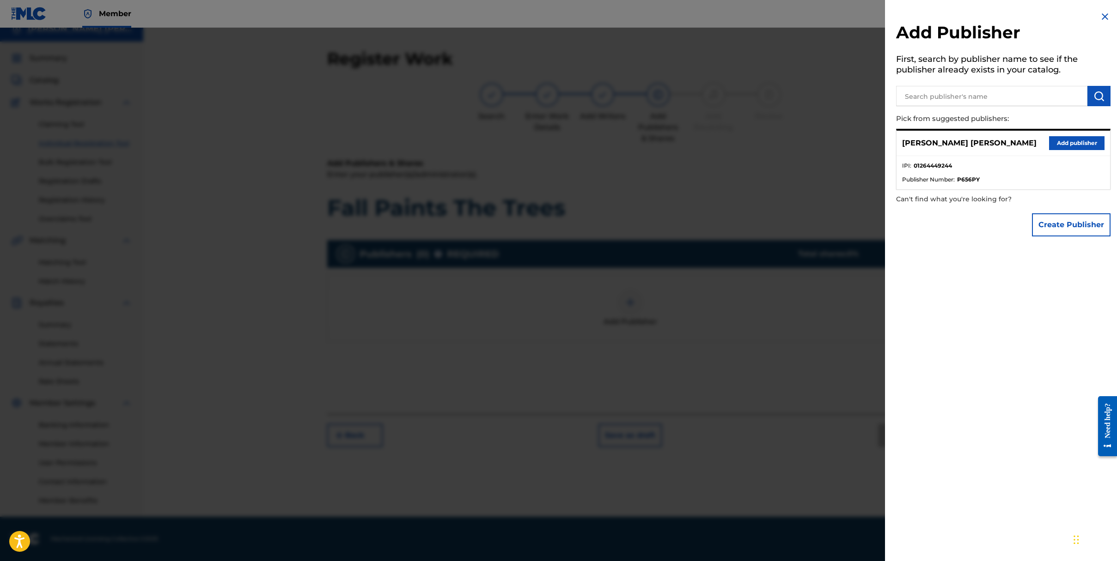
click at [1077, 140] on button "Add publisher" at bounding box center [1076, 143] width 55 height 14
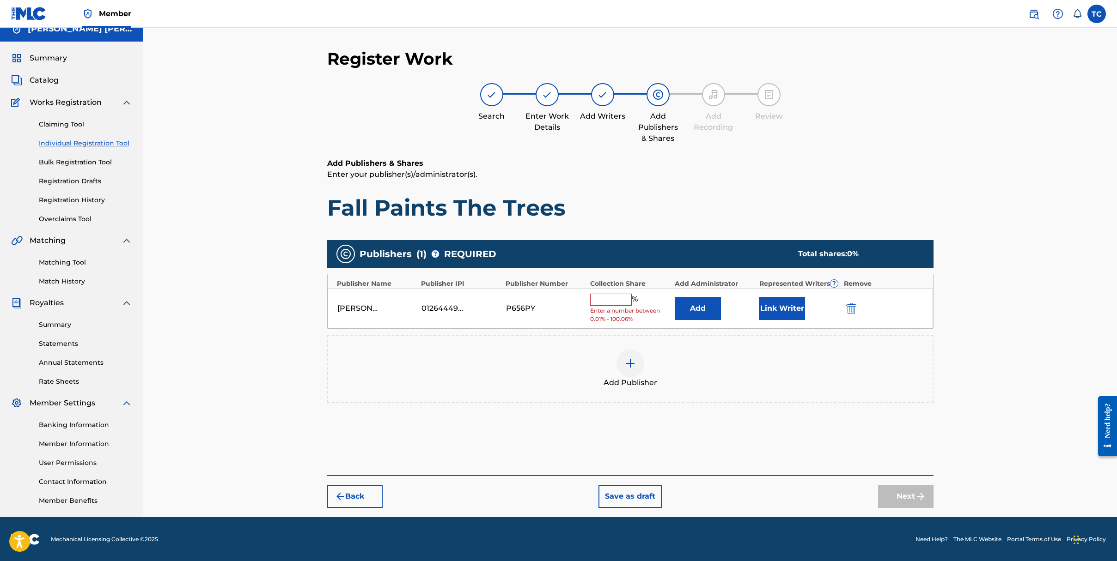
click at [607, 295] on input "text" at bounding box center [611, 300] width 42 height 12
type input "100"
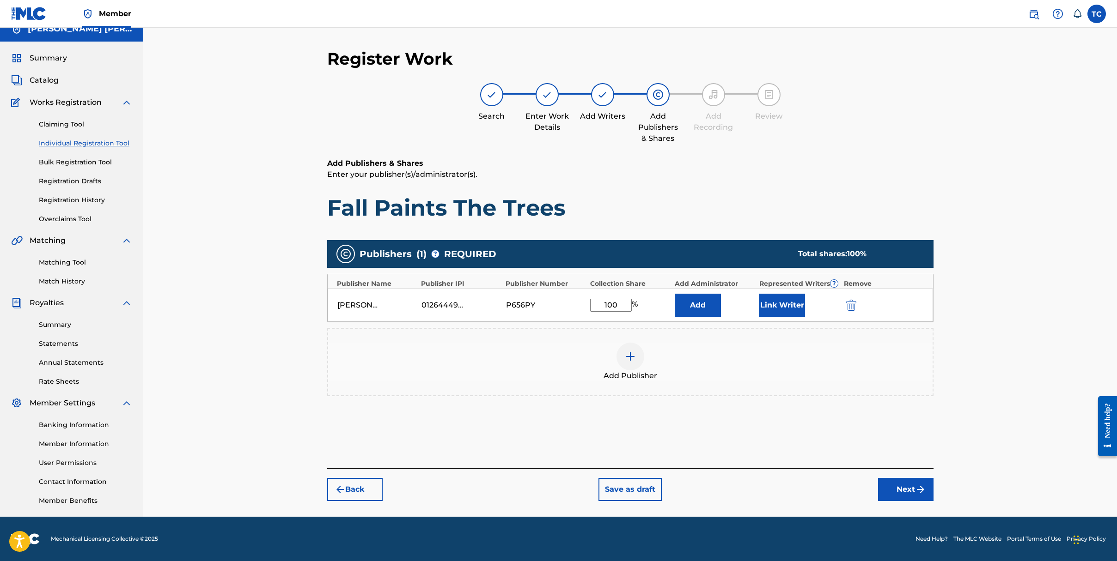
click at [887, 487] on button "Next" at bounding box center [905, 489] width 55 height 23
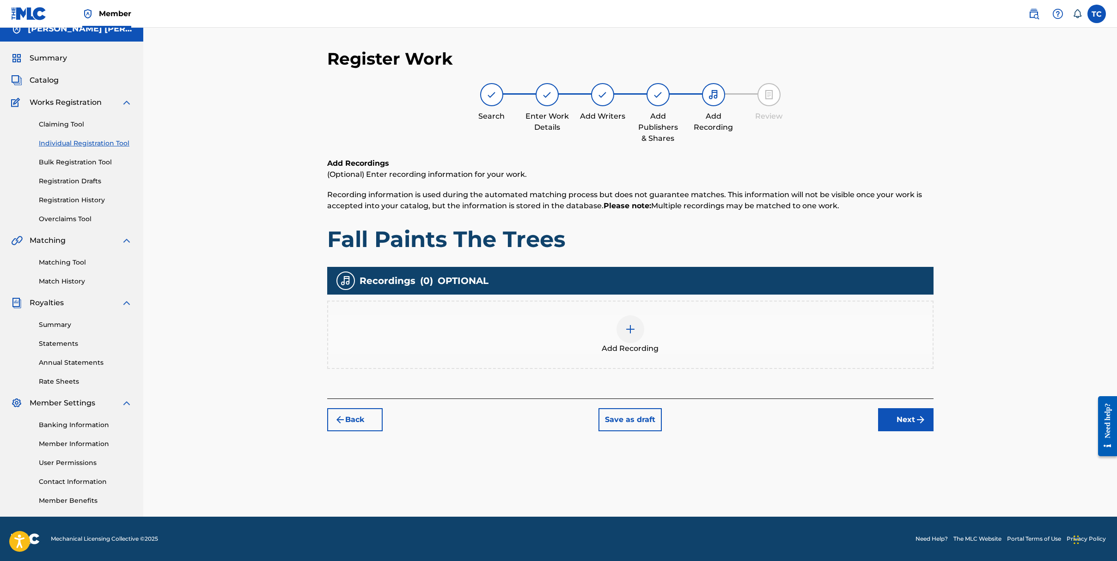
click at [626, 330] on img at bounding box center [630, 329] width 11 height 11
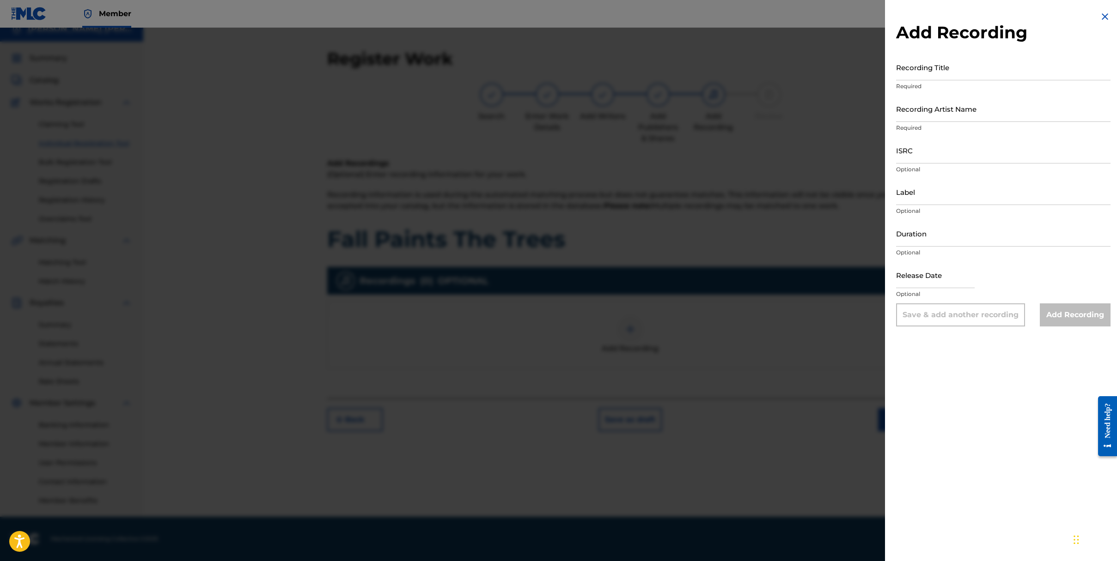
click at [947, 66] on input "Recording Title" at bounding box center [1003, 67] width 214 height 26
type input "Fall Paints The Trees"
click at [916, 161] on input "ISRC" at bounding box center [1003, 150] width 214 height 26
paste input "CALVP2446512"
type input "CALVP2446512"
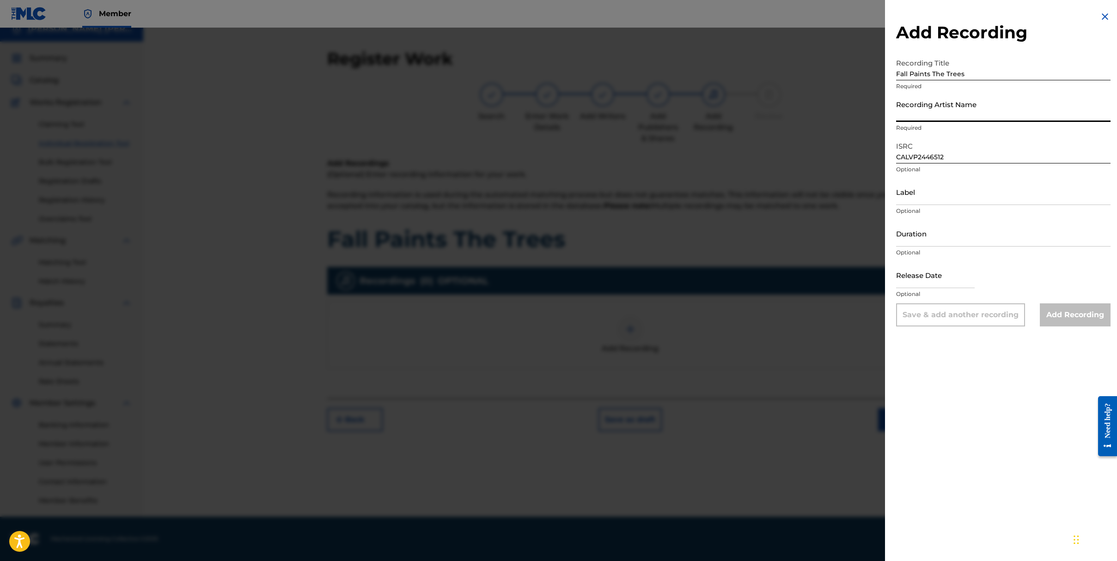
click at [920, 108] on input "Recording Artist Name" at bounding box center [1003, 109] width 214 height 26
type input "[PERSON_NAME] [PERSON_NAME]"
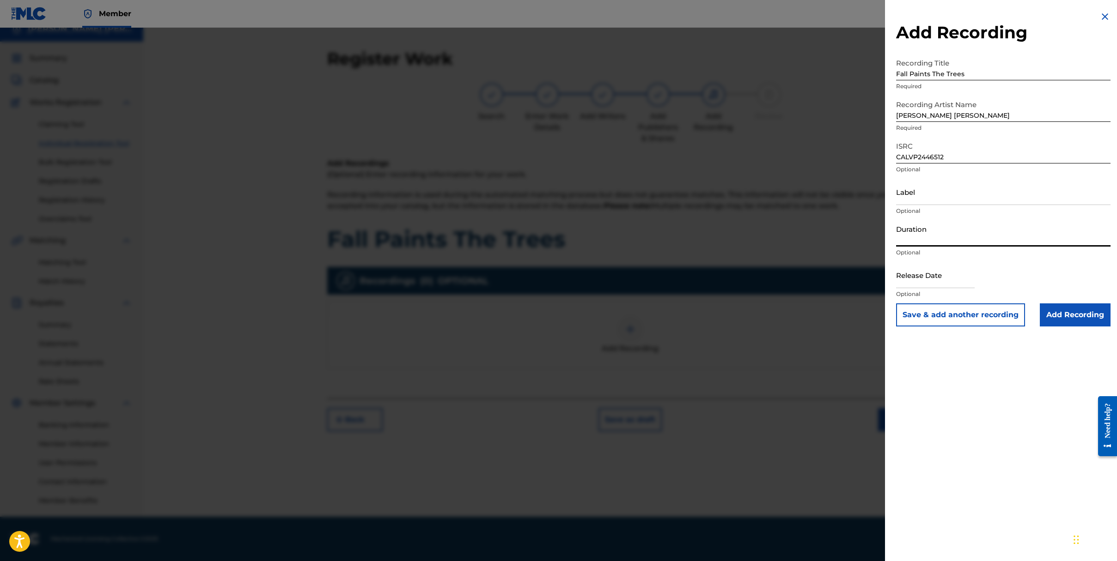
click at [919, 239] on input "Duration" at bounding box center [1003, 233] width 214 height 26
click at [956, 114] on input "[PERSON_NAME] [PERSON_NAME]" at bounding box center [1003, 109] width 214 height 26
click at [935, 235] on input "Duration" at bounding box center [1003, 233] width 214 height 26
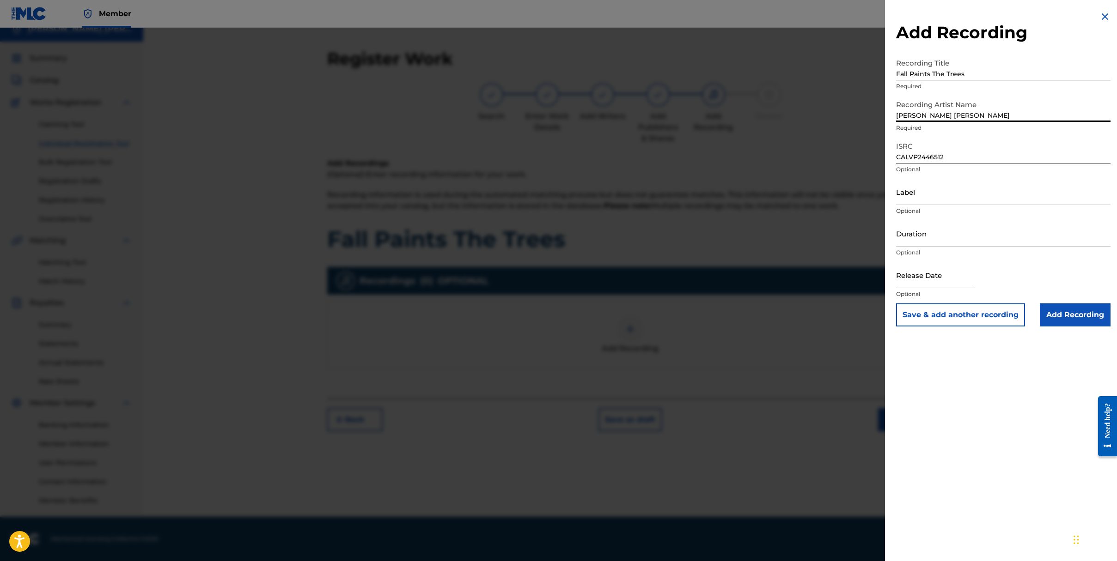
click at [906, 102] on input "[PERSON_NAME] [PERSON_NAME]" at bounding box center [1003, 109] width 214 height 26
click at [898, 115] on input "[PERSON_NAME] [PERSON_NAME]" at bounding box center [1003, 109] width 214 height 26
click at [938, 274] on input "text" at bounding box center [935, 275] width 79 height 26
select select "7"
select select "2025"
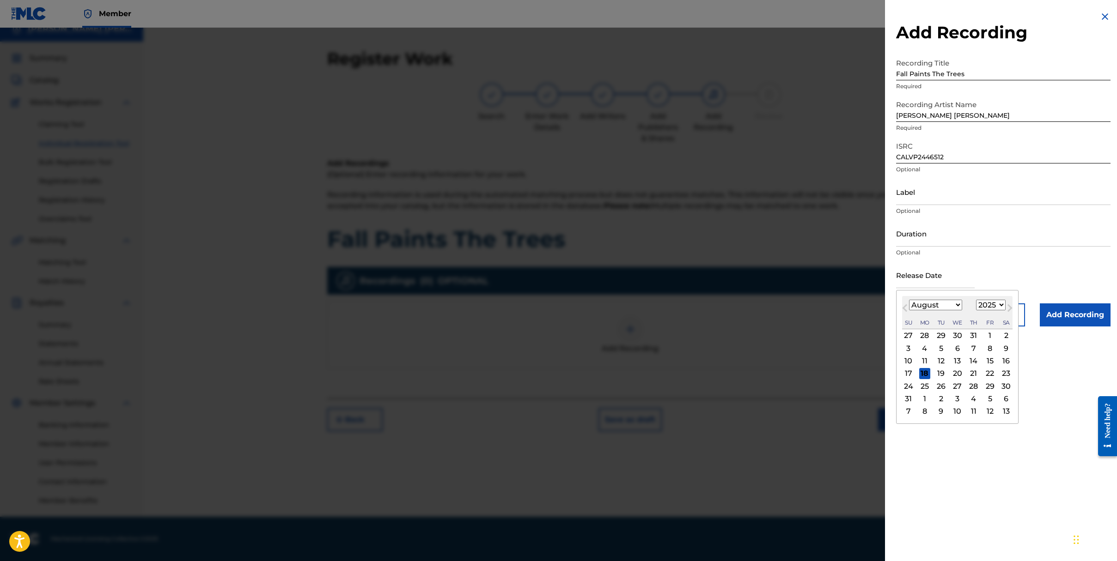
click at [914, 304] on select "January February March April May June July August September October November De…" at bounding box center [935, 305] width 53 height 11
select select "8"
click at [909, 300] on select "January February March April May June July August September October November De…" at bounding box center [935, 305] width 53 height 11
click at [993, 305] on select "1899 1900 1901 1902 1903 1904 1905 1906 1907 1908 1909 1910 1911 1912 1913 1914…" at bounding box center [991, 305] width 30 height 11
select select "2024"
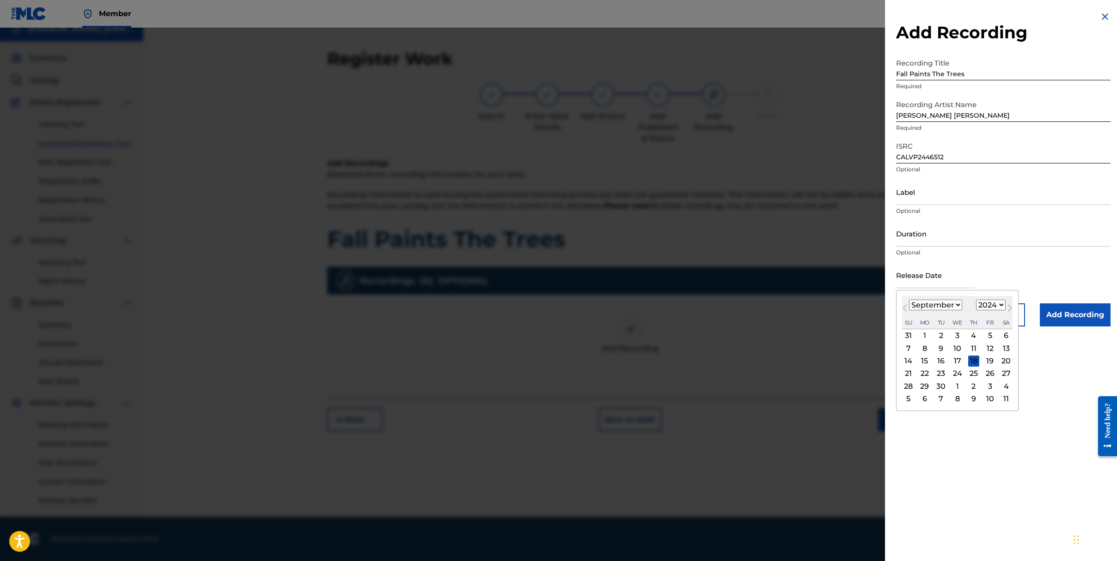
click at [976, 300] on select "1899 1900 1901 1902 1903 1904 1905 1906 1907 1908 1909 1910 1911 1912 1913 1914…" at bounding box center [991, 305] width 30 height 11
click at [923, 378] on div "23" at bounding box center [924, 373] width 11 height 11
type input "[DATE]"
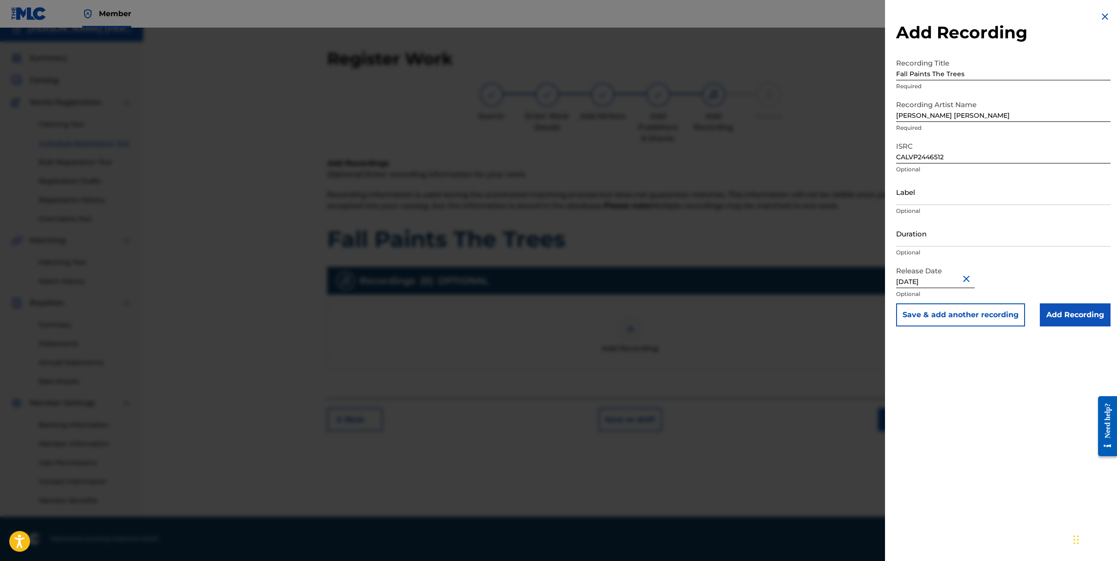
drag, startPoint x: 984, startPoint y: 239, endPoint x: 968, endPoint y: 225, distance: 21.6
click at [984, 239] on input "Duration" at bounding box center [1003, 233] width 214 height 26
type input "03:10"
click at [1087, 320] on input "Add Recording" at bounding box center [1074, 315] width 71 height 23
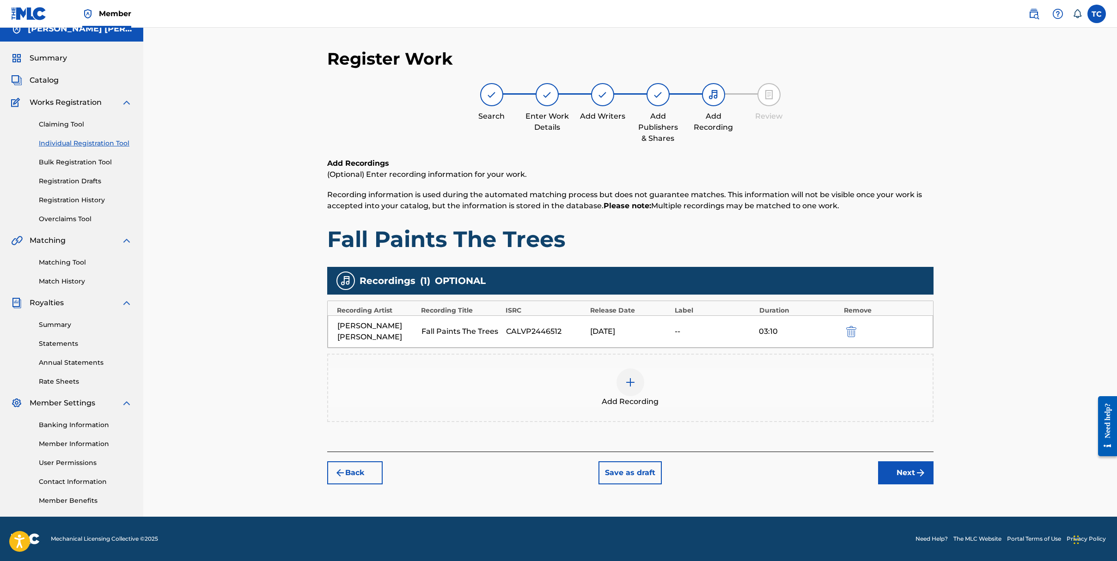
click at [900, 478] on button "Next" at bounding box center [905, 473] width 55 height 23
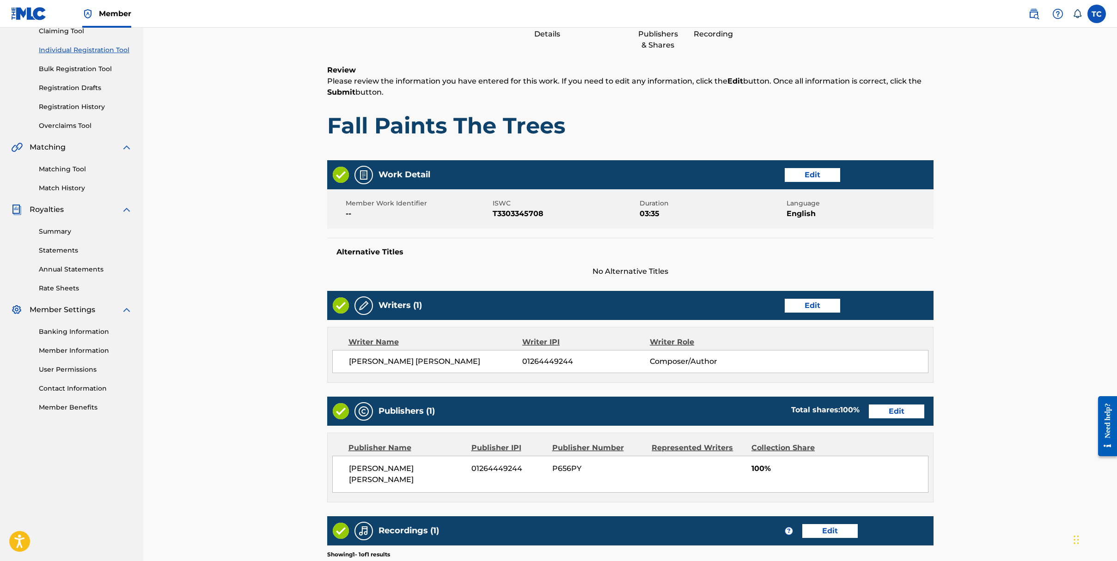
scroll to position [238, 0]
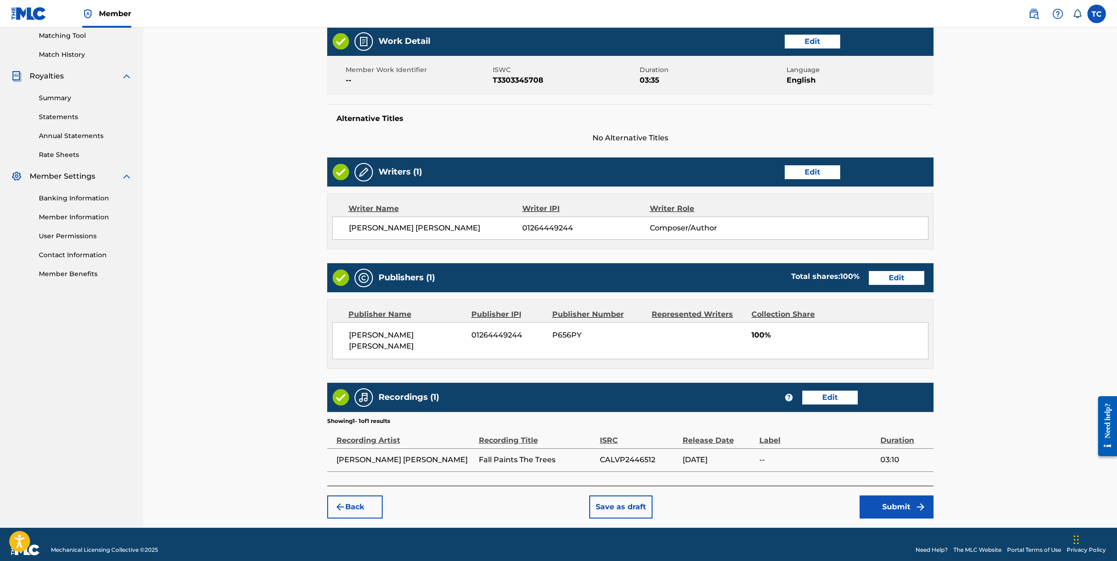
click at [912, 499] on button "Submit" at bounding box center [896, 507] width 74 height 23
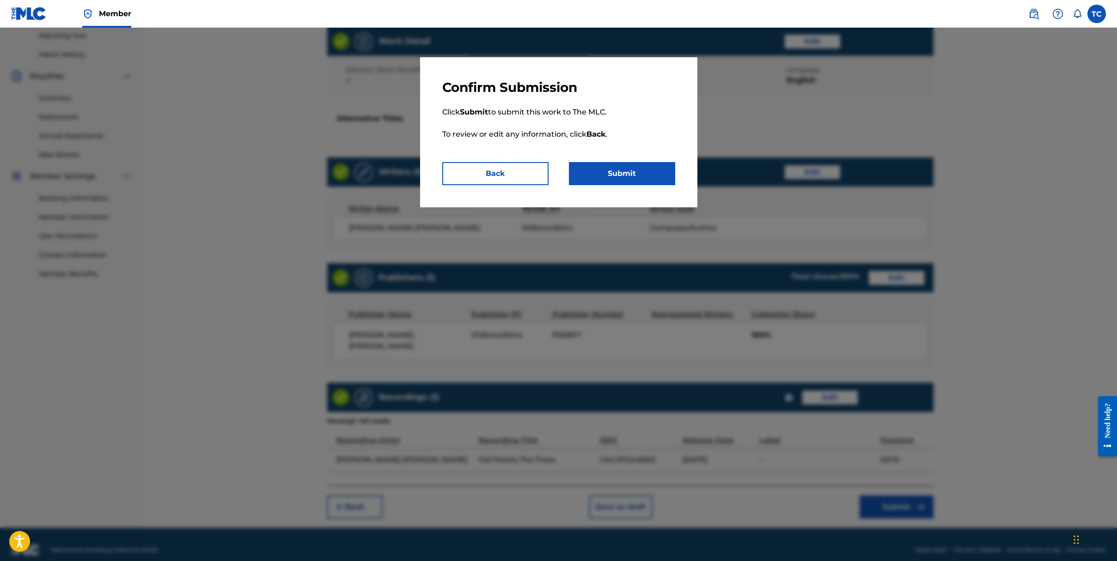
click at [634, 171] on button "Submit" at bounding box center [622, 173] width 106 height 23
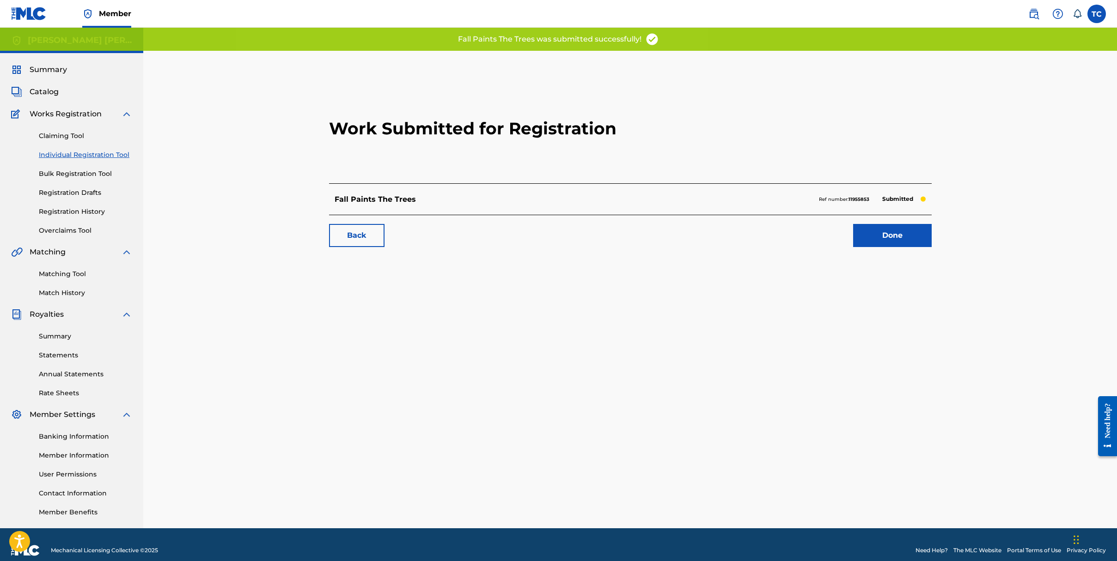
click at [870, 239] on link "Done" at bounding box center [892, 235] width 79 height 23
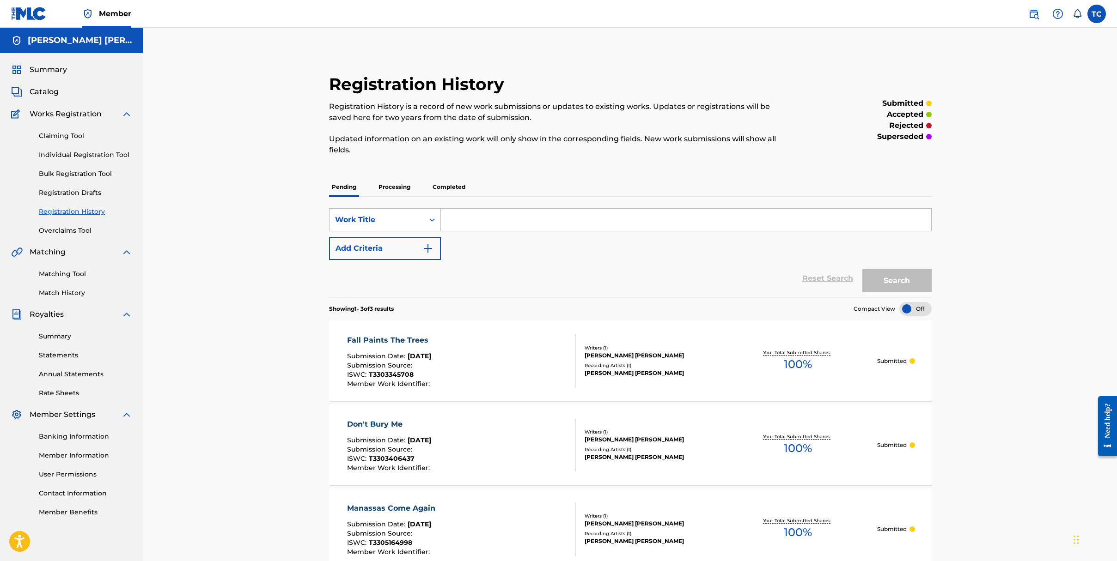
click at [43, 90] on span "Catalog" at bounding box center [44, 91] width 29 height 11
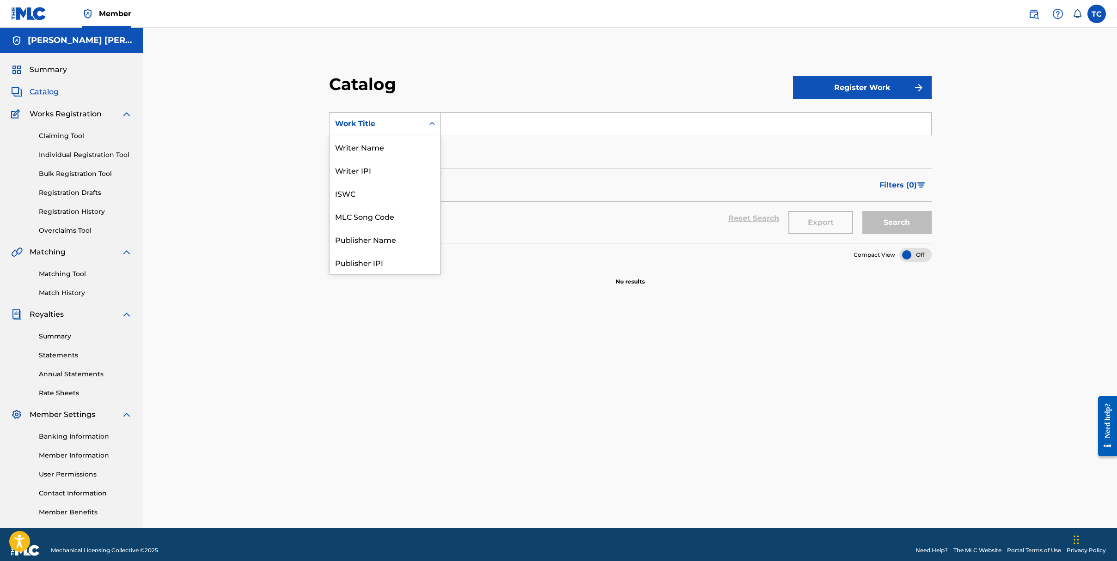
click at [430, 128] on icon "Search Form" at bounding box center [431, 123] width 9 height 9
click at [487, 123] on input "Search Form" at bounding box center [686, 124] width 490 height 22
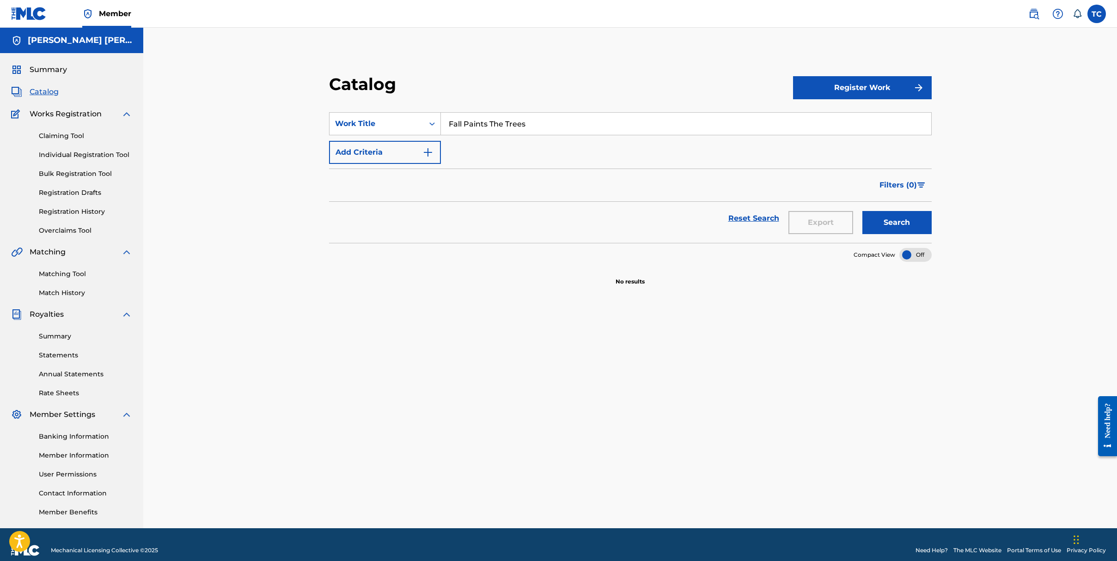
type input "Fall Paints The Trees"
click at [862, 211] on button "Search" at bounding box center [896, 222] width 69 height 23
click at [57, 336] on link "Summary" at bounding box center [85, 337] width 93 height 10
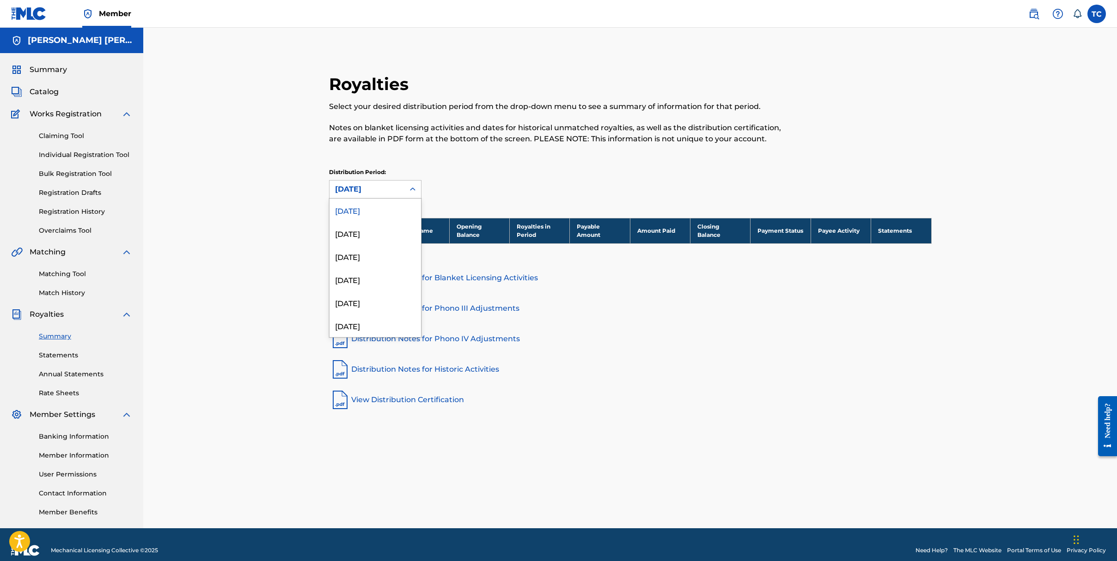
click at [412, 191] on icon at bounding box center [412, 189] width 9 height 9
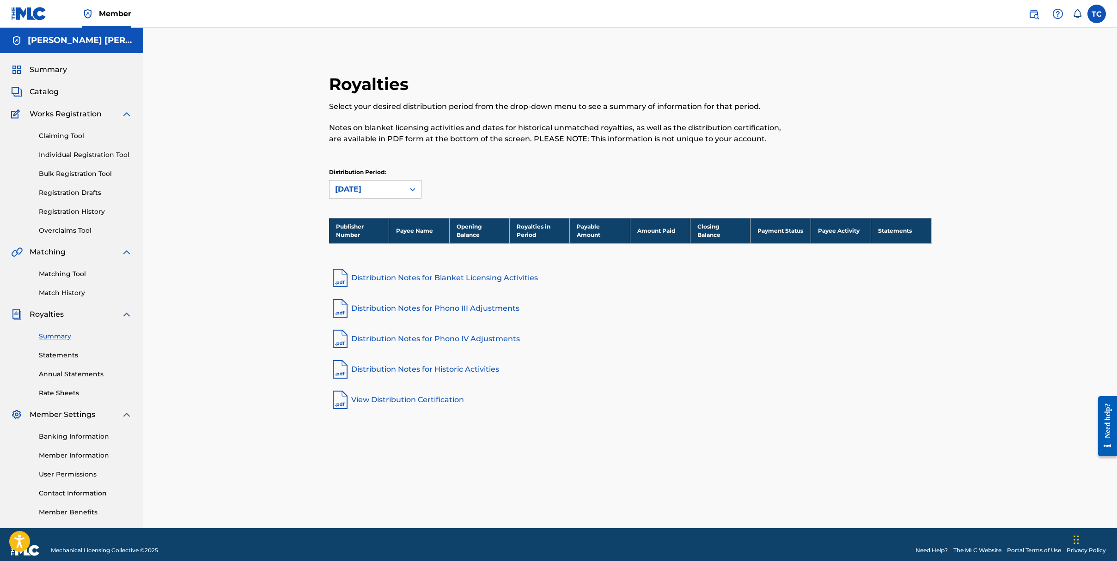
click at [412, 191] on icon at bounding box center [412, 189] width 9 height 9
click at [536, 169] on div "Distribution Period: [DATE]" at bounding box center [630, 183] width 602 height 30
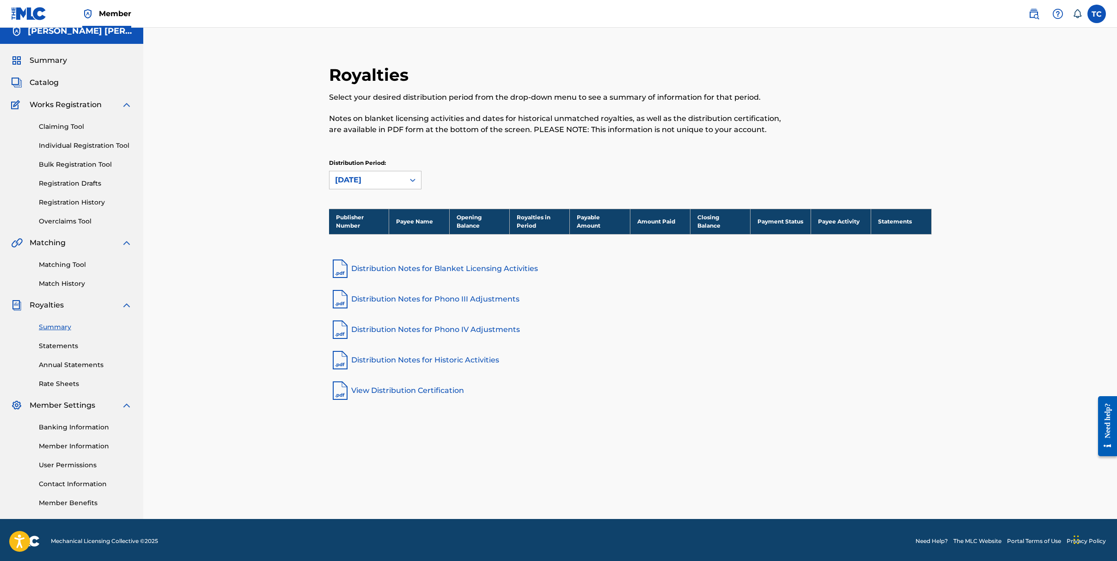
scroll to position [12, 0]
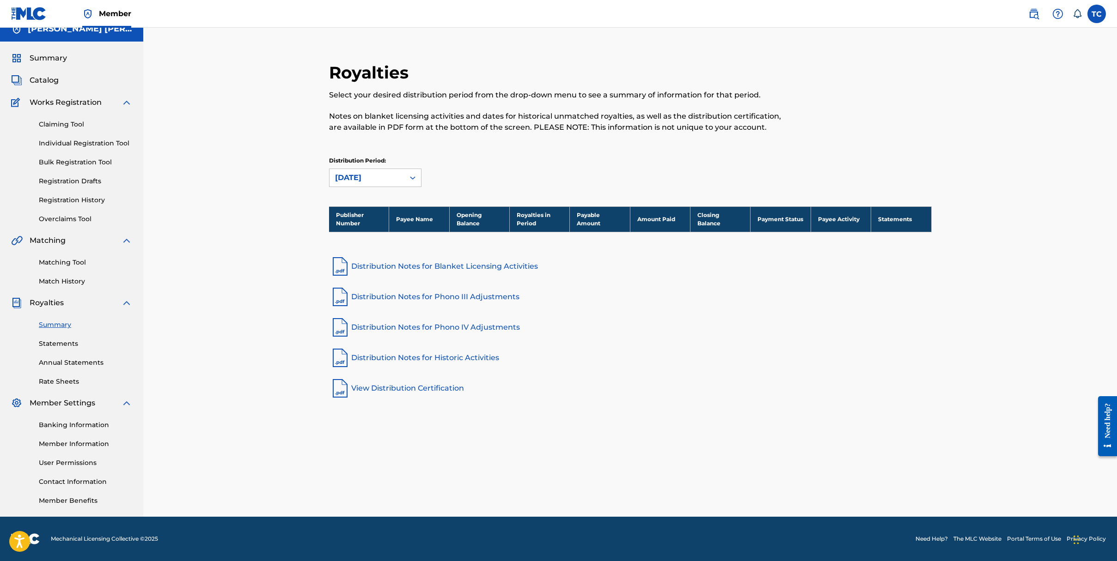
click at [58, 501] on link "Member Benefits" at bounding box center [85, 501] width 93 height 10
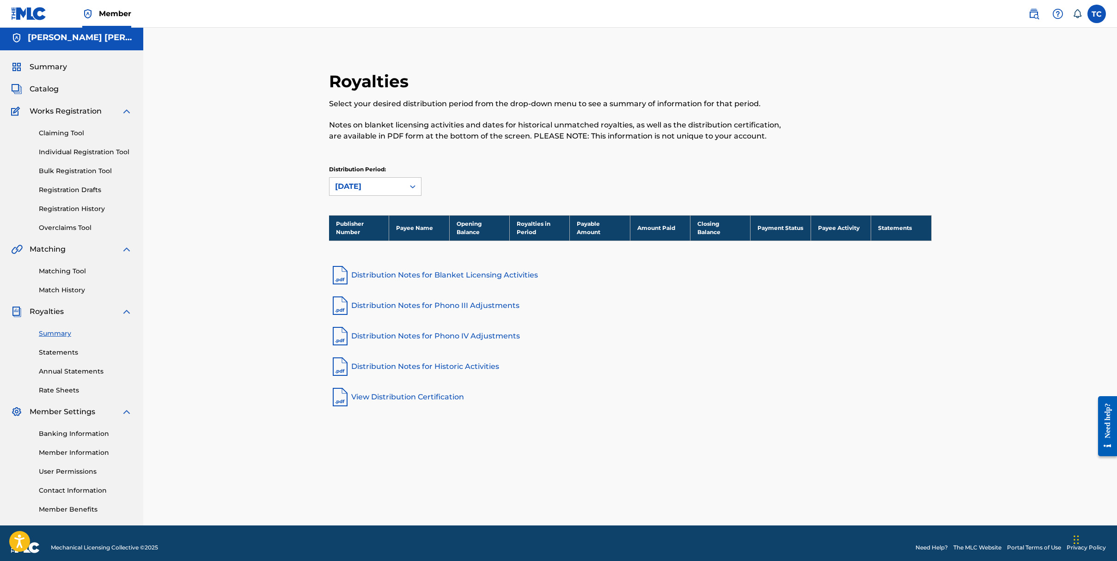
scroll to position [0, 0]
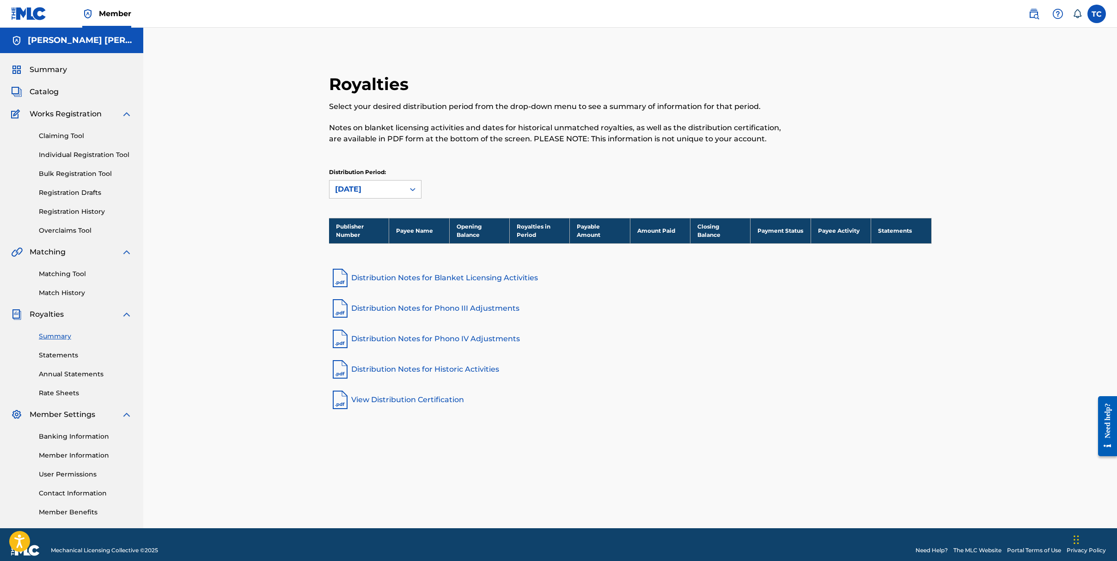
click at [73, 38] on h5 "[PERSON_NAME] [PERSON_NAME]" at bounding box center [80, 40] width 104 height 11
click at [98, 12] on link "Member" at bounding box center [106, 13] width 49 height 27
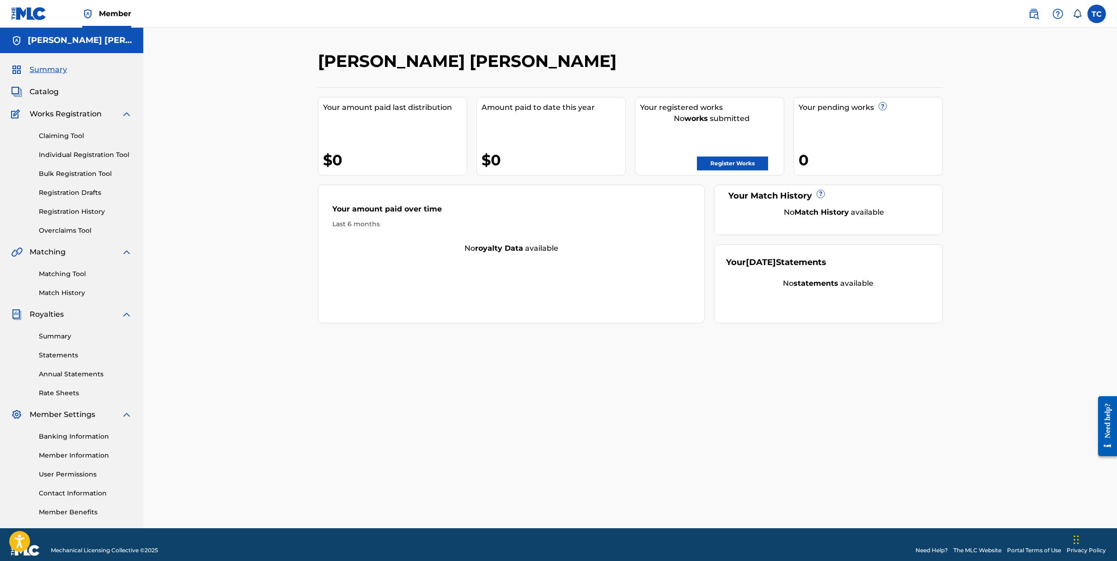
click at [1101, 18] on label at bounding box center [1096, 14] width 18 height 18
click at [1096, 14] on input "TC [PERSON_NAME] [EMAIL_ADDRESS][DOMAIN_NAME] Notification Preferences Profile …" at bounding box center [1096, 14] width 0 height 0
click at [1004, 52] on h3 "TC" at bounding box center [1010, 59] width 17 height 16
click at [1096, 14] on input "TC [PERSON_NAME] [EMAIL_ADDRESS][DOMAIN_NAME] Notification Preferences Profile …" at bounding box center [1096, 14] width 0 height 0
click at [960, 48] on div "[PERSON_NAME] [PERSON_NAME] Your amount paid last distribution $0 Amount paid t…" at bounding box center [629, 278] width 973 height 501
